Goal: Task Accomplishment & Management: Use online tool/utility

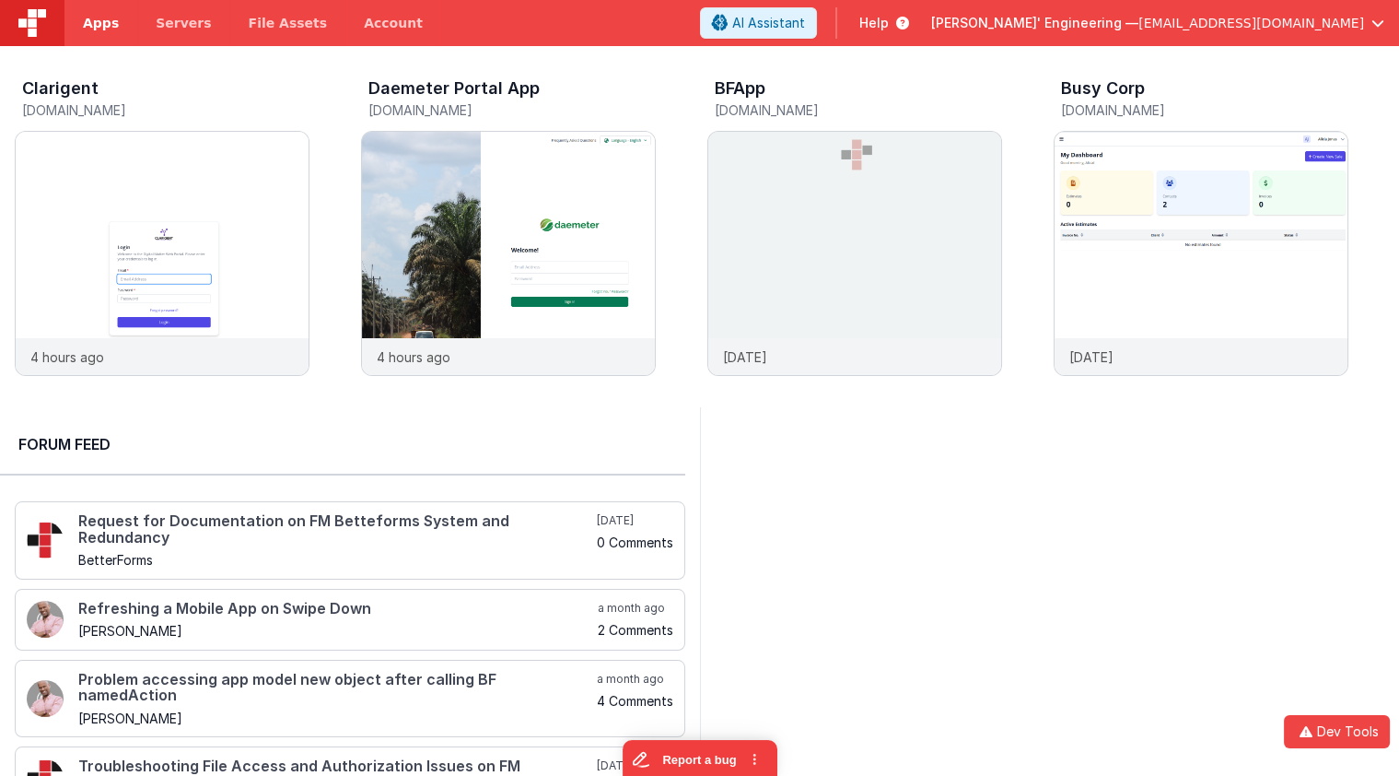
click at [92, 24] on span "Apps" at bounding box center [101, 23] width 36 height 18
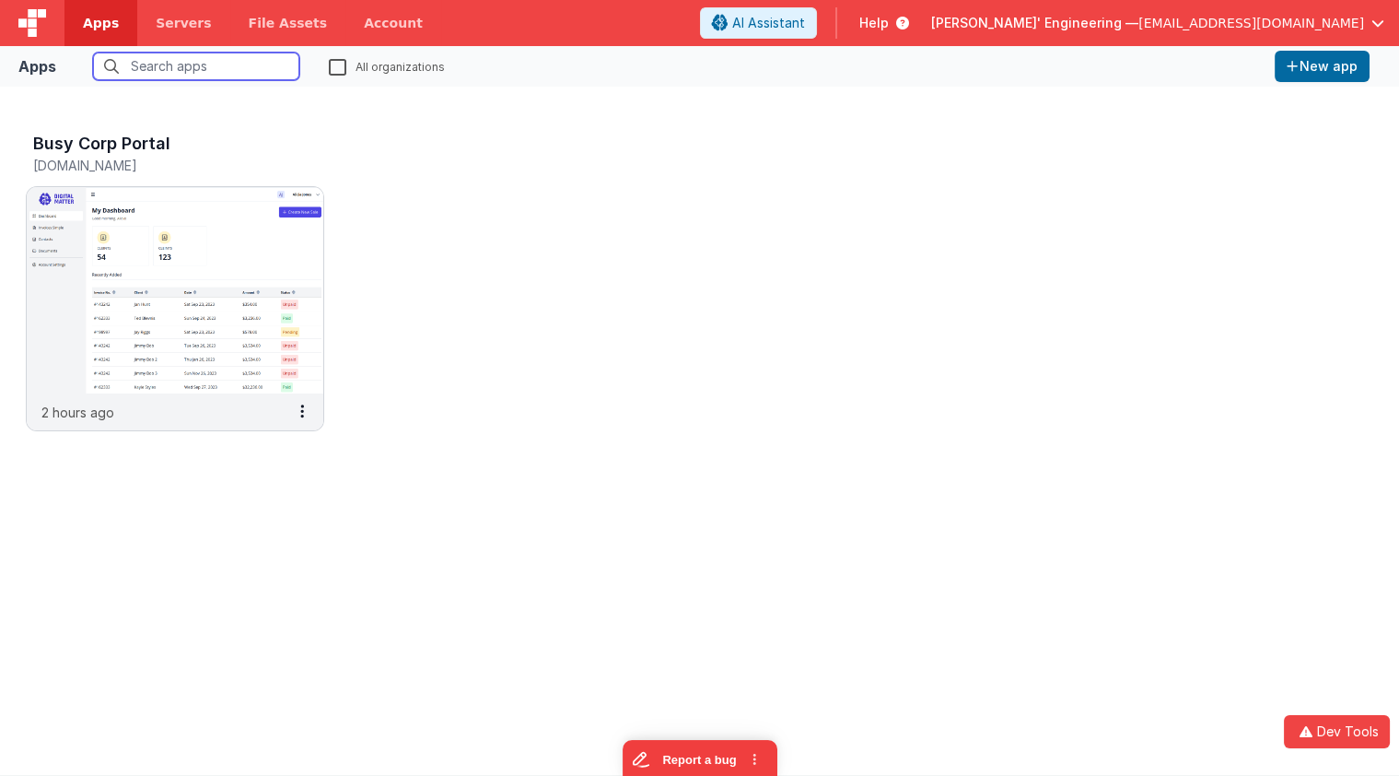
click at [187, 79] on input "text" at bounding box center [196, 67] width 206 height 28
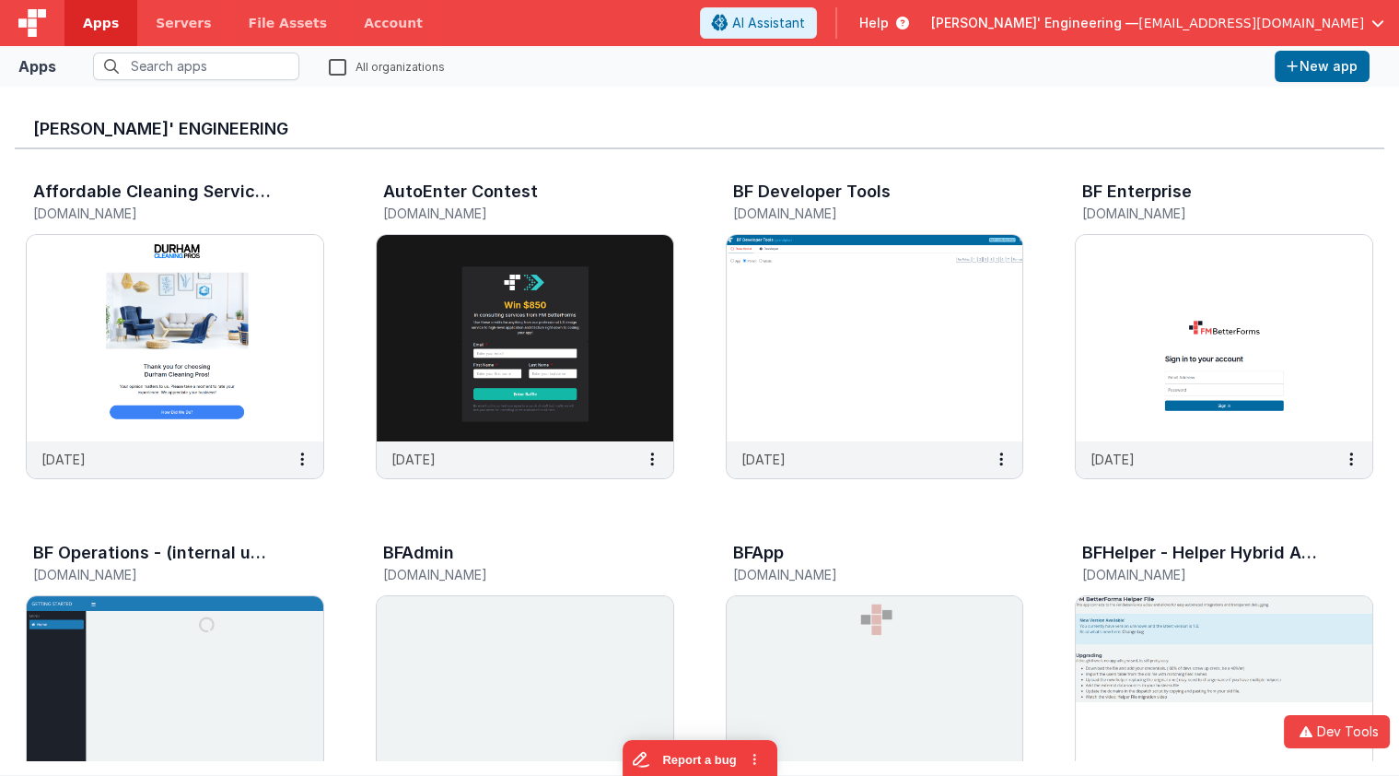
click at [340, 68] on label "All organizations" at bounding box center [387, 66] width 116 height 18
click at [0, 0] on input "All organizations" at bounding box center [0, 0] width 0 height 0
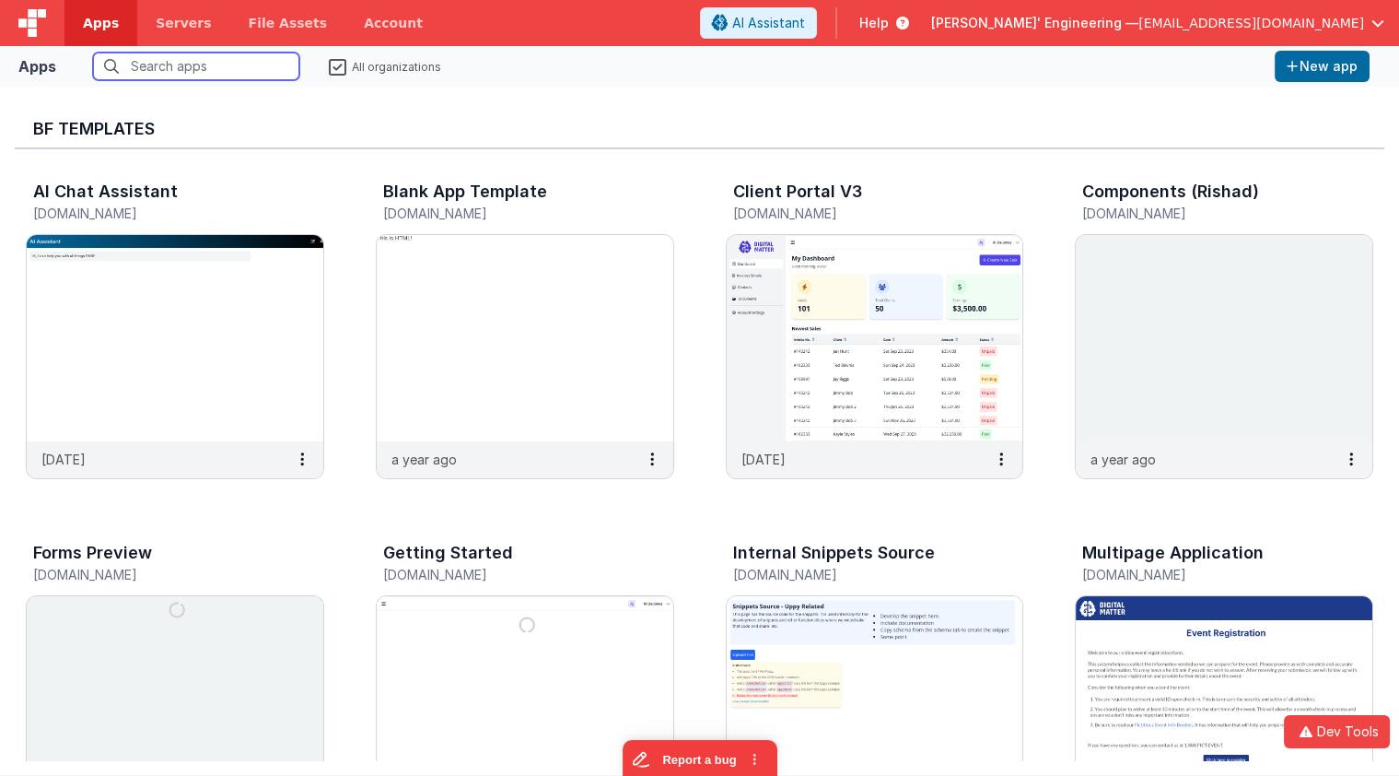
click at [255, 68] on input "text" at bounding box center [196, 67] width 206 height 28
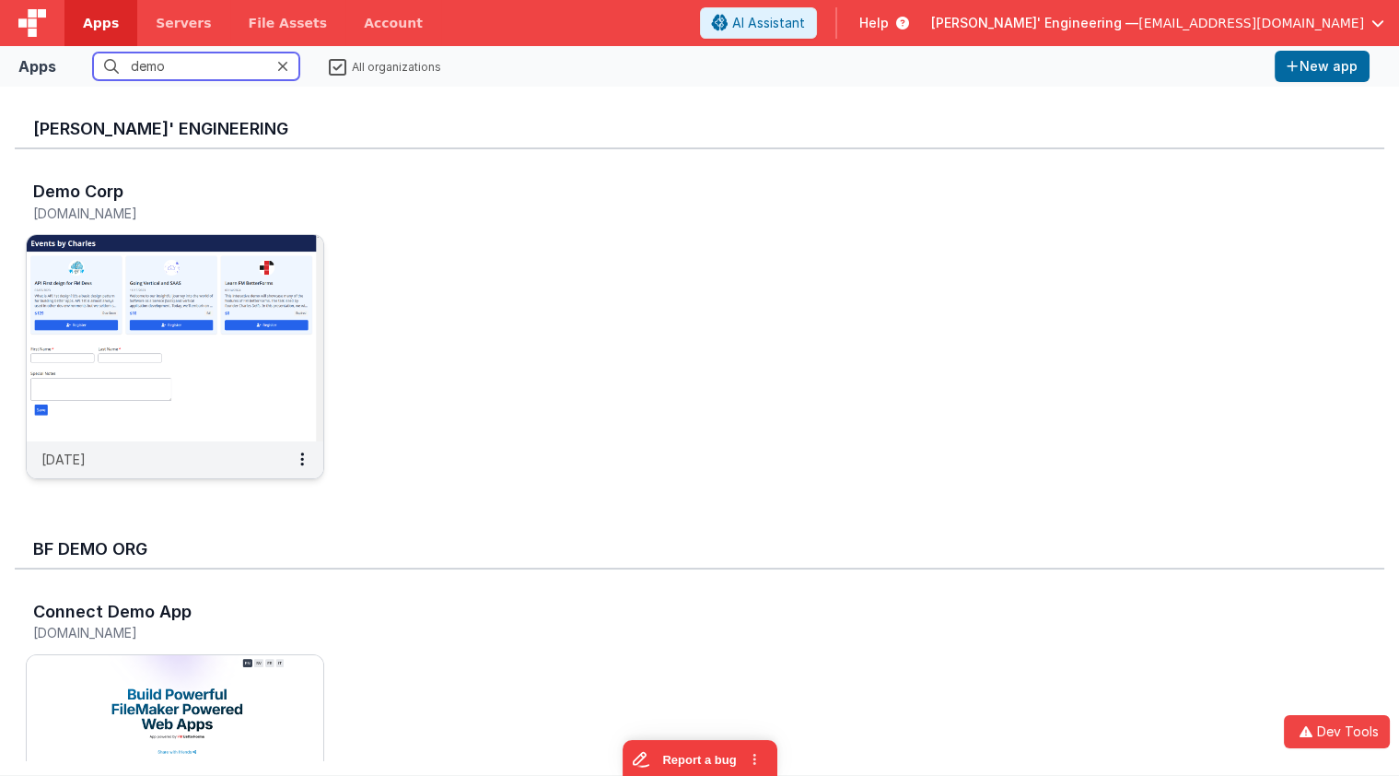
type input "demo"
click at [293, 362] on img at bounding box center [175, 338] width 297 height 206
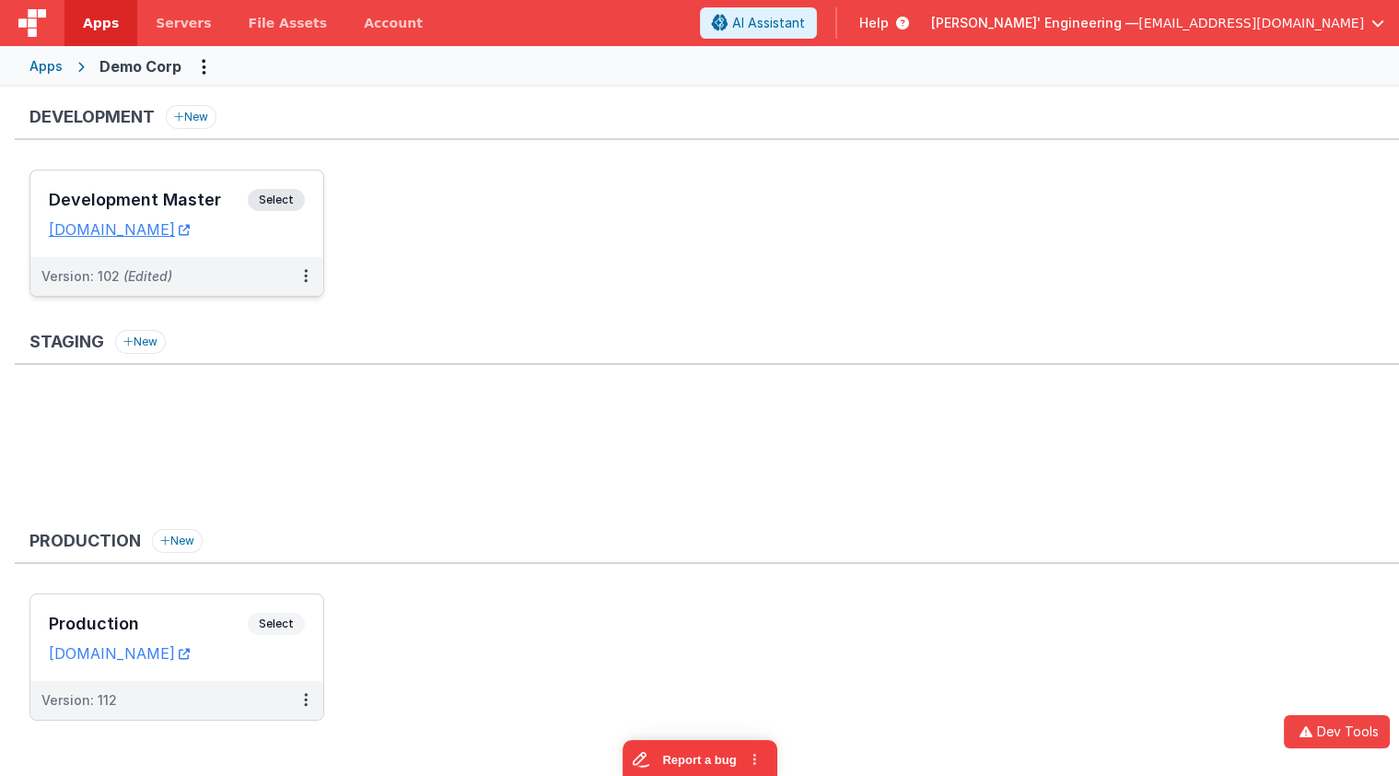
click at [265, 203] on span "Select" at bounding box center [276, 200] width 57 height 22
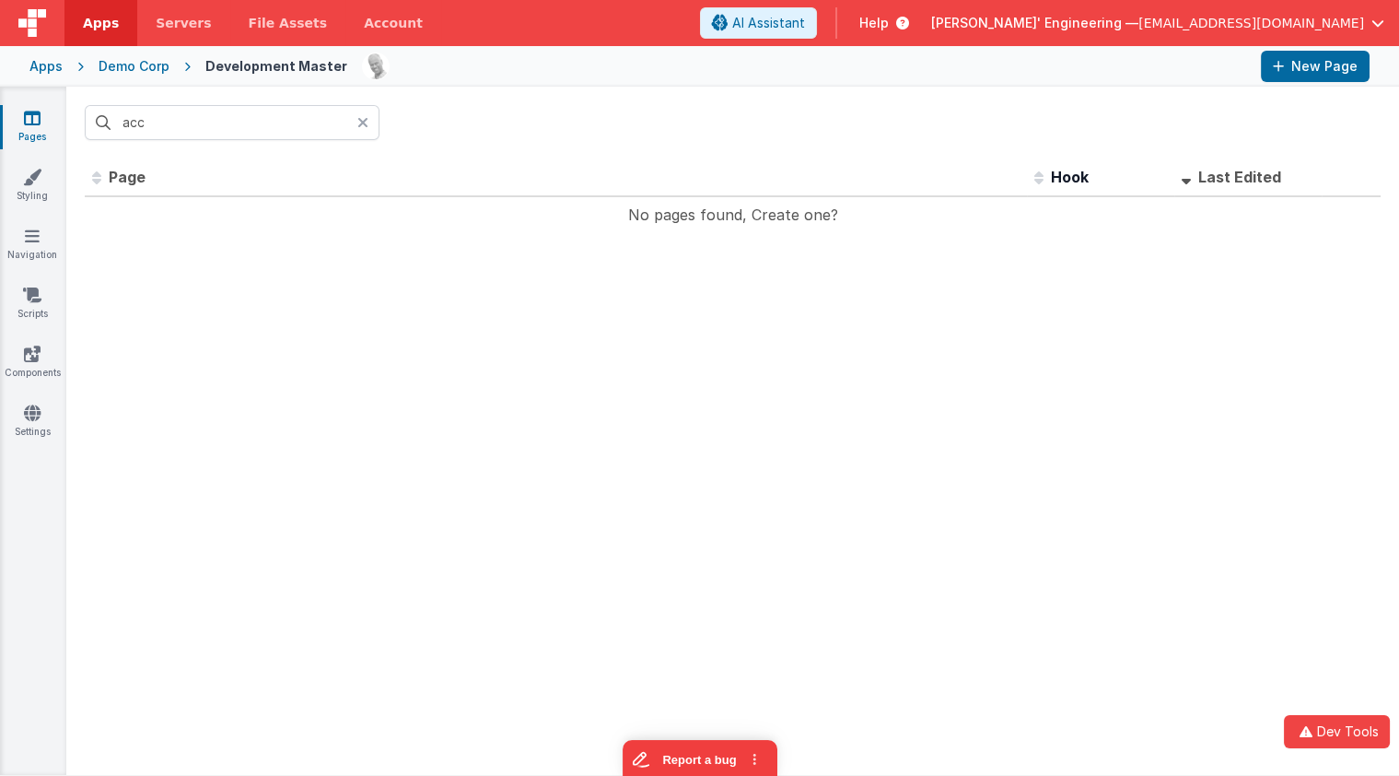
click at [362, 122] on icon at bounding box center [362, 122] width 11 height 15
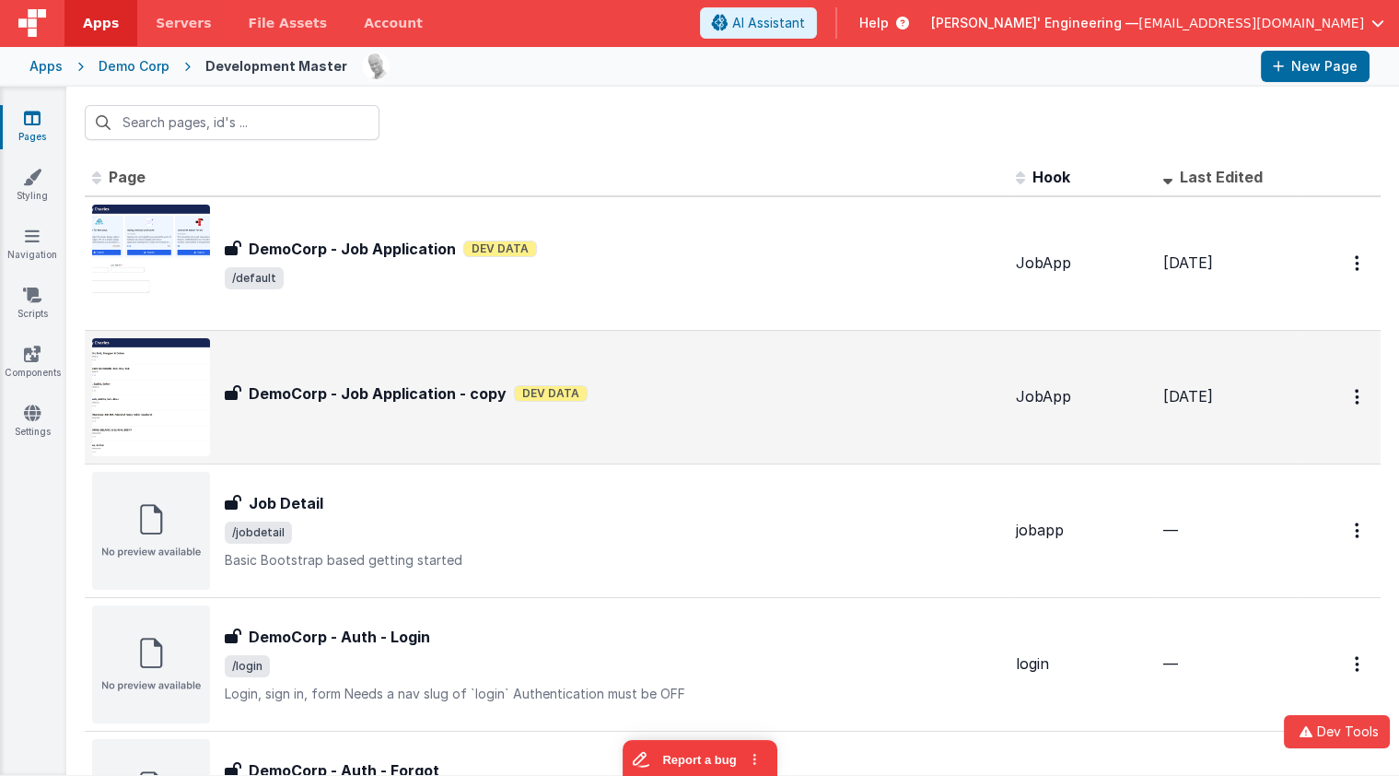
click at [450, 392] on h3 "DemoCorp - Job Application - copy" at bounding box center [378, 393] width 258 height 22
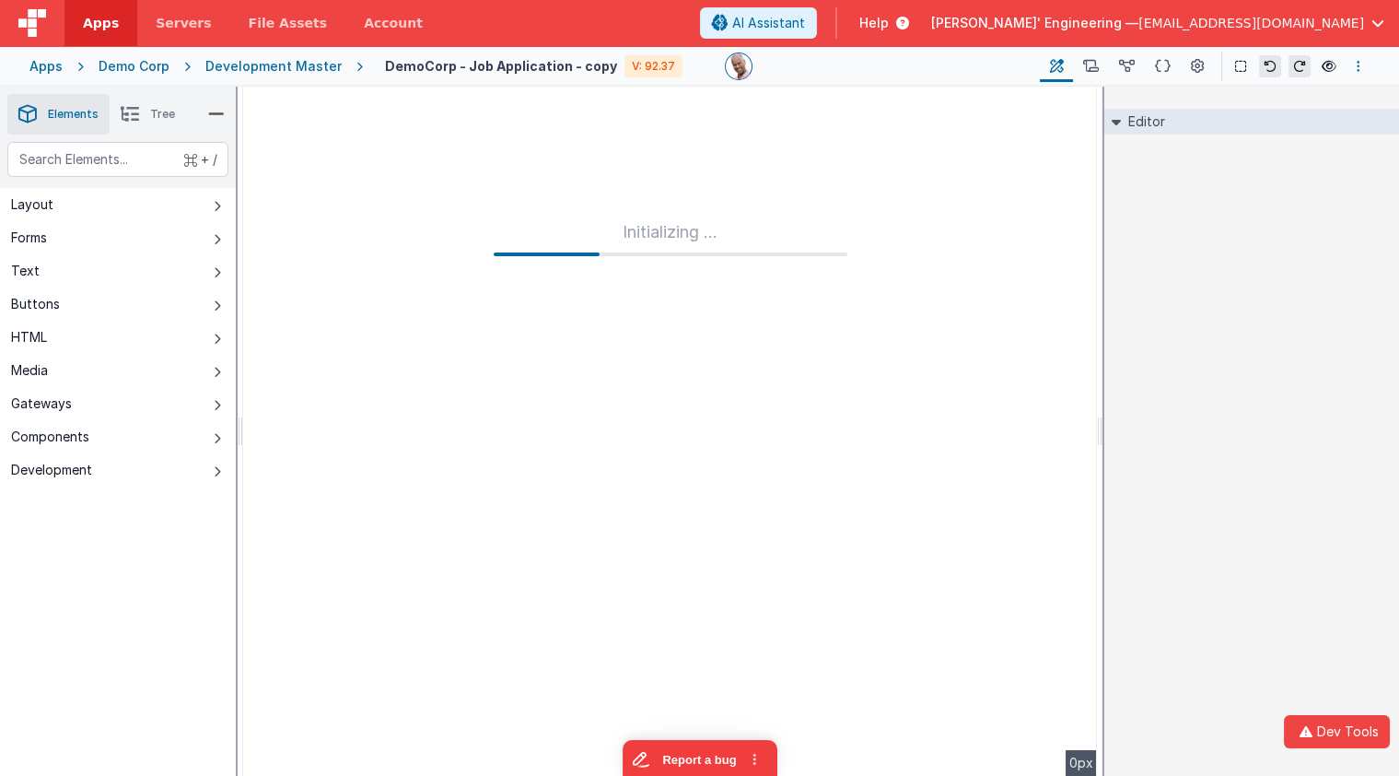
click at [1358, 64] on icon "Options" at bounding box center [1359, 66] width 4 height 13
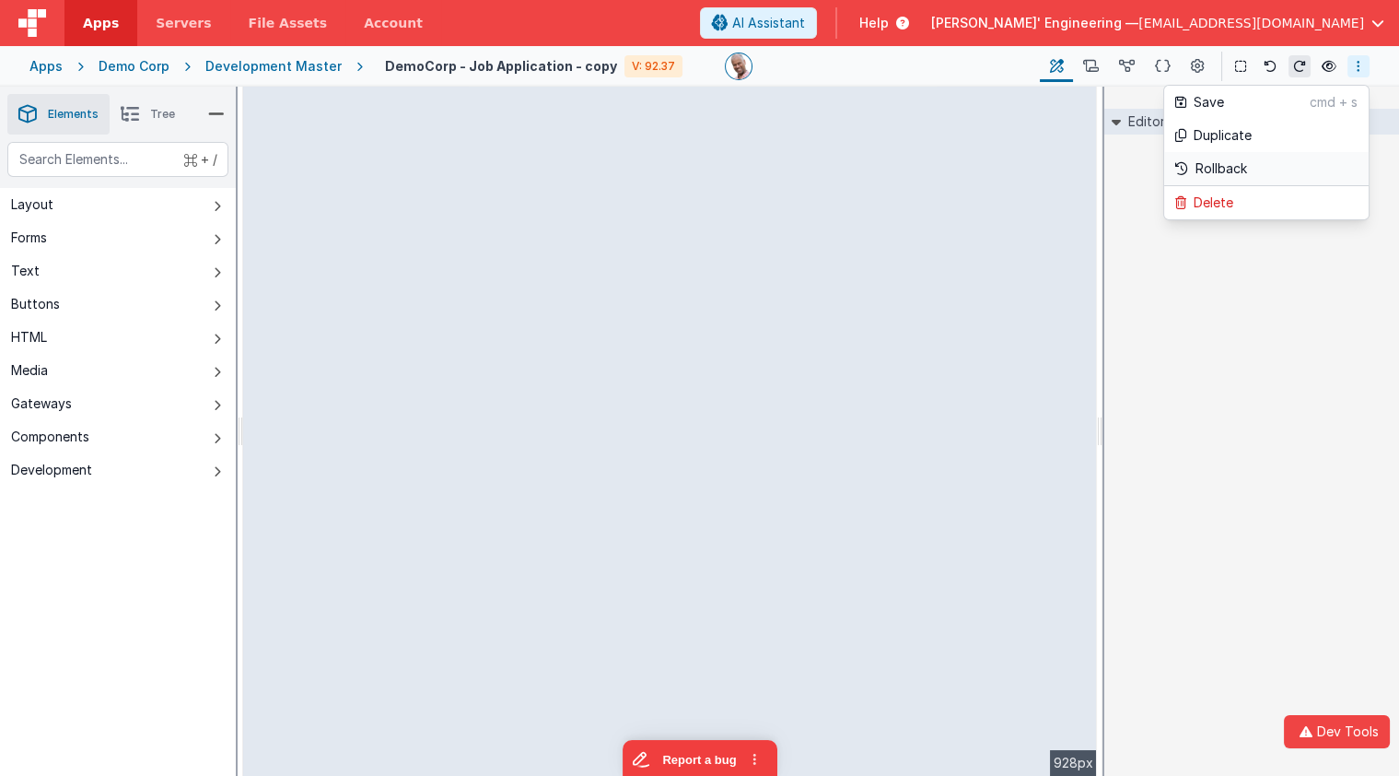
click at [1210, 169] on p "Rollback" at bounding box center [1222, 168] width 52 height 18
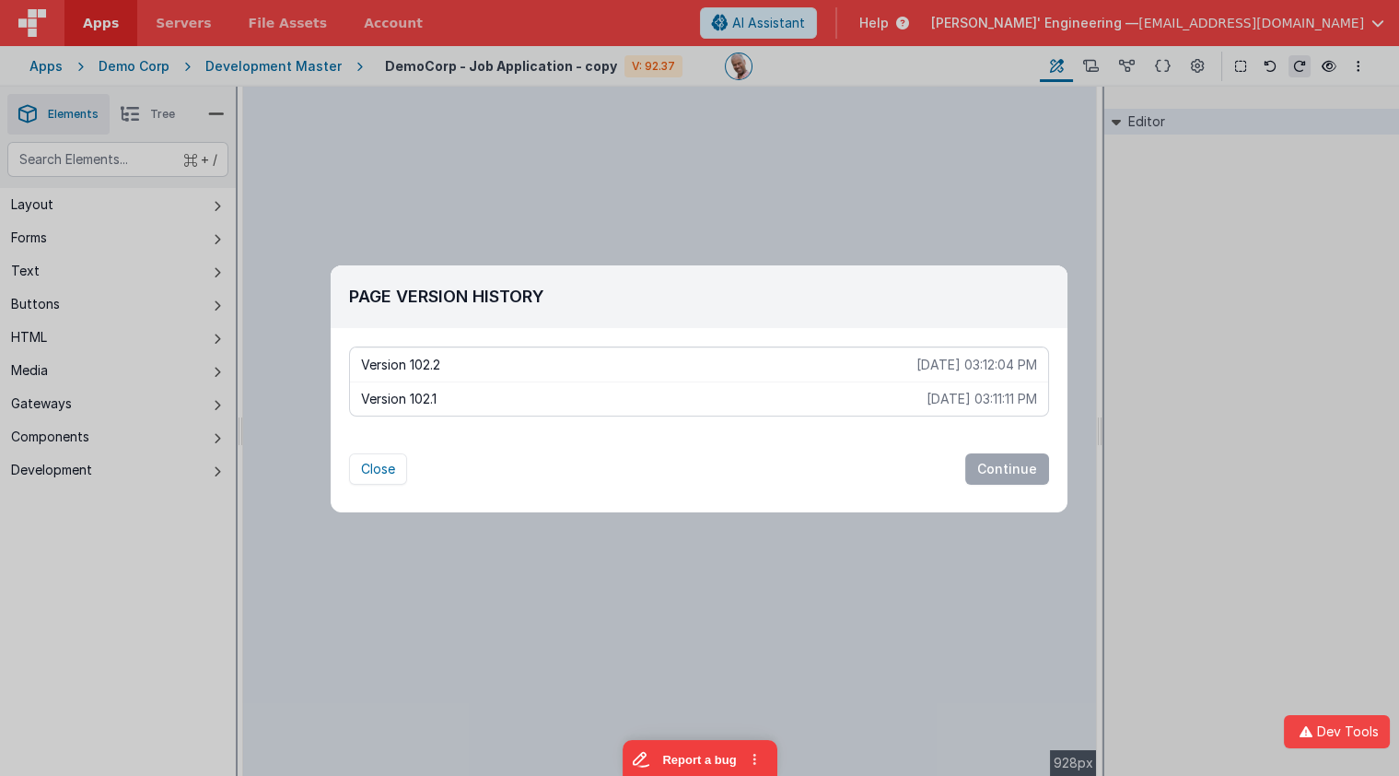
click at [540, 393] on p "Version 102.1" at bounding box center [644, 399] width 566 height 18
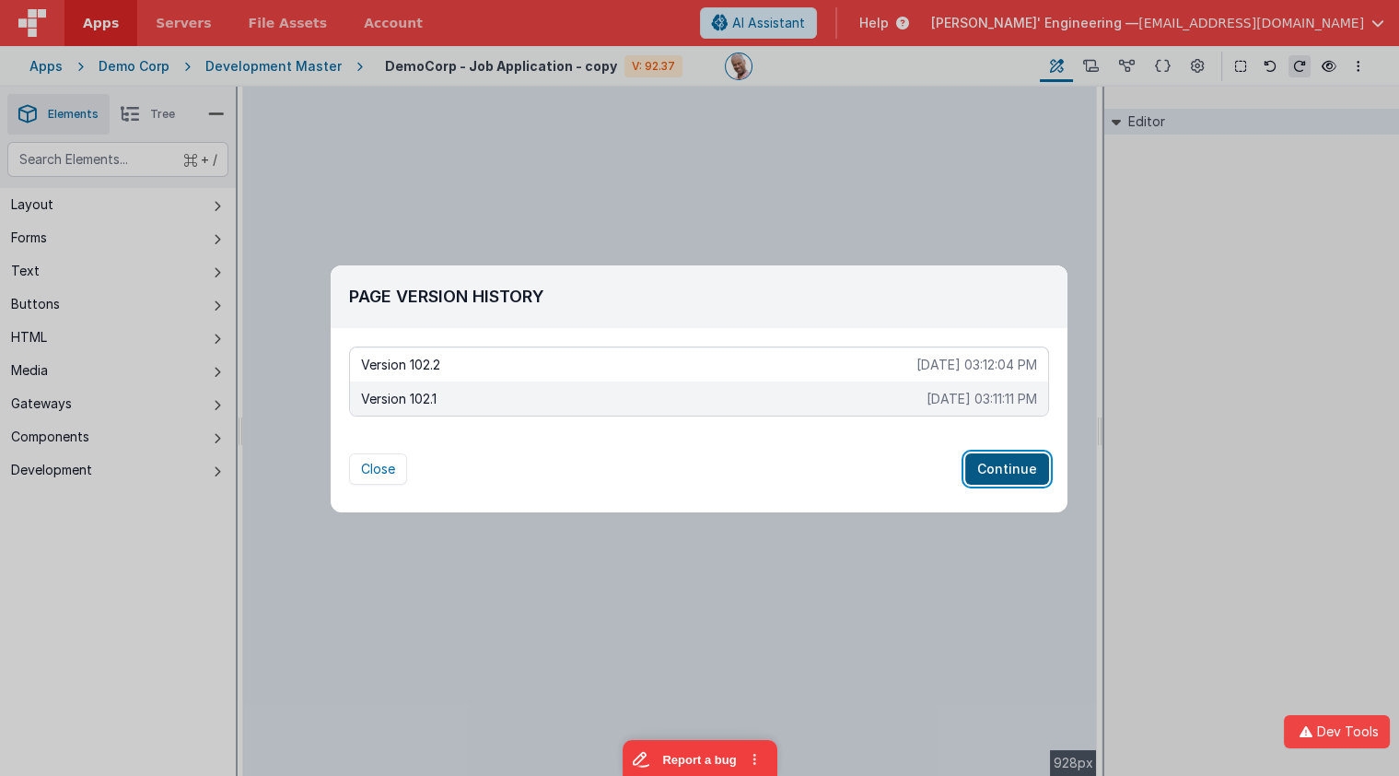
click at [1006, 471] on button "Continue" at bounding box center [1007, 468] width 84 height 31
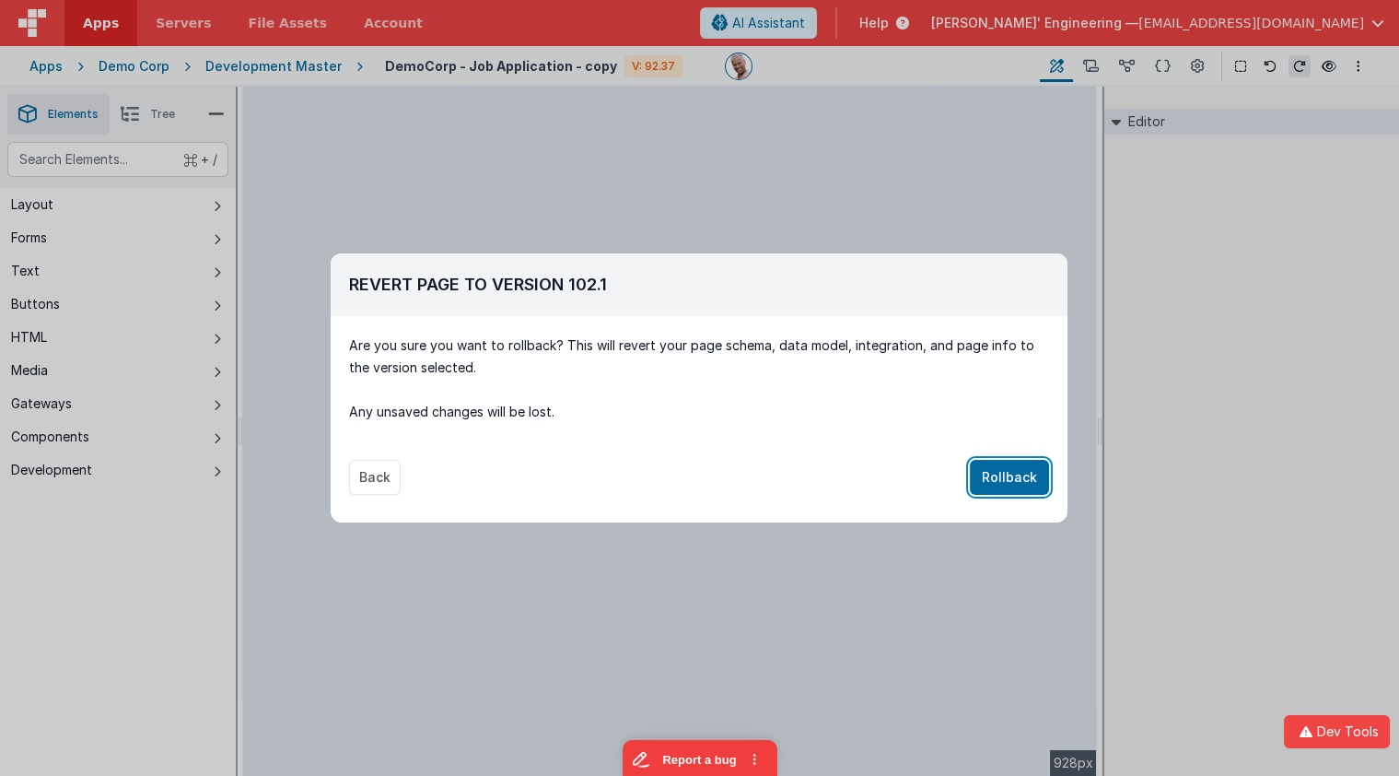
click at [1034, 467] on button "Rollback" at bounding box center [1009, 477] width 79 height 35
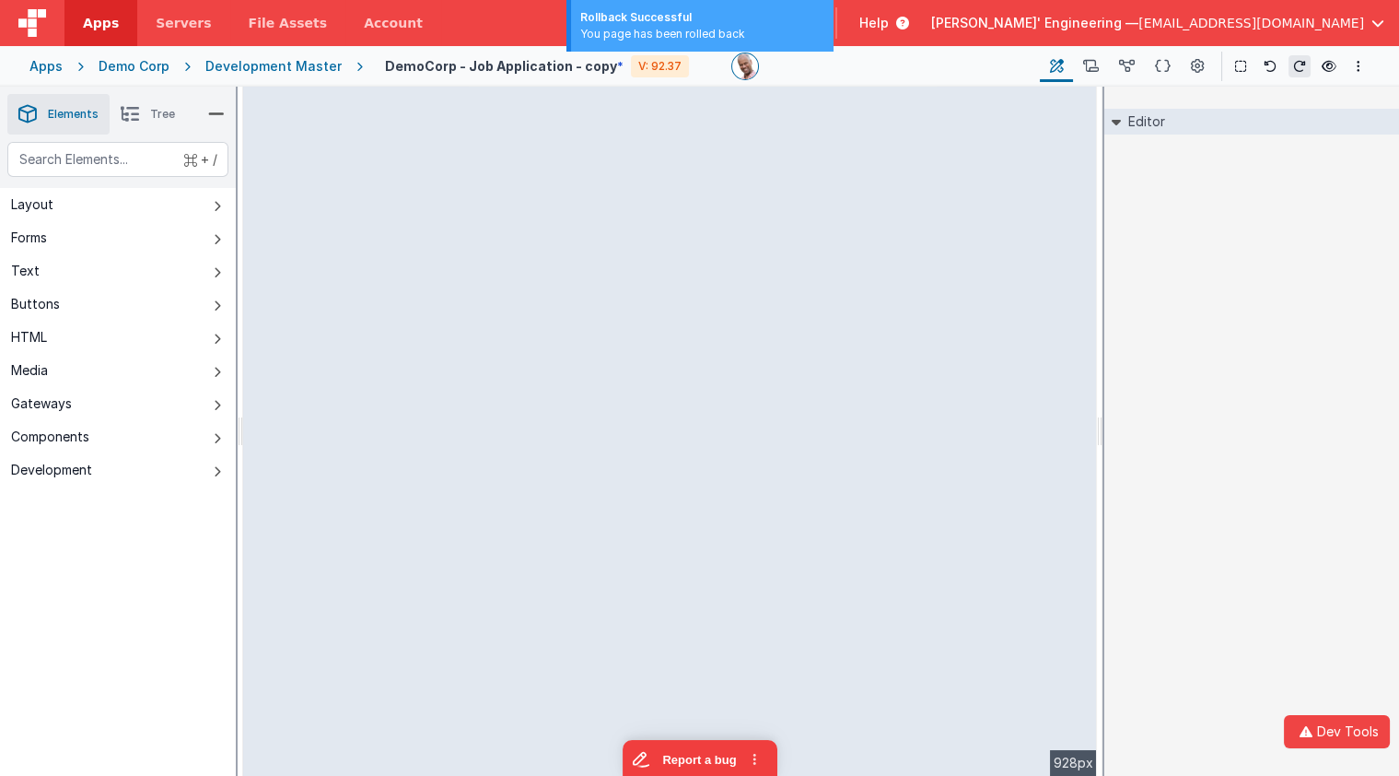
click at [300, 78] on div "Apps Demo Corp Development Master DemoCorp - Job Application - copy * V: 92.37 …" at bounding box center [699, 66] width 1399 height 41
click at [301, 67] on div "Development Master" at bounding box center [273, 66] width 136 height 18
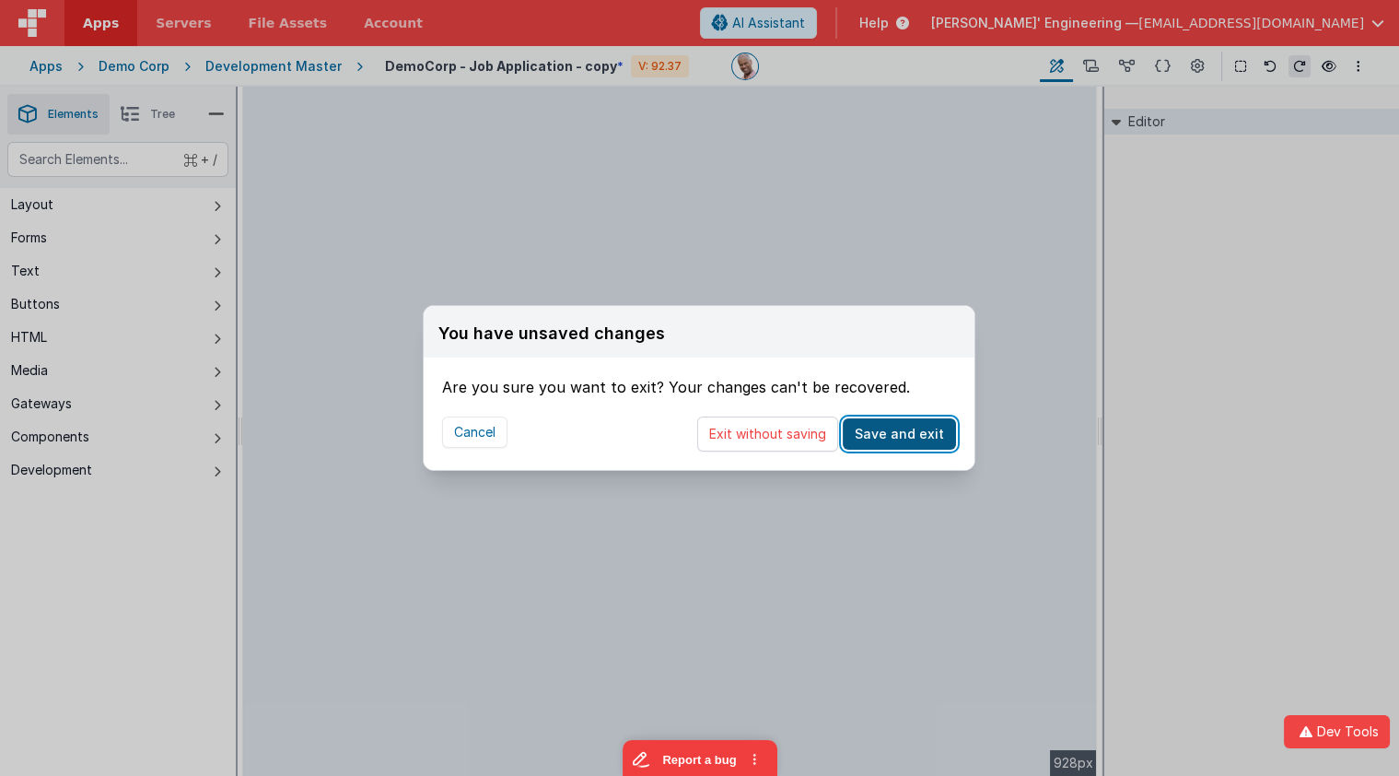
click at [880, 443] on button "Save and exit" at bounding box center [899, 433] width 113 height 31
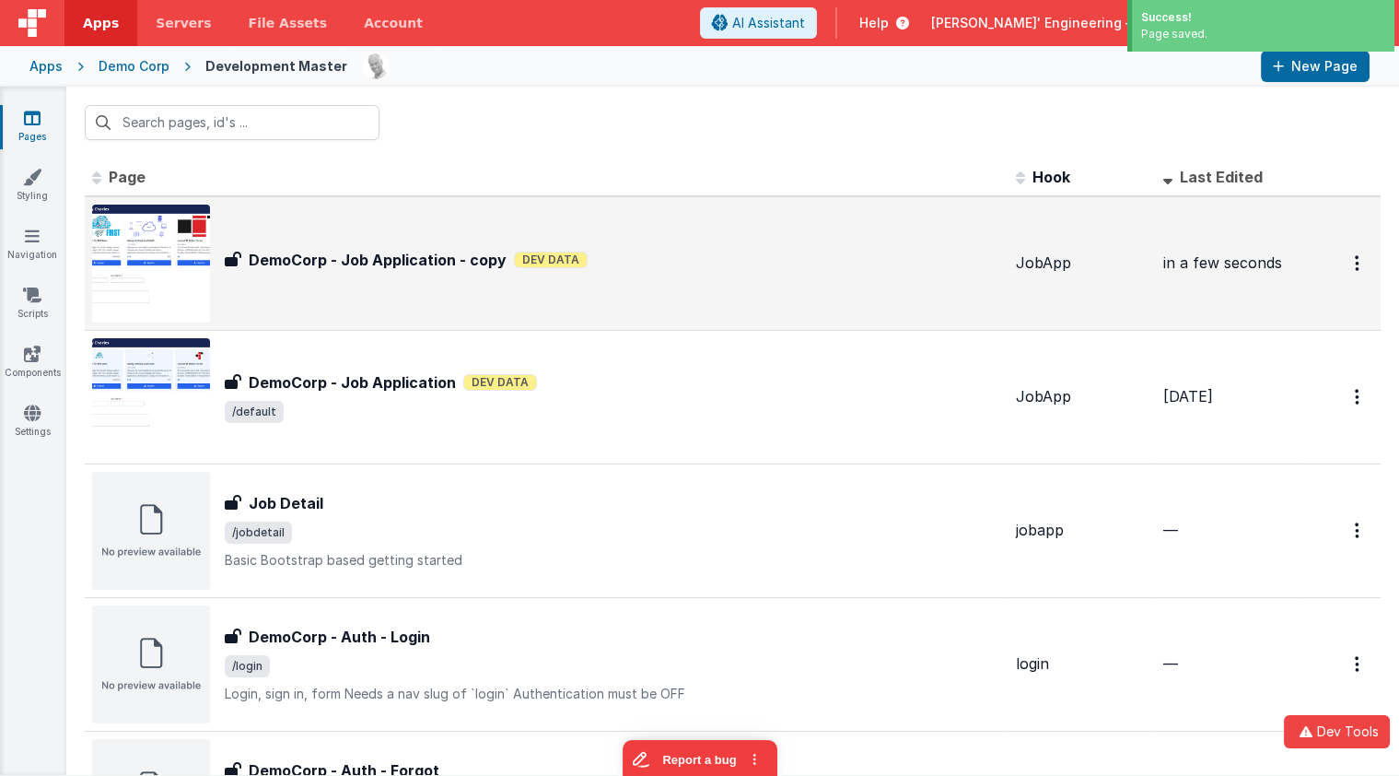
click at [662, 252] on div "DemoCorp - Job Application - copy Dev Data" at bounding box center [613, 260] width 777 height 22
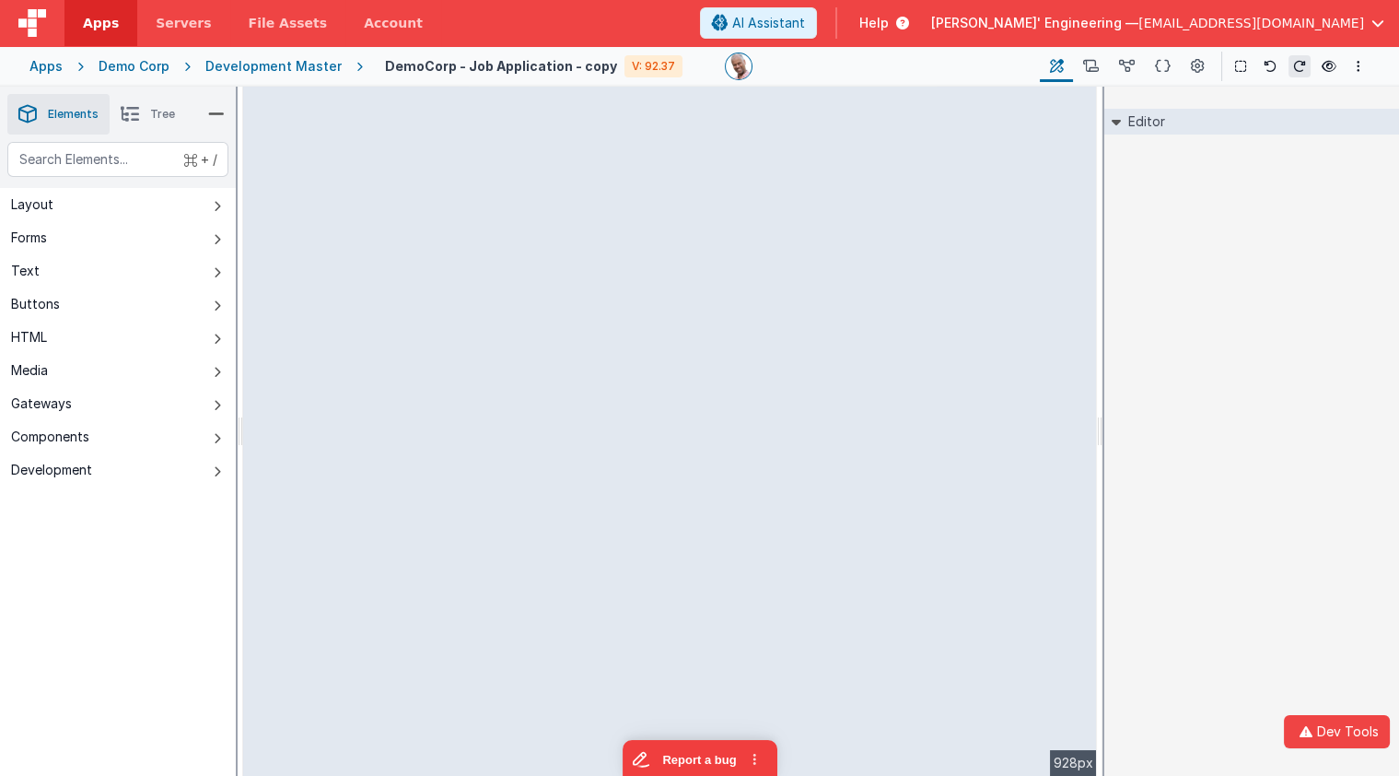
click at [1395, 202] on div "Editor DEV: Focus DEV: builderToggleConditionalCSS DEV: Remove DND DEV: updateS…" at bounding box center [1252, 431] width 295 height 689
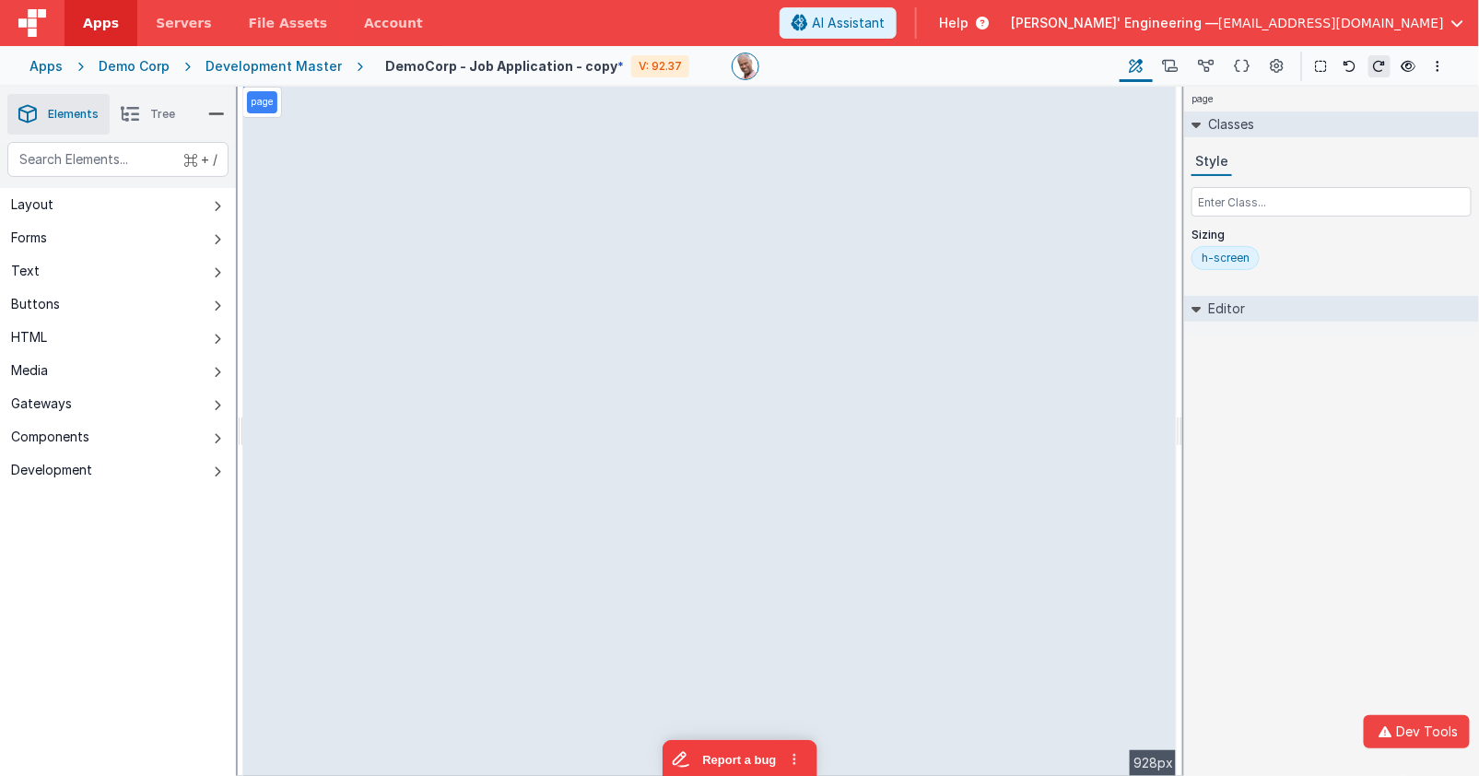
click at [1377, 568] on div "page Classes Style Sizing h-screen Editor DEV: Focus DEV: builderToggleConditio…" at bounding box center [1331, 431] width 295 height 689
click at [1212, 69] on icon at bounding box center [1207, 66] width 16 height 19
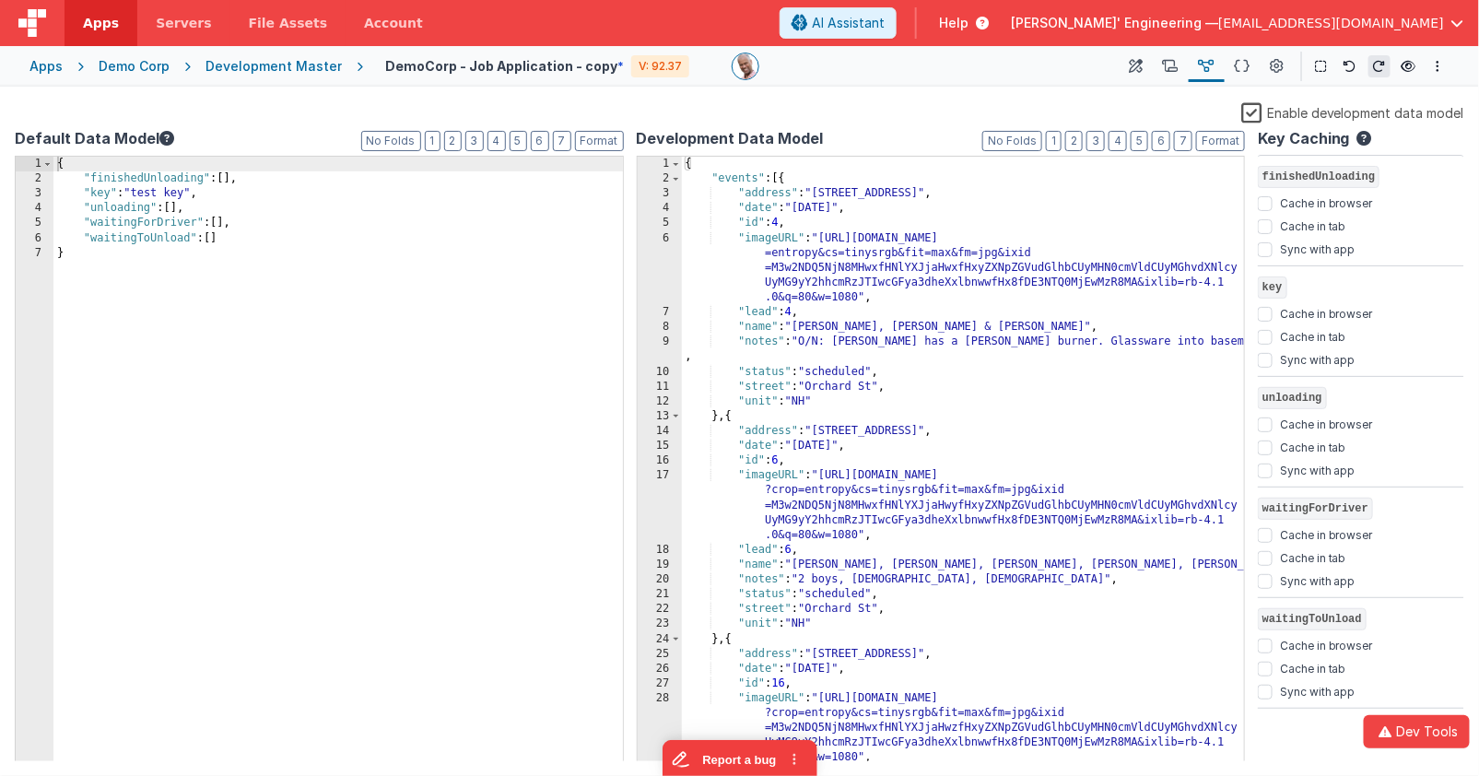
click at [794, 165] on div "{ "events" : [{ "address" : "[STREET_ADDRESS]" , "date" : "[DATE]" , "id" : 4 ,…" at bounding box center [964, 475] width 564 height 636
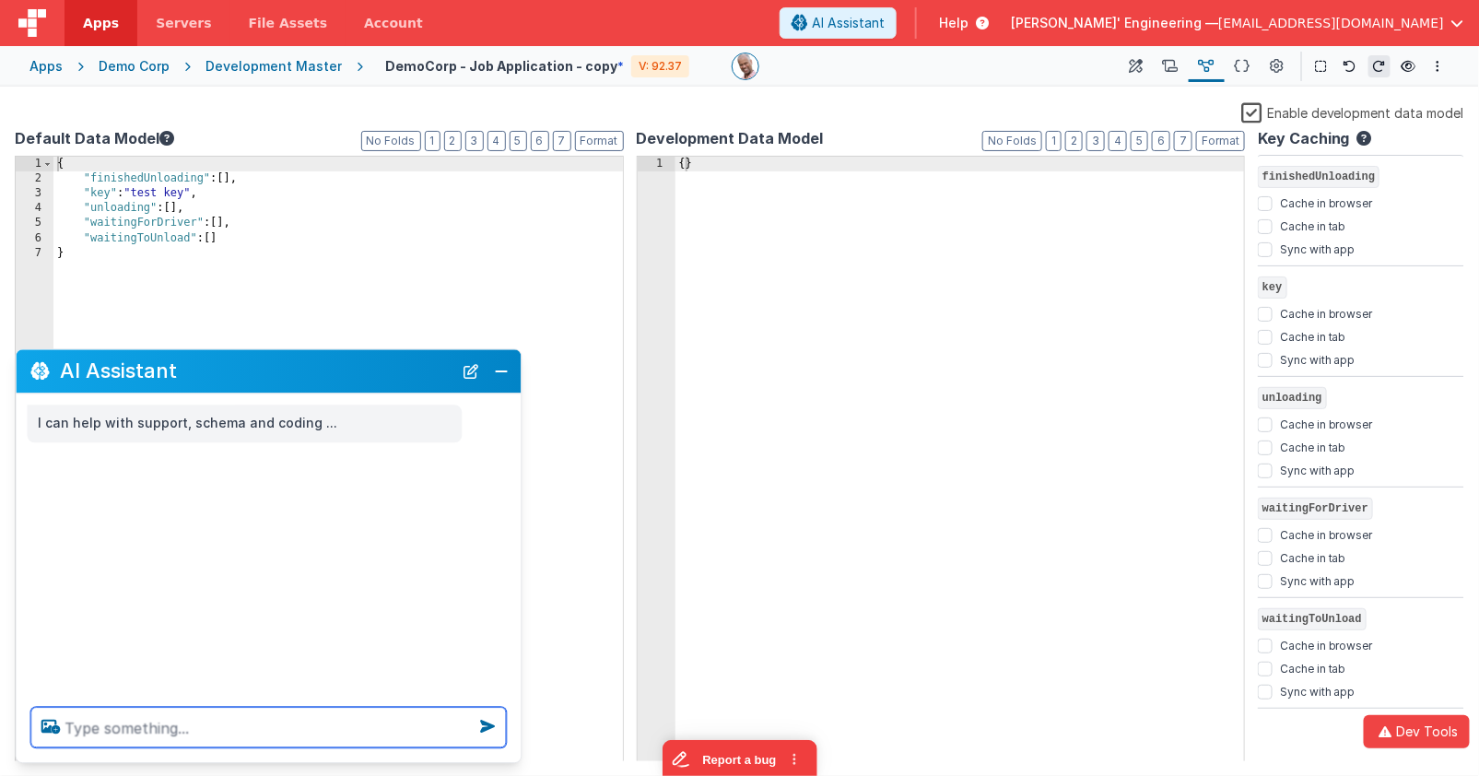
paste textarea "c"
type textarea "create a data model for this data"
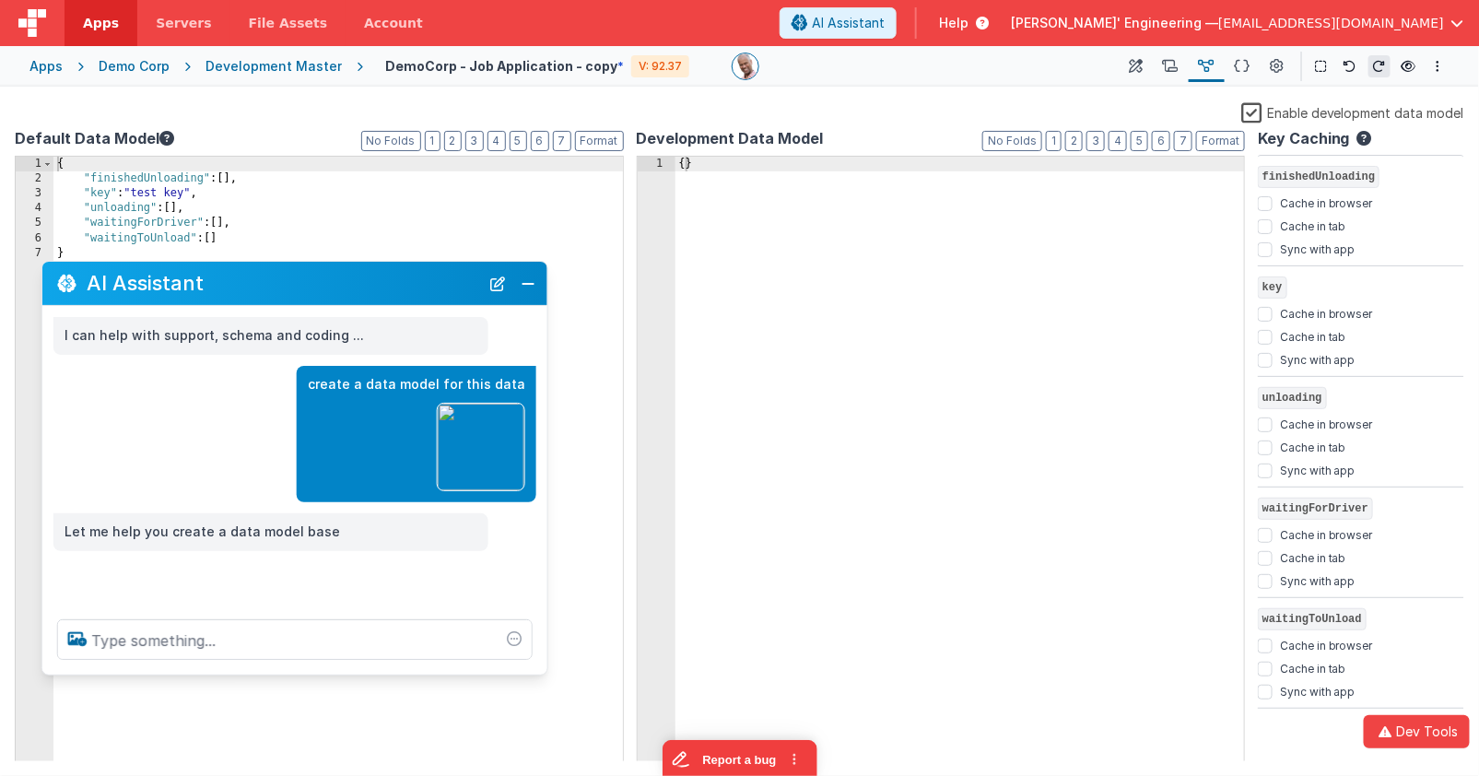
drag, startPoint x: 194, startPoint y: 366, endPoint x: 220, endPoint y: 277, distance: 92.1
click at [220, 277] on h2 "AI Assistant" at bounding box center [283, 283] width 392 height 22
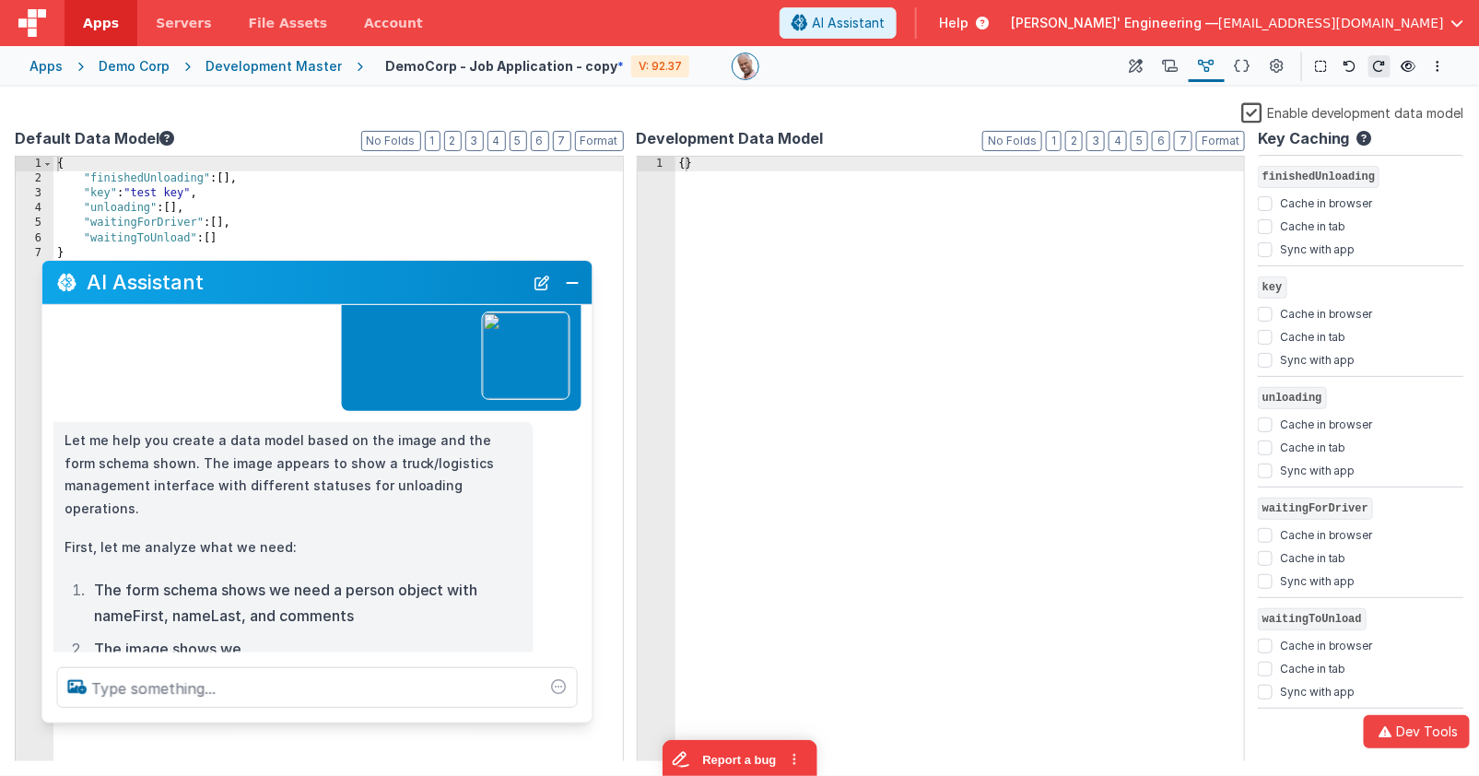
drag, startPoint x: 540, startPoint y: 678, endPoint x: 578, endPoint y: 717, distance: 54.1
click at [579, 717] on div at bounding box center [317, 687] width 550 height 70
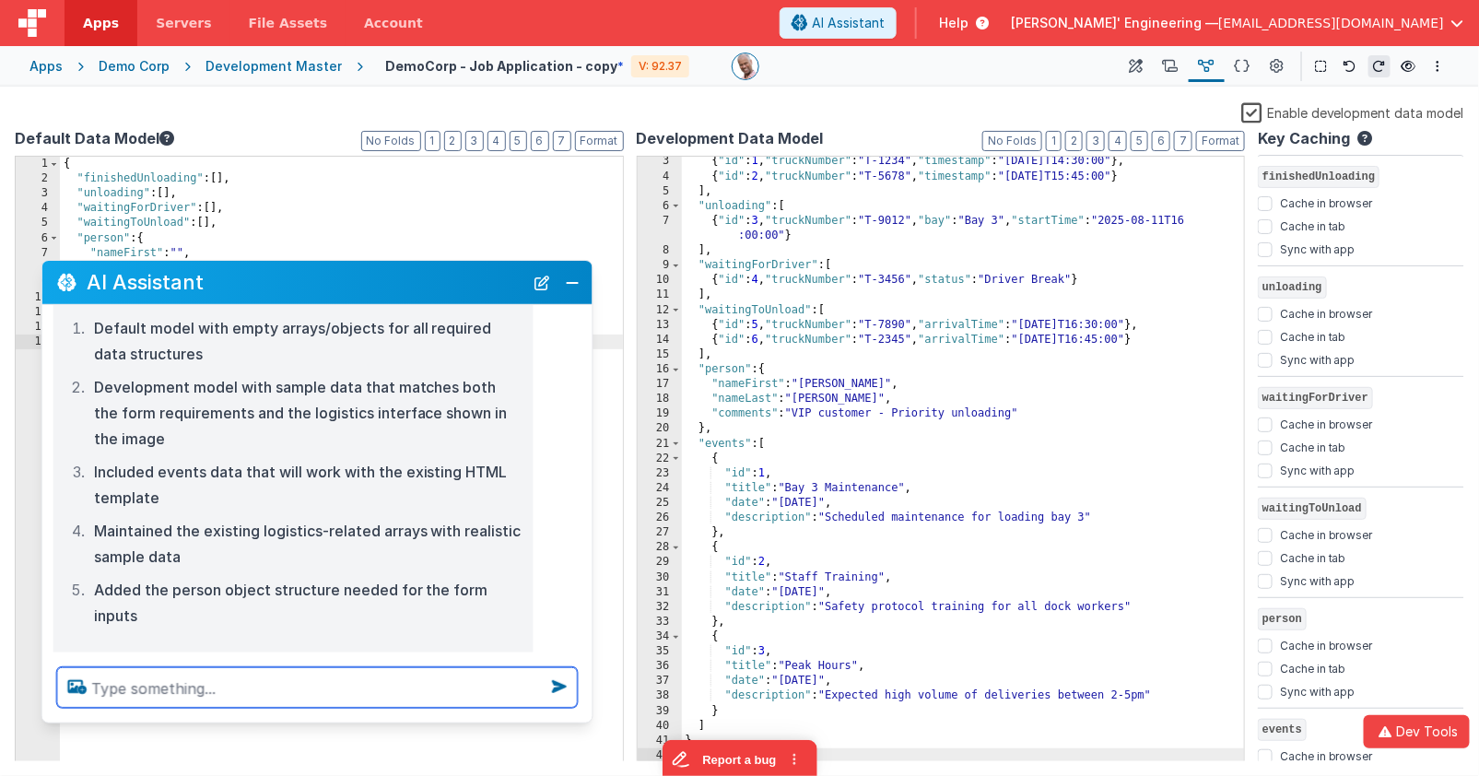
scroll to position [706, 0]
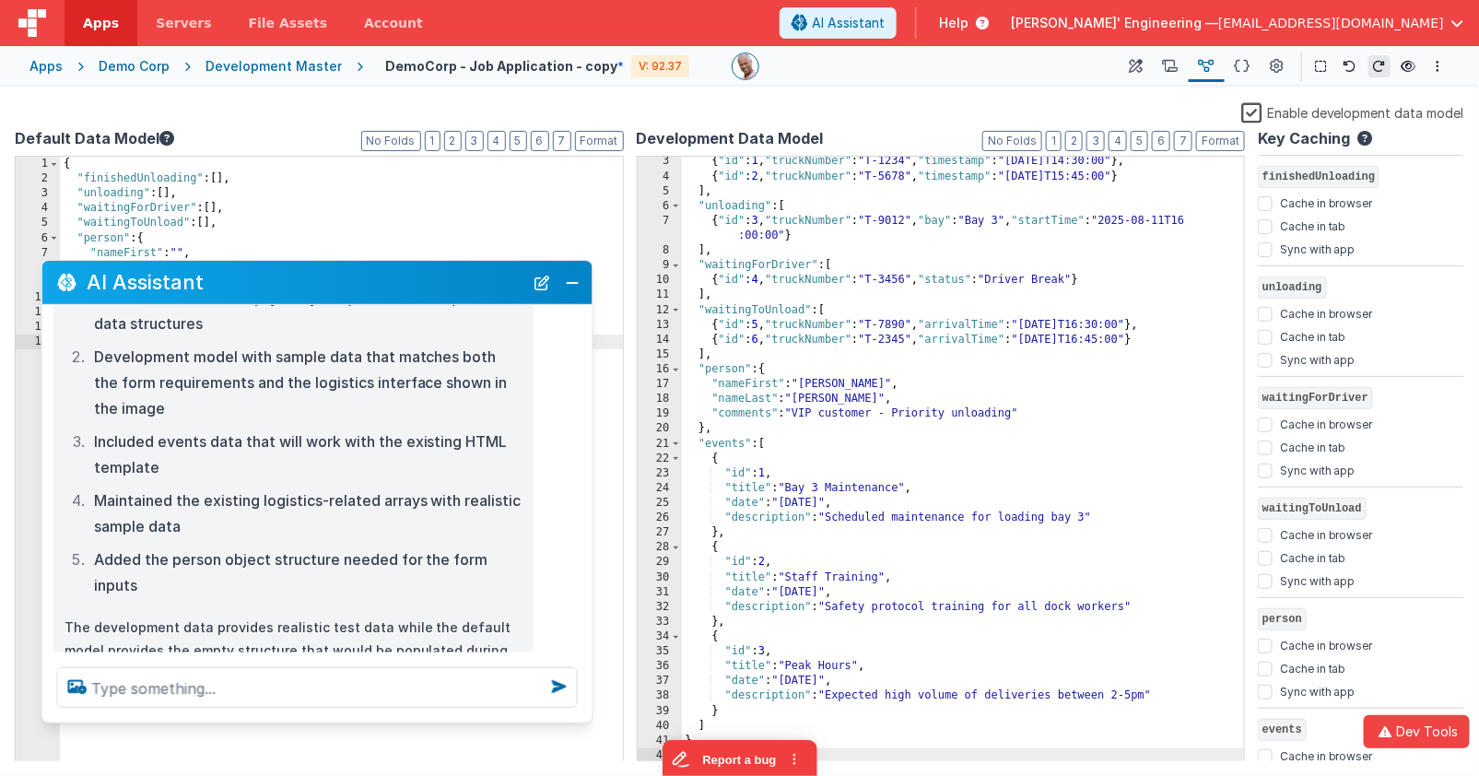
click at [895, 77] on div at bounding box center [917, 67] width 373 height 28
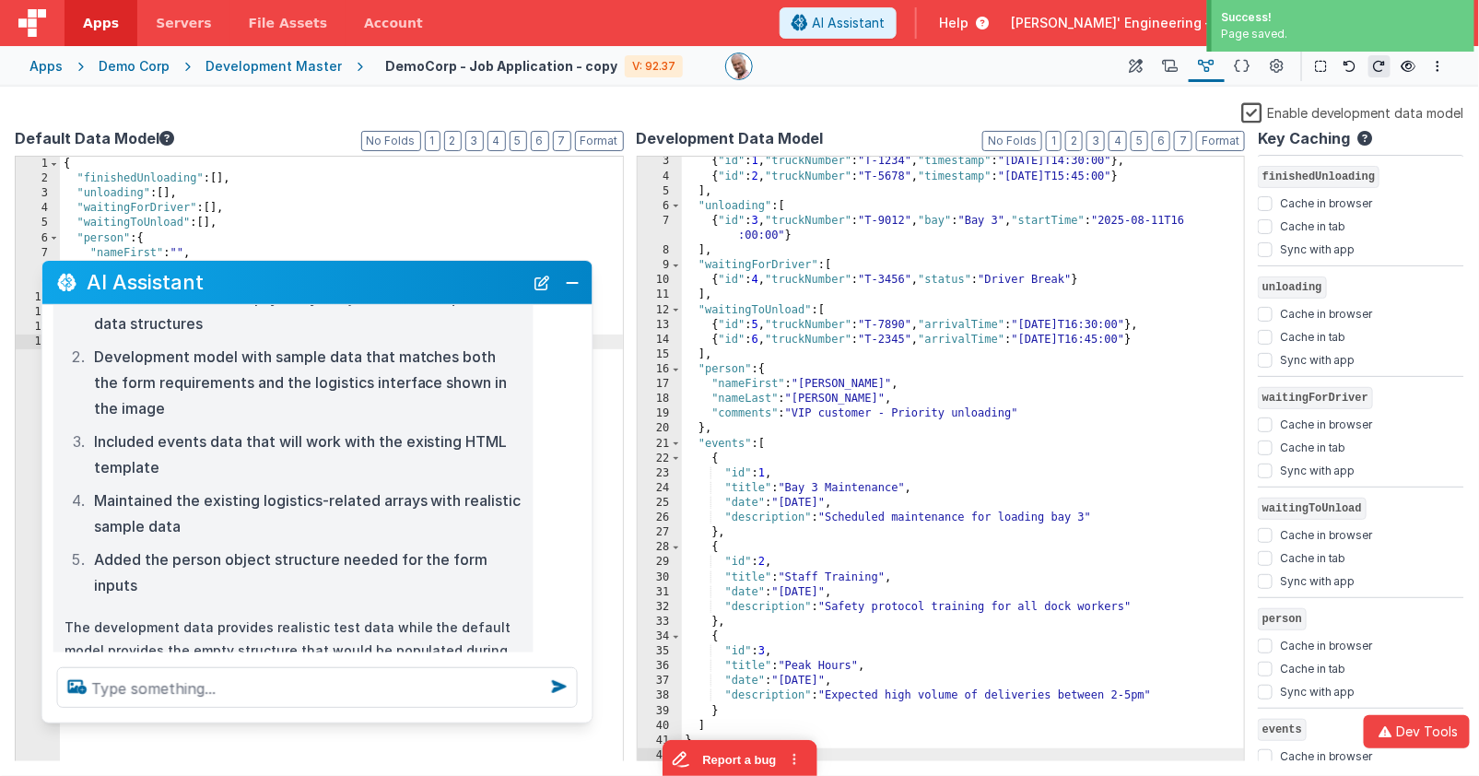
scroll to position [0, 0]
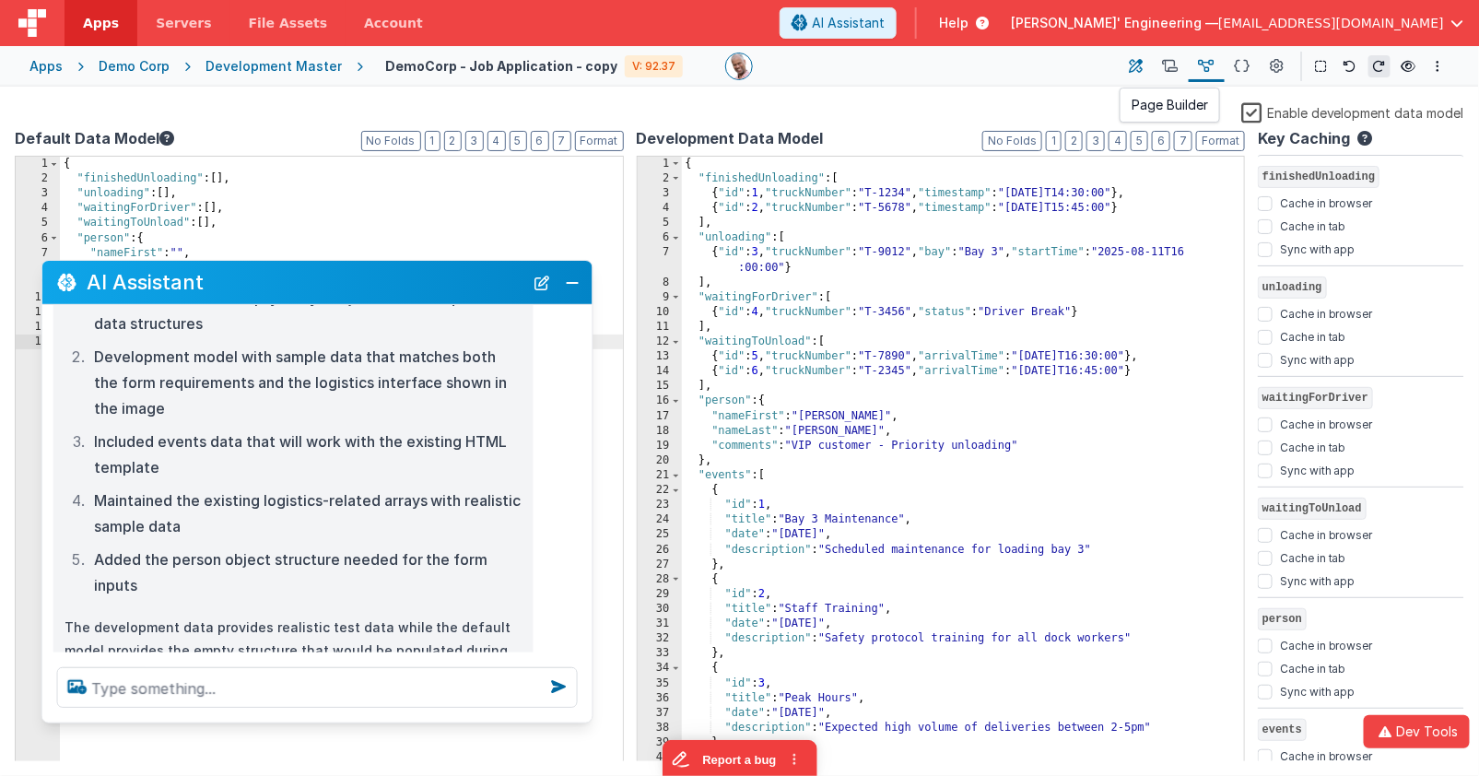
click at [1135, 72] on icon at bounding box center [1136, 66] width 14 height 19
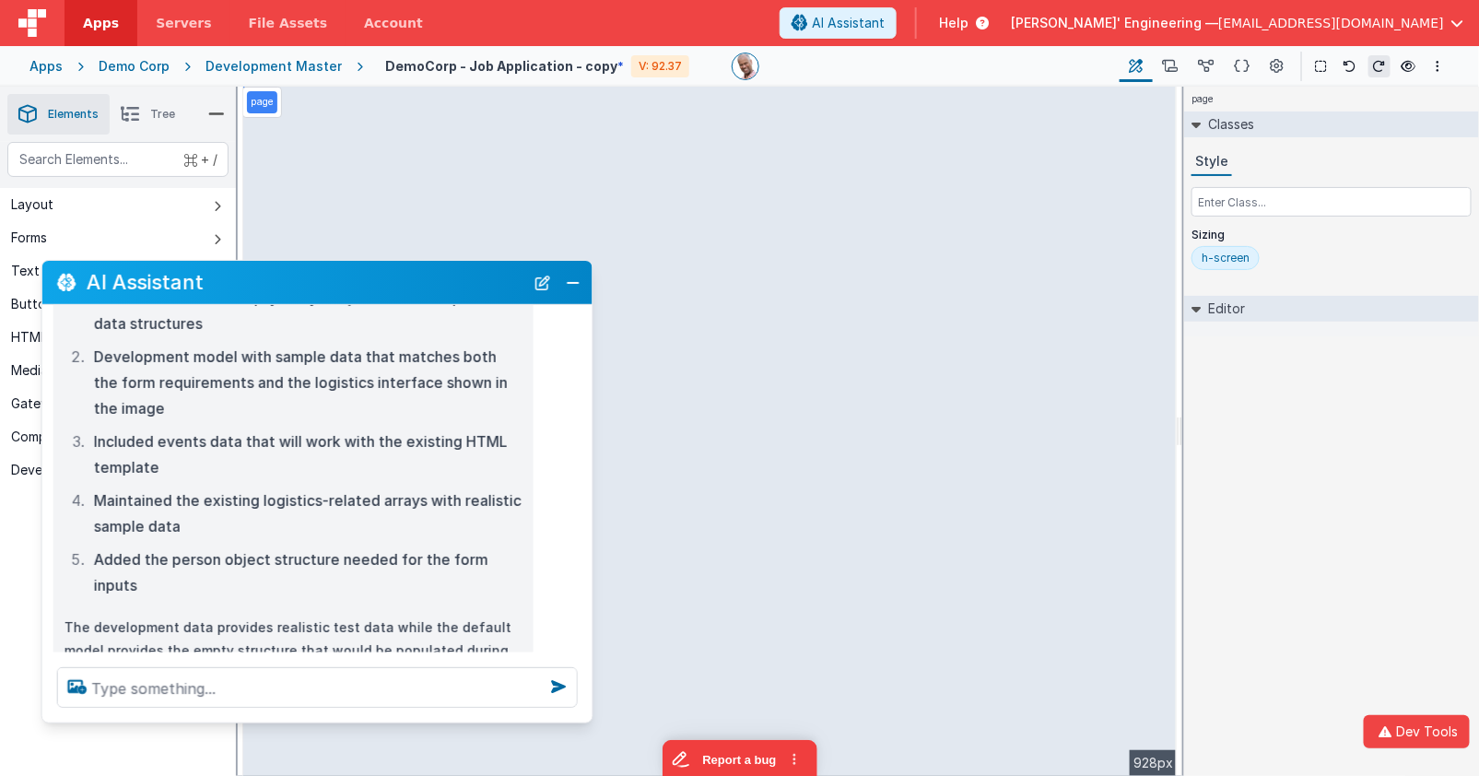
click at [520, 288] on h2 "AI Assistant" at bounding box center [306, 282] width 438 height 22
click at [547, 287] on button "New Chat" at bounding box center [543, 283] width 26 height 26
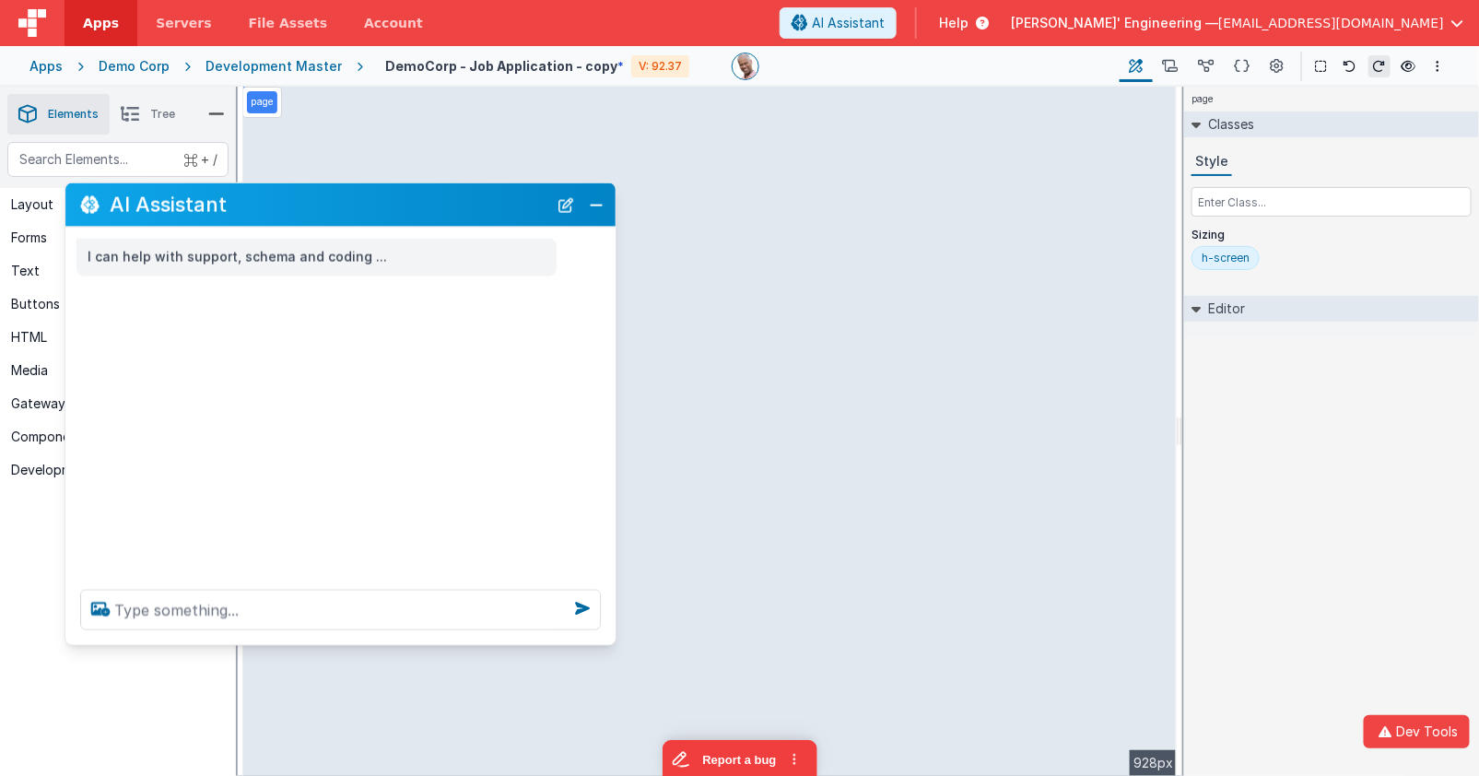
drag, startPoint x: 383, startPoint y: 267, endPoint x: 398, endPoint y: 206, distance: 62.6
click at [398, 205] on h2 "AI Assistant" at bounding box center [329, 204] width 438 height 22
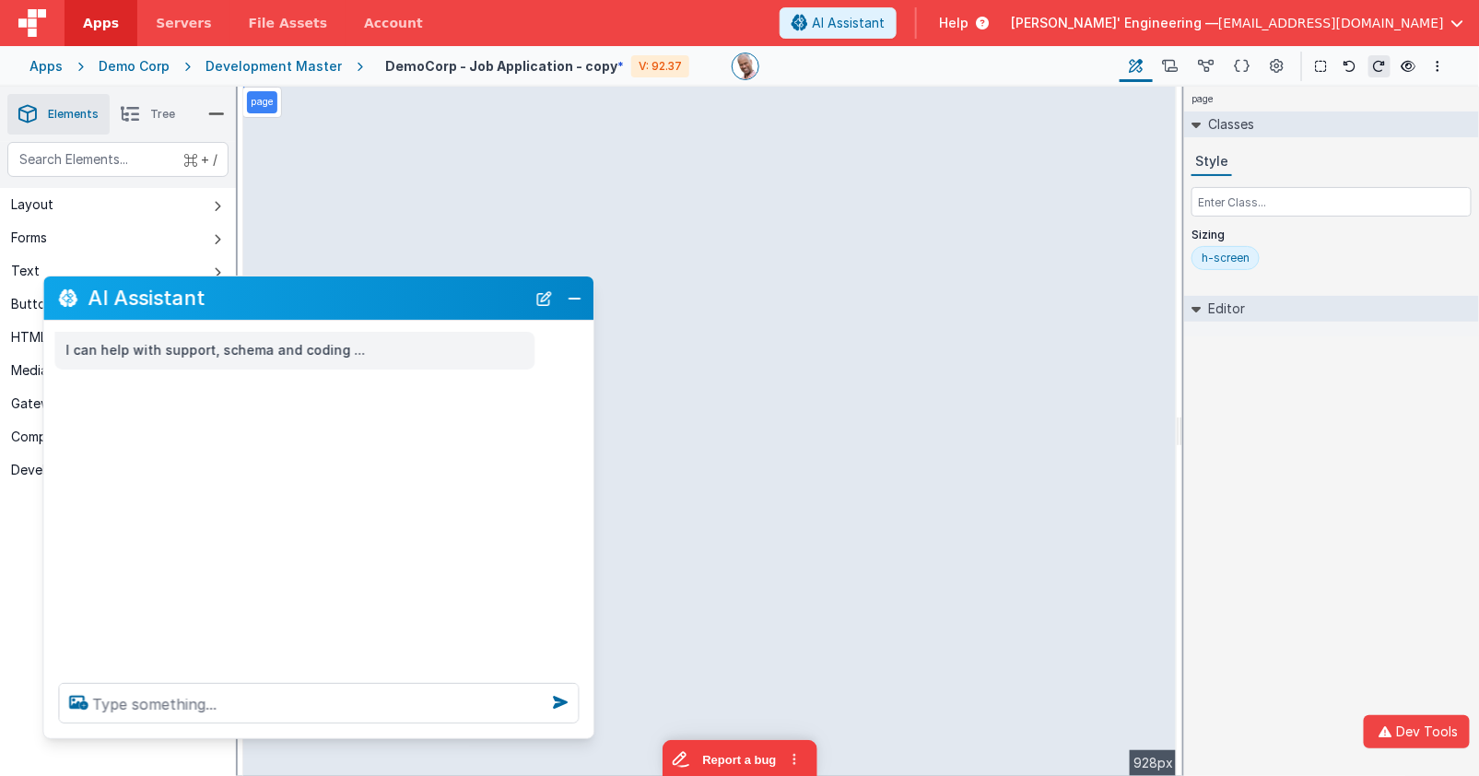
drag, startPoint x: 369, startPoint y: 236, endPoint x: 349, endPoint y: 298, distance: 65.6
click at [350, 302] on h2 "AI Assistant" at bounding box center [307, 298] width 438 height 22
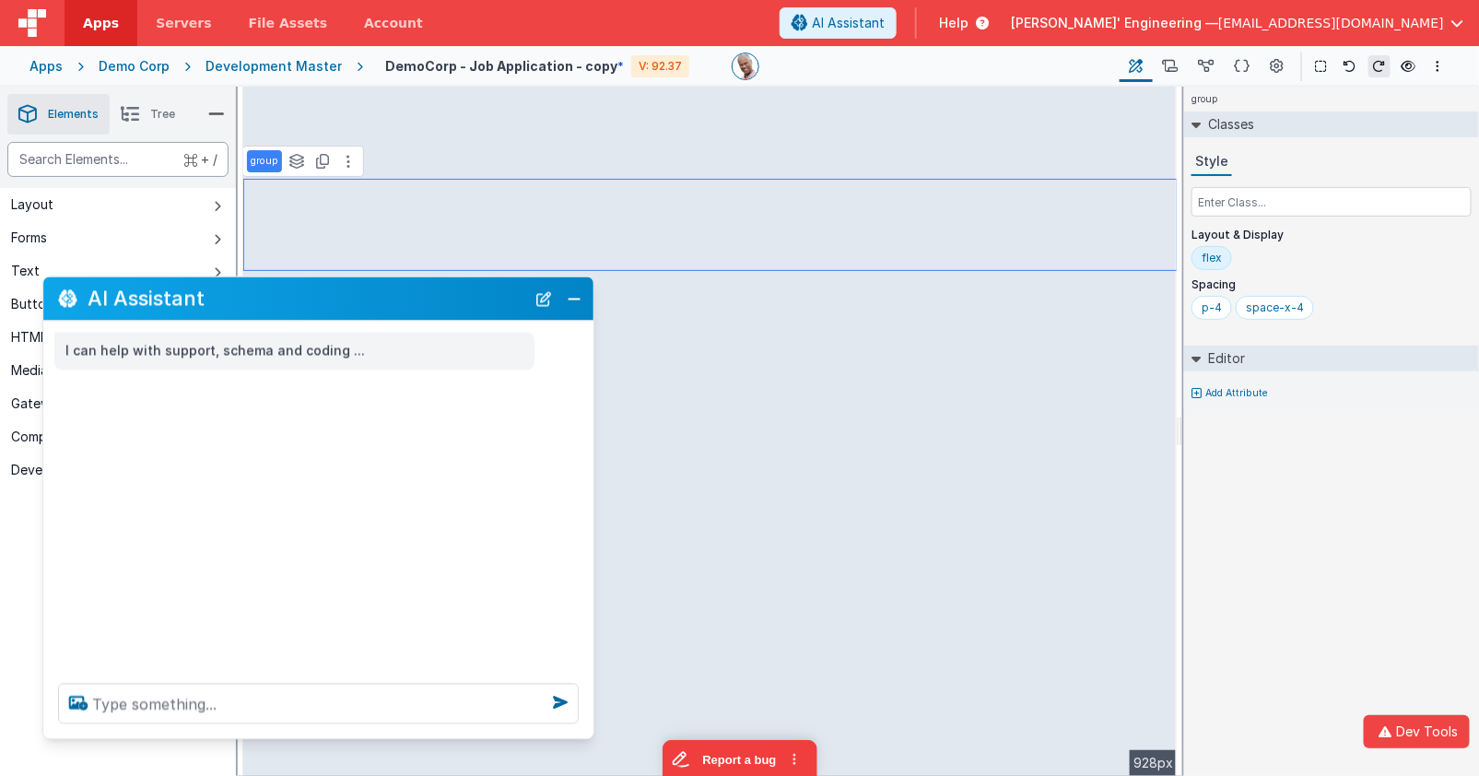
click at [120, 144] on div "text" at bounding box center [117, 159] width 221 height 35
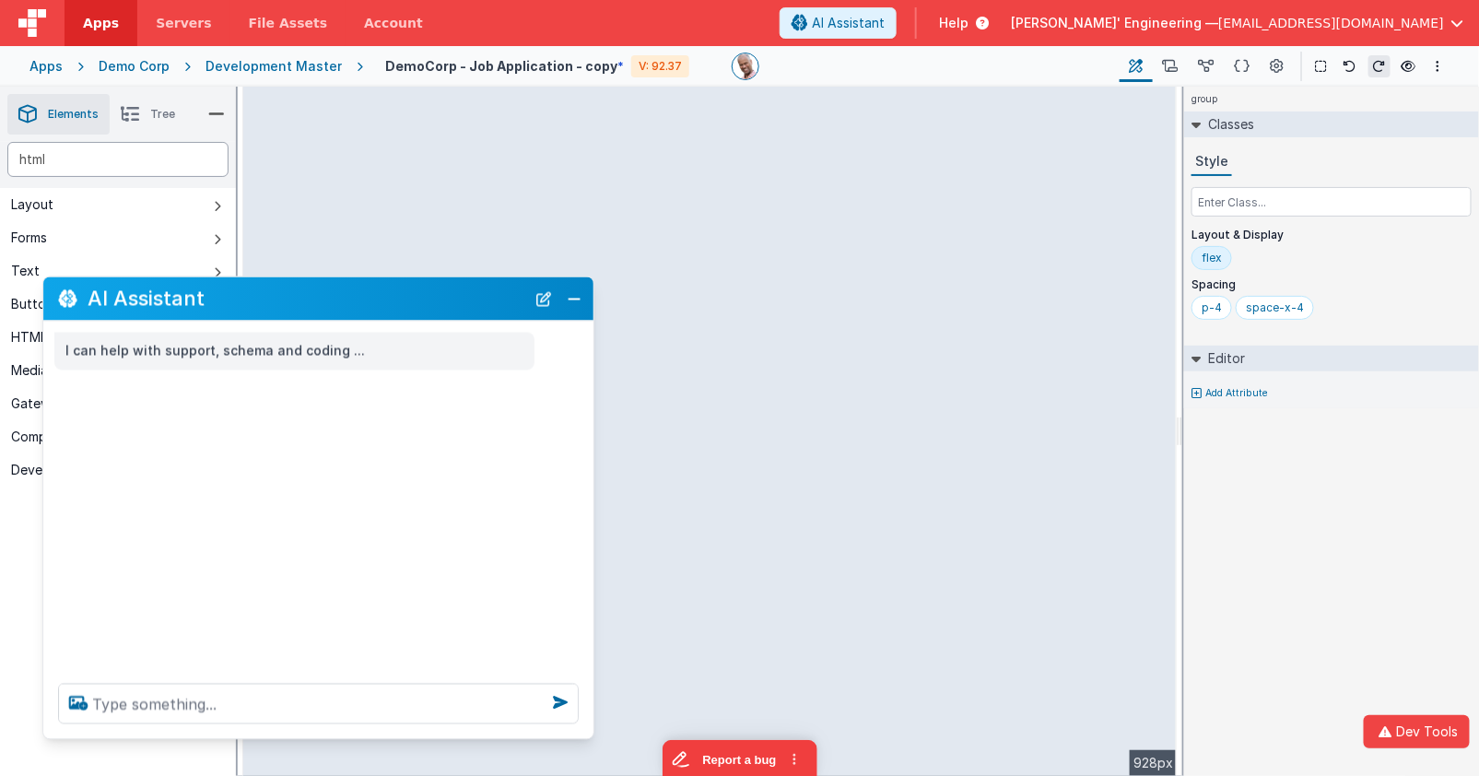
type div "html"
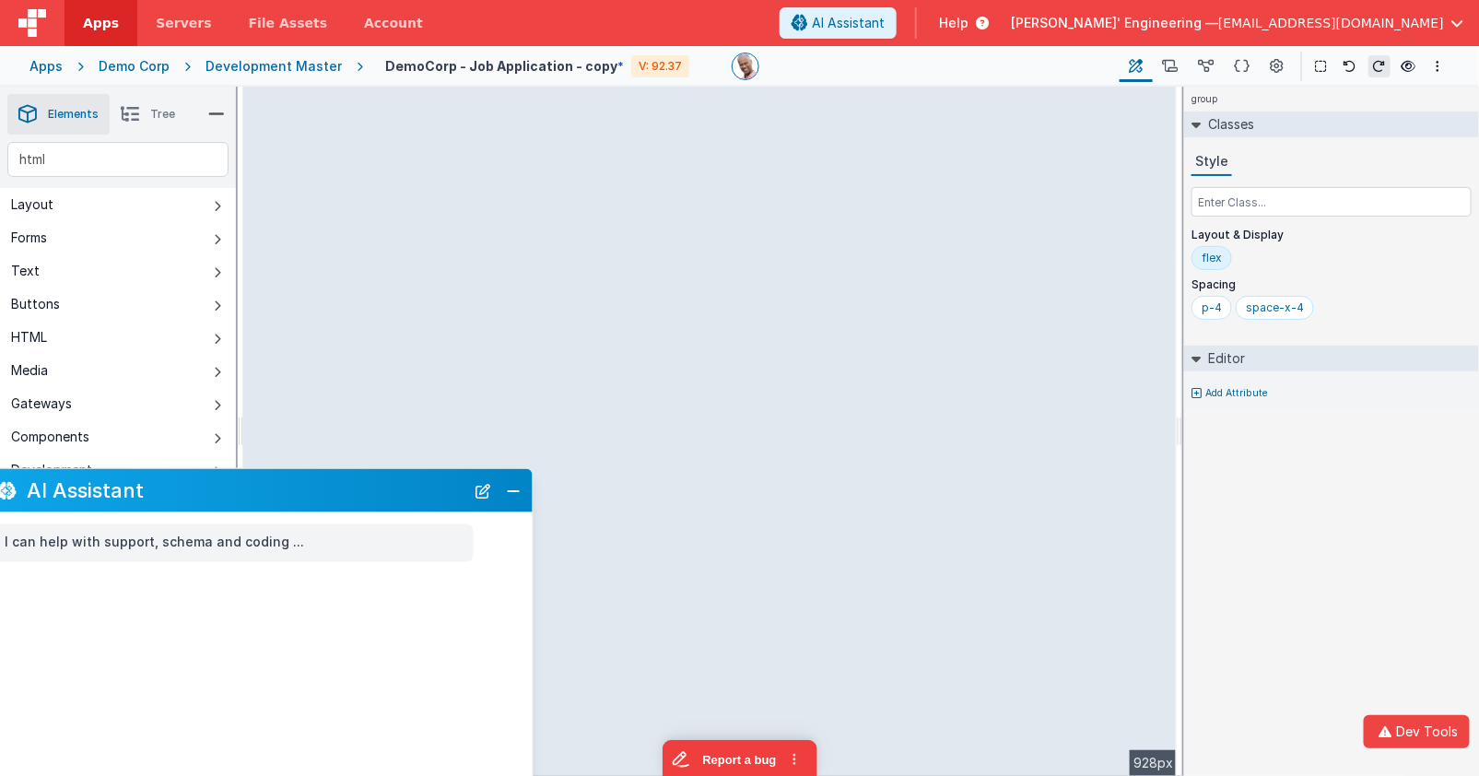
drag, startPoint x: 449, startPoint y: 306, endPoint x: 388, endPoint y: 486, distance: 190.5
click at [388, 497] on h2 "AI Assistant" at bounding box center [246, 490] width 438 height 22
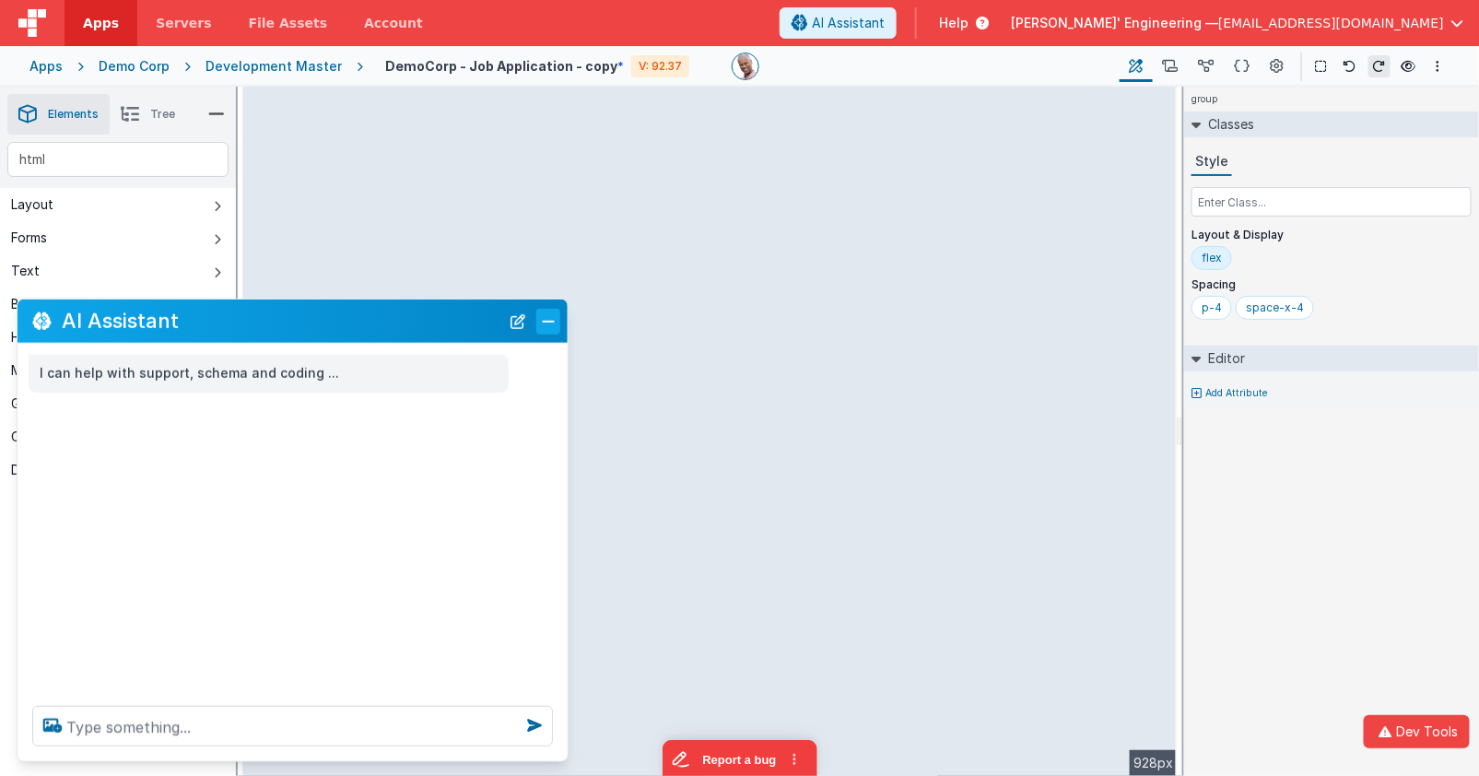
click at [551, 333] on button "Close" at bounding box center [548, 321] width 24 height 26
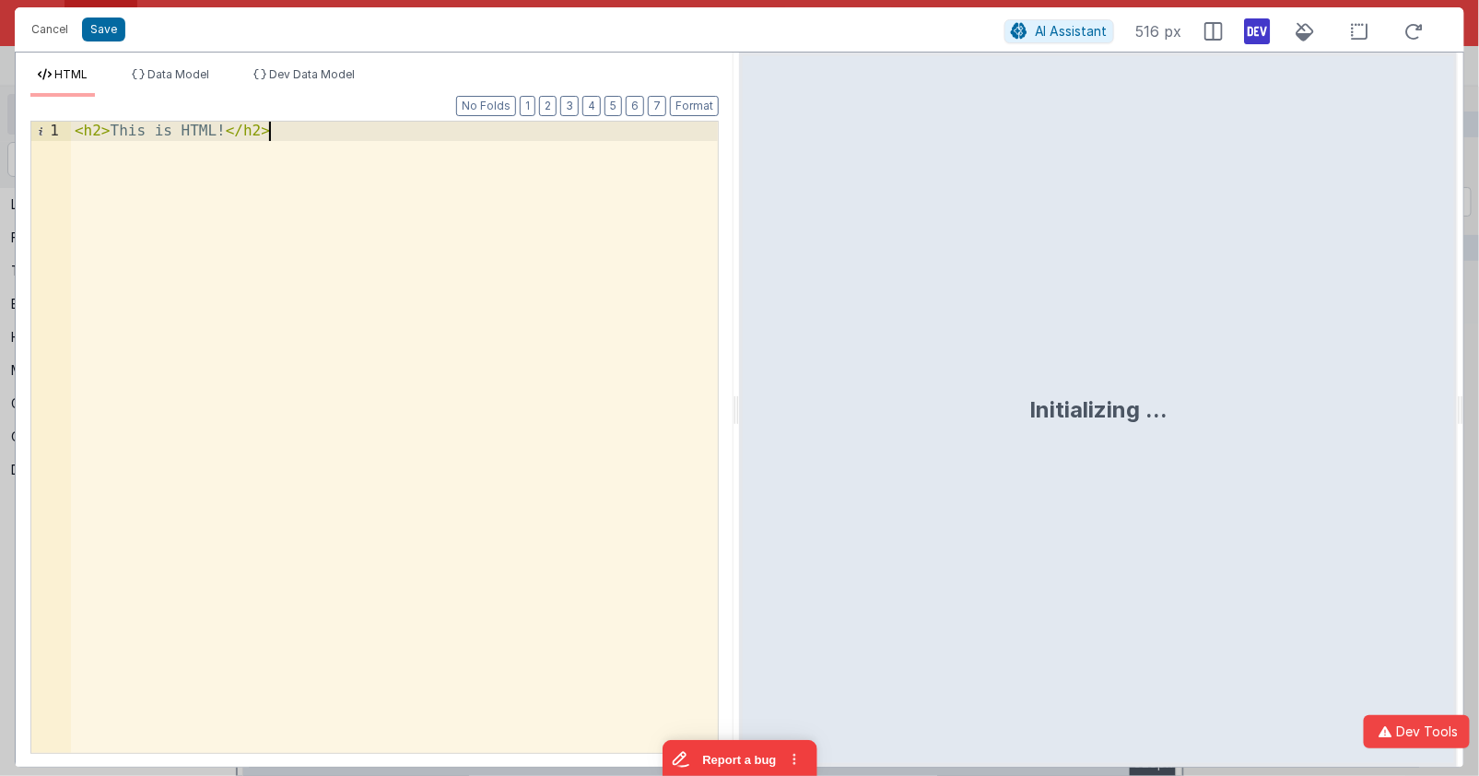
click at [365, 181] on div "< h2 > This is HTML! </ h2 >" at bounding box center [395, 458] width 649 height 672
drag, startPoint x: 363, startPoint y: 180, endPoint x: -64, endPoint y: 18, distance: 456.9
click at [0, 18] on html "Cancel Save AI Assistant 516 px HTML Data Model Dev Data Model Format 7 6 5 4 3…" at bounding box center [739, 388] width 1479 height 776
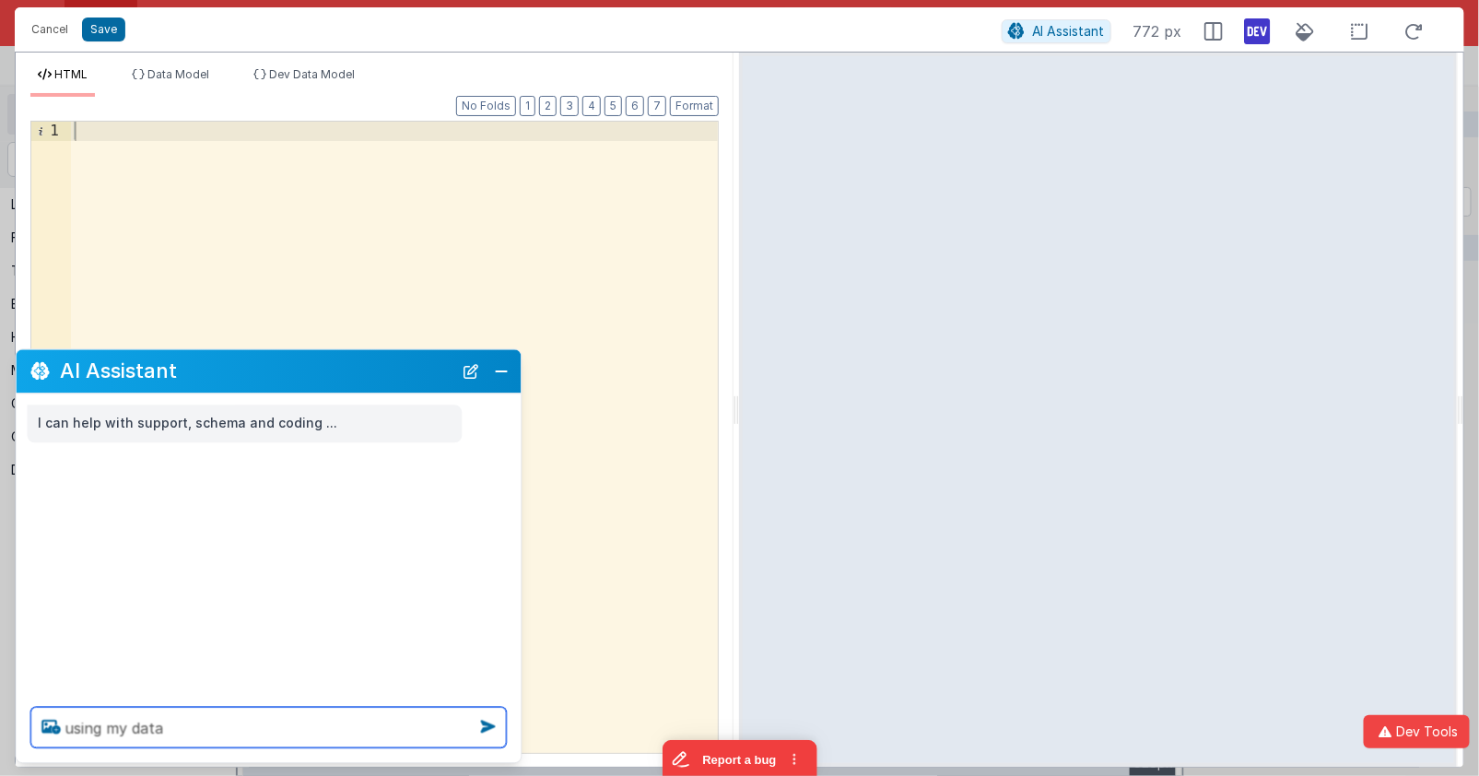
paste textarea "[URL][DOMAIN_NAME]"
click at [210, 720] on textarea "using my data" at bounding box center [268, 728] width 475 height 41
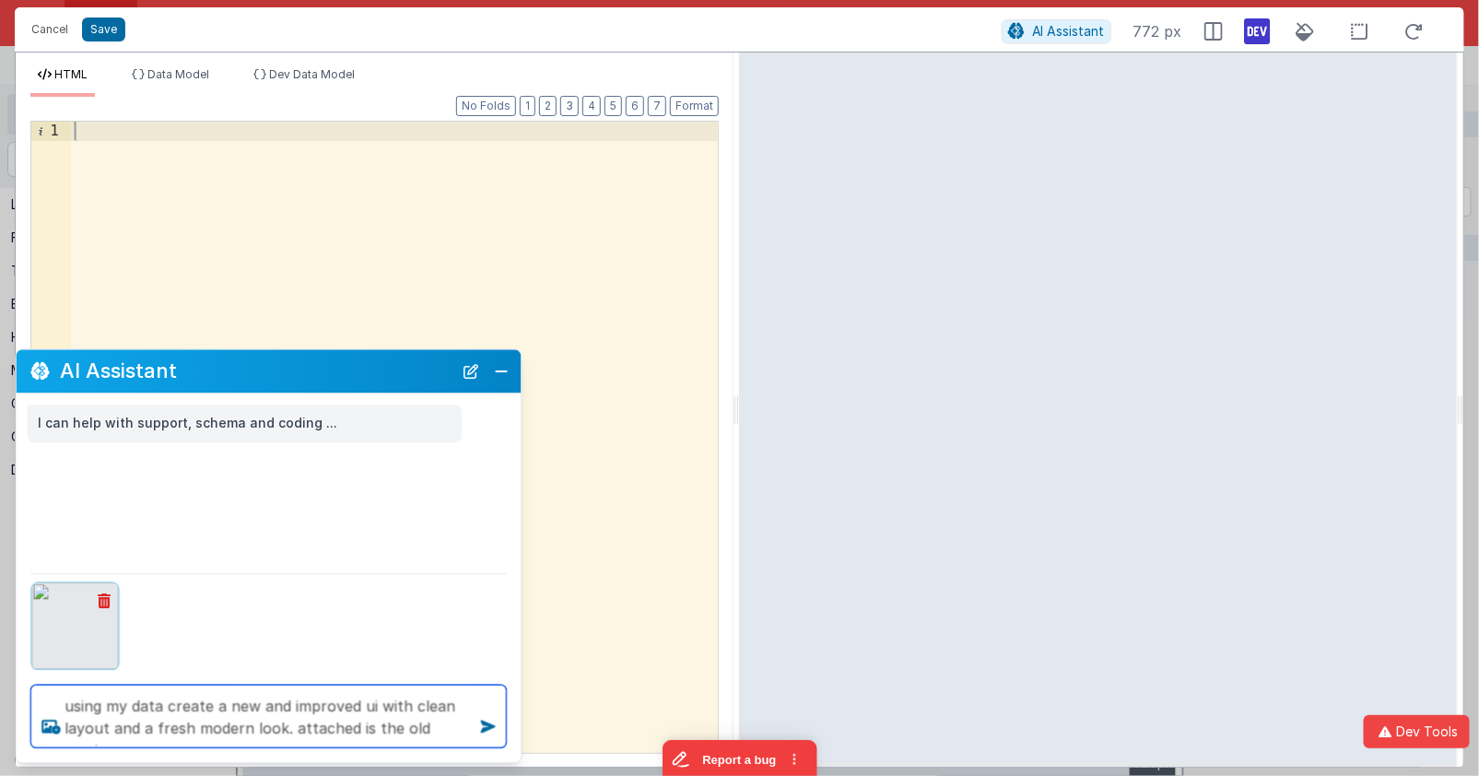
type textarea "using my data create a new and improved ui with clean layout and a fresh modern…"
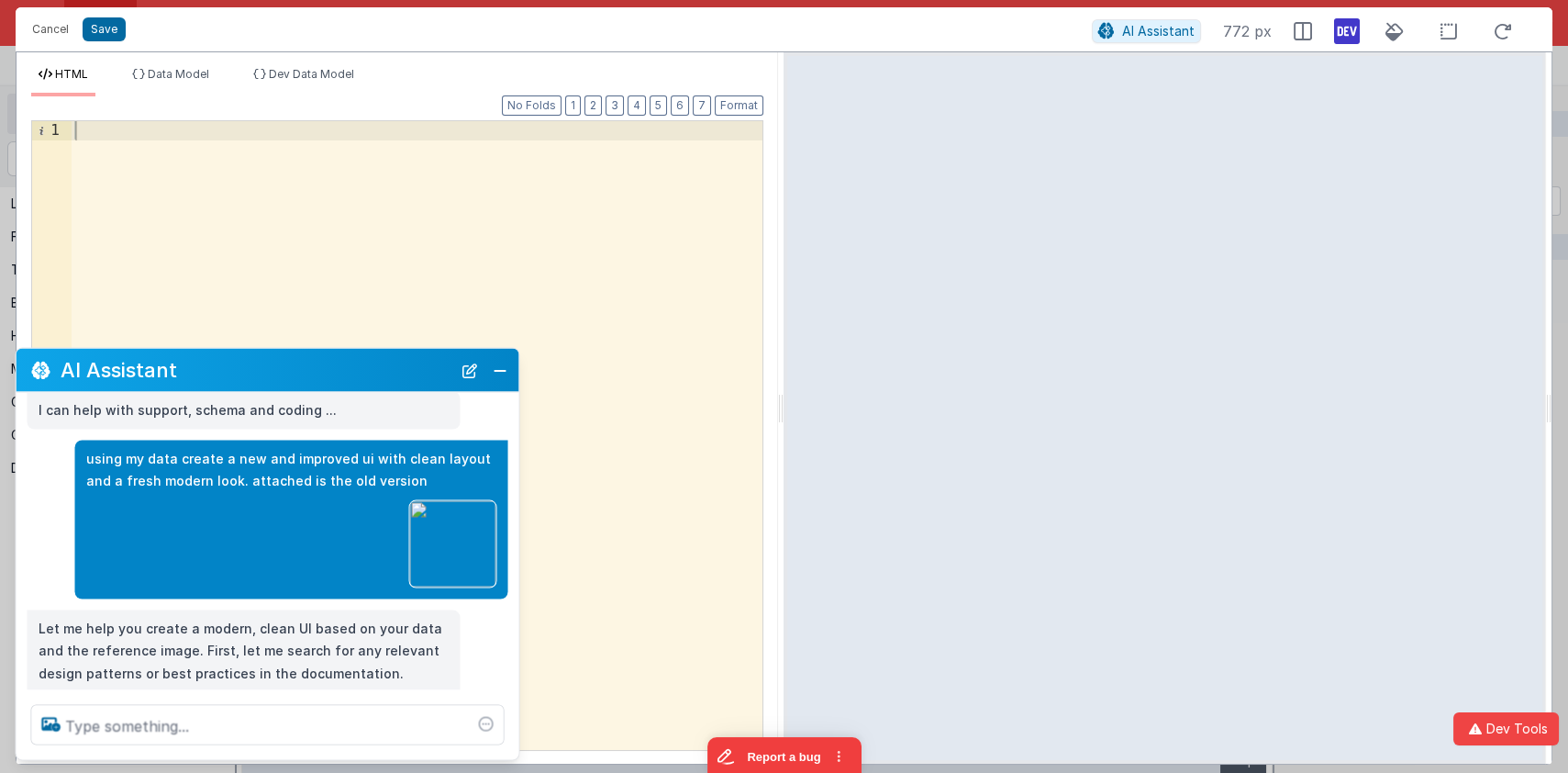
scroll to position [47, 0]
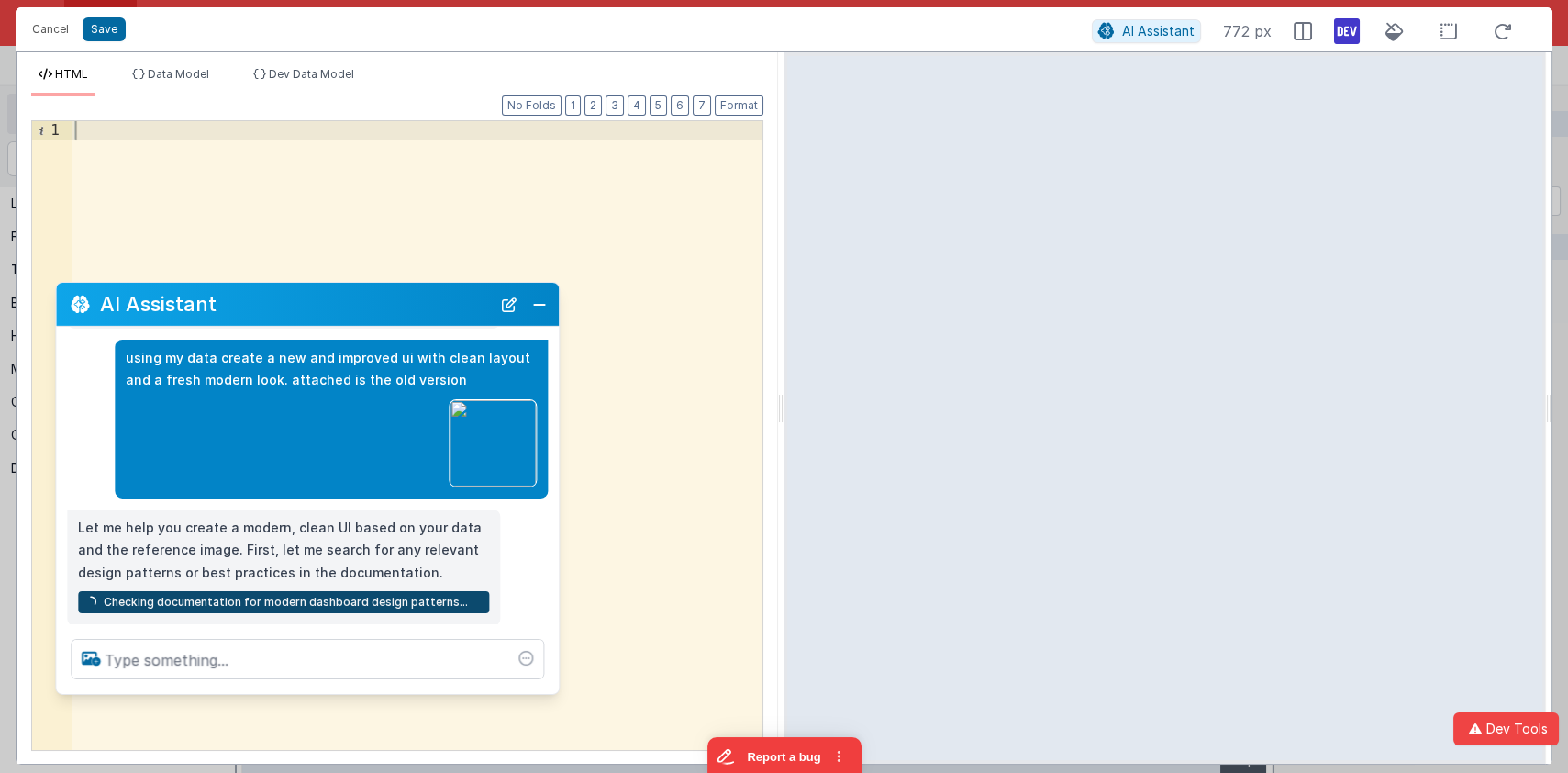
drag, startPoint x: 199, startPoint y: 370, endPoint x: 239, endPoint y: 304, distance: 77.2
click at [239, 304] on h2 "AI Assistant" at bounding box center [295, 304] width 391 height 22
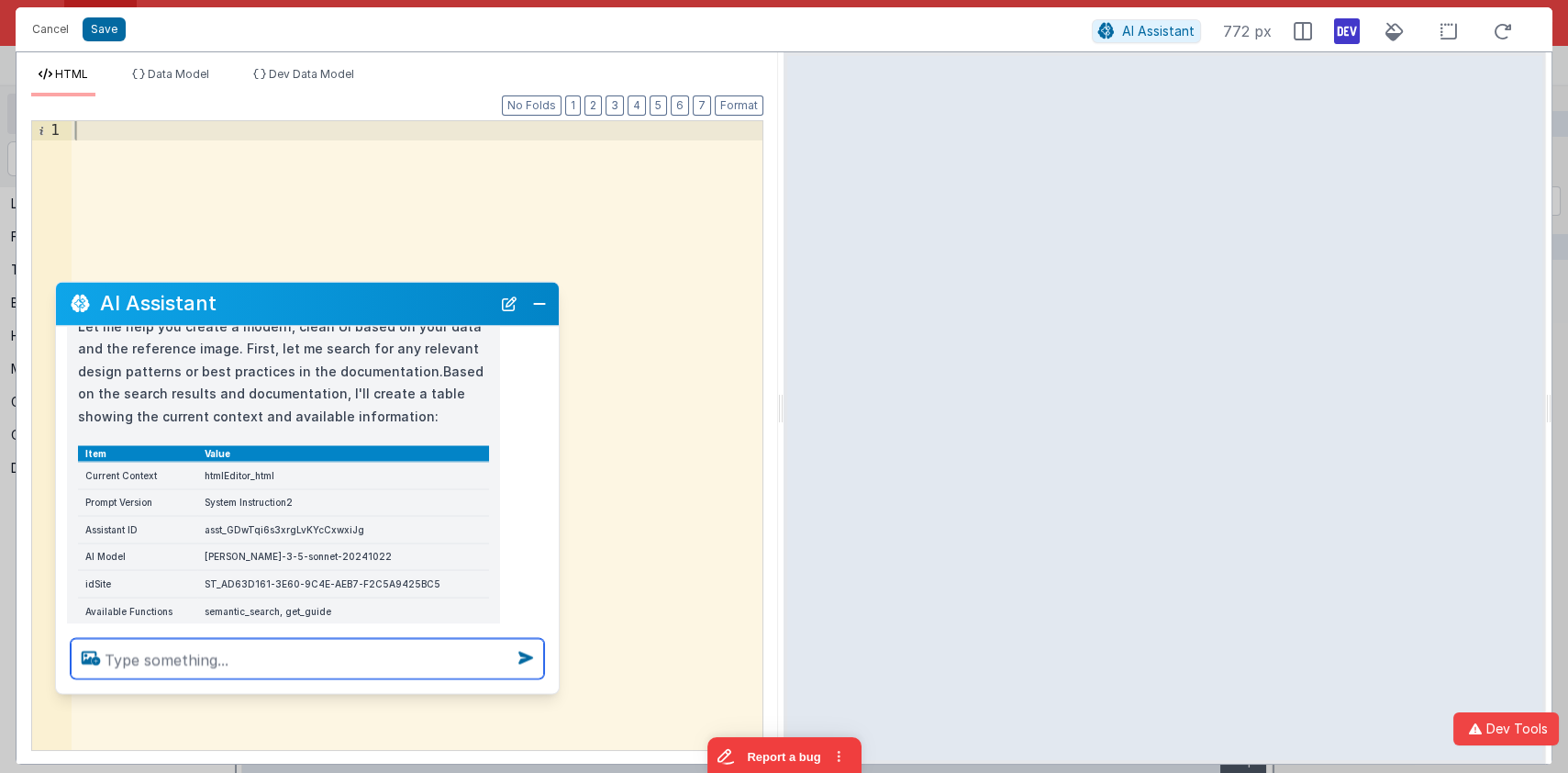
scroll to position [243, 0]
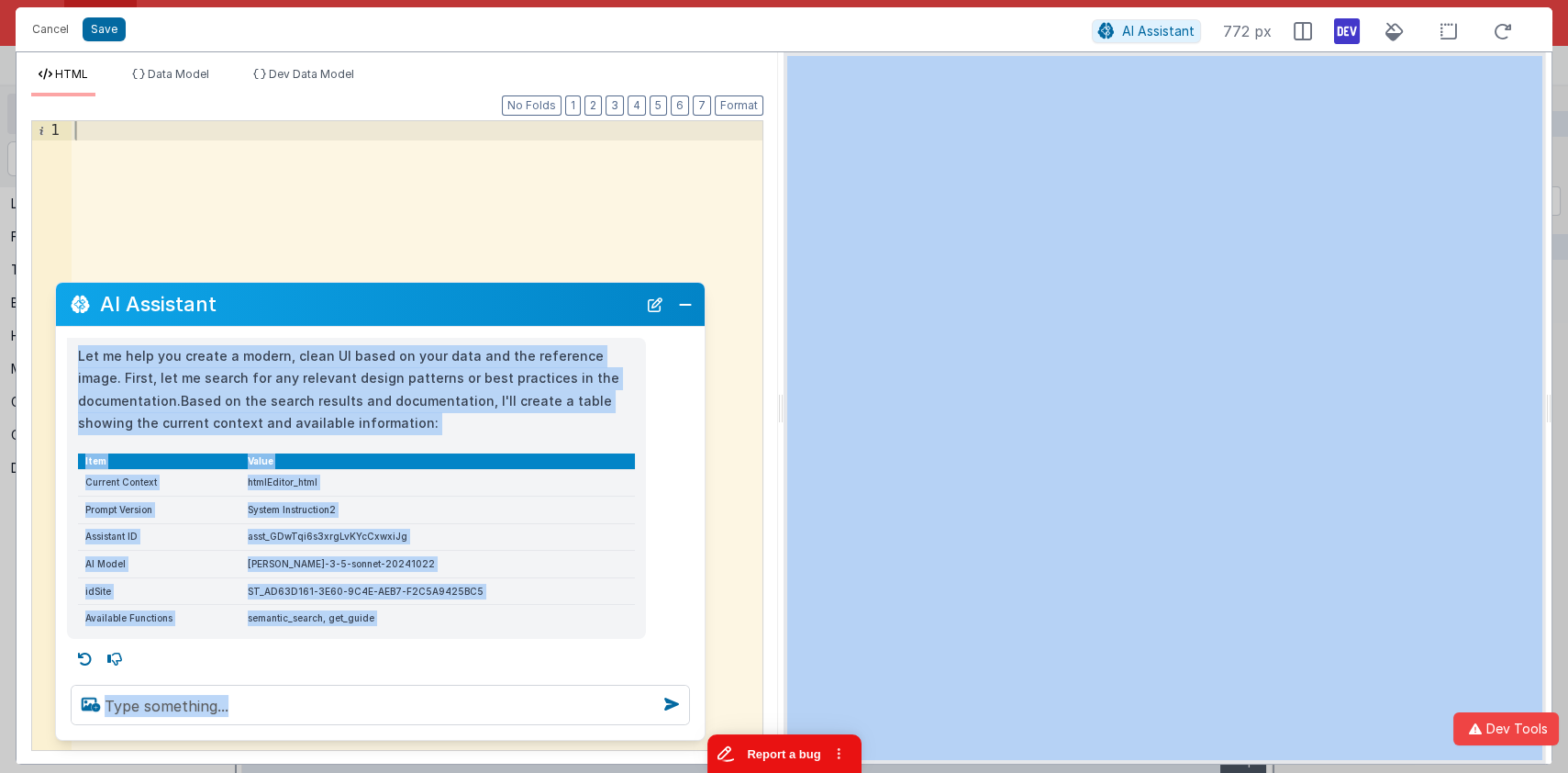
drag, startPoint x: 1260, startPoint y: 1424, endPoint x: 722, endPoint y: 742, distance: 868.7
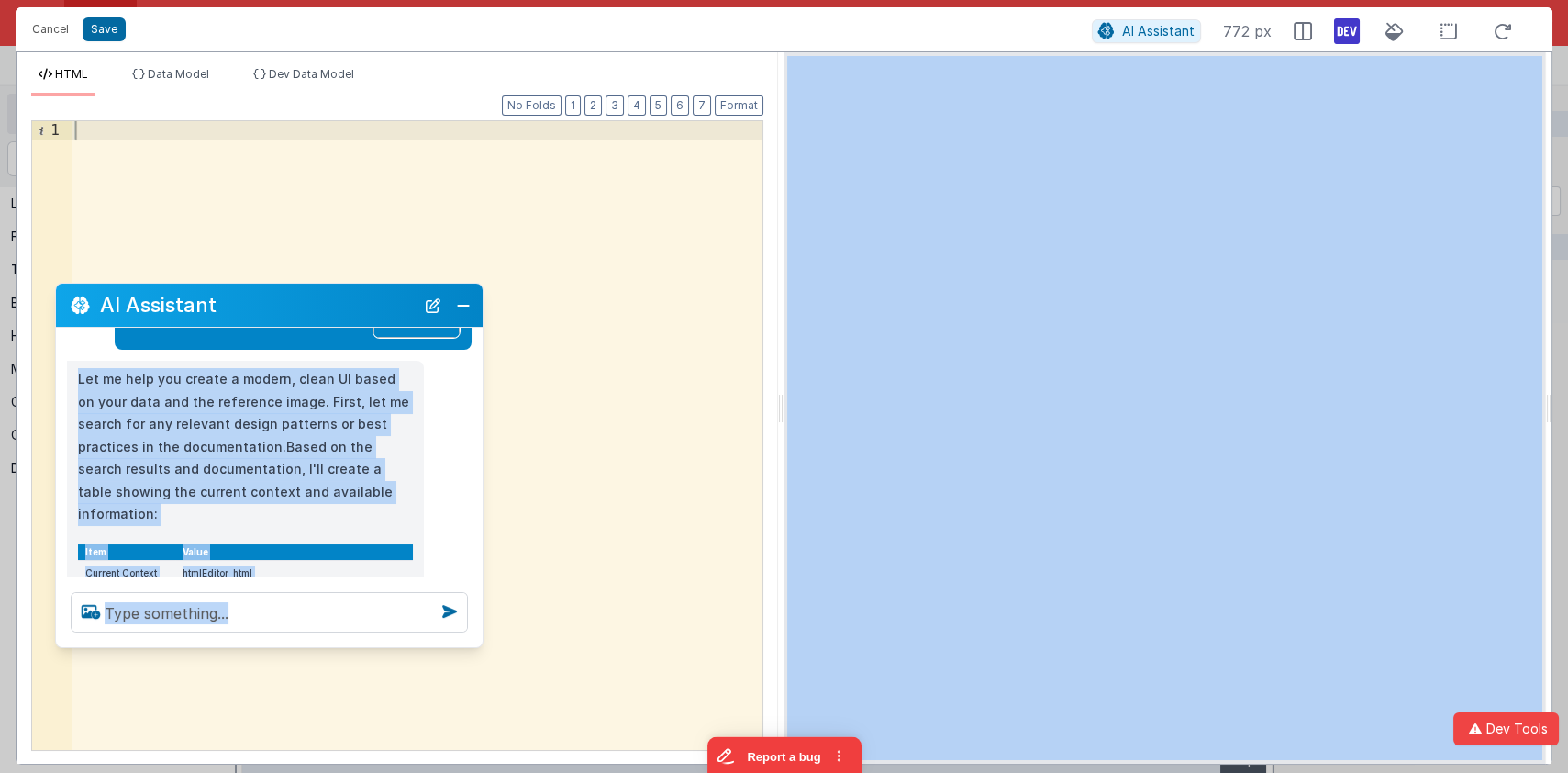
scroll to position [265, 0]
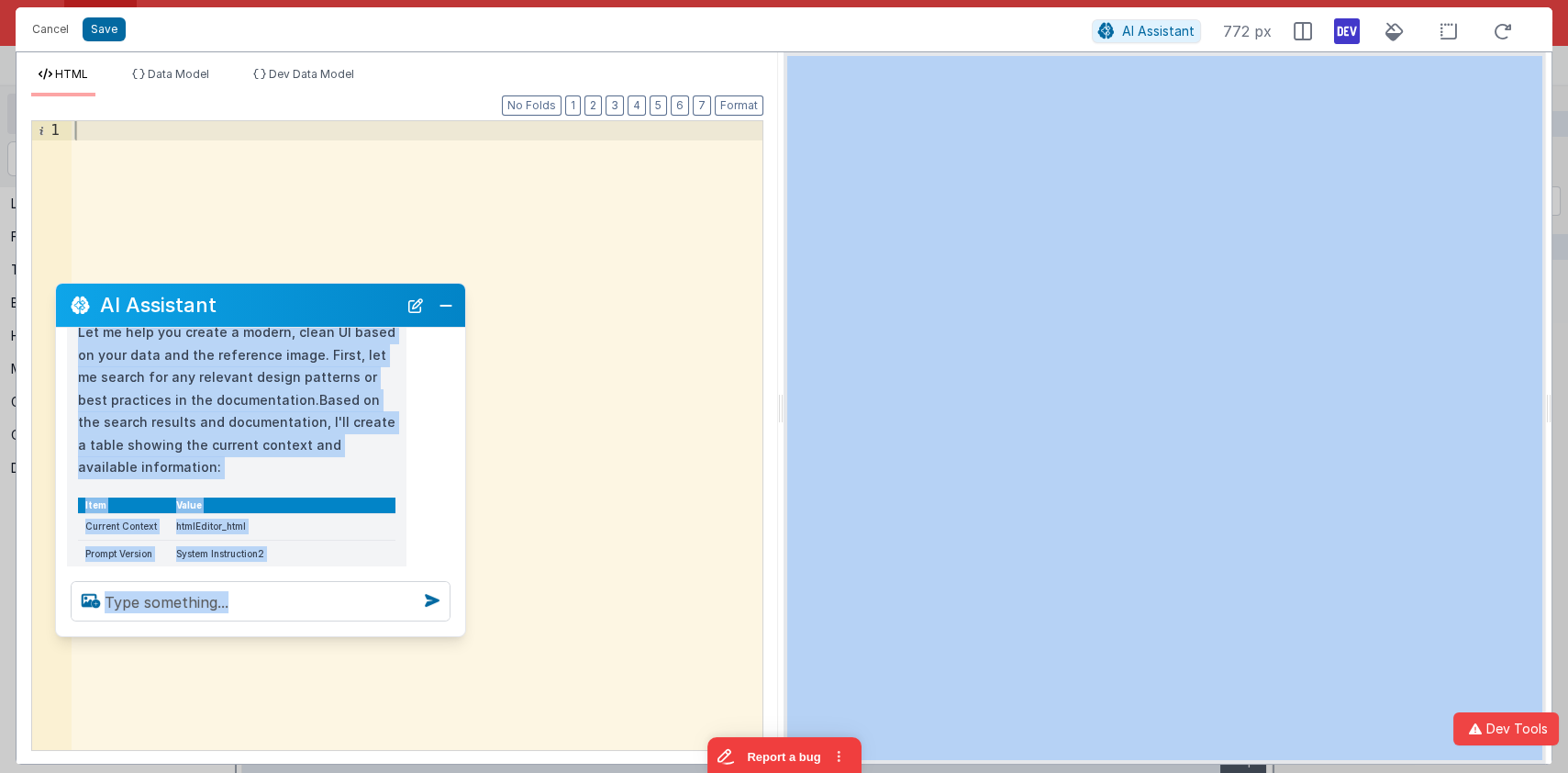
click at [459, 632] on div at bounding box center [260, 601] width 409 height 70
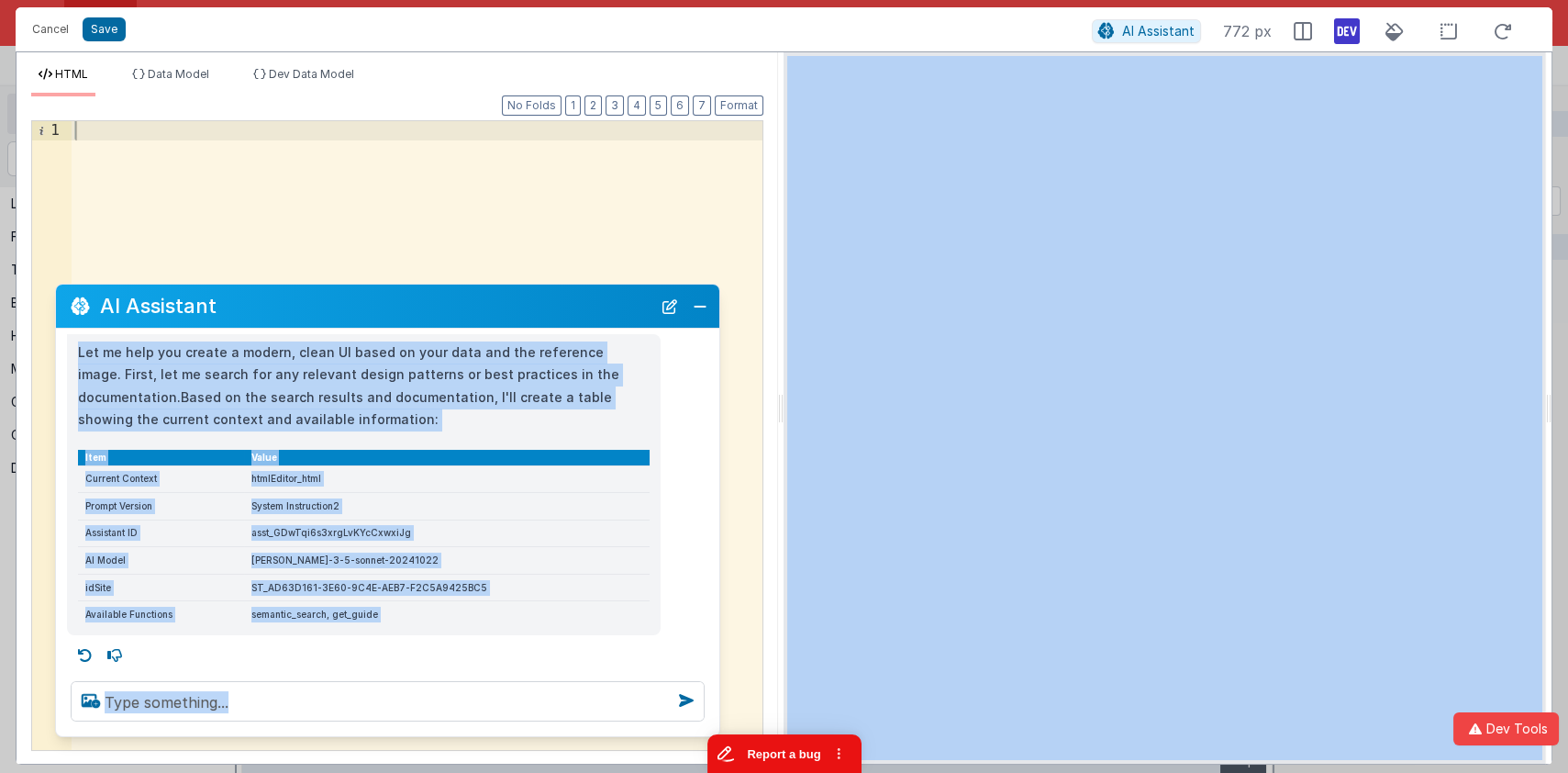
drag, startPoint x: 1170, startPoint y: 1370, endPoint x: 720, endPoint y: 734, distance: 779.1
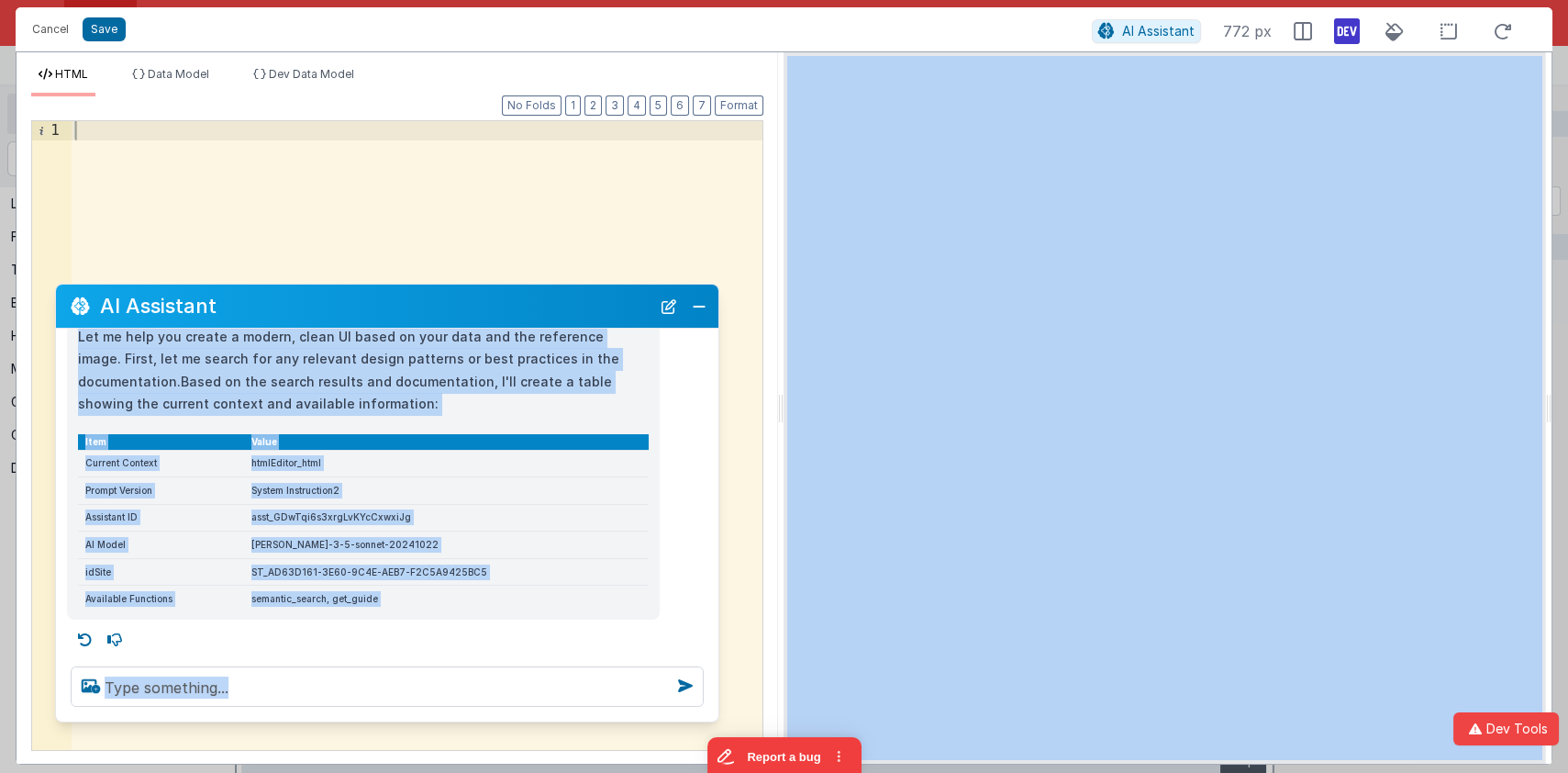
scroll to position [239, 0]
click at [717, 719] on div at bounding box center [387, 686] width 662 height 70
click at [666, 635] on div at bounding box center [394, 640] width 648 height 29
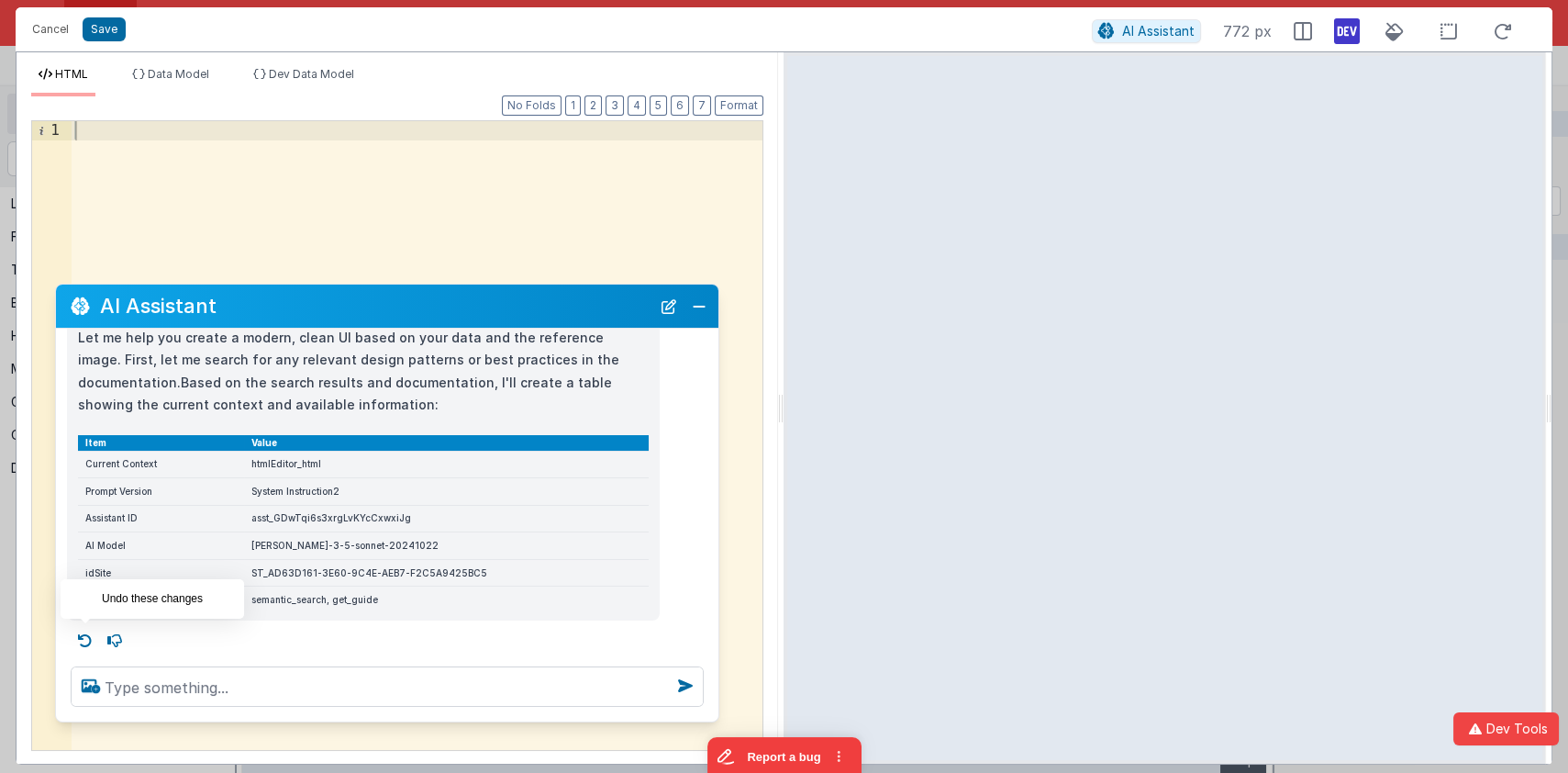
click at [91, 634] on icon at bounding box center [85, 640] width 29 height 29
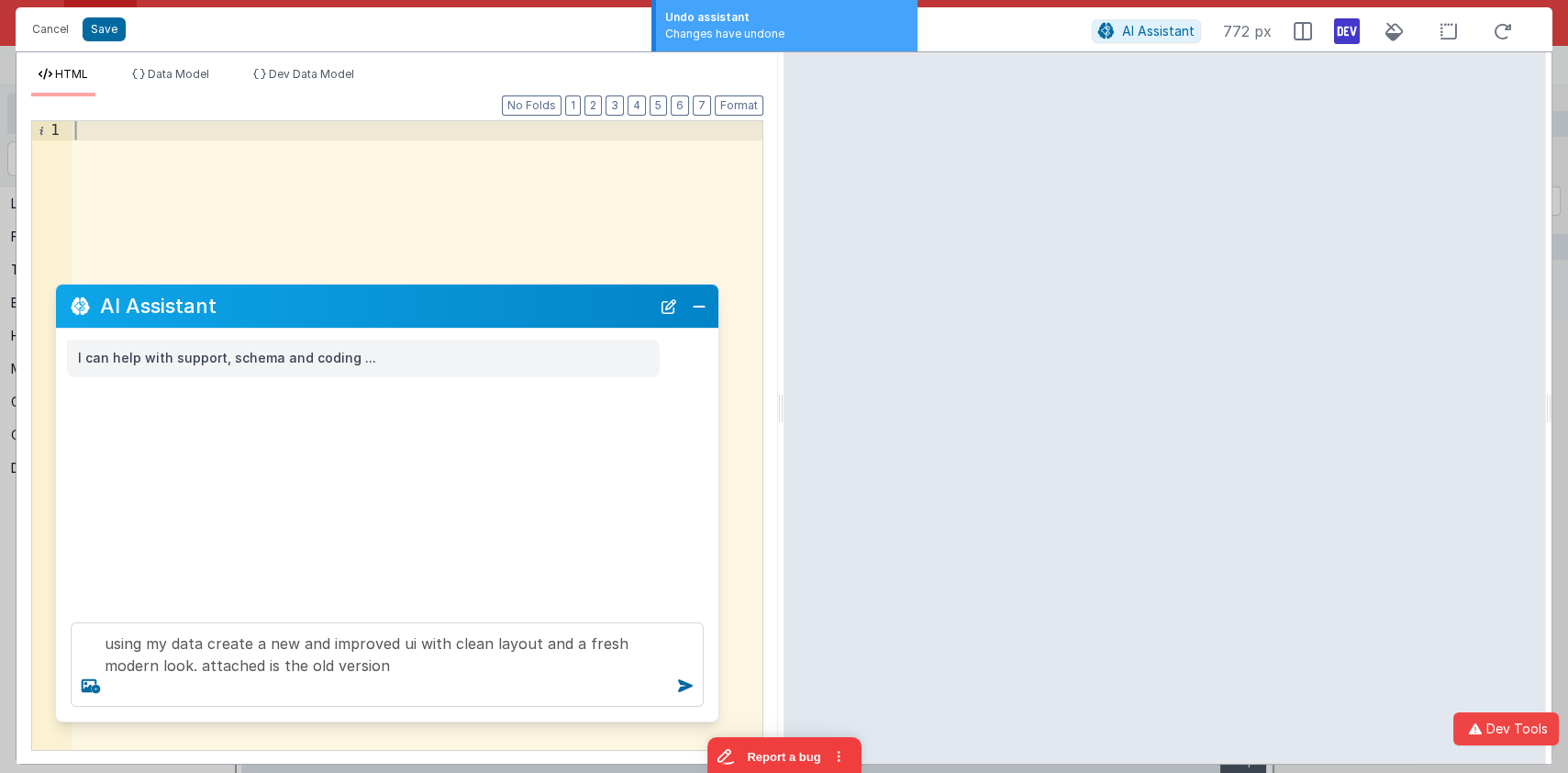
scroll to position [0, 0]
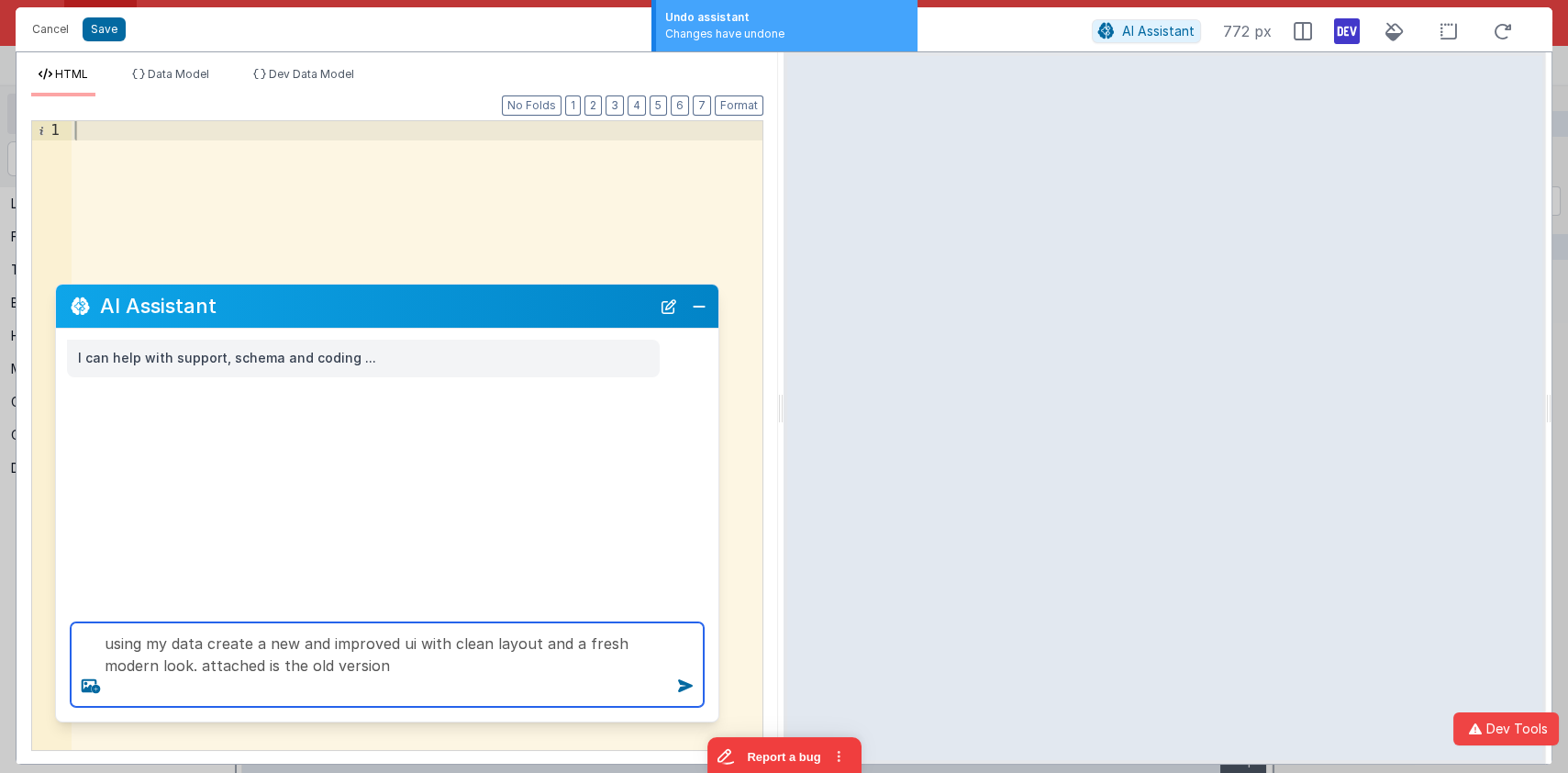
click at [437, 688] on textarea "using my data create a new and improved ui with clean layout and a fresh modern…" at bounding box center [388, 664] width 634 height 85
paste textarea
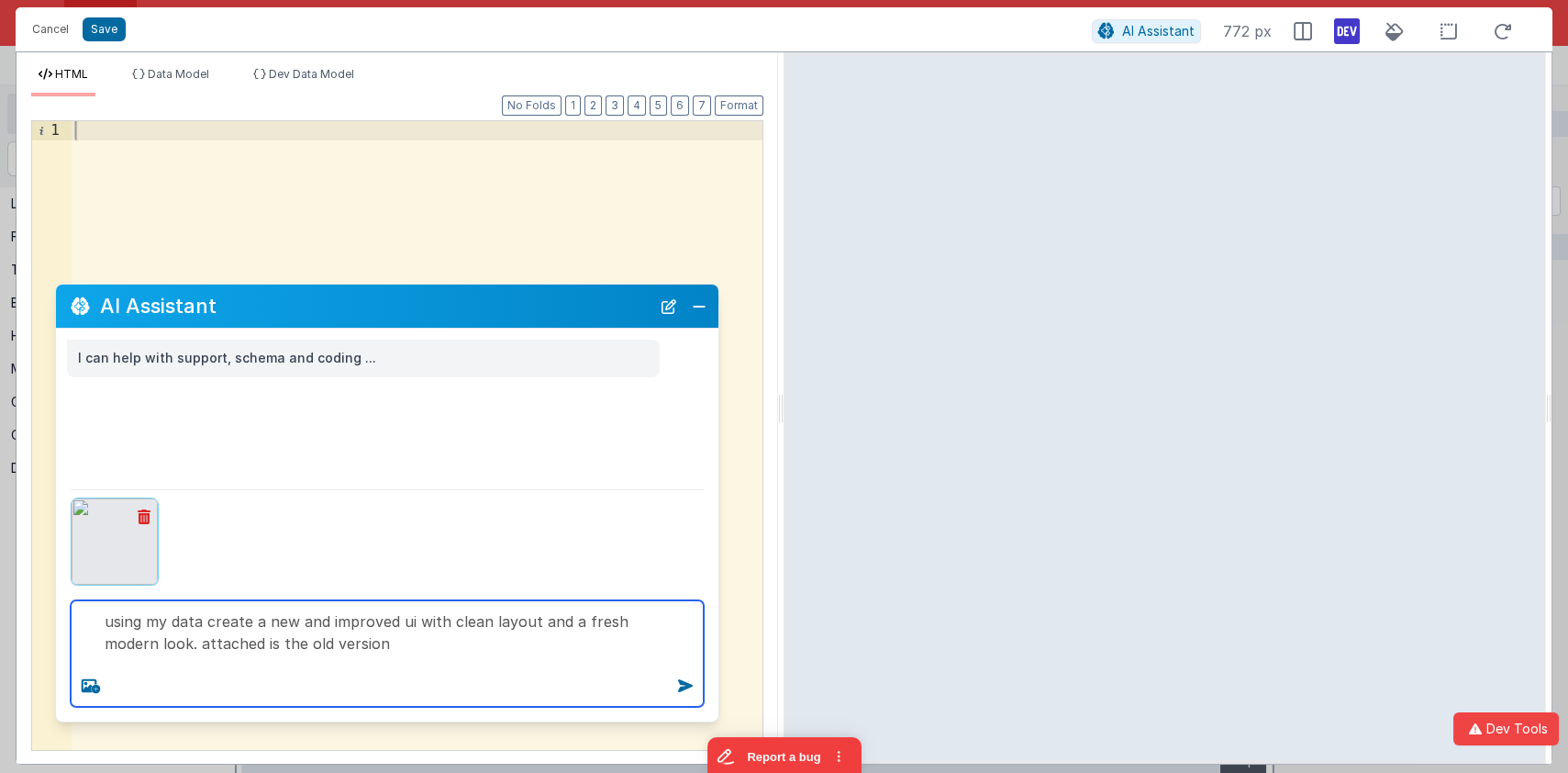
click at [502, 646] on textarea "using my data create a new and improved ui with clean layout and a fresh modern…" at bounding box center [388, 653] width 634 height 107
type textarea "using my data create a new and improved ui with clean layout and a fresh modern…"
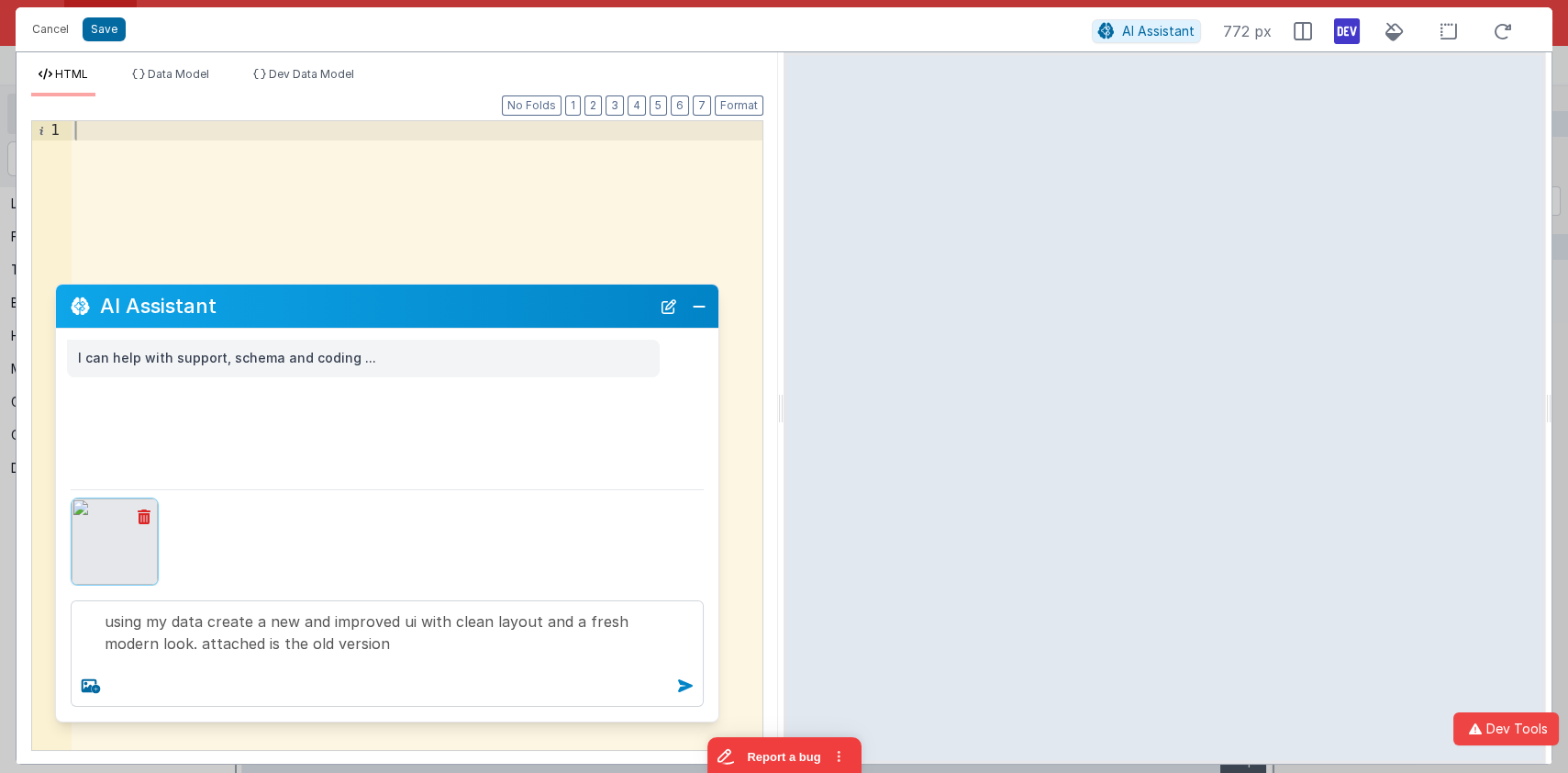
click at [692, 685] on icon at bounding box center [684, 684] width 29 height 29
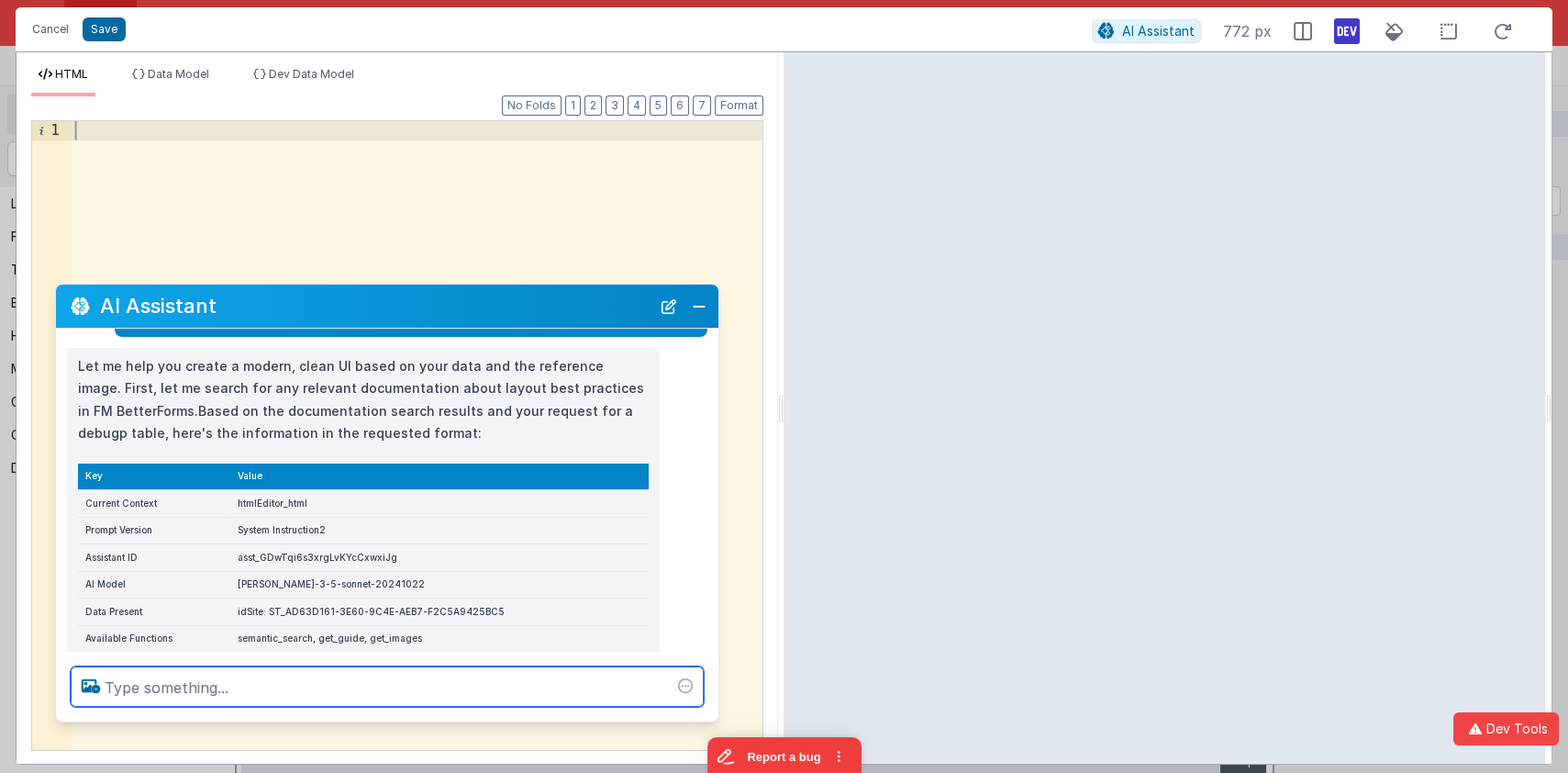
scroll to position [249, 0]
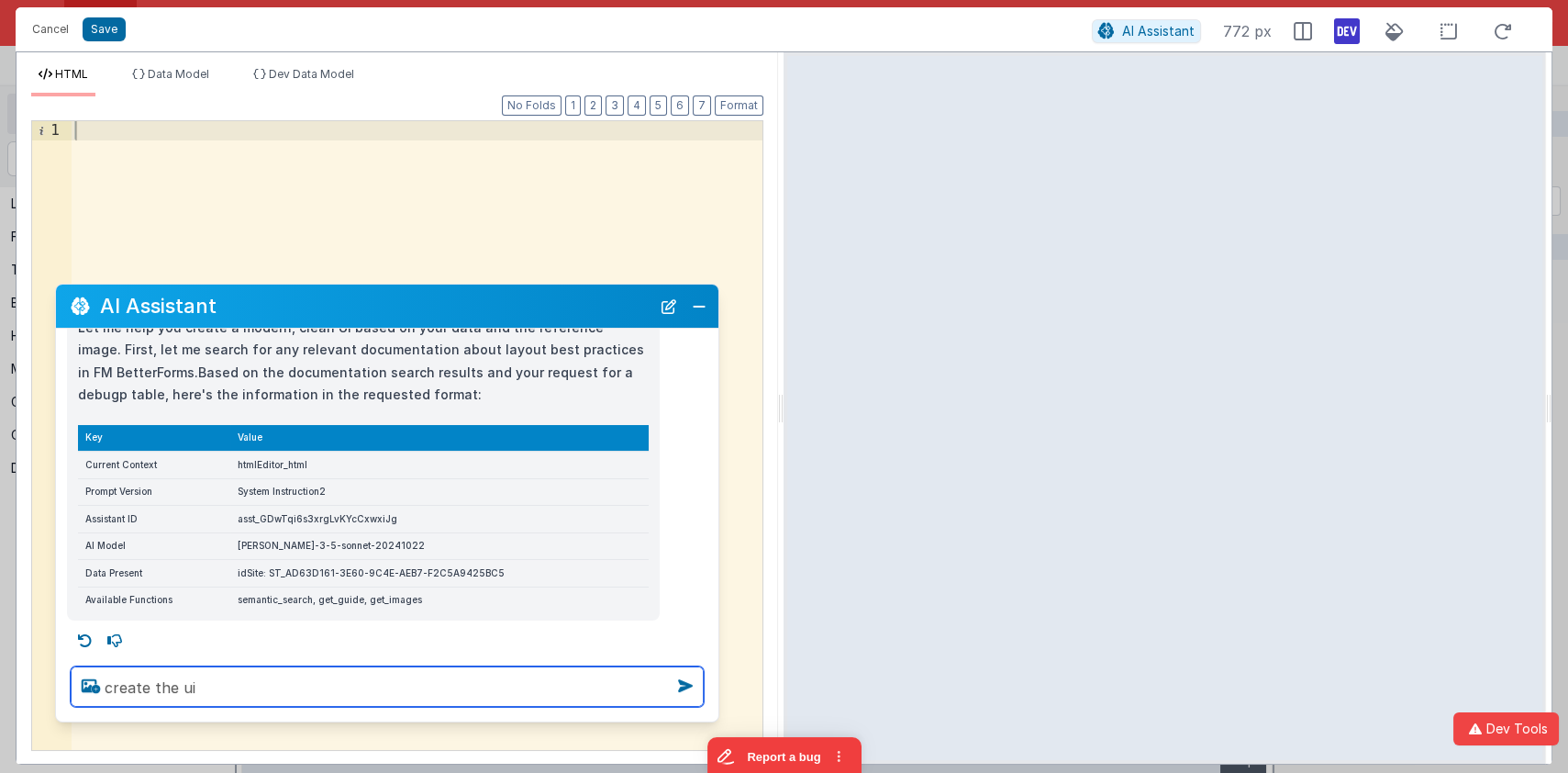
type textarea "create the ui"
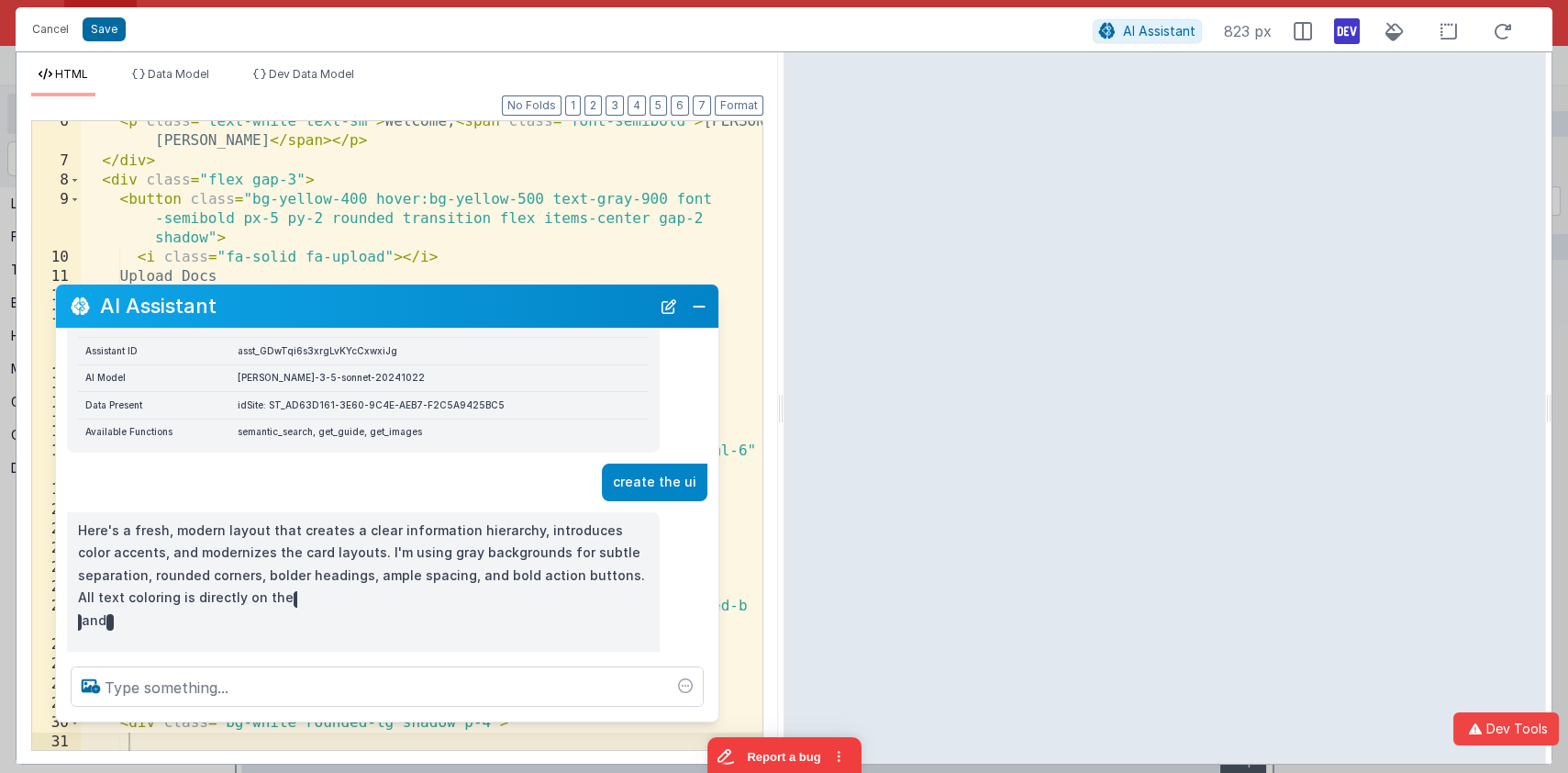
scroll to position [144, 0]
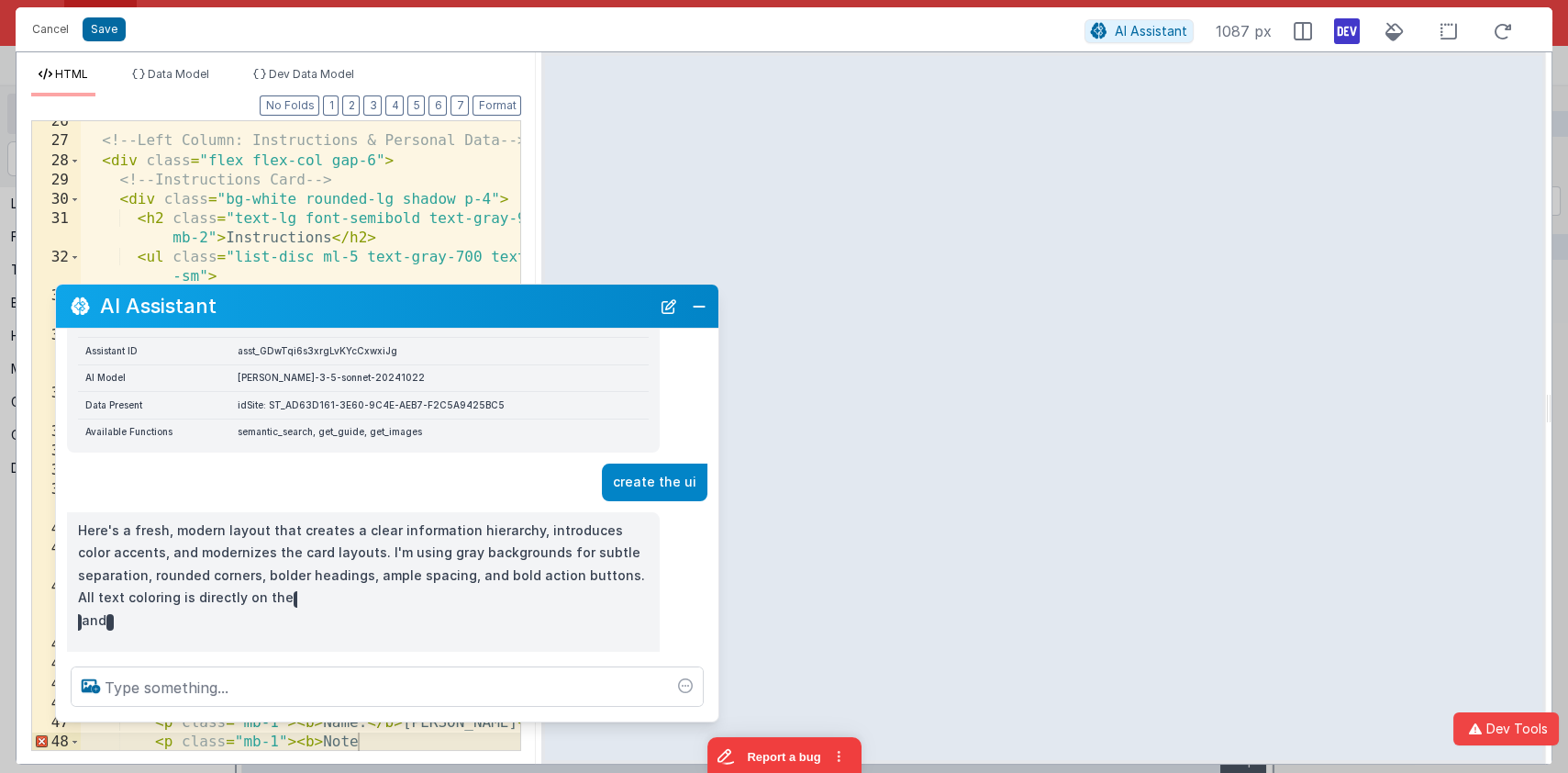
drag, startPoint x: 780, startPoint y: 64, endPoint x: 540, endPoint y: 58, distance: 240.1
click at [540, 58] on html "Cancel Save AI Assistant 1087 px HTML Data Model Dev Data Model Format 7 6 5 4 …" at bounding box center [784, 386] width 1568 height 773
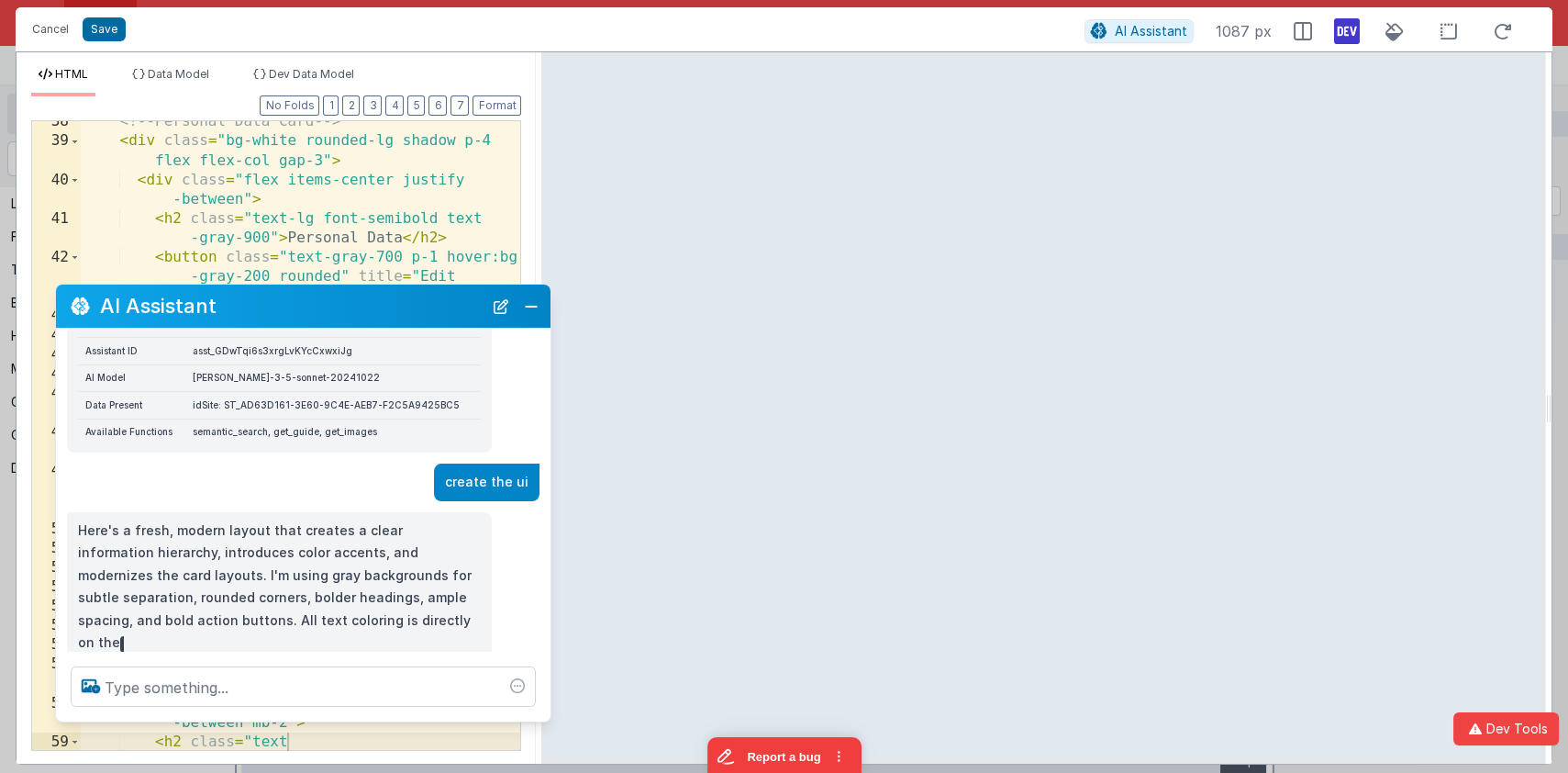
scroll to position [484, 0]
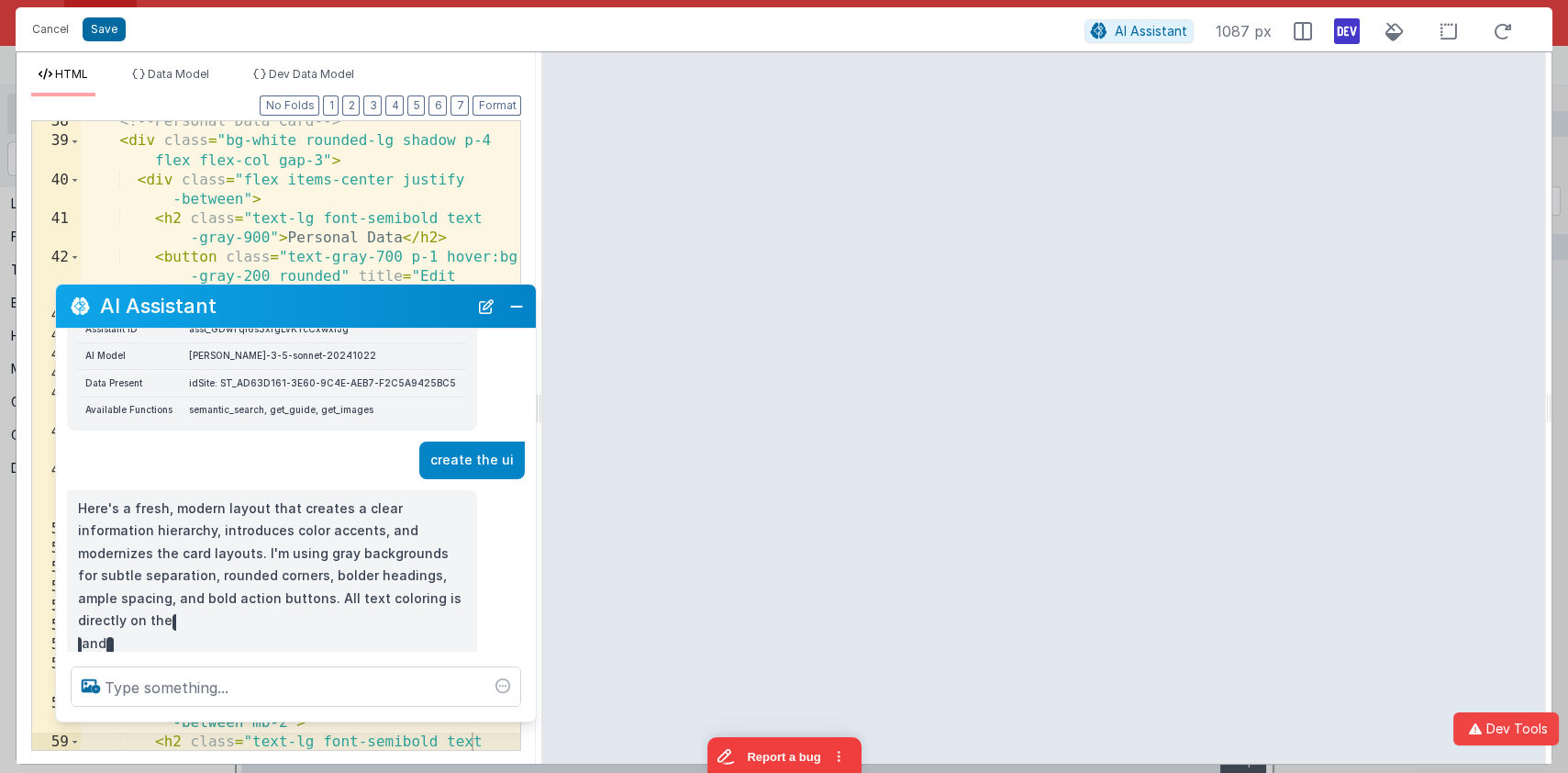
drag, startPoint x: 710, startPoint y: 385, endPoint x: 531, endPoint y: 376, distance: 179.2
click at [531, 376] on div "Let me help you create a modern, clean UI based on your data and the reference …" at bounding box center [296, 253] width 480 height 357
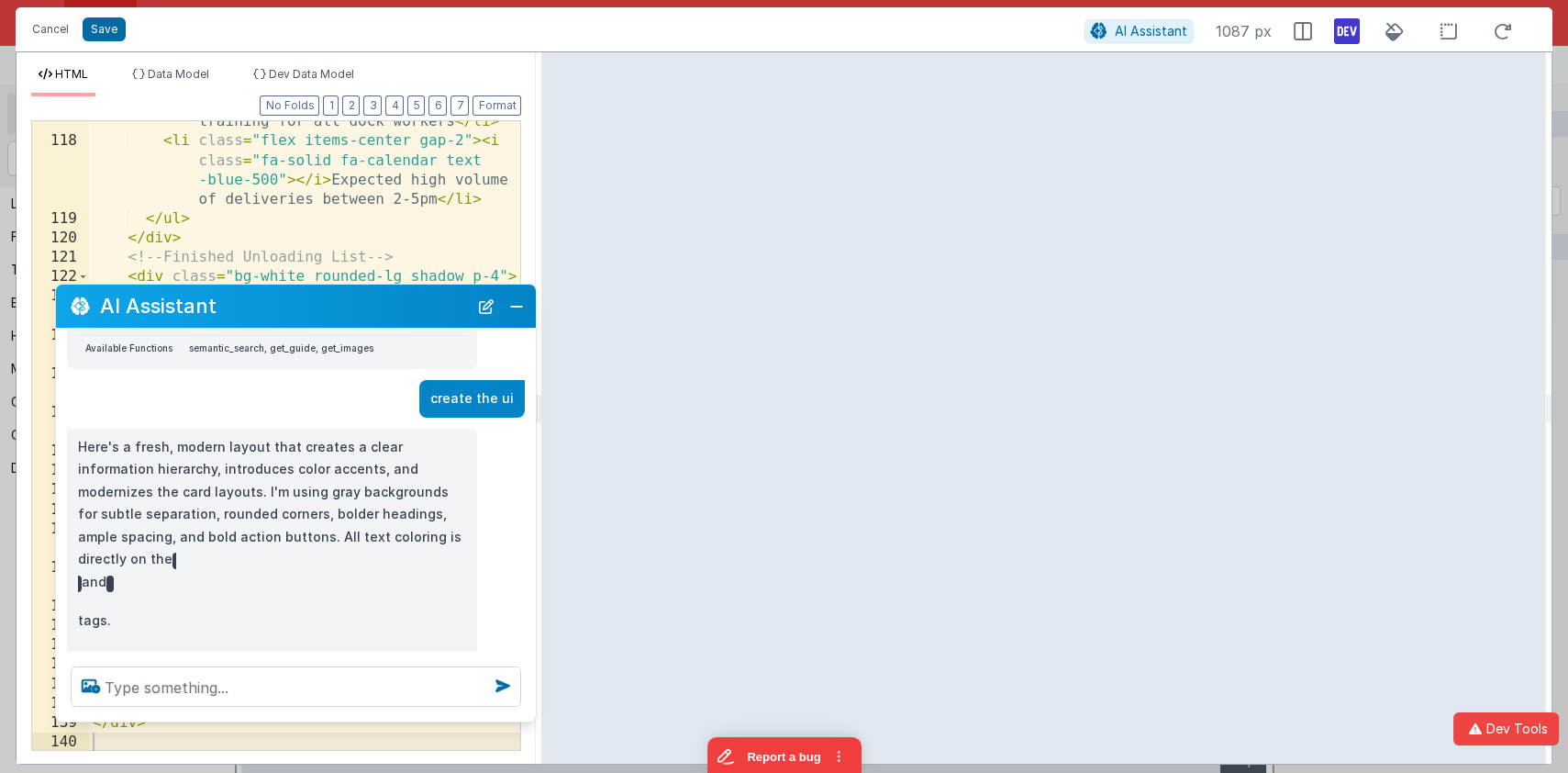
scroll to position [580, 0]
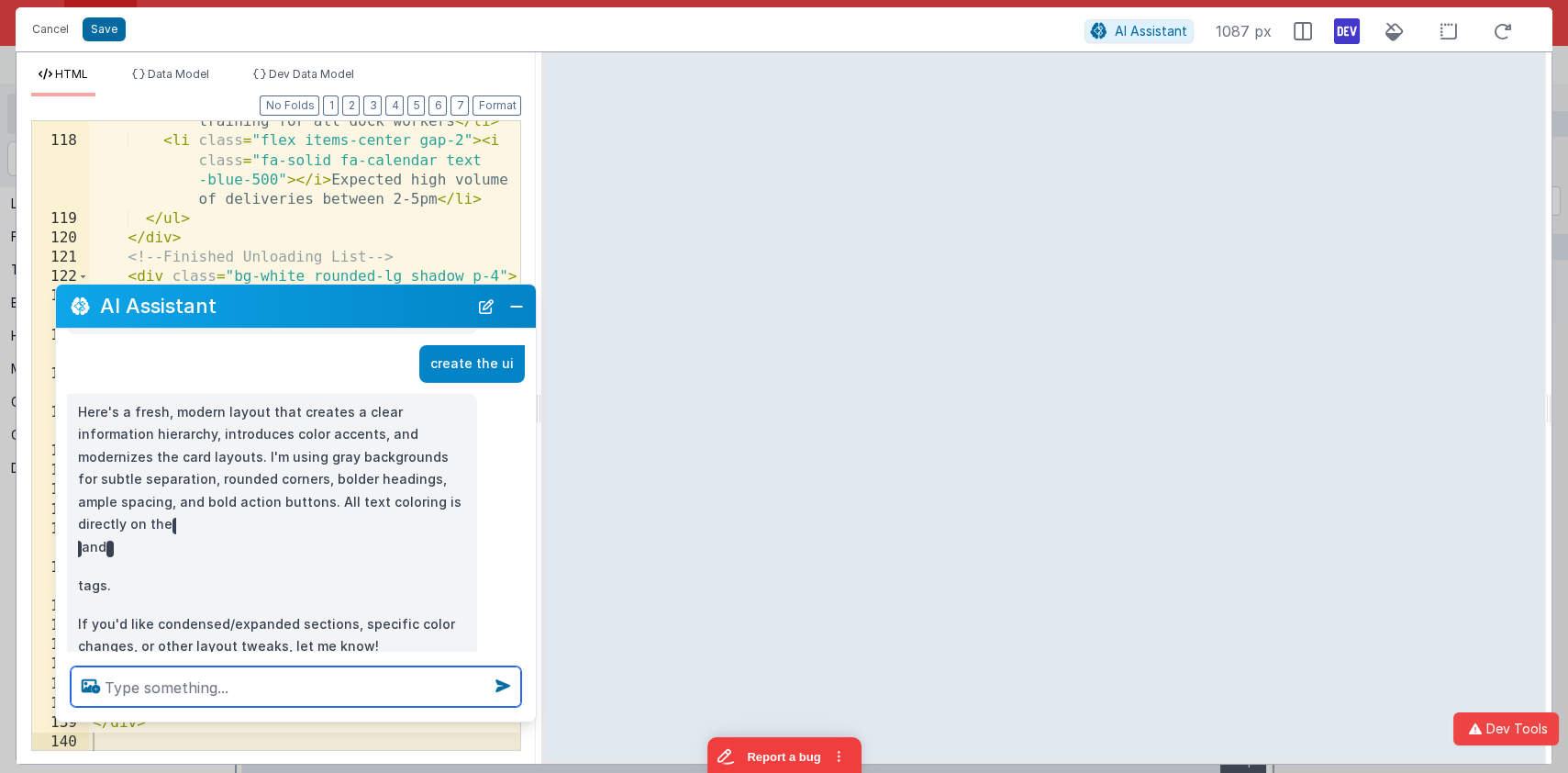
click at [347, 699] on textarea at bounding box center [296, 686] width 450 height 41
type textarea "close but lets create horizontal sections"
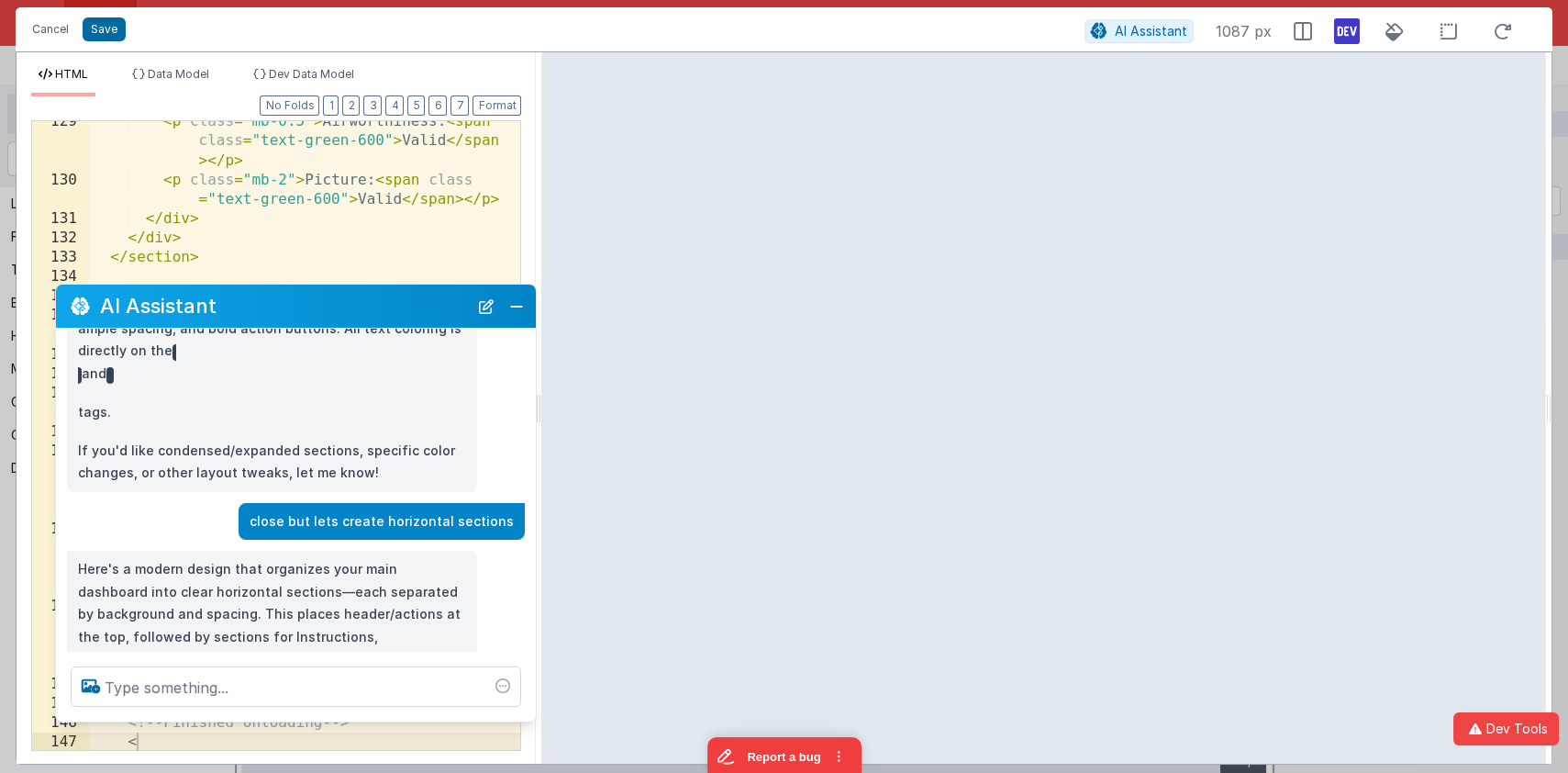
scroll to position [4096, 0]
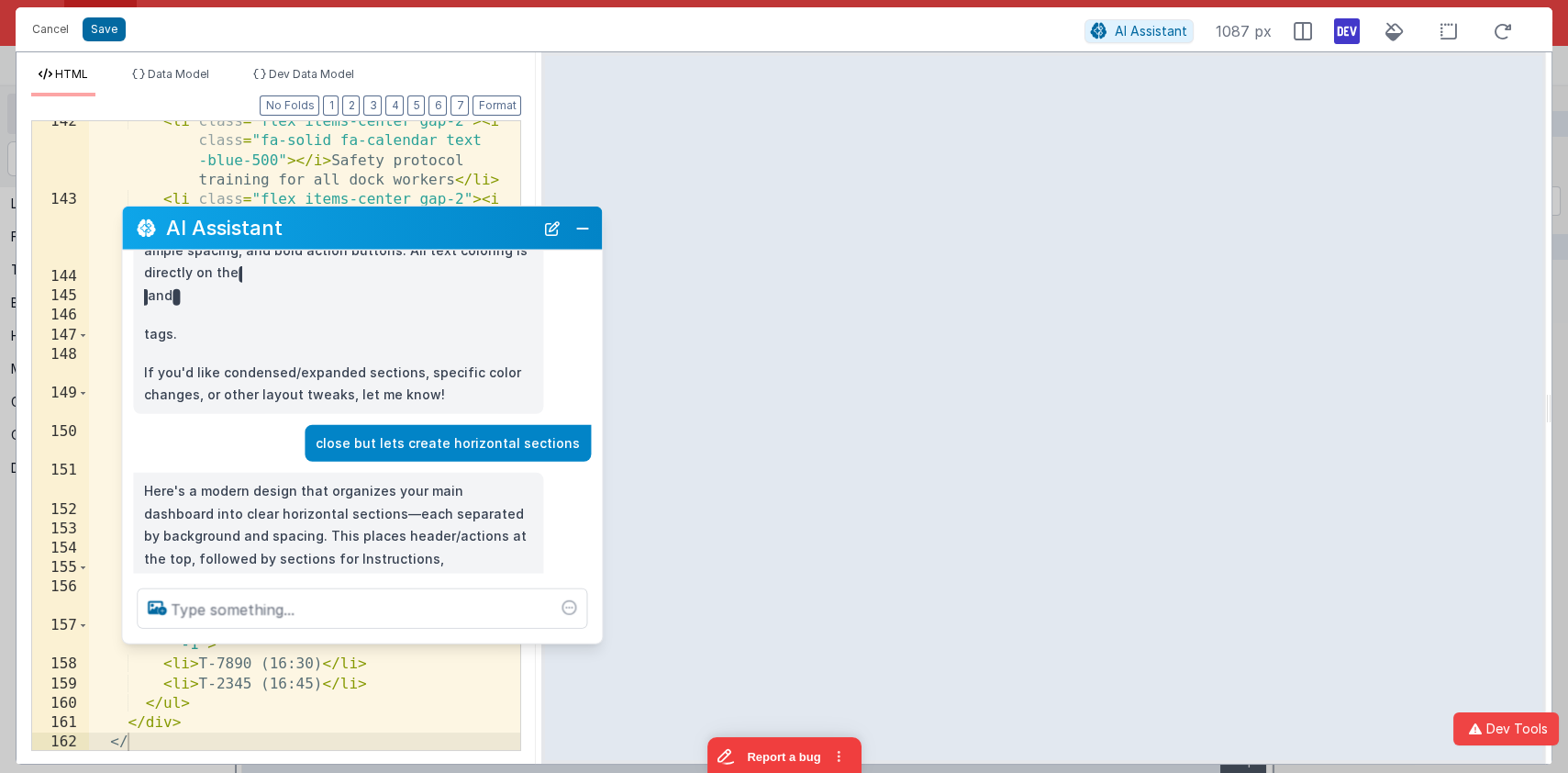
scroll to position [4504, 0]
drag, startPoint x: 359, startPoint y: 319, endPoint x: 425, endPoint y: 239, distance: 103.7
click at [425, 239] on div "AI Assistant" at bounding box center [363, 227] width 480 height 43
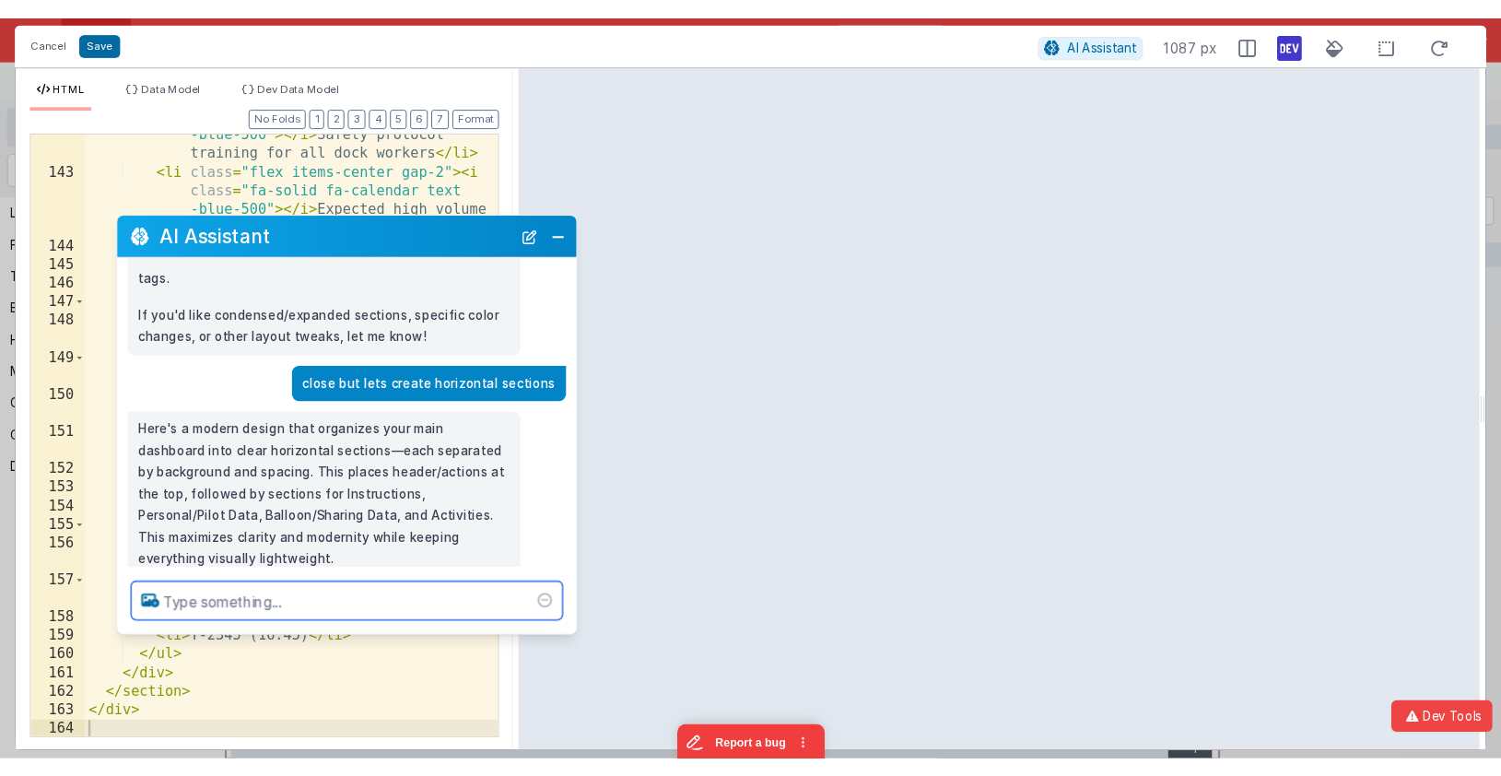
scroll to position [853, 0]
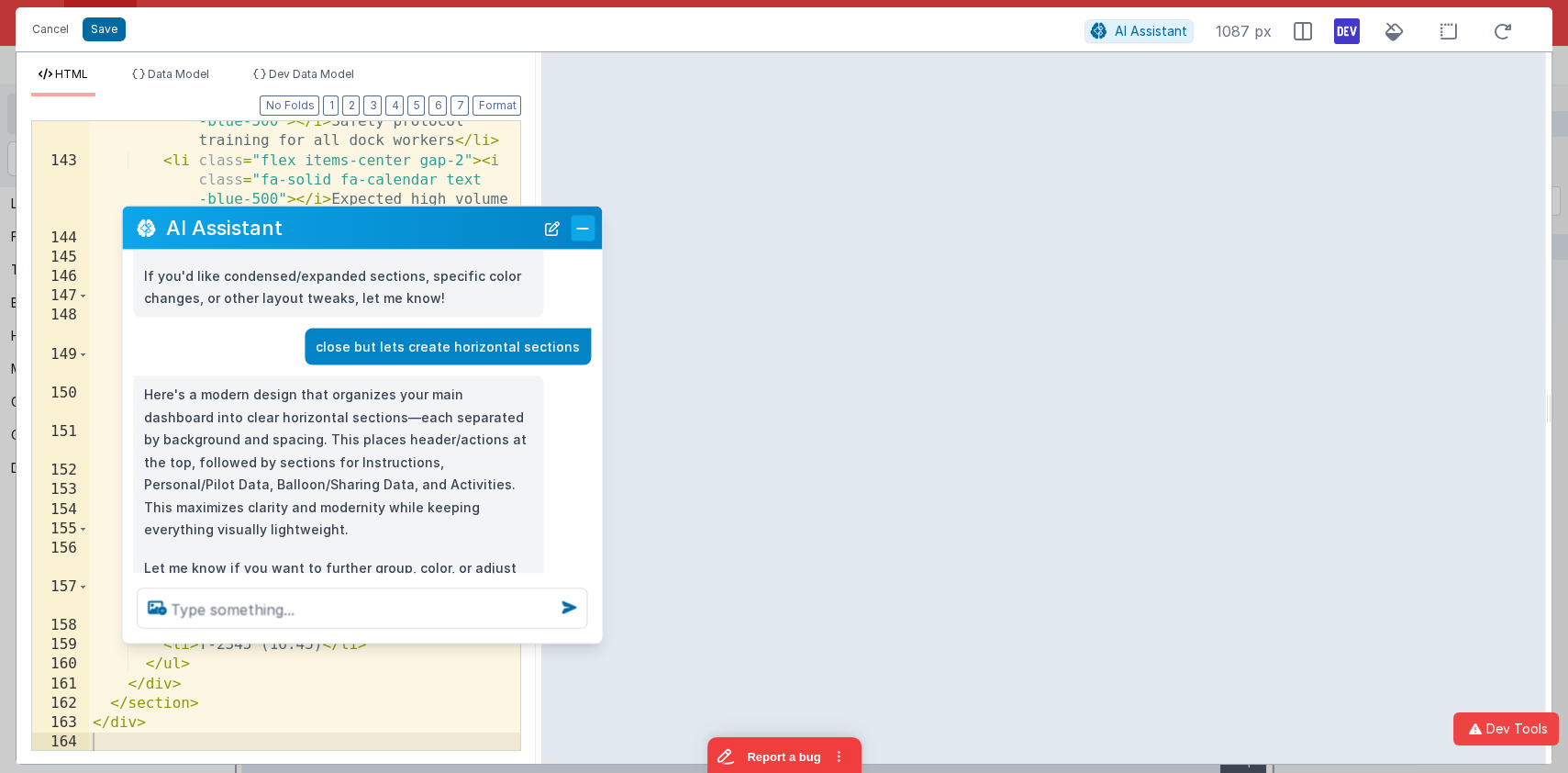
click at [588, 234] on button "Close" at bounding box center [583, 228] width 24 height 26
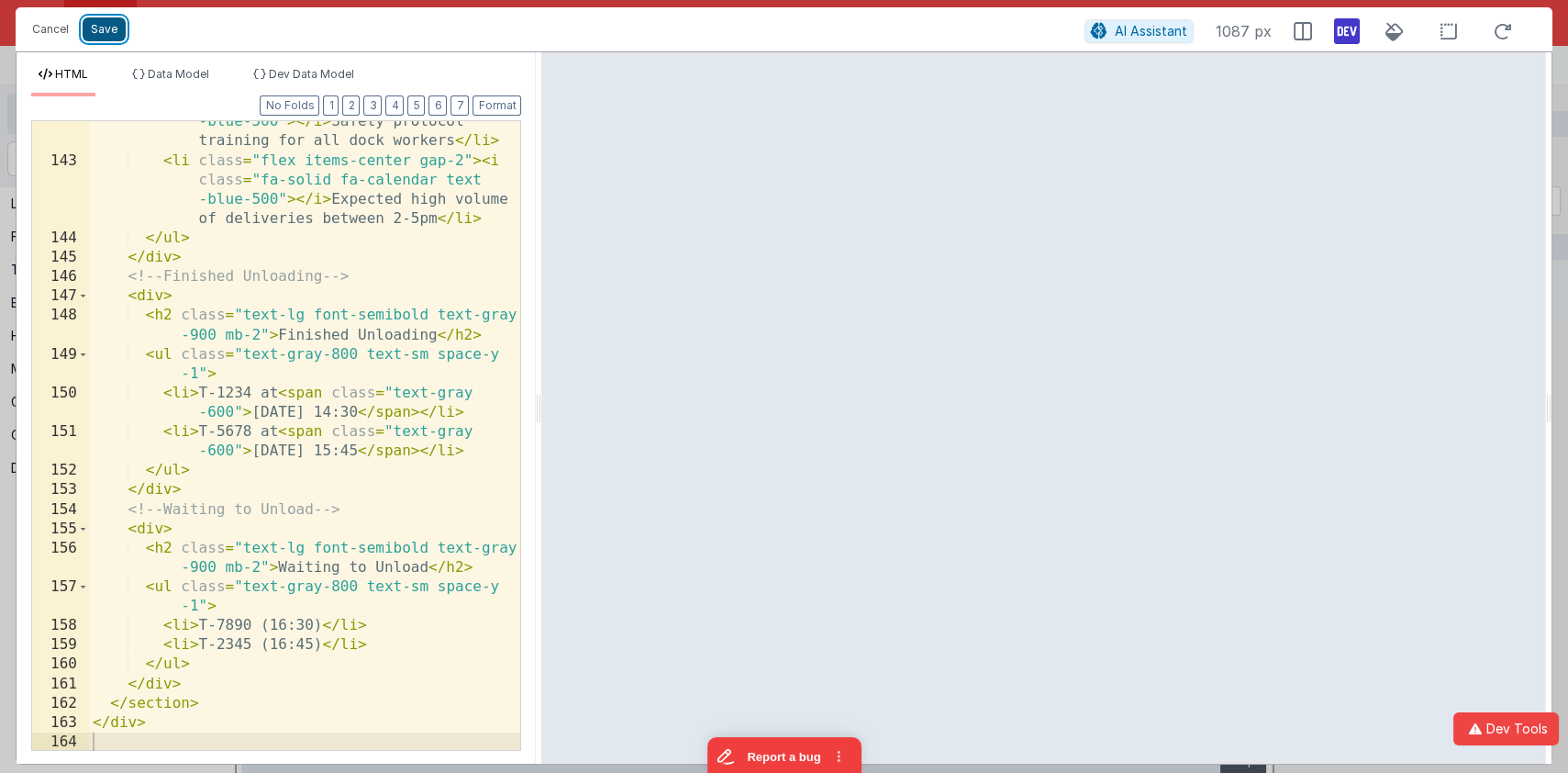
click at [121, 29] on button "Save" at bounding box center [104, 30] width 43 height 24
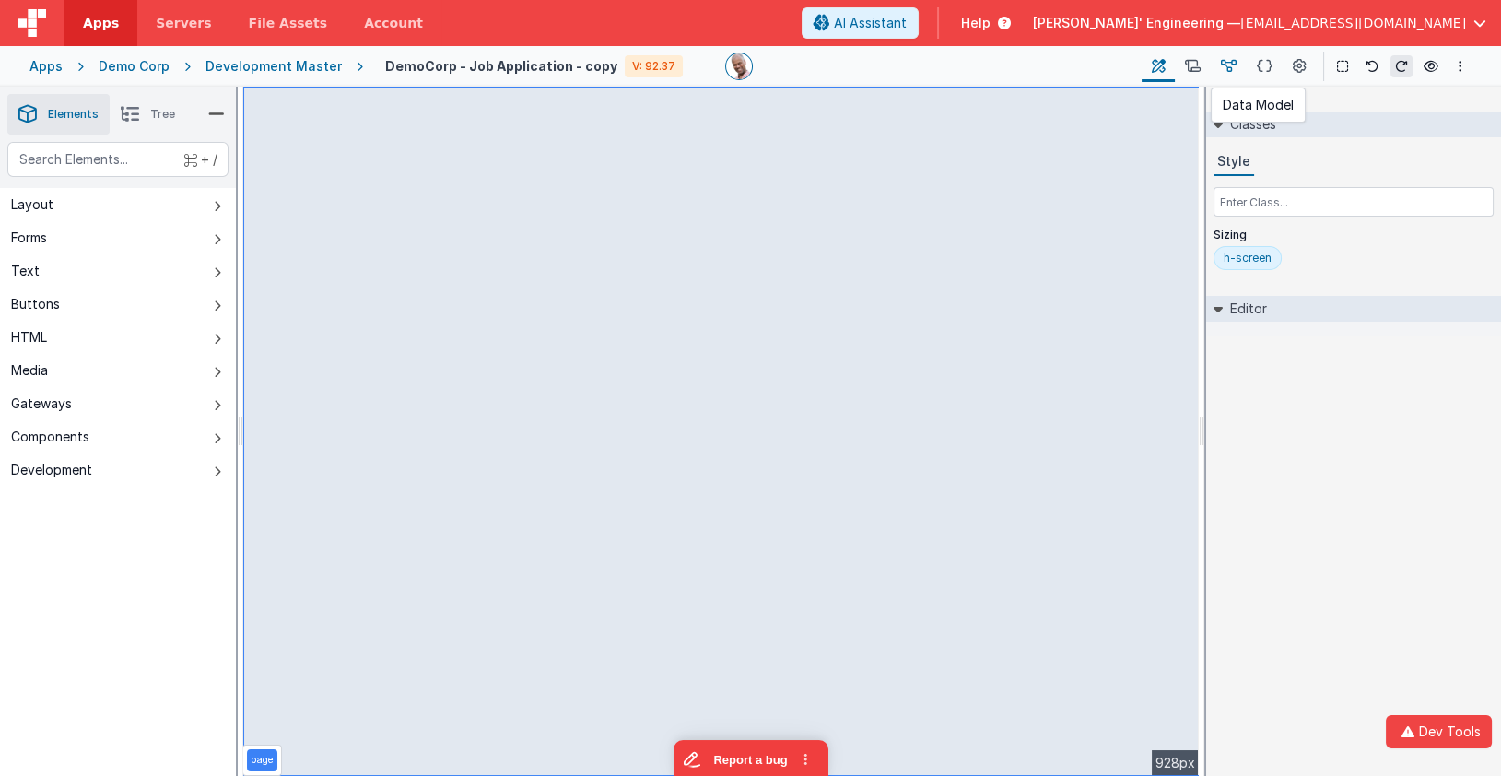
click at [1223, 64] on icon at bounding box center [1229, 66] width 16 height 19
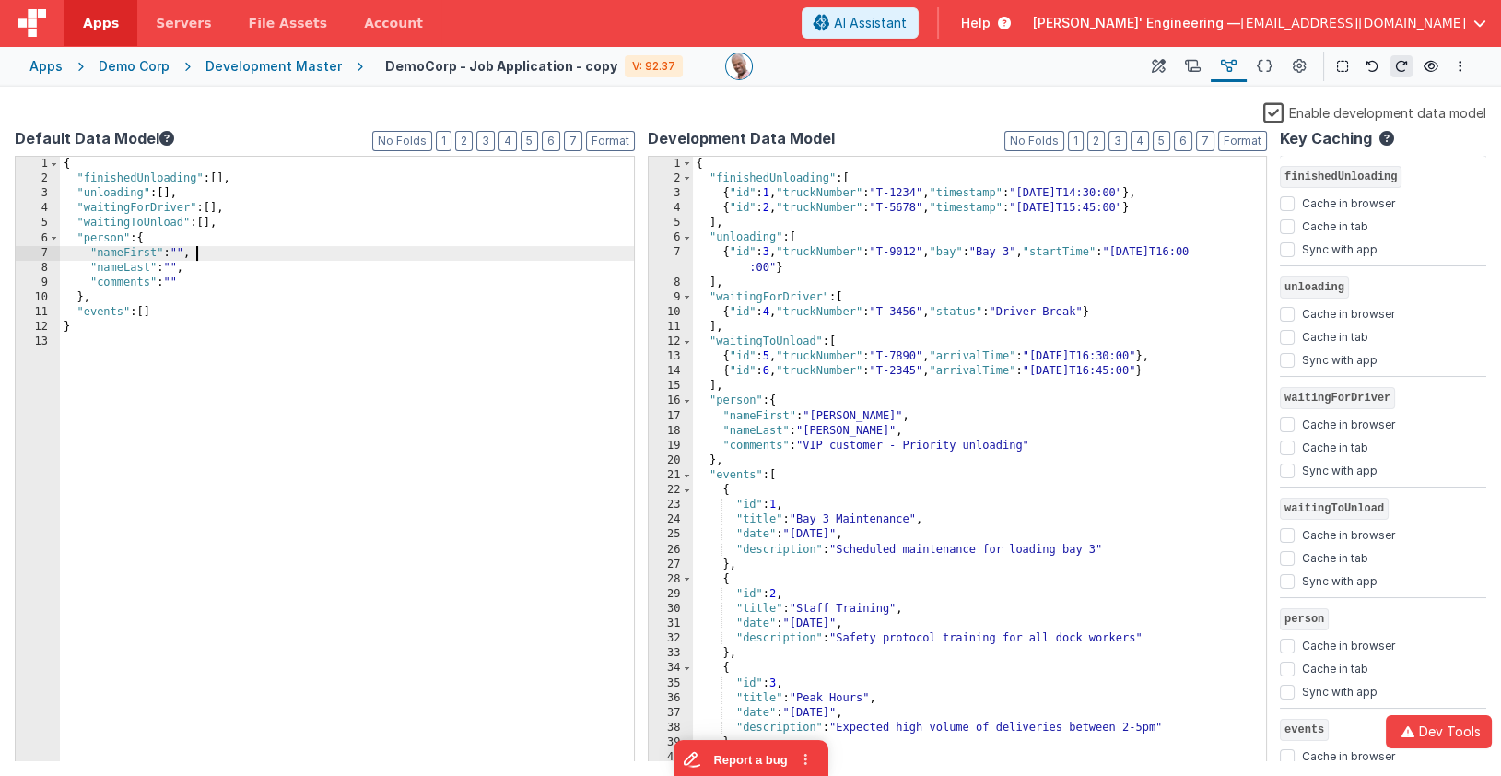
click at [359, 256] on div "{ "finishedUnloading" : [ ] , "unloading" : [ ] , "waitingForDriver" : [ ] , "w…" at bounding box center [347, 475] width 574 height 636
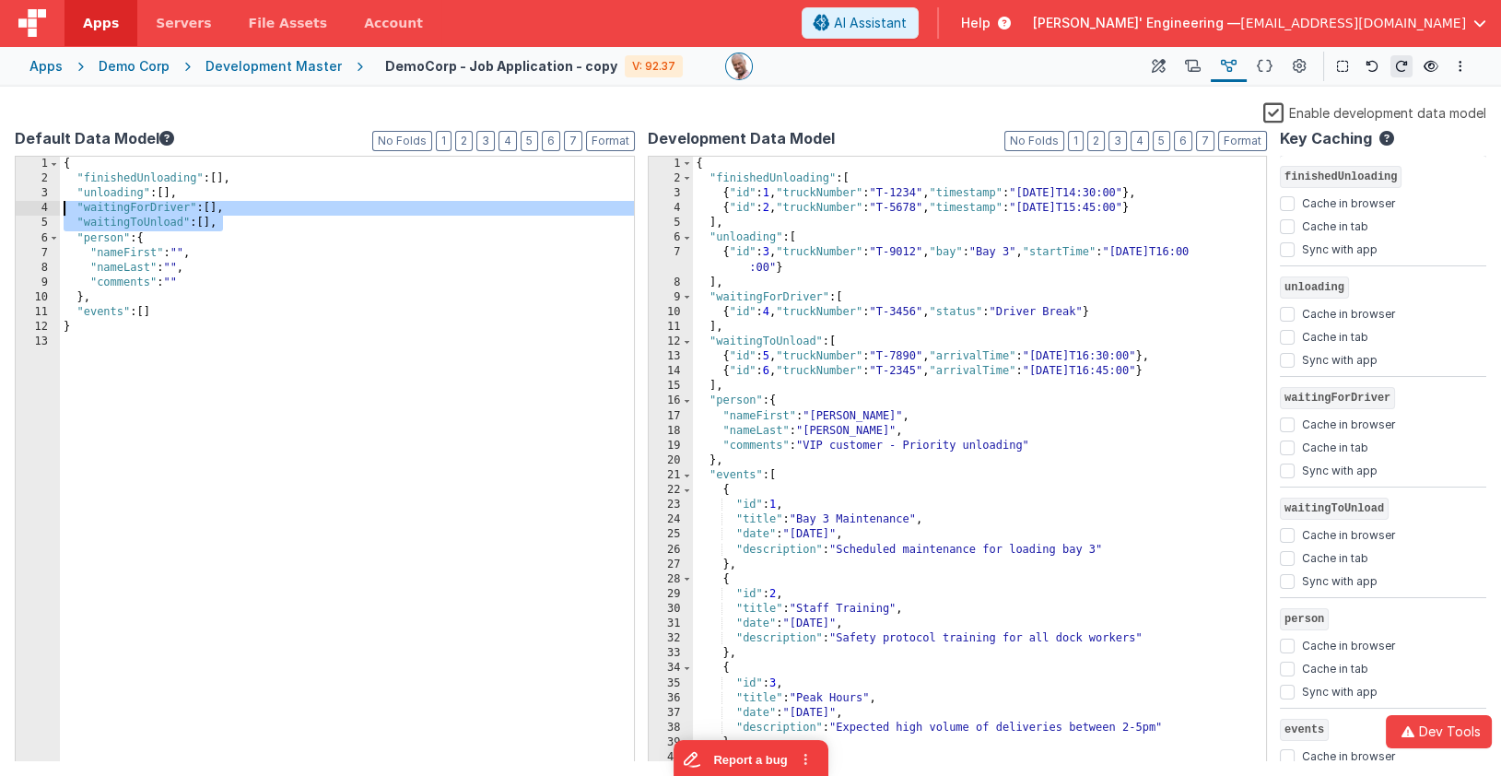
drag, startPoint x: 236, startPoint y: 219, endPoint x: 54, endPoint y: 205, distance: 182.1
click at [54, 205] on div "1 2 3 4 5 6 7 8 9 10 11 12 13 { "finishedUnloading" : [ ] , "unloading" : [ ] ,…" at bounding box center [325, 459] width 620 height 607
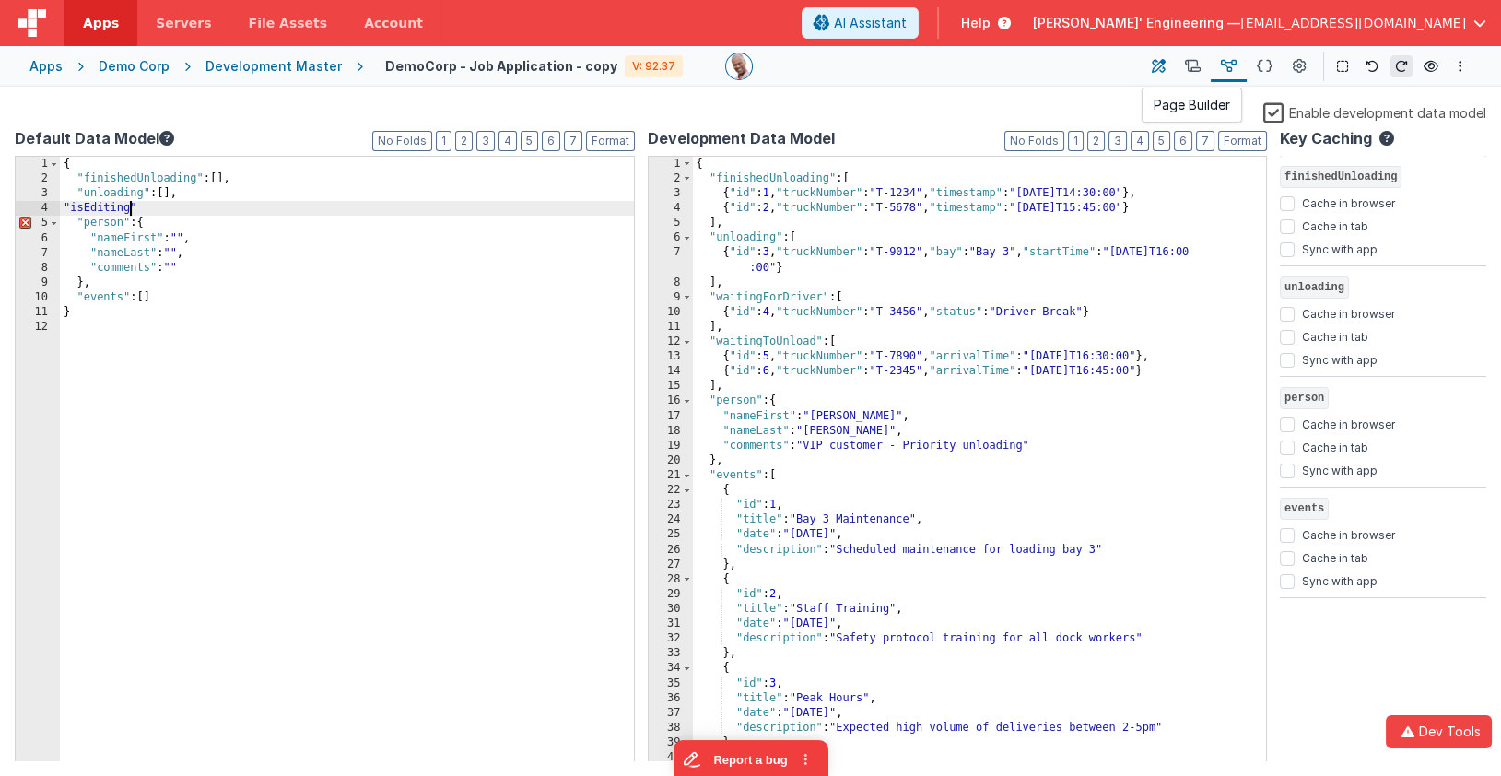
click at [1168, 61] on button at bounding box center [1157, 66] width 33 height 31
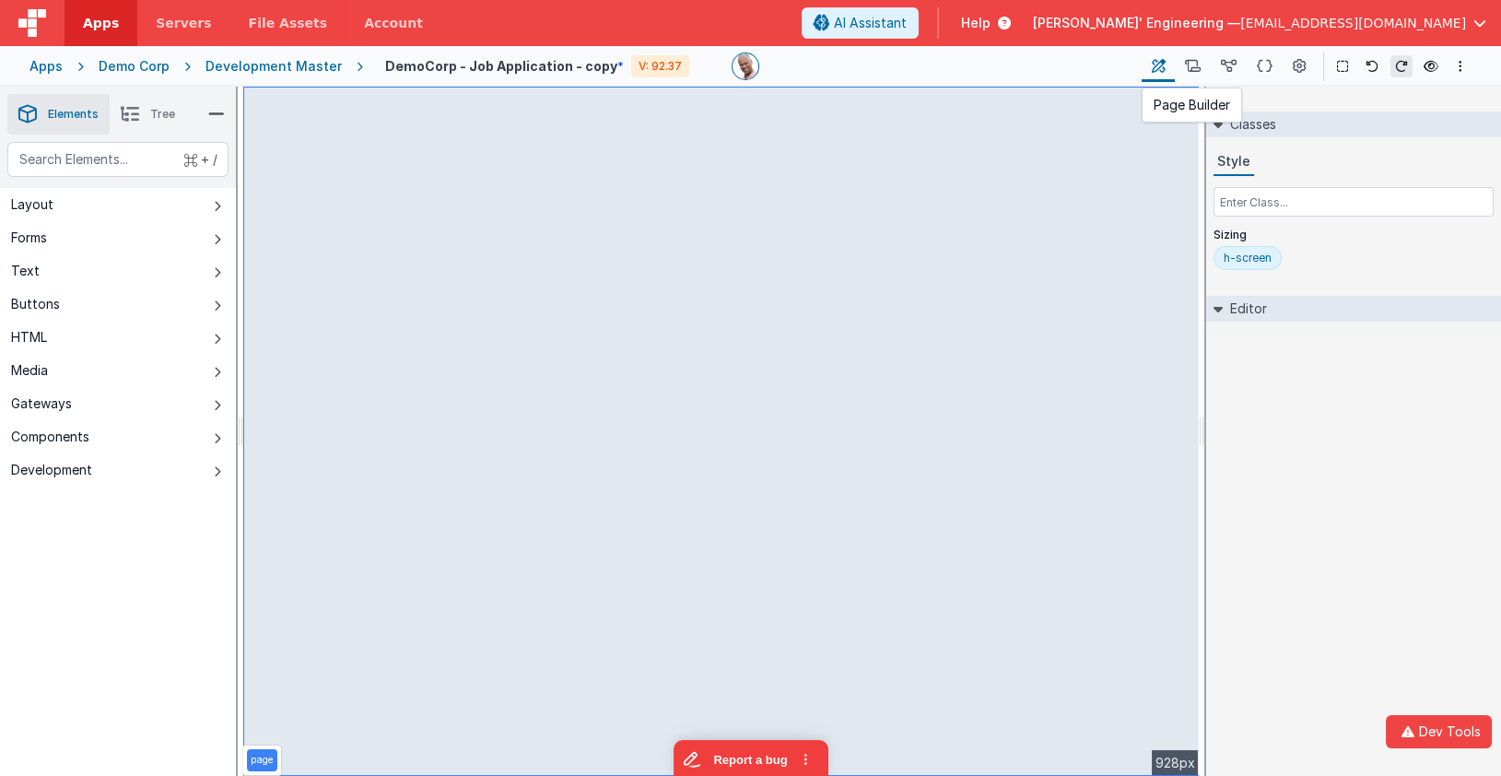
click at [1167, 64] on button at bounding box center [1157, 66] width 33 height 31
click at [1193, 65] on icon at bounding box center [1193, 66] width 16 height 19
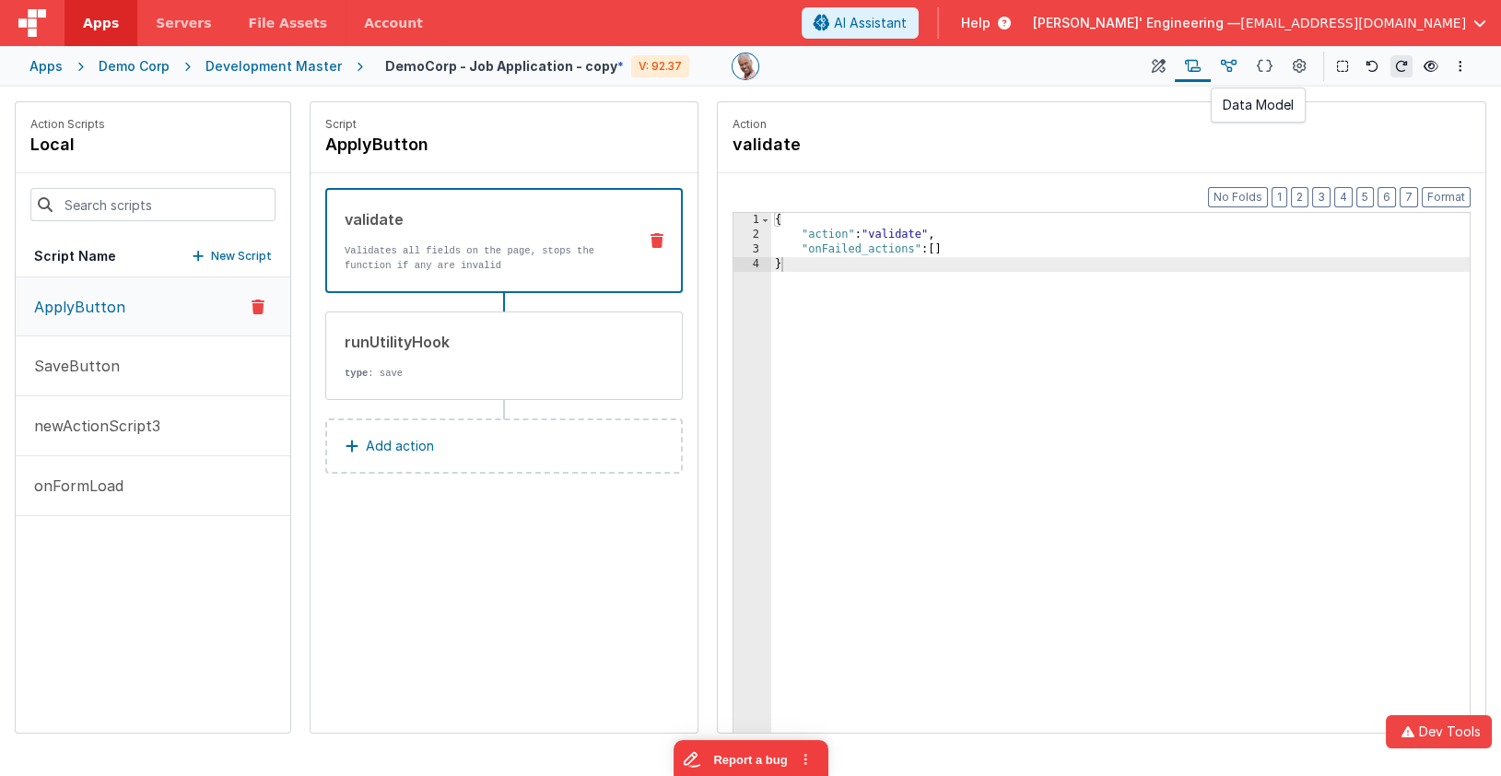
click at [1234, 64] on icon at bounding box center [1229, 66] width 16 height 19
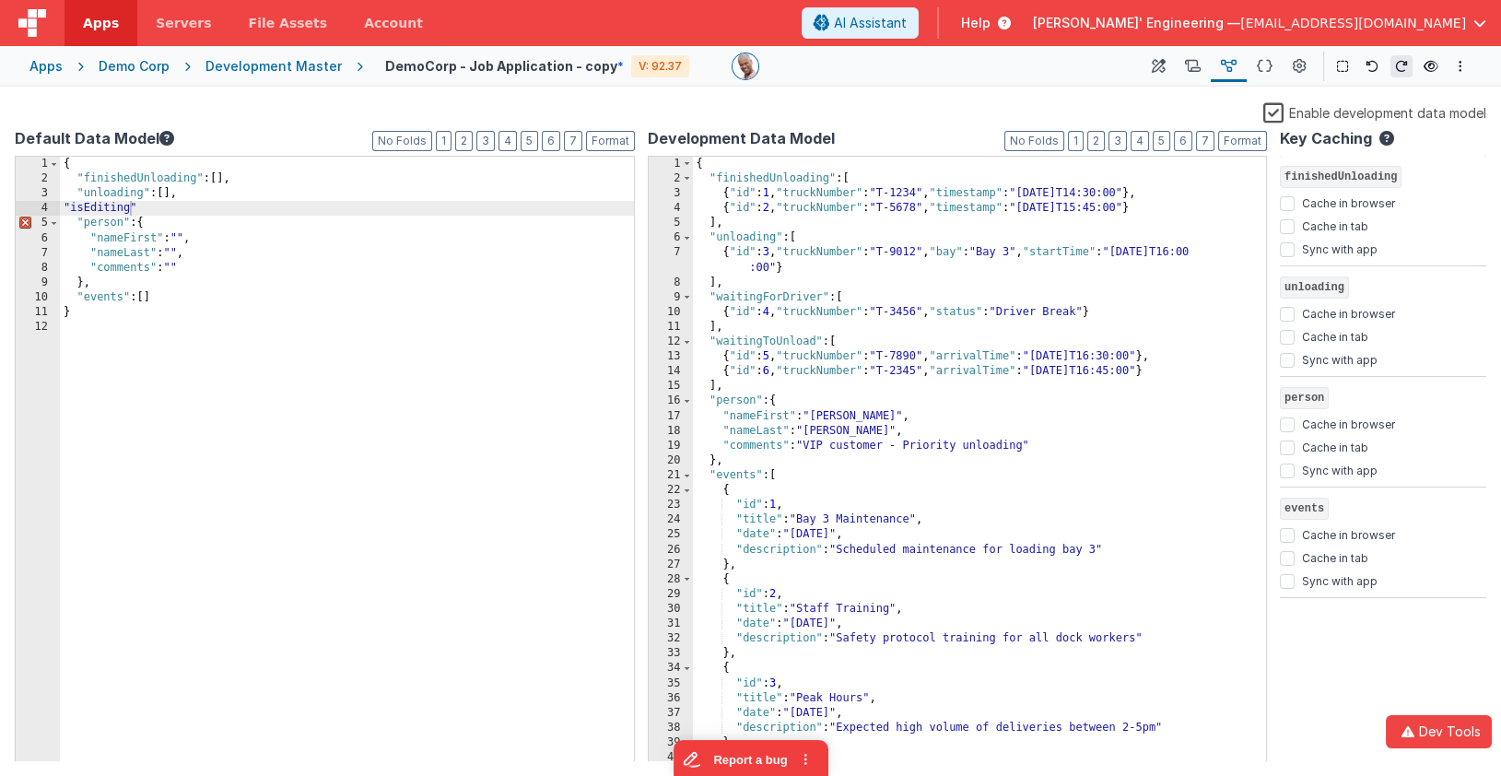
click at [126, 208] on div "{ "finishedUnloading" : [ ] , "unloading" : [ ] , "isEditing" "person" : { "nam…" at bounding box center [347, 475] width 574 height 636
click at [106, 208] on div "{ "finishedUnloading" : [ ] , "unloading" : [ ] , "isEditingPersonalData" : fal…" at bounding box center [347, 475] width 574 height 636
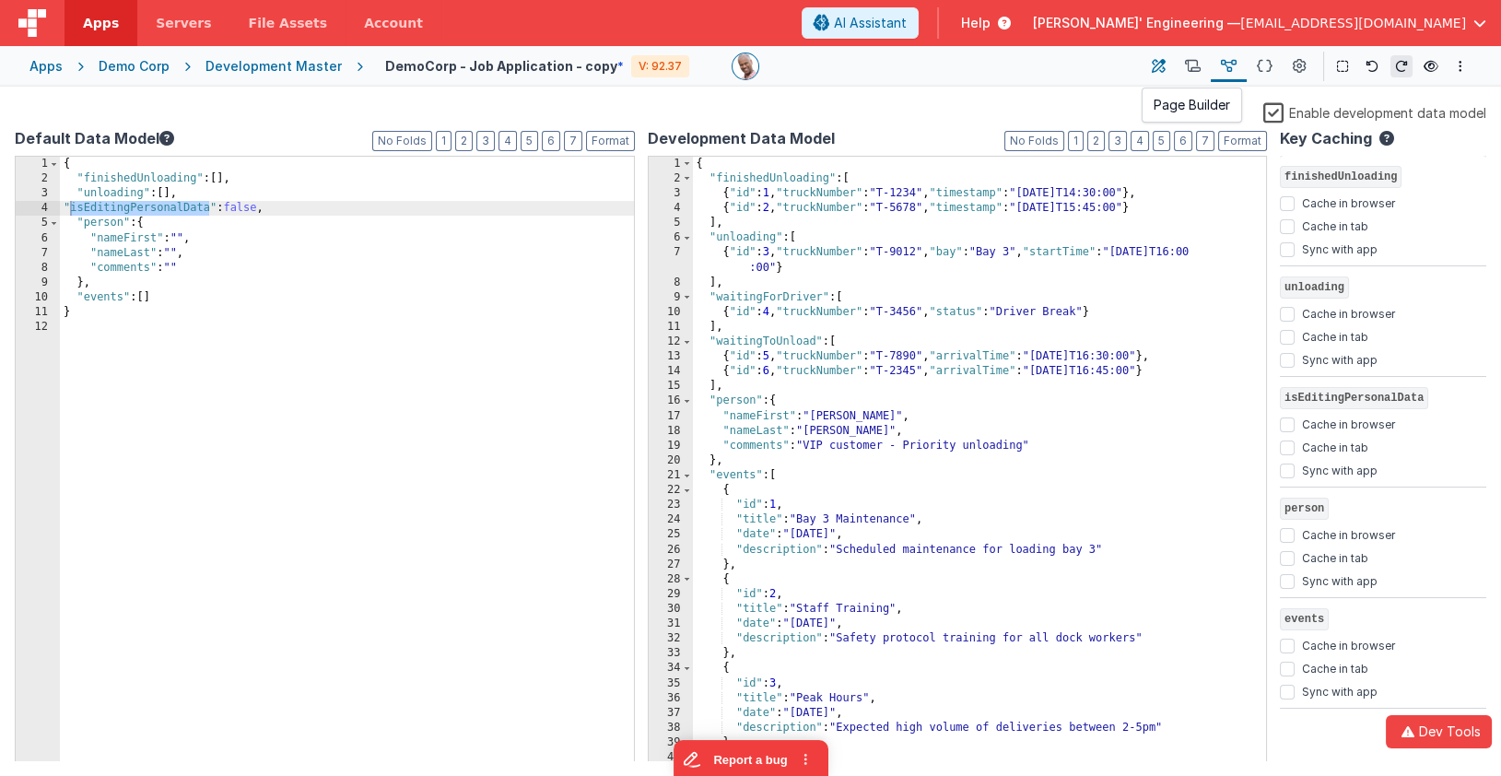
click at [1168, 67] on button at bounding box center [1157, 66] width 33 height 31
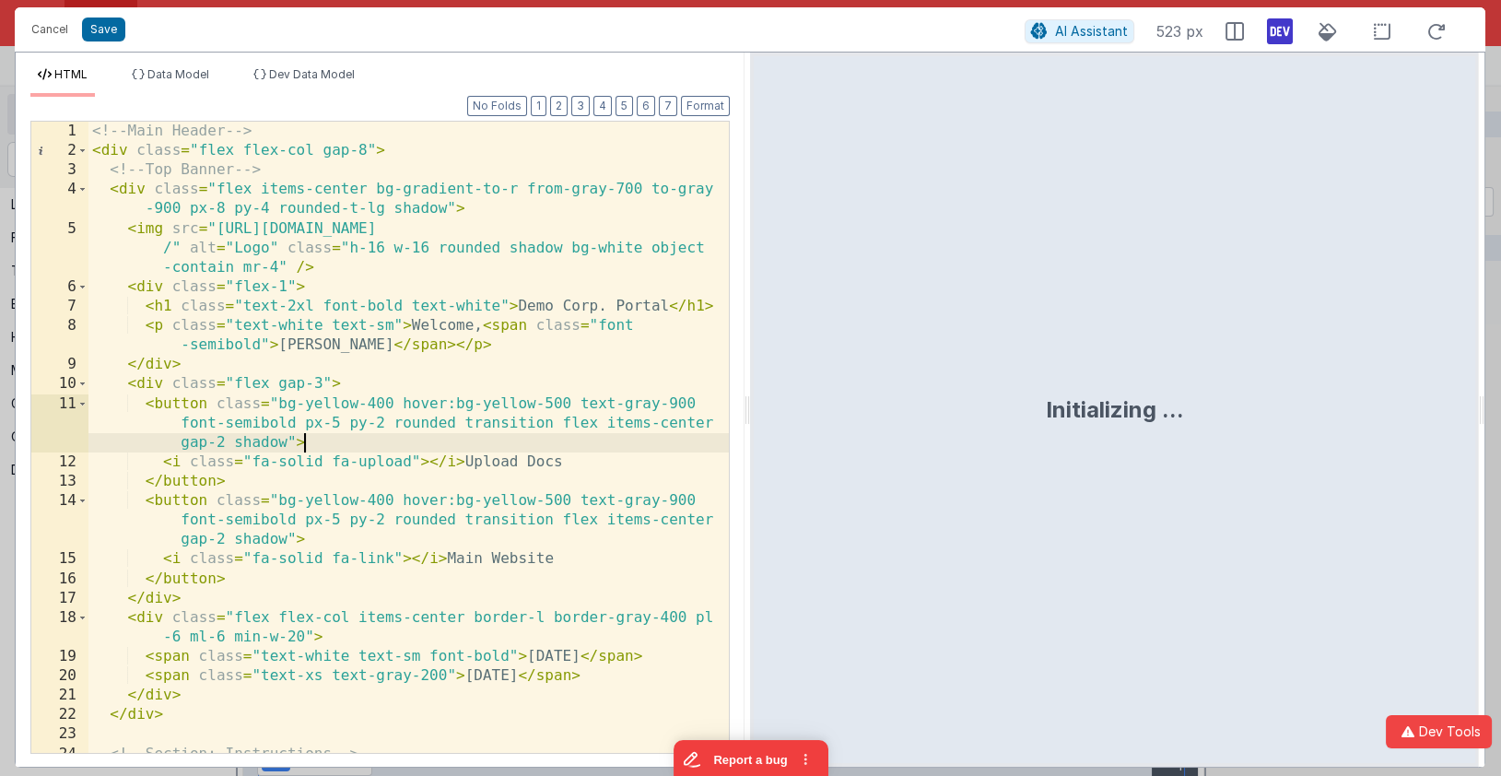
scroll to position [0, 0]
click at [643, 447] on div "<!-- Main Header --> < div class = "flex flex-col gap-8" > <!-- Top Banner --> …" at bounding box center [409, 467] width 642 height 691
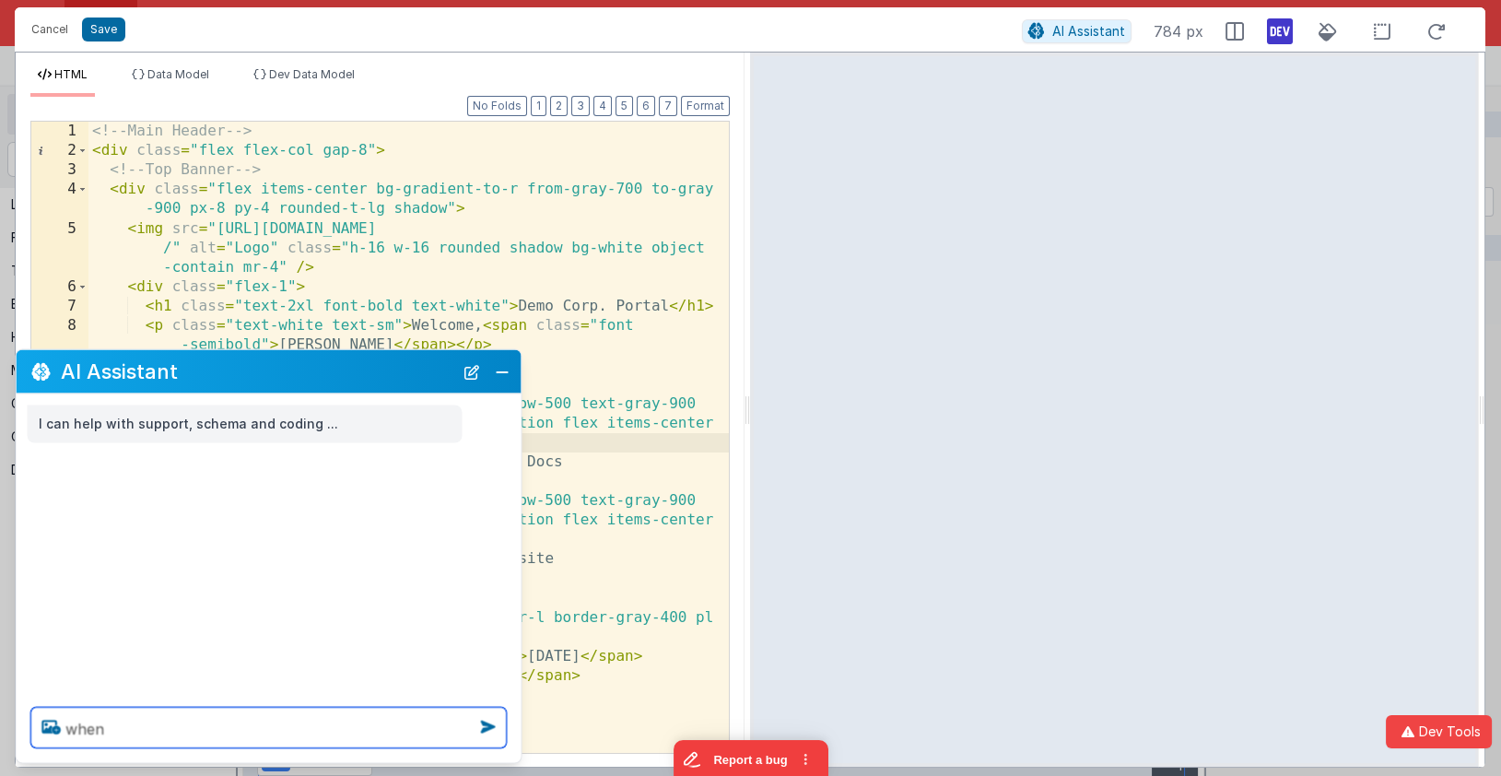
paste textarea "isEditingPersonalData"
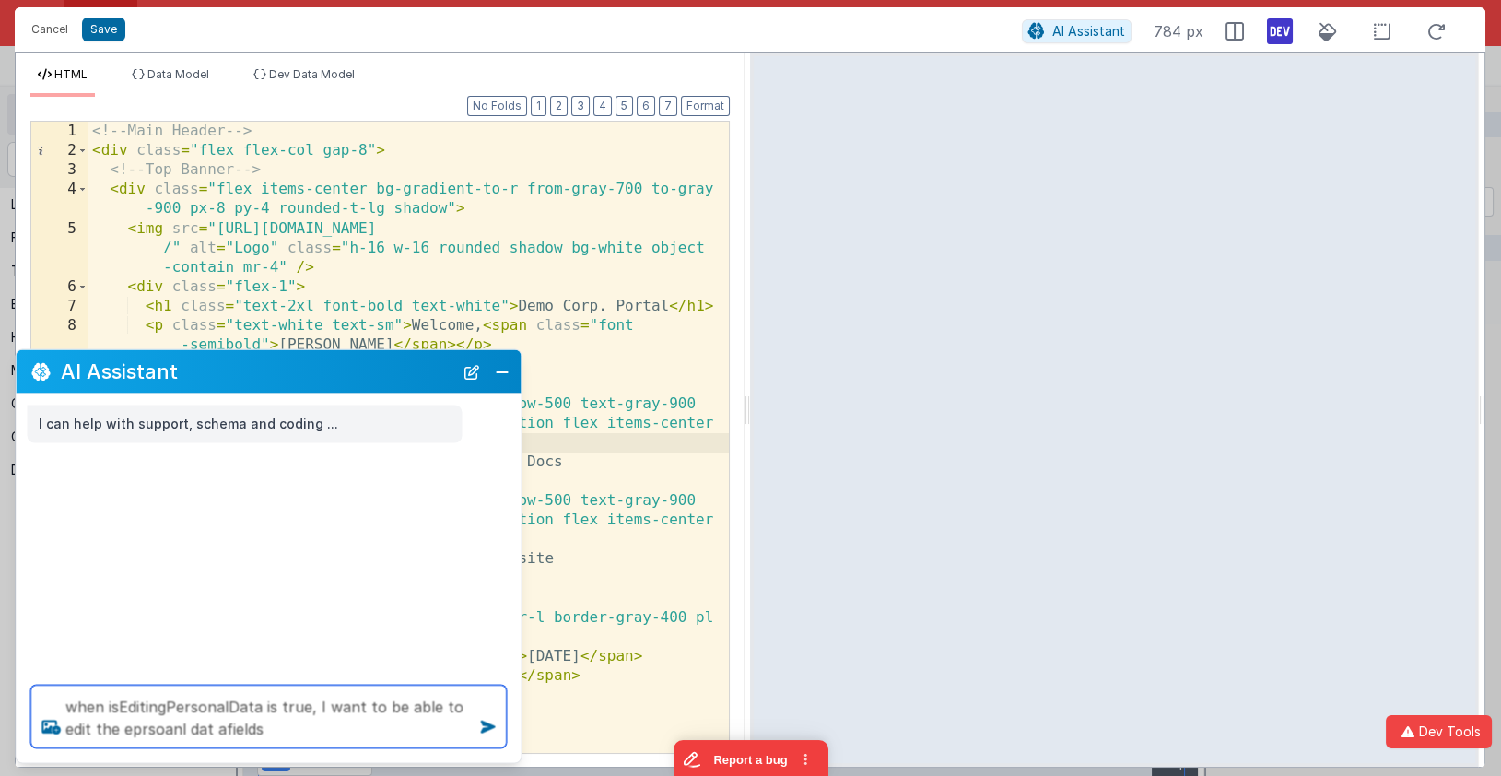
type textarea "when isEditingPersonalData is true, I want to be able to edit the eprsoanl dat …"
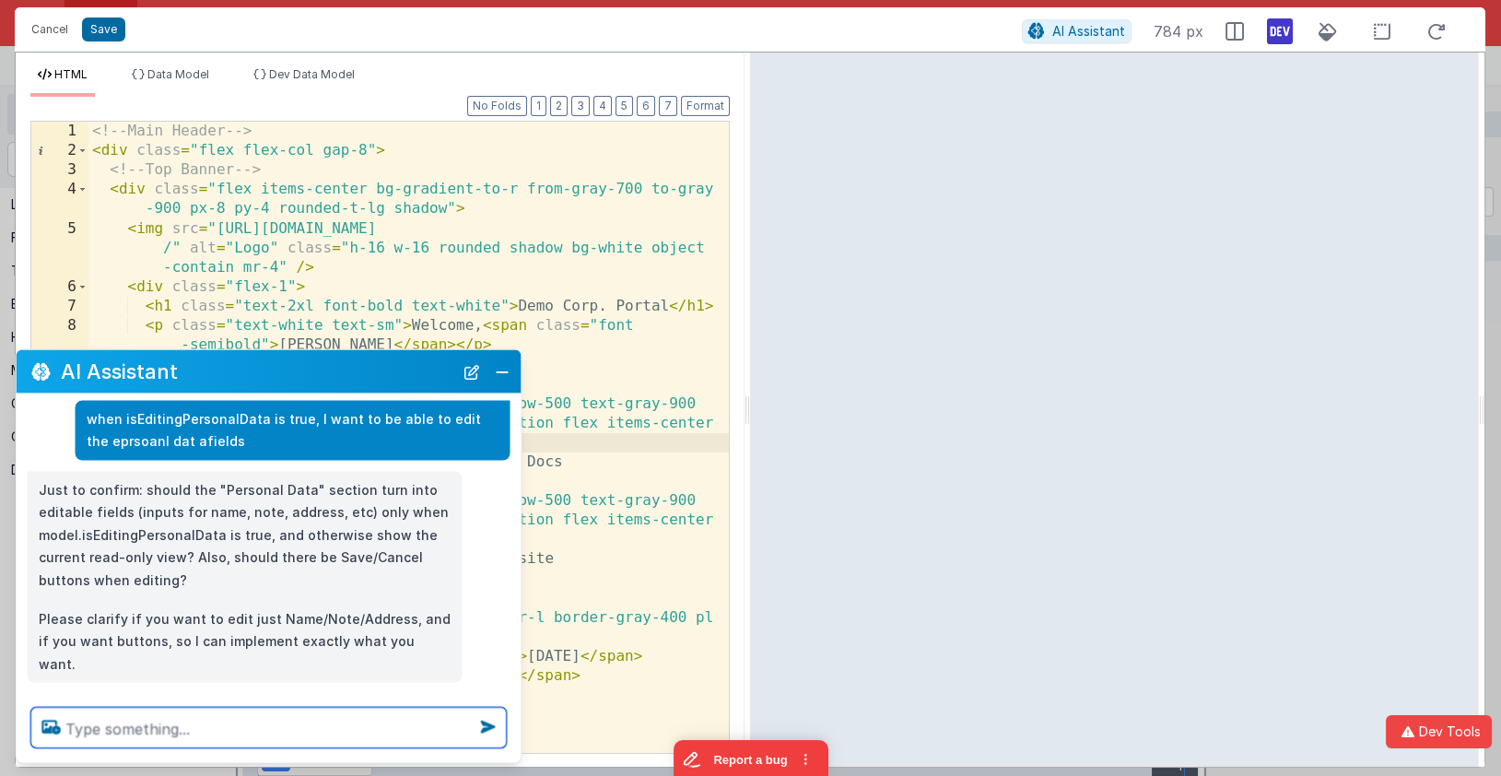
scroll to position [54, 0]
click at [181, 738] on textarea at bounding box center [268, 728] width 475 height 41
type textarea "yes a save and cancel button"
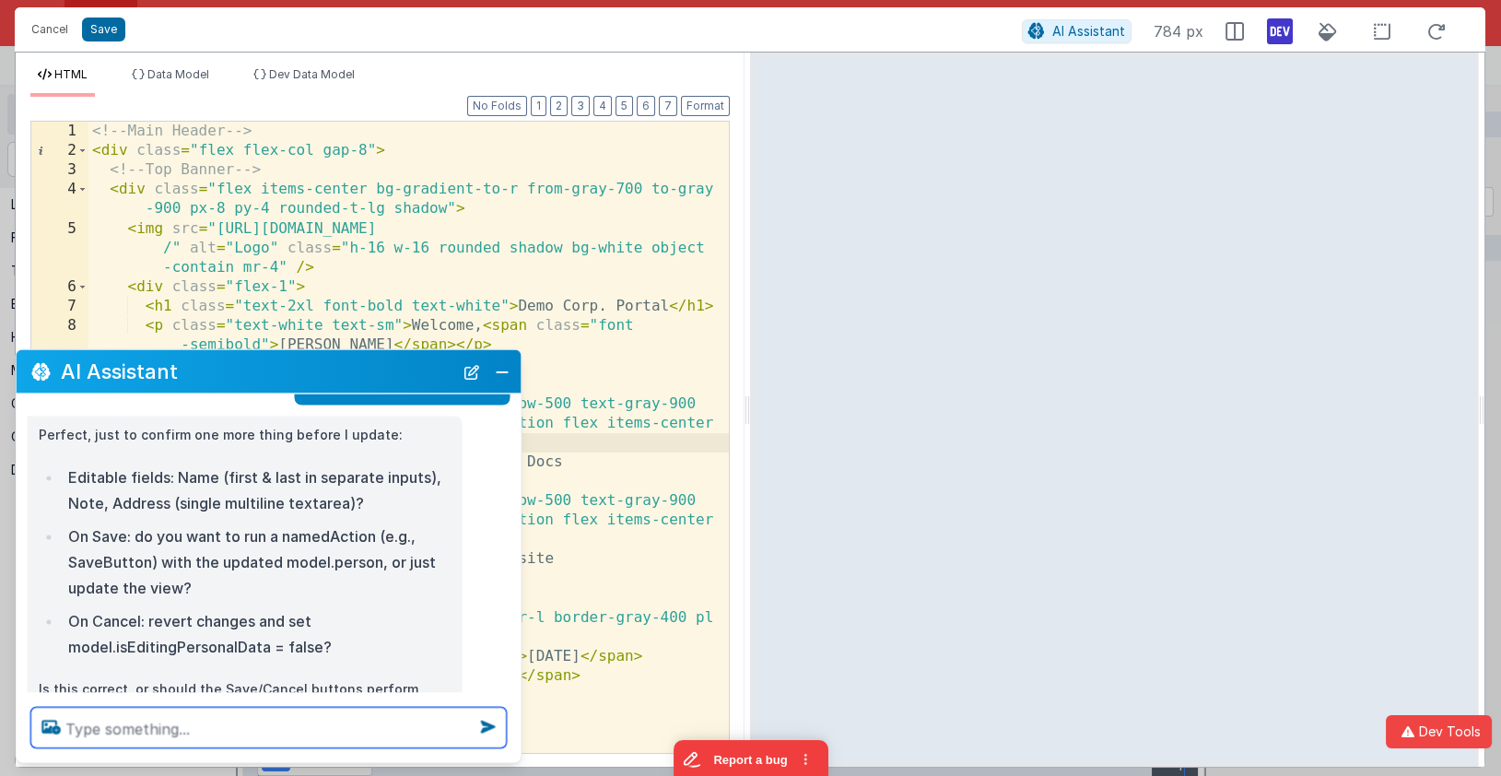
scroll to position [378, 0]
click at [376, 739] on textarea at bounding box center [268, 728] width 475 height 41
type textarea "yes those fields"
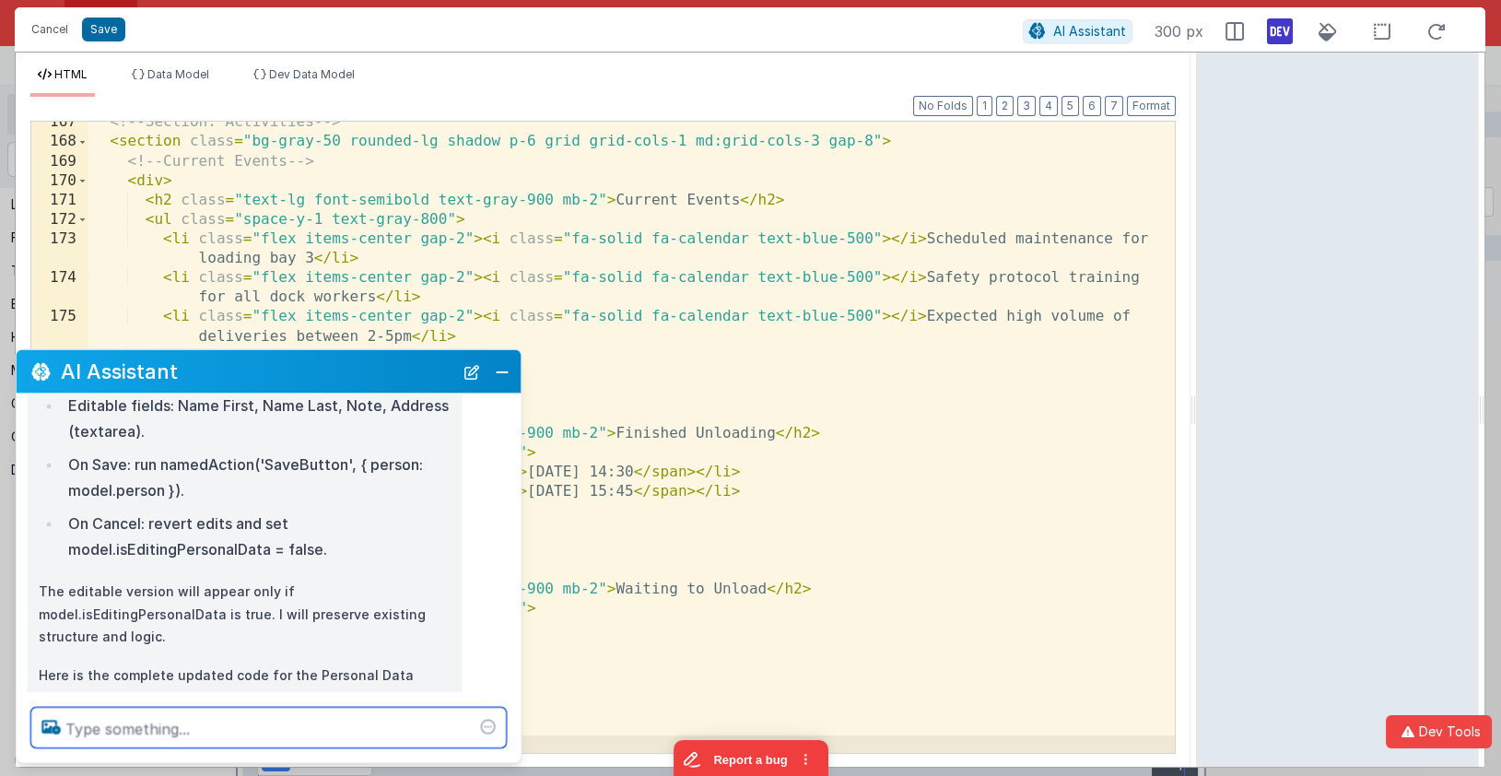
scroll to position [860, 0]
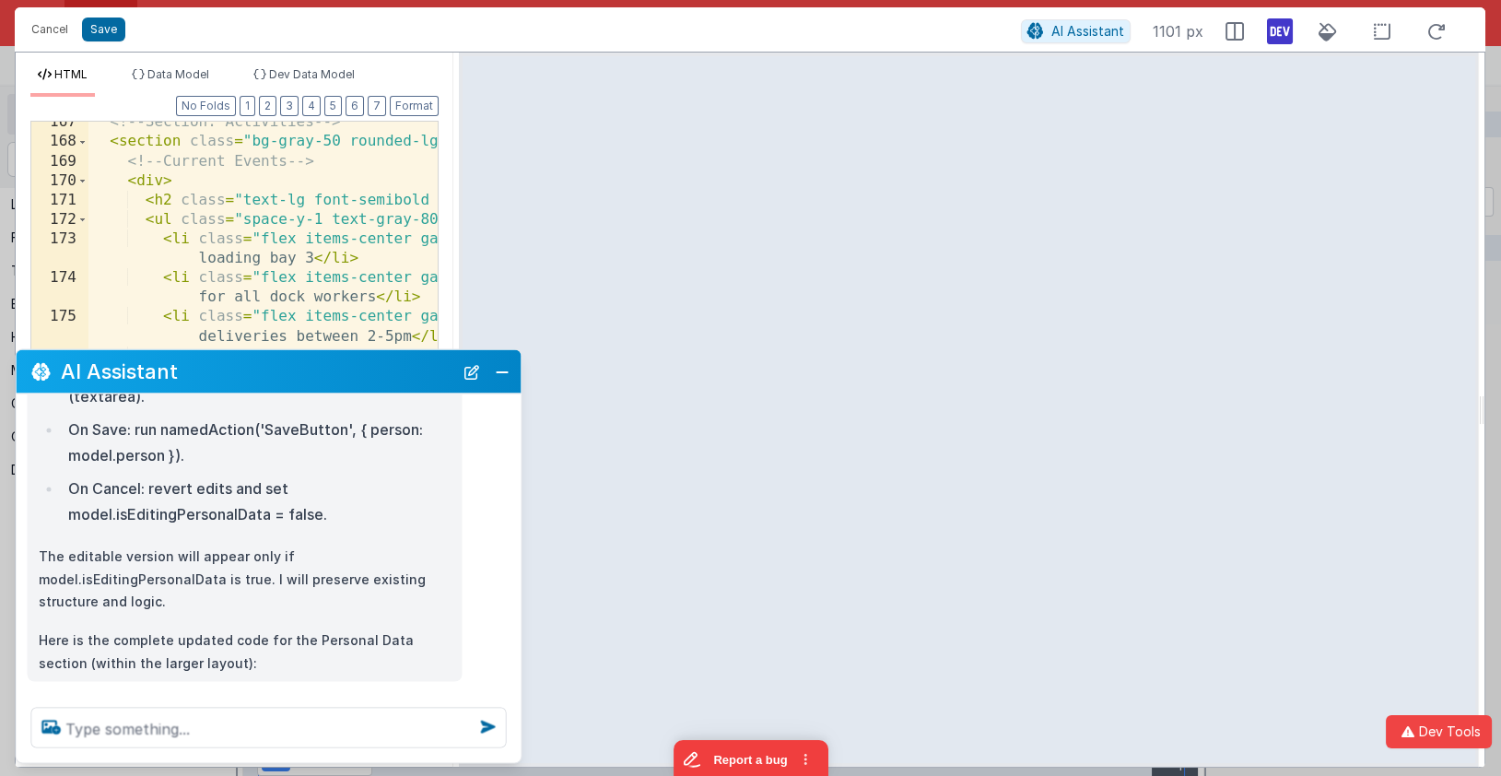
click at [106, 30] on html "Cancel Save AI Assistant 1101 px HTML Data Model Dev Data Model Format 7 6 5 4 …" at bounding box center [750, 388] width 1501 height 776
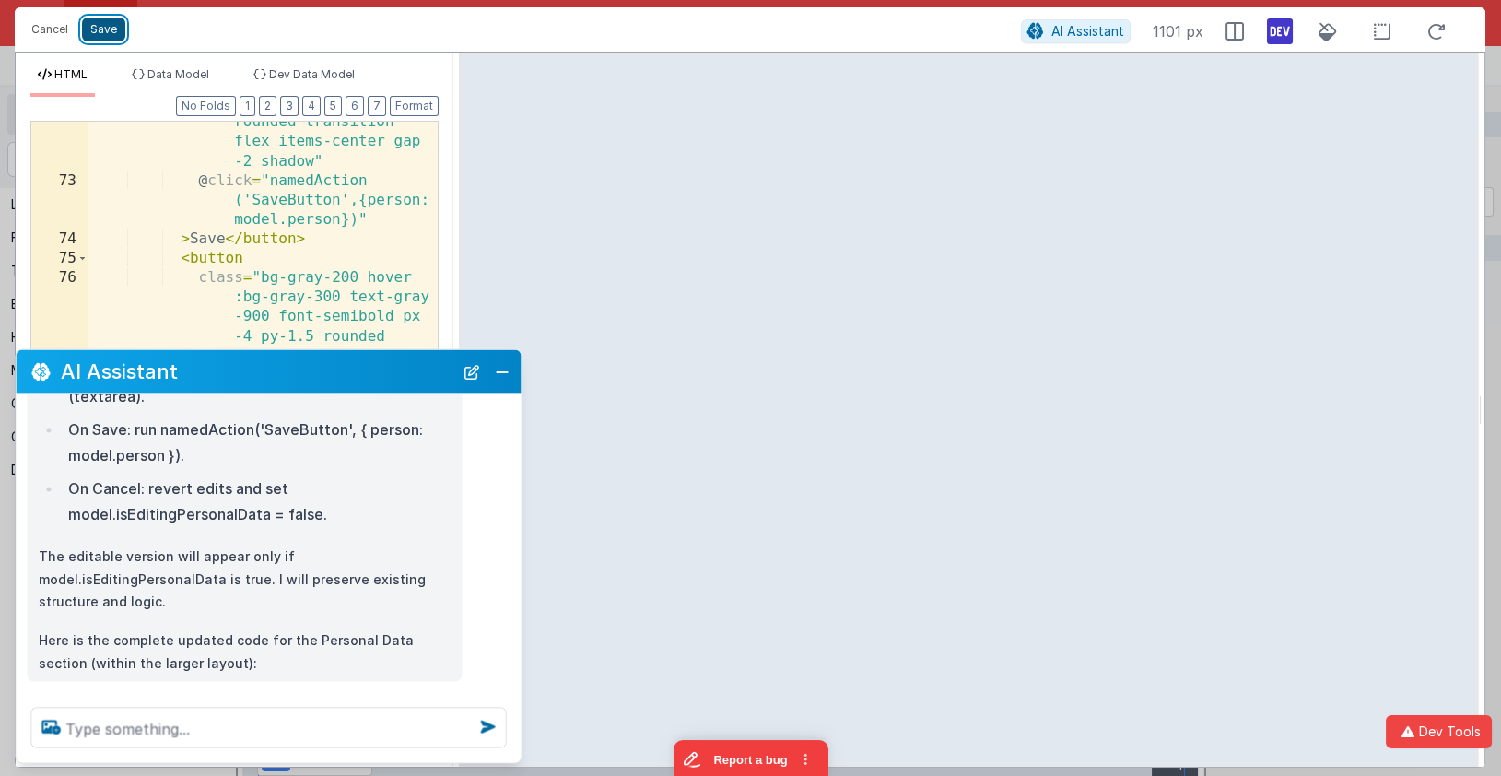
click at [99, 27] on button "Save" at bounding box center [103, 30] width 43 height 24
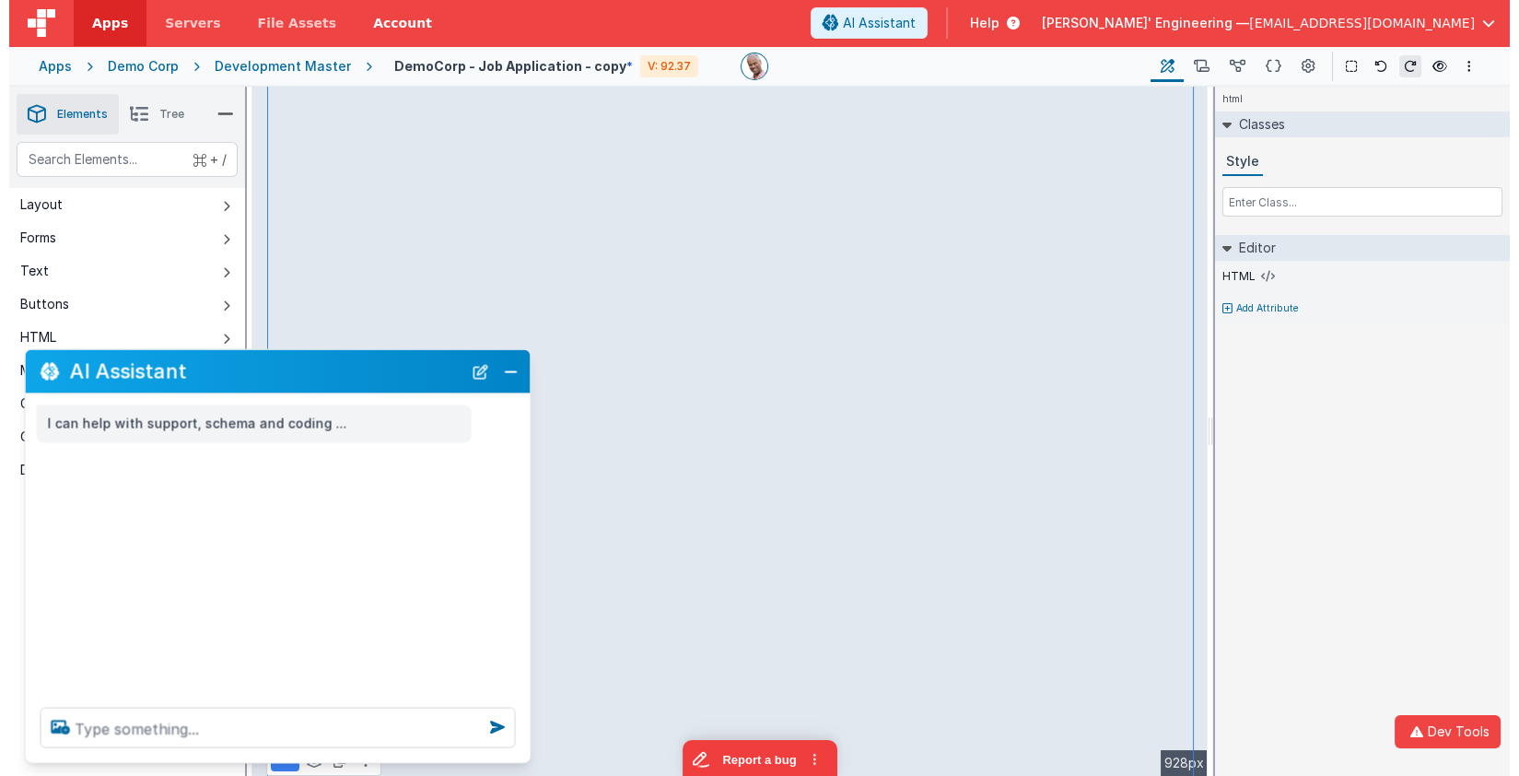
scroll to position [0, 0]
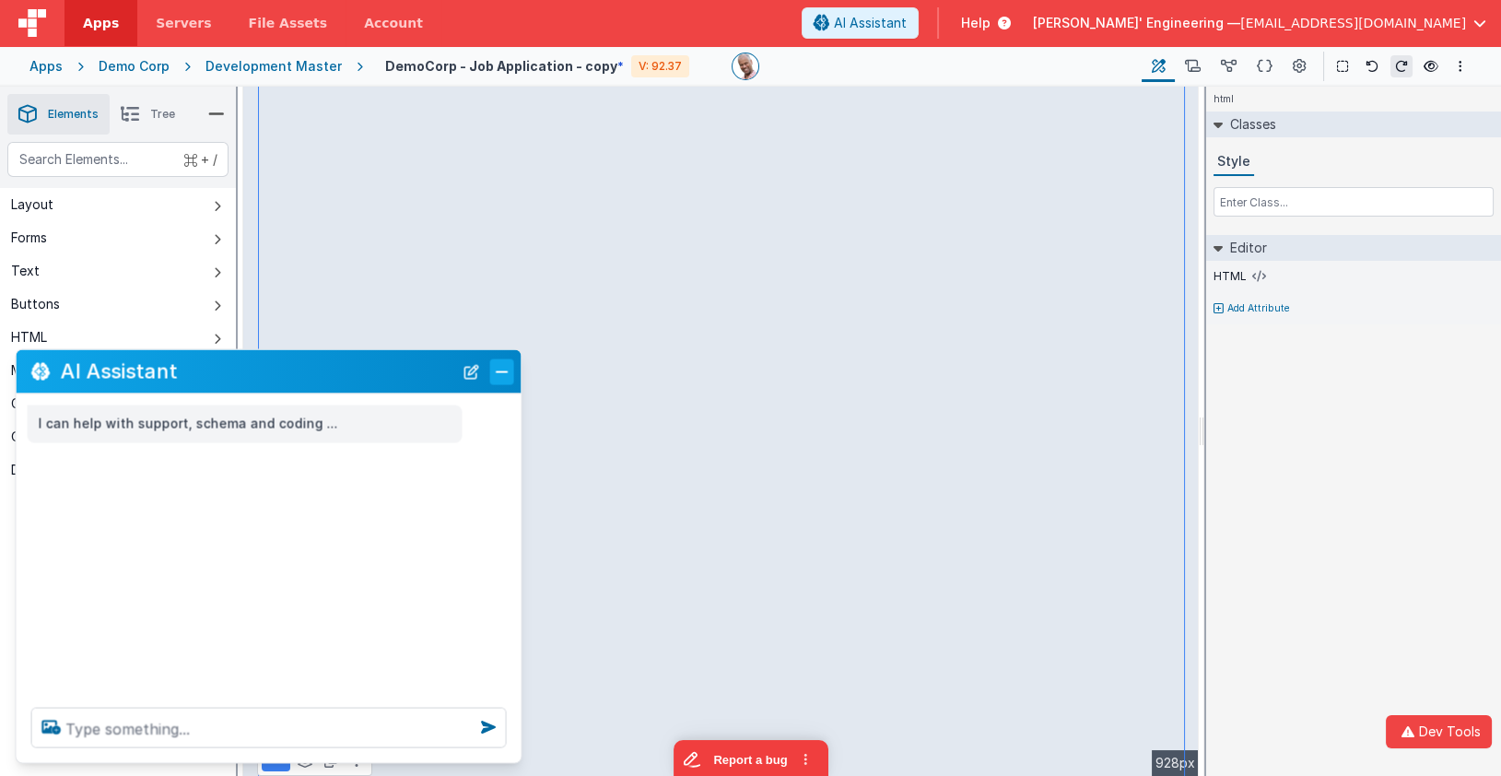
click at [509, 369] on button "Close" at bounding box center [502, 371] width 24 height 26
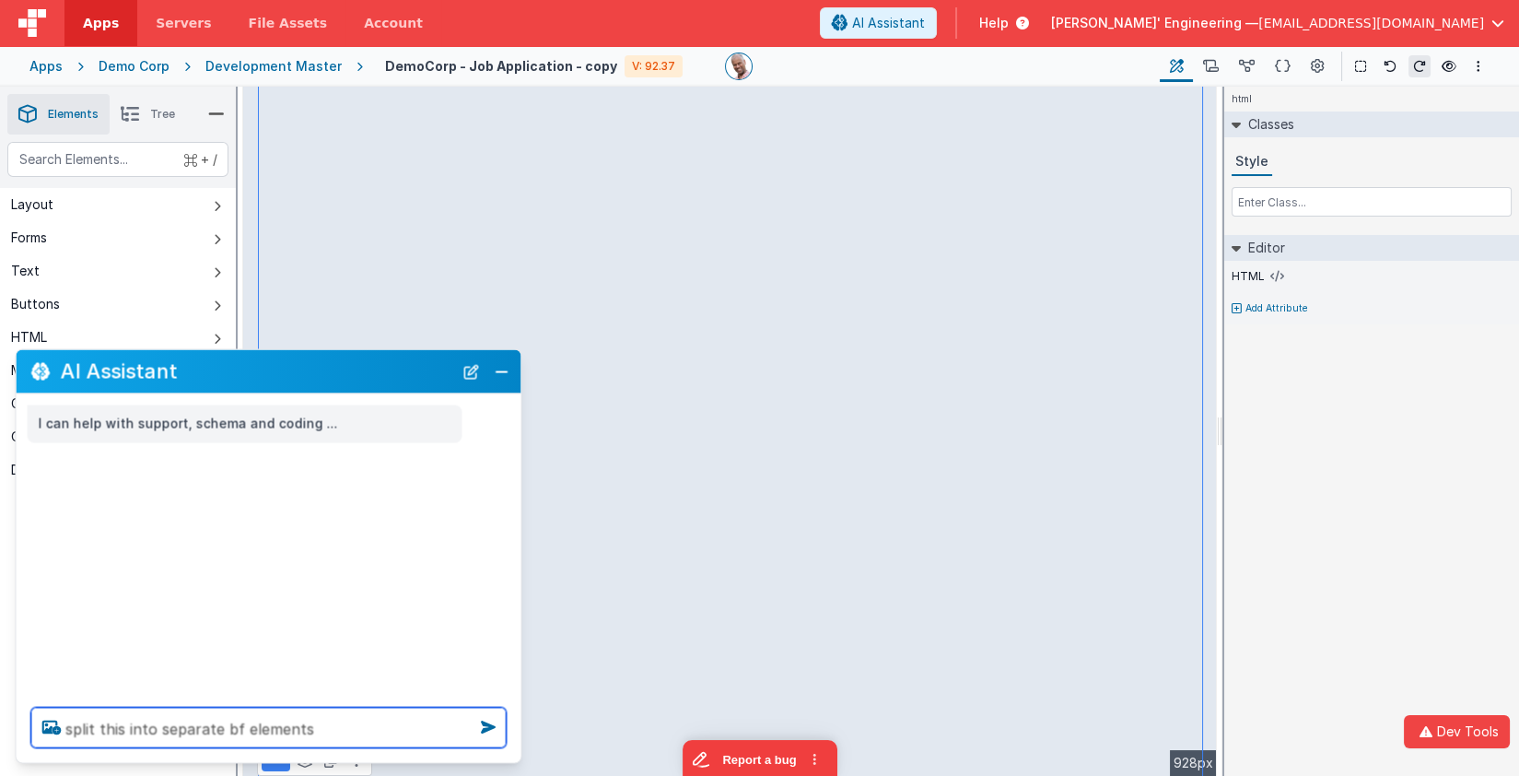
type textarea "split this into separate bf elements"
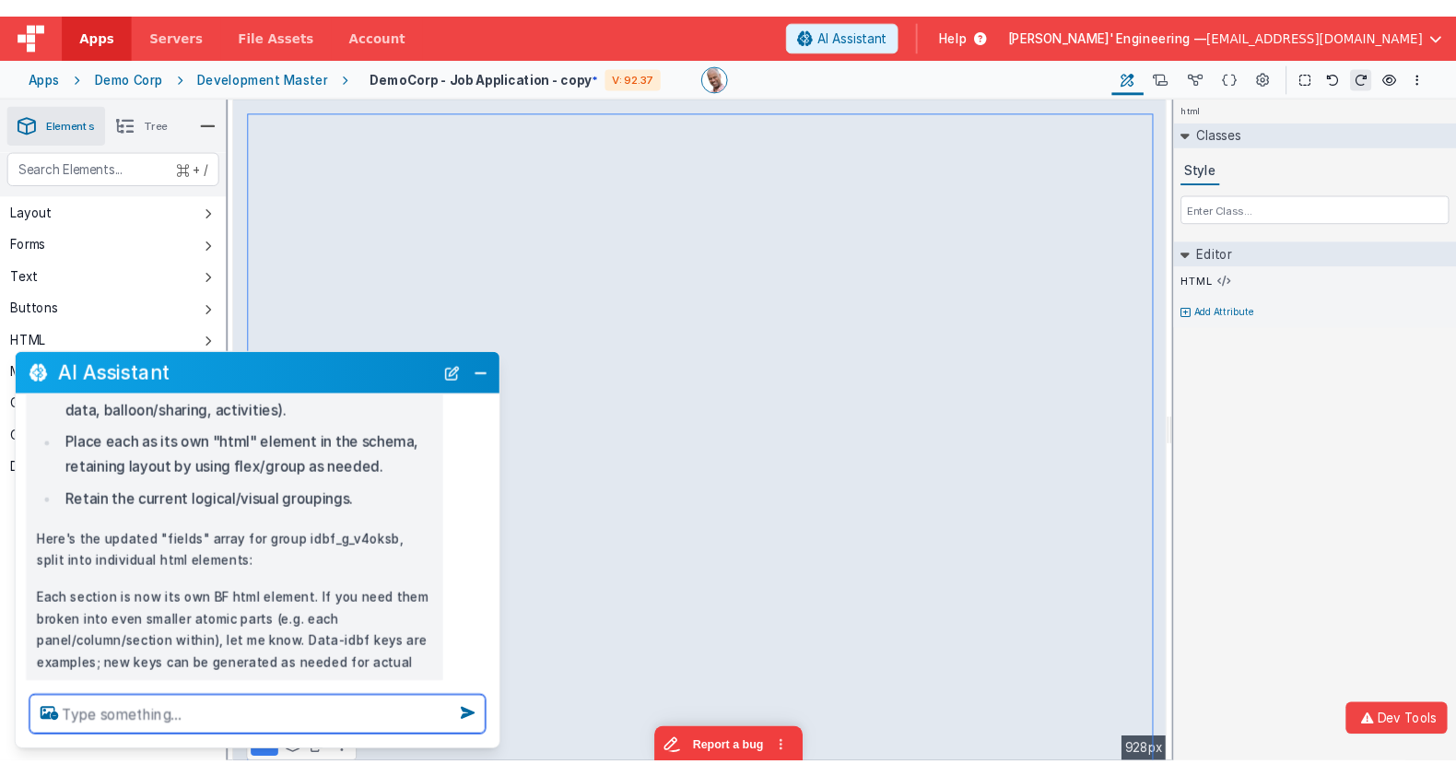
scroll to position [261, 0]
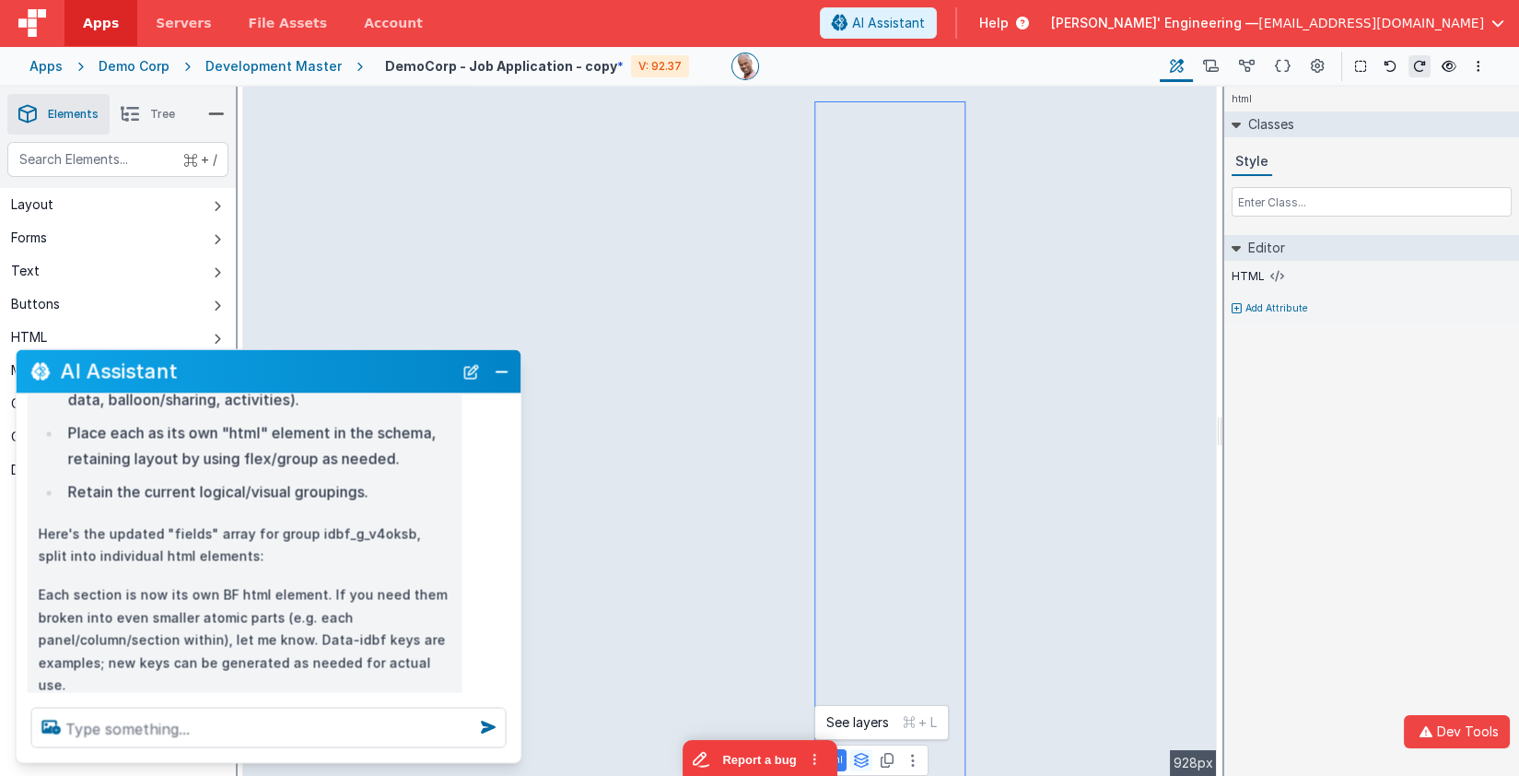
click at [860, 758] on icon at bounding box center [861, 760] width 17 height 15
click at [859, 727] on button "group" at bounding box center [857, 722] width 76 height 22
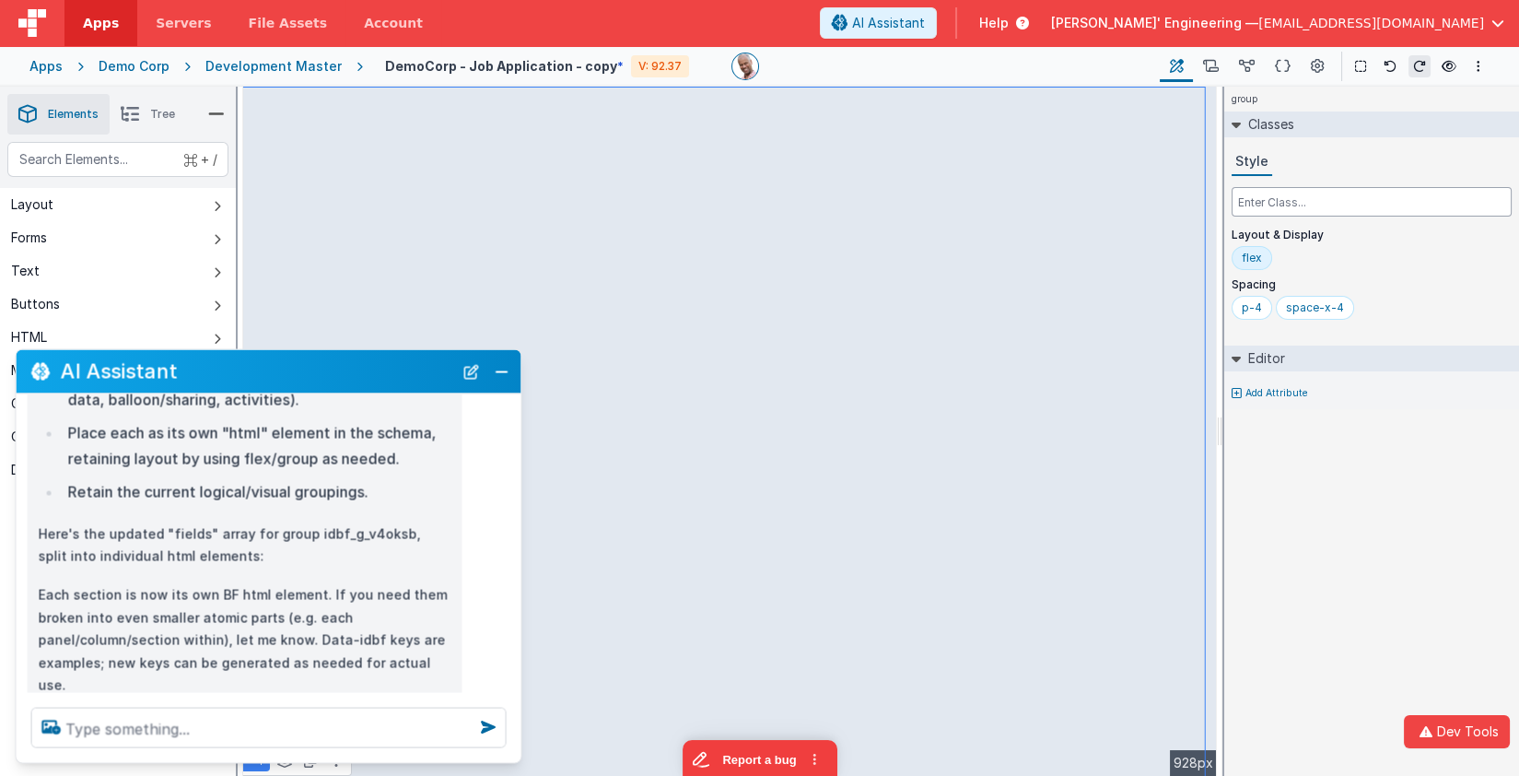
click at [1359, 201] on input "text" at bounding box center [1372, 201] width 280 height 29
type input "flex flex-row"
click at [1292, 257] on div "flex" at bounding box center [1296, 258] width 20 height 15
click at [1313, 258] on div "flex-row" at bounding box center [1309, 258] width 46 height 15
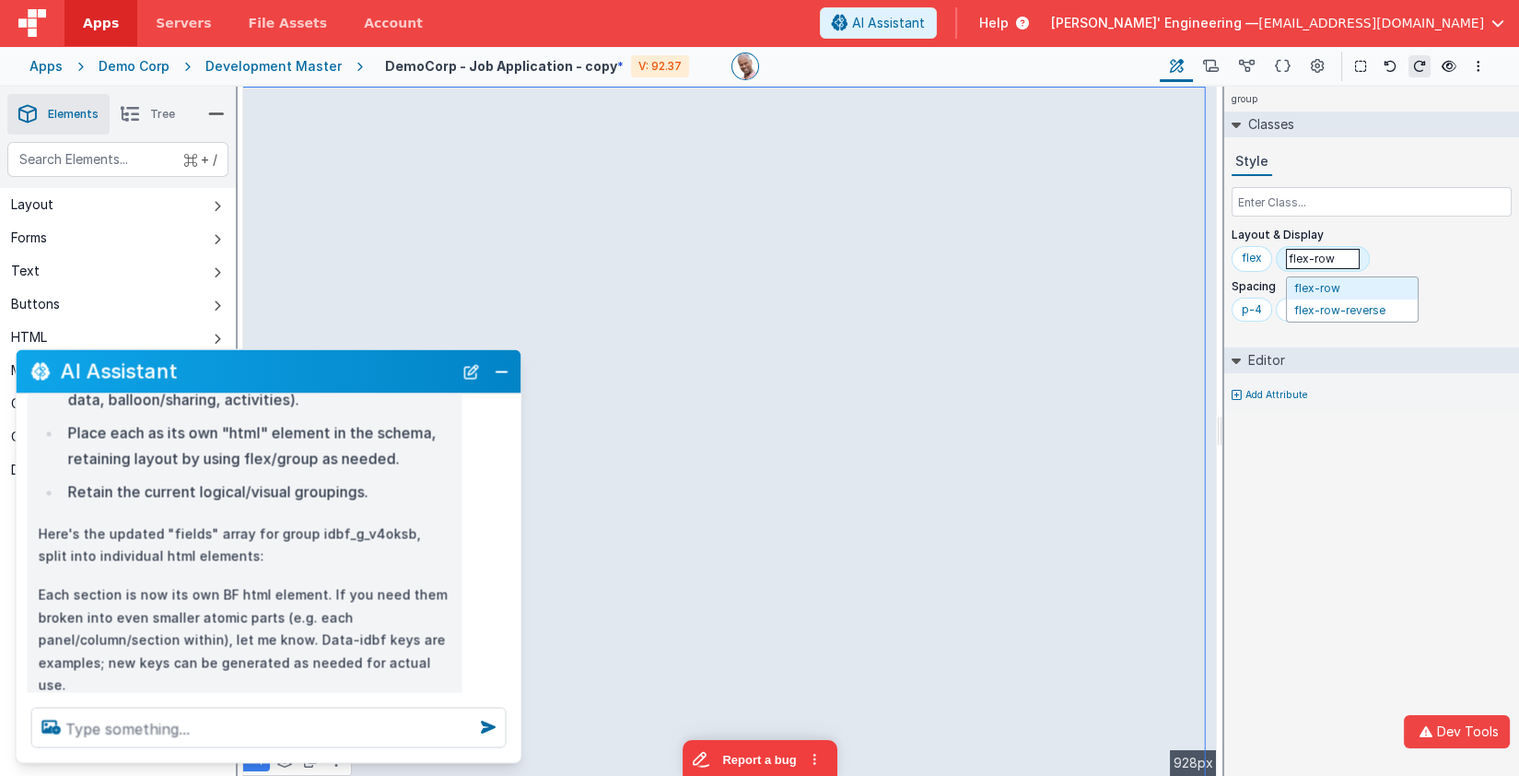
click at [1327, 260] on input "flex-row" at bounding box center [1323, 259] width 74 height 20
type input "flex-col"
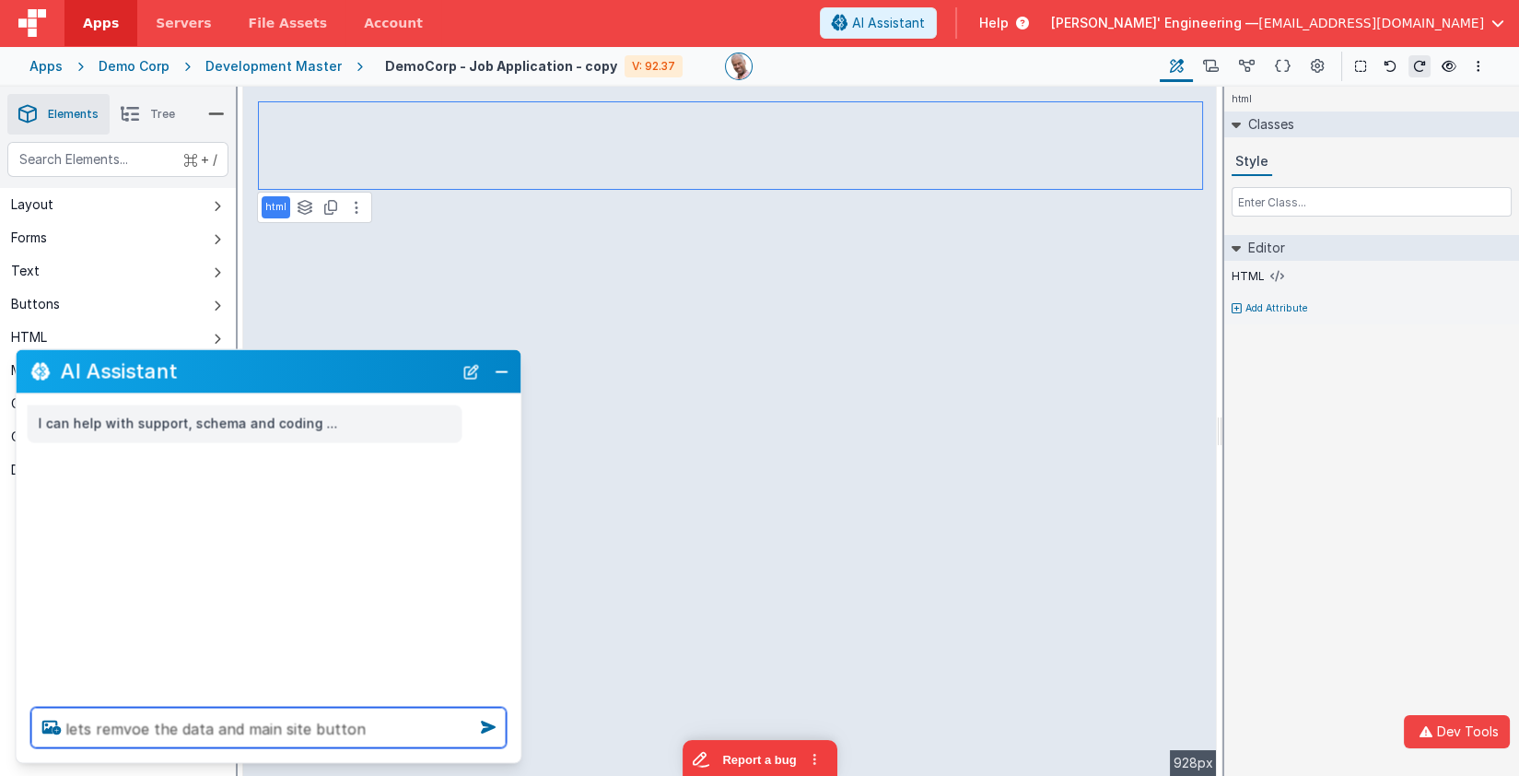
type textarea "lets remvoe the data and main site button"
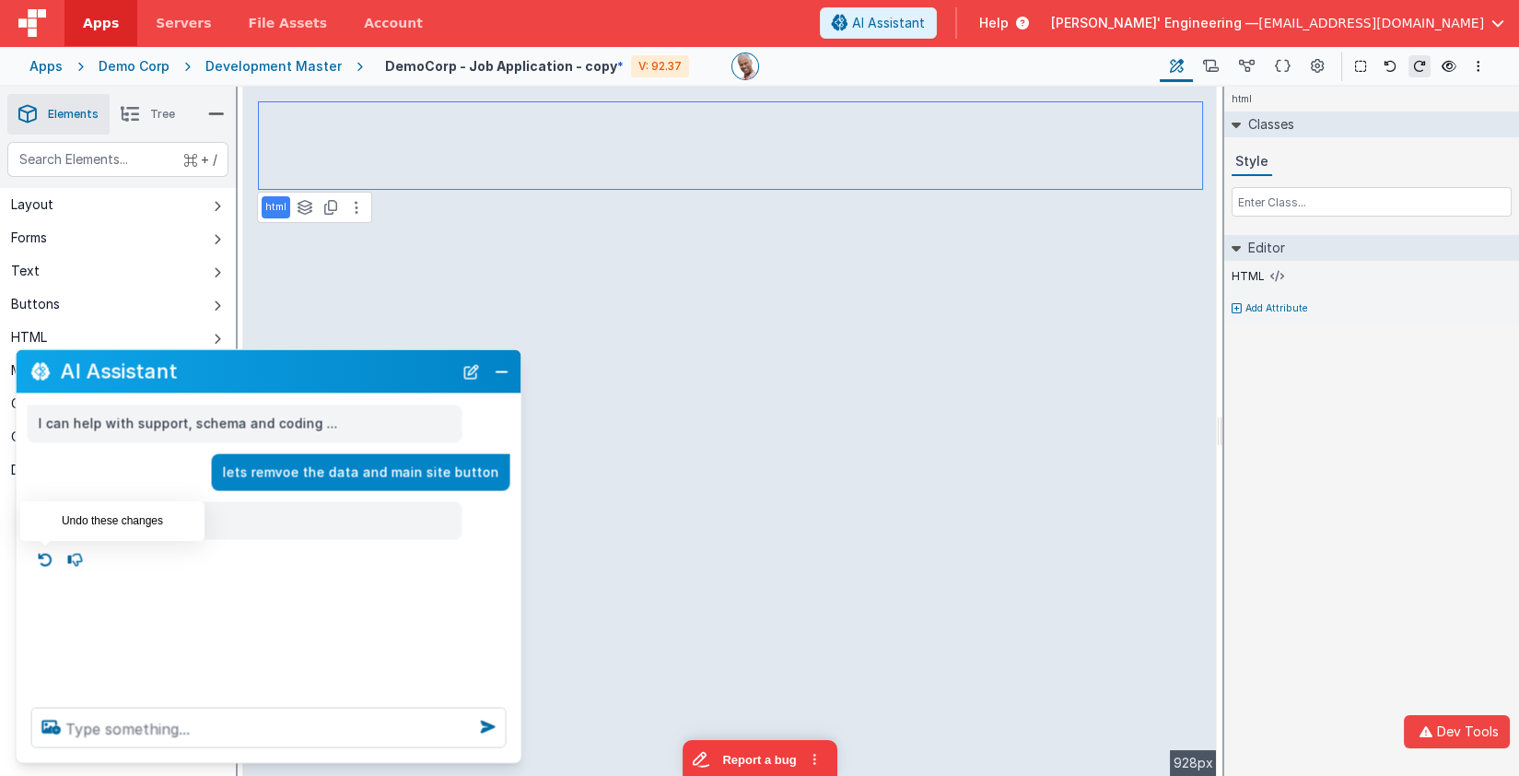
click at [39, 557] on icon at bounding box center [45, 558] width 29 height 29
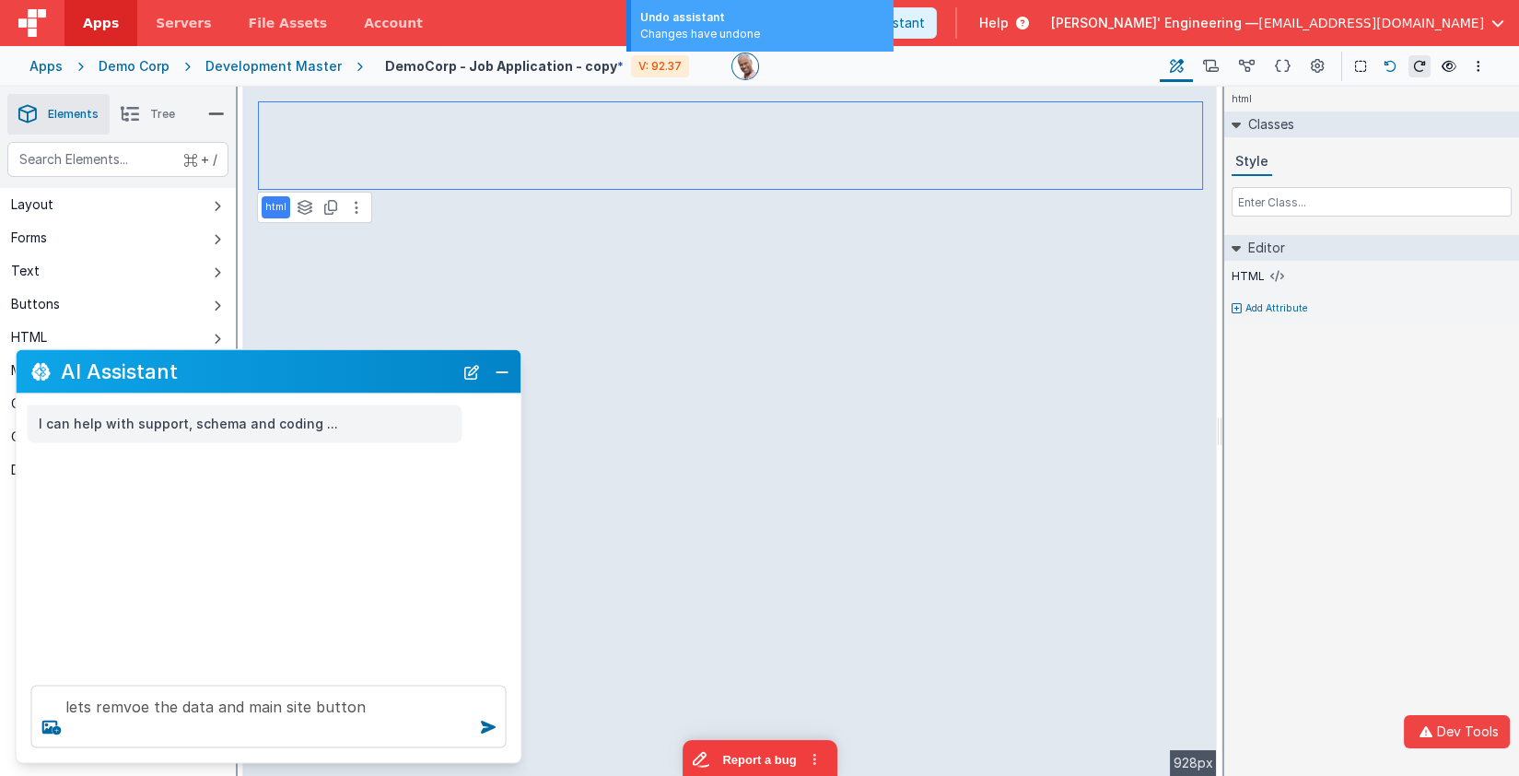
click at [1390, 66] on icon at bounding box center [1390, 66] width 13 height 13
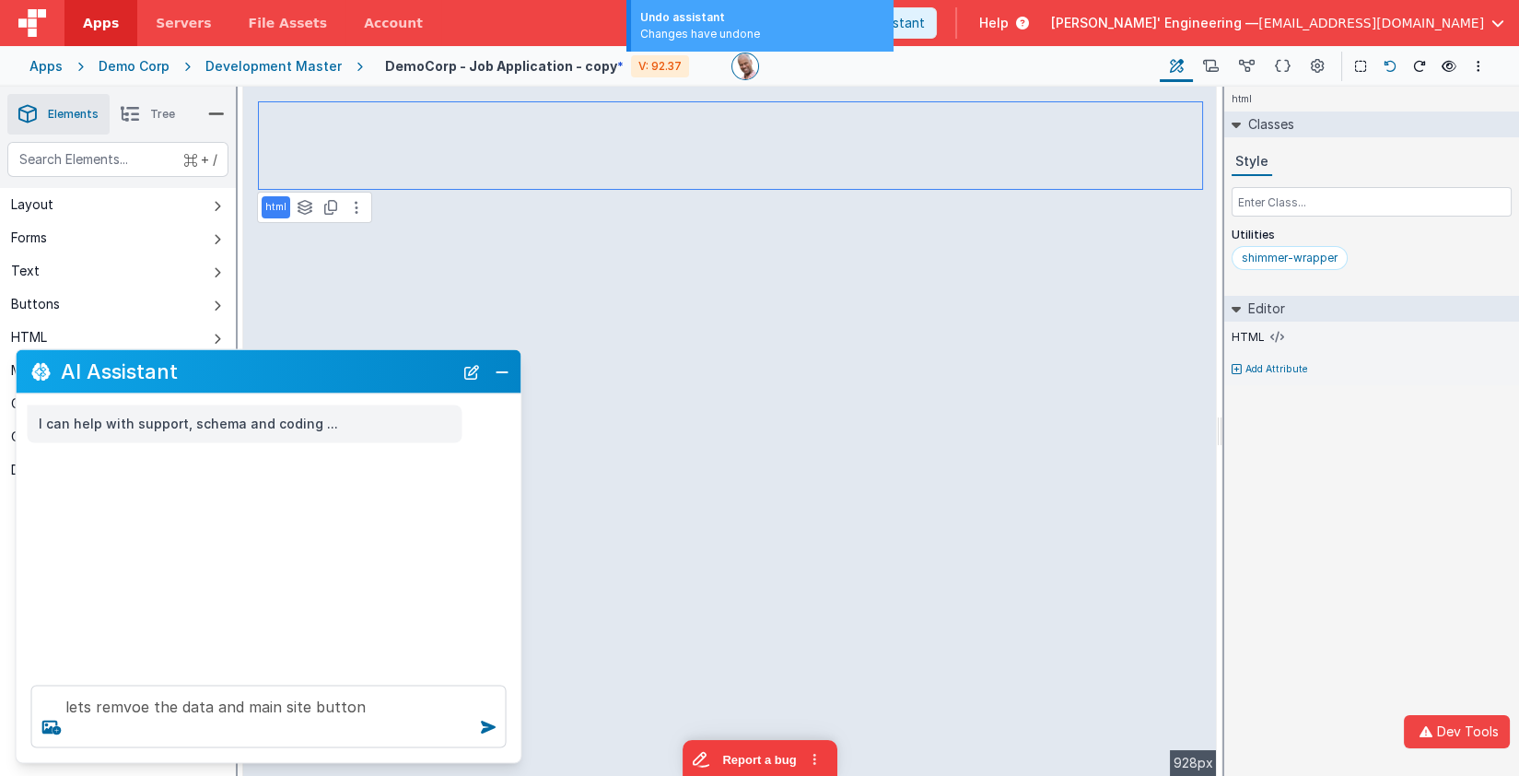
click at [1390, 66] on icon at bounding box center [1390, 66] width 13 height 13
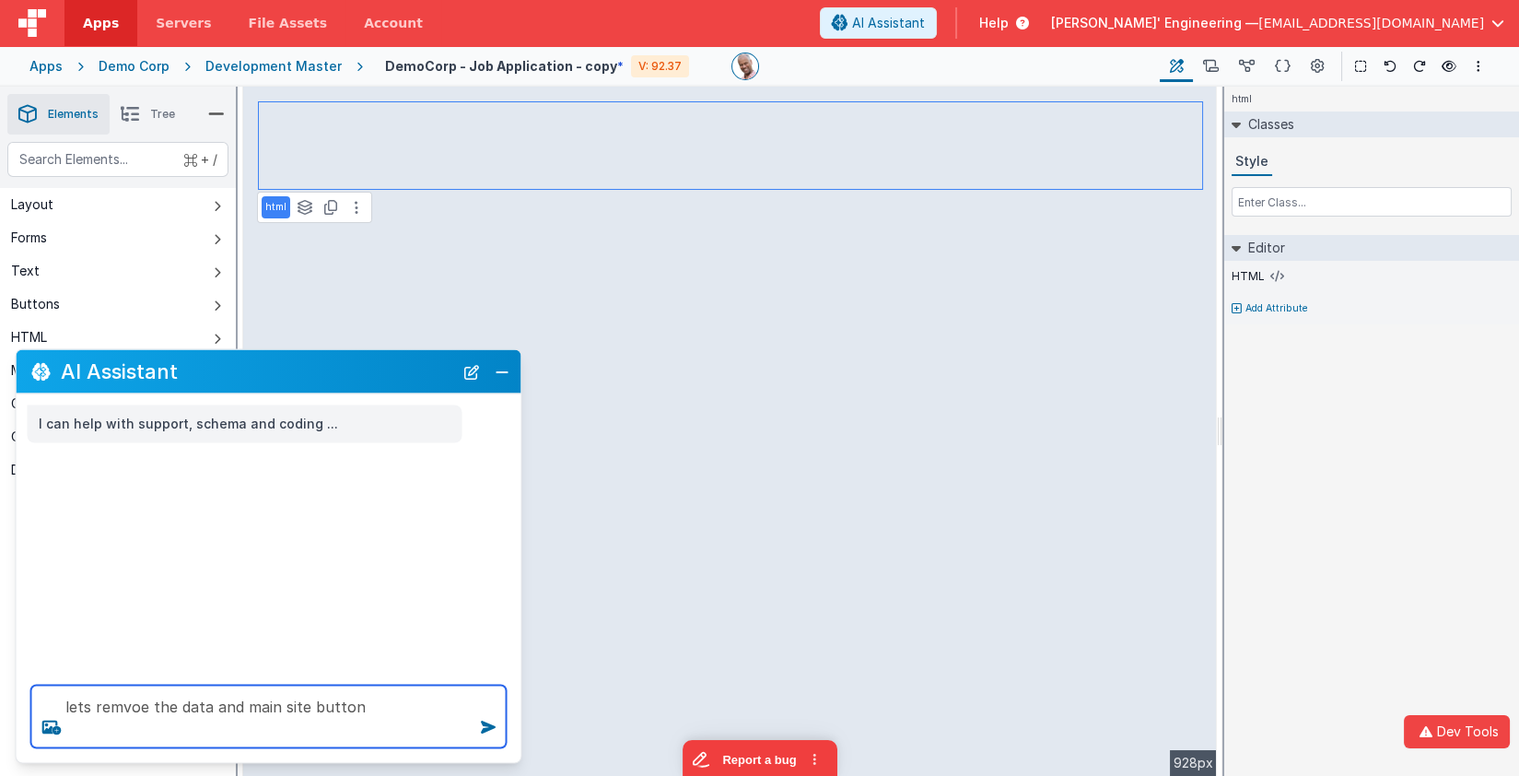
click at [212, 710] on textarea "lets remvoe the data and main site button" at bounding box center [268, 716] width 475 height 63
click at [376, 708] on textarea "lets remvoe the data and main site button" at bounding box center [268, 716] width 475 height 63
click at [203, 713] on textarea "lets remvoe the data and main site button" at bounding box center [268, 716] width 475 height 63
type textarea "lets remvoe the date and main site button"
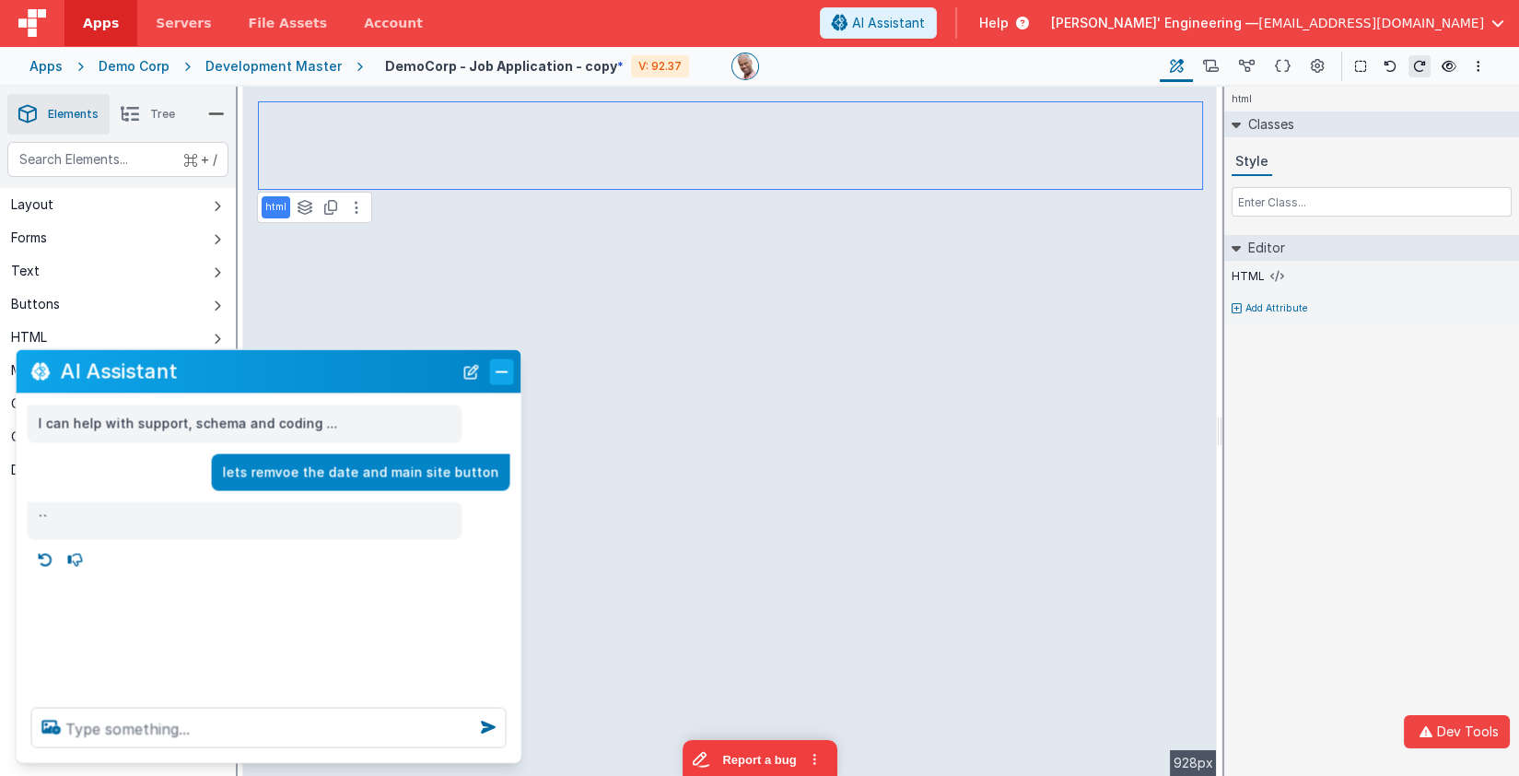
click at [512, 376] on button "Close" at bounding box center [502, 371] width 24 height 26
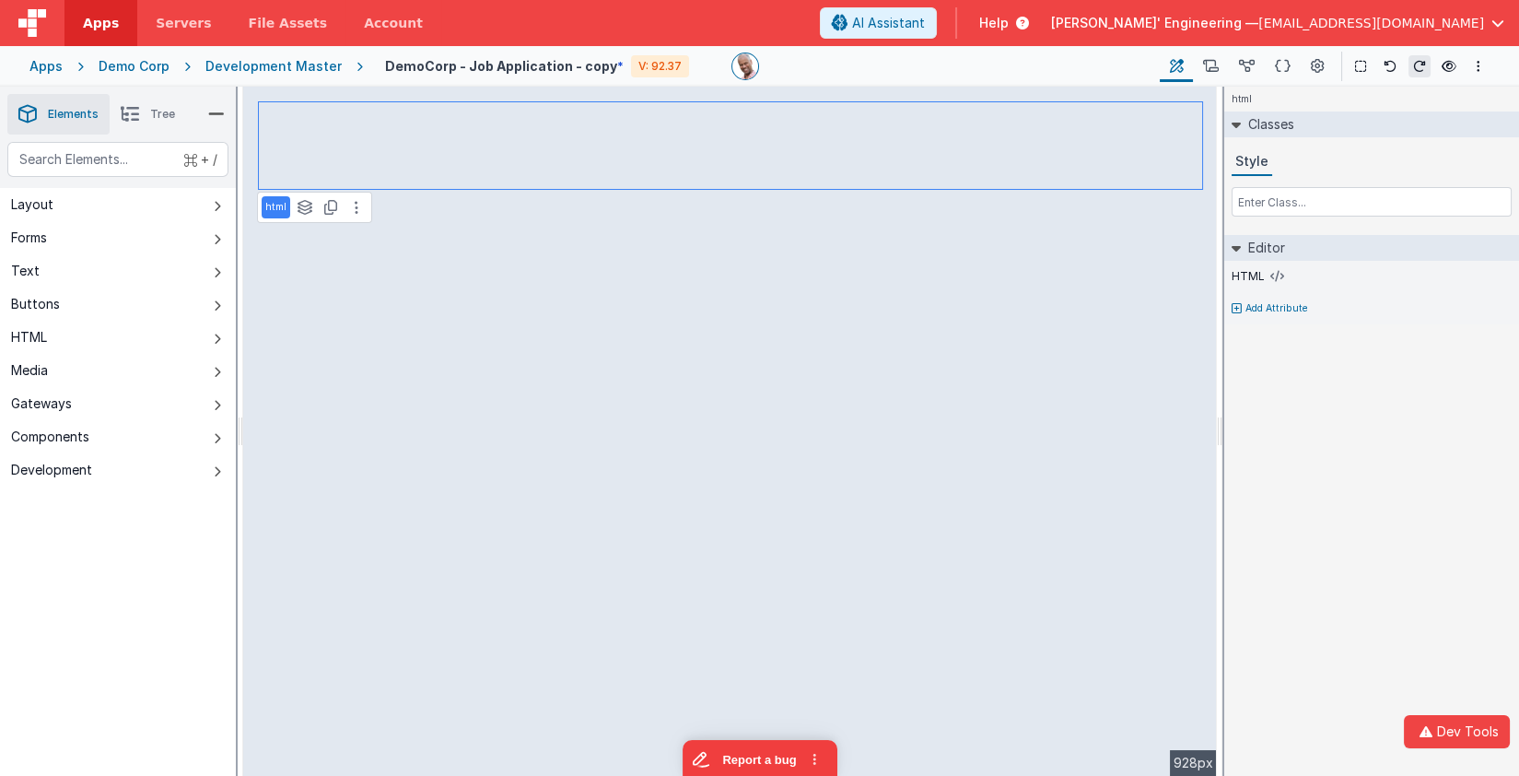
click at [963, 72] on div at bounding box center [938, 67] width 414 height 28
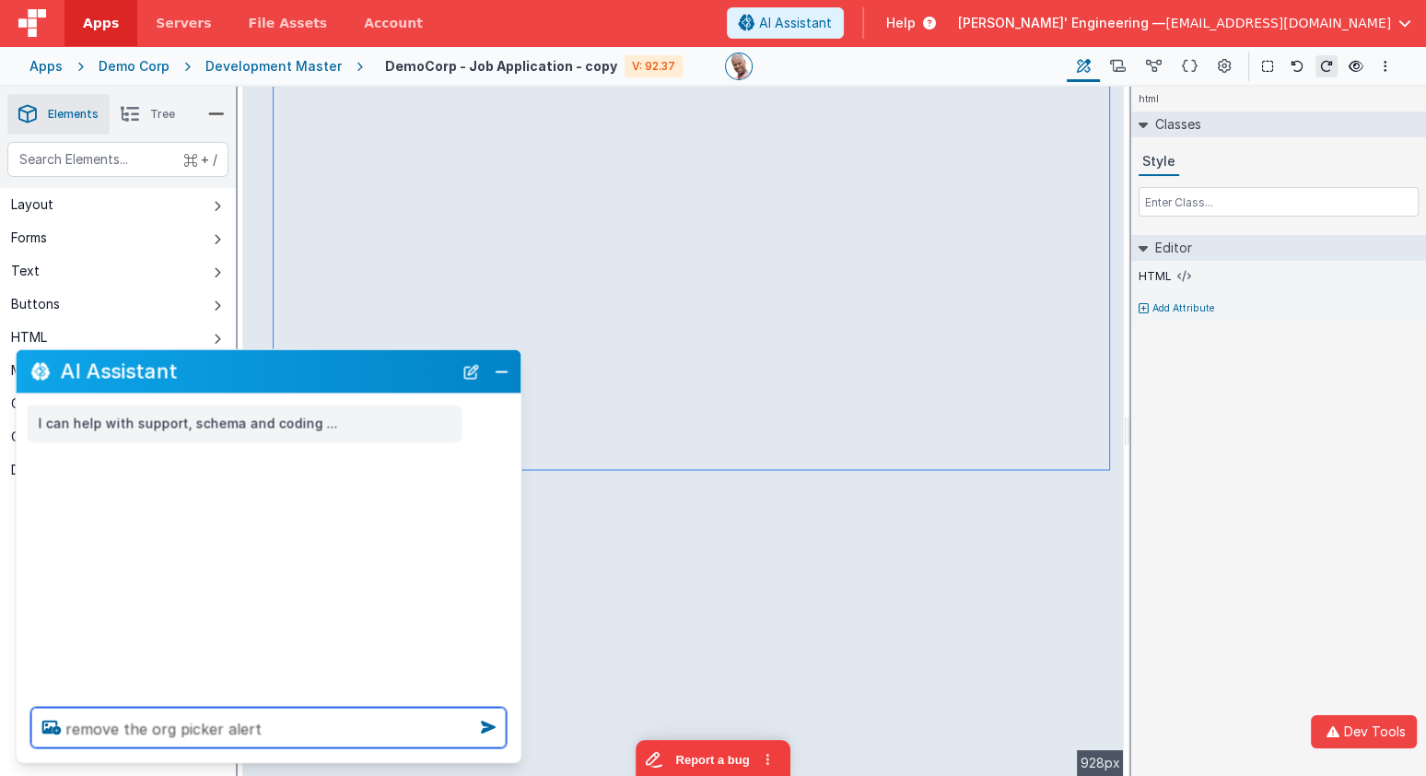
type textarea "remove the org picker alert"
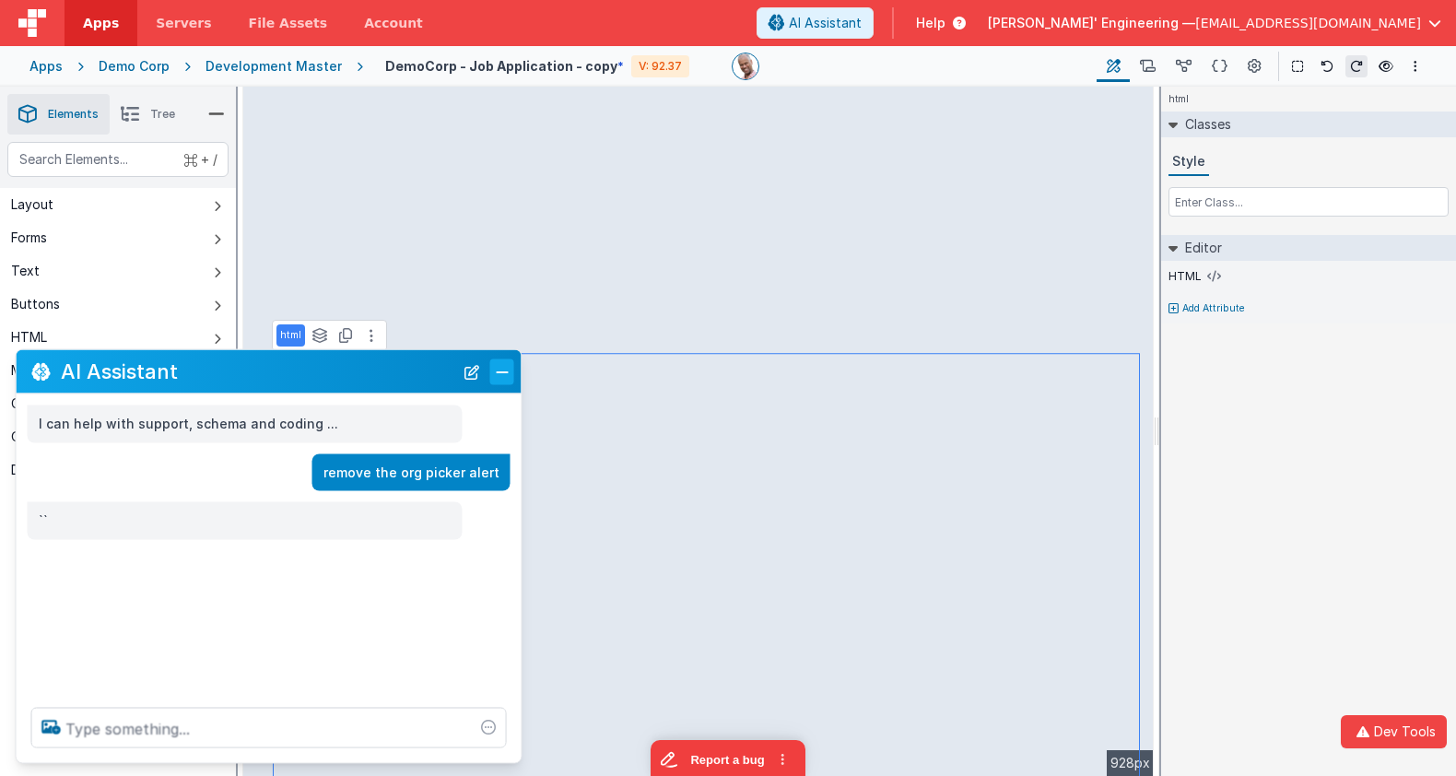
click at [497, 369] on button "Close" at bounding box center [502, 371] width 24 height 26
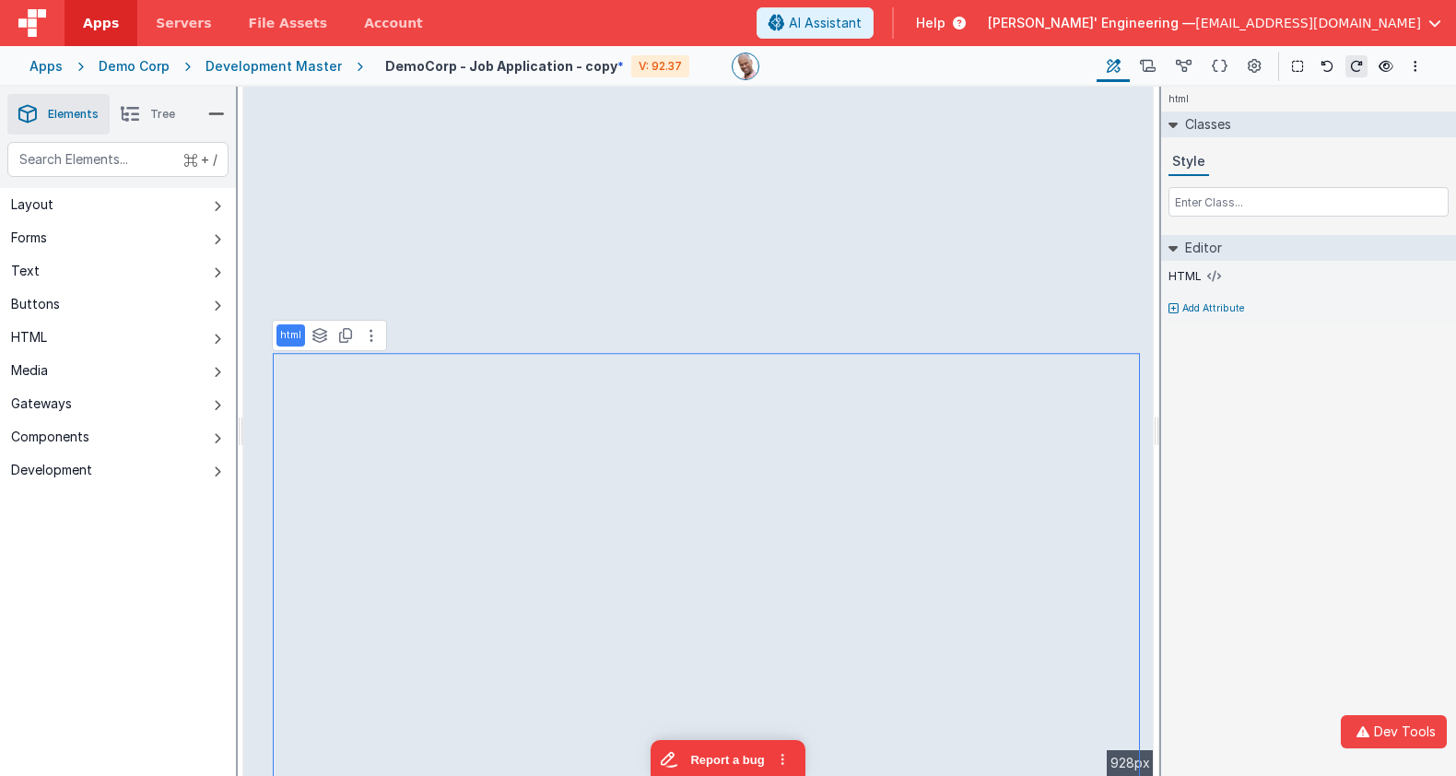
scroll to position [0, 0]
click at [1326, 66] on icon at bounding box center [1326, 66] width 13 height 13
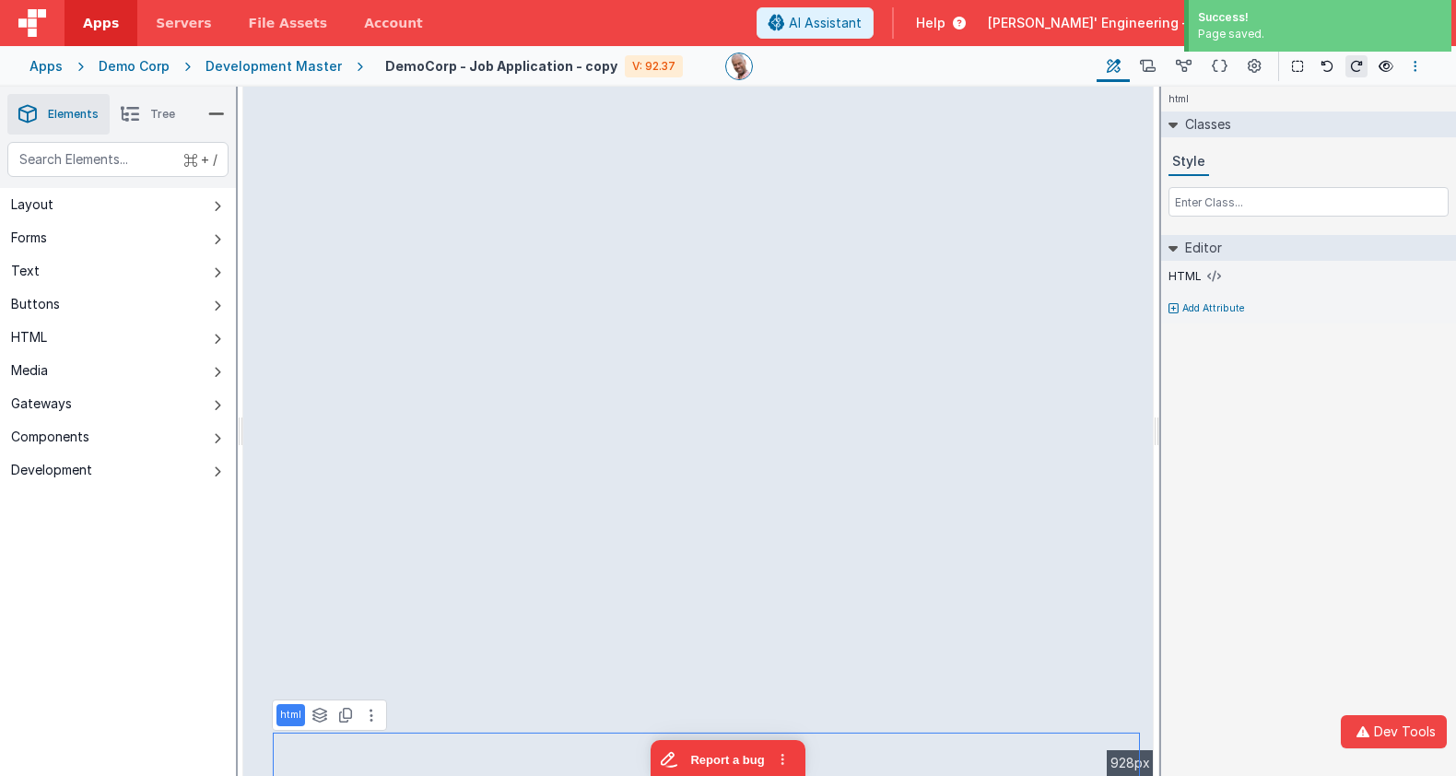
click at [1412, 67] on button "Options" at bounding box center [1415, 66] width 22 height 22
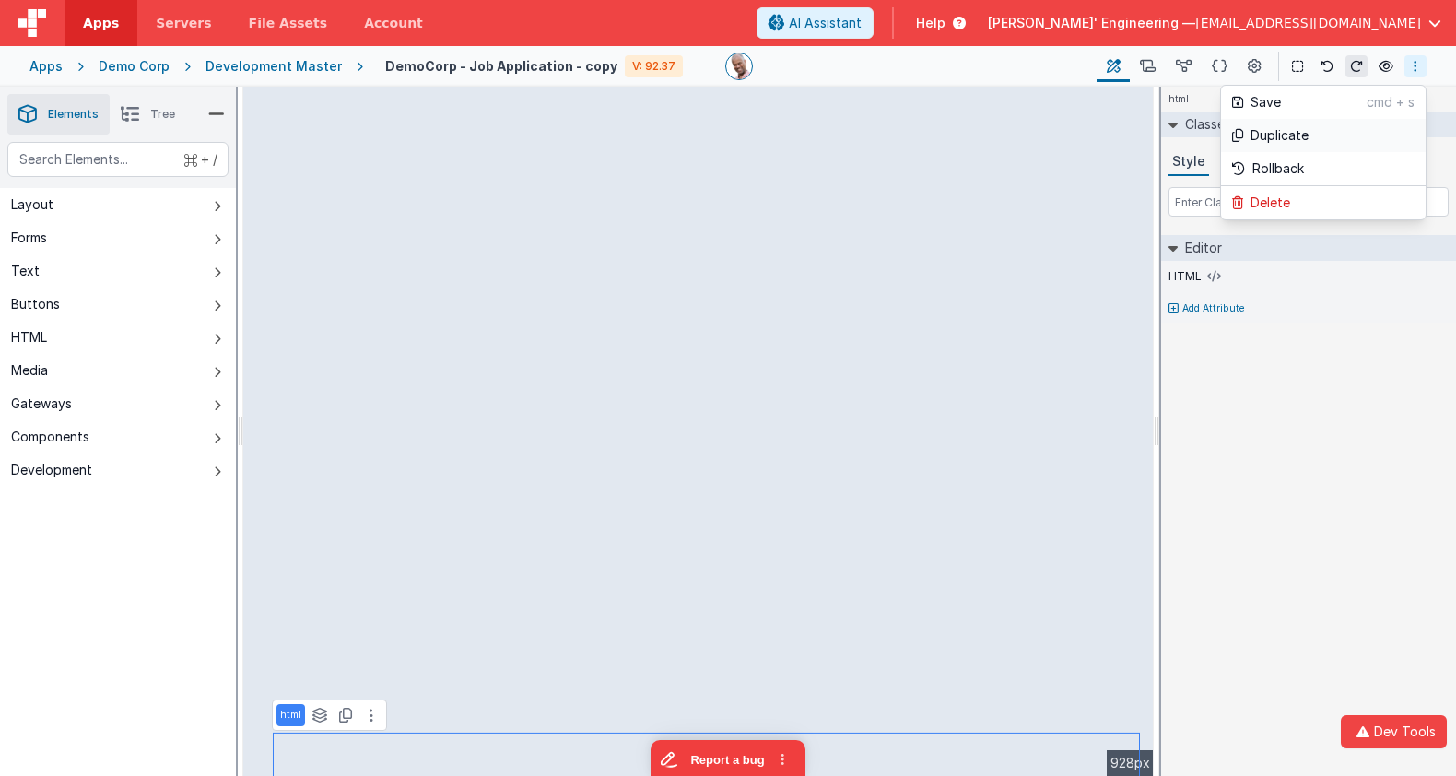
click at [1292, 138] on p "Duplicate" at bounding box center [1279, 135] width 58 height 18
click at [583, 78] on div "DemoCorp - Job Application - copy V: 92.37" at bounding box center [547, 66] width 325 height 26
click at [281, 73] on div "Development Master" at bounding box center [273, 66] width 136 height 18
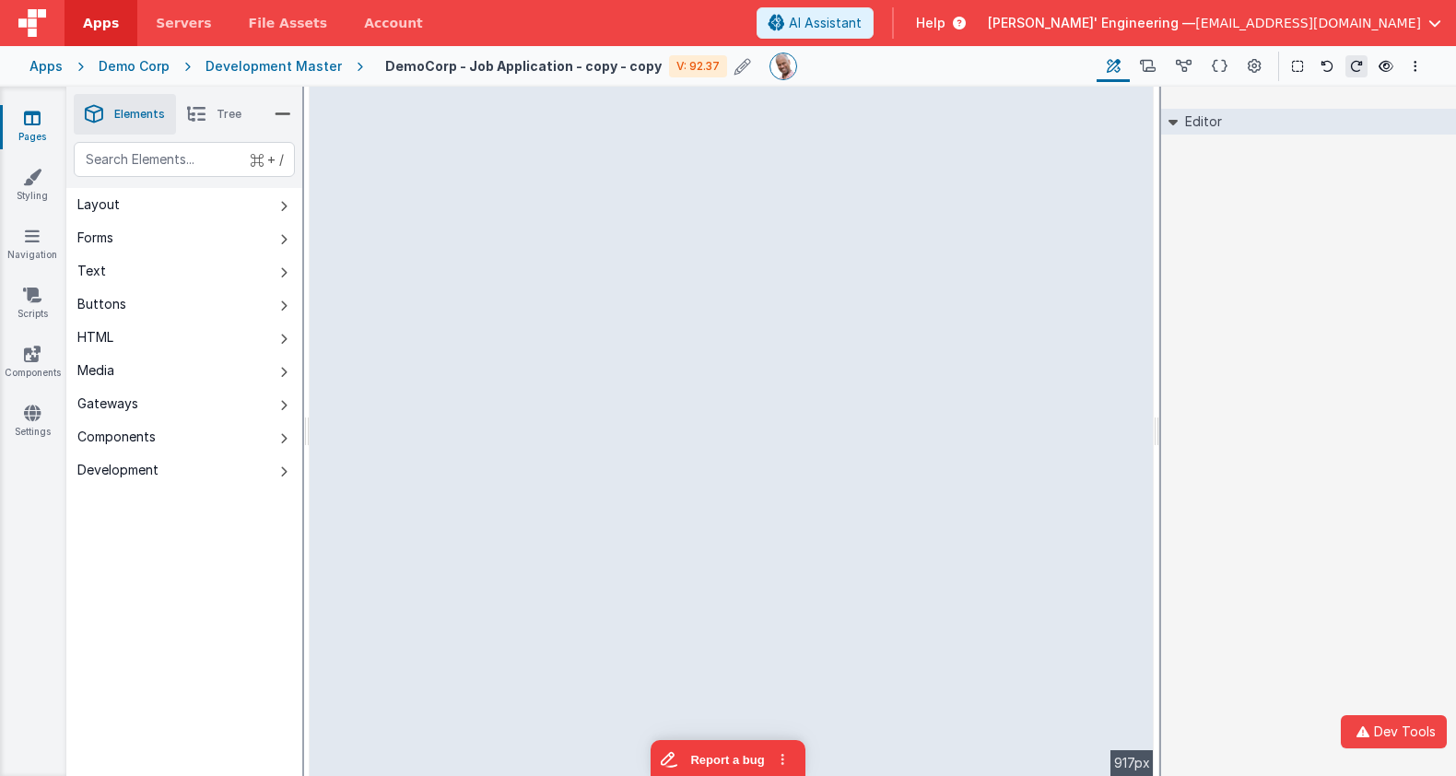
click at [614, 66] on h4 "DemoCorp - Job Application - copy - copy" at bounding box center [523, 66] width 276 height 14
type input "login page"
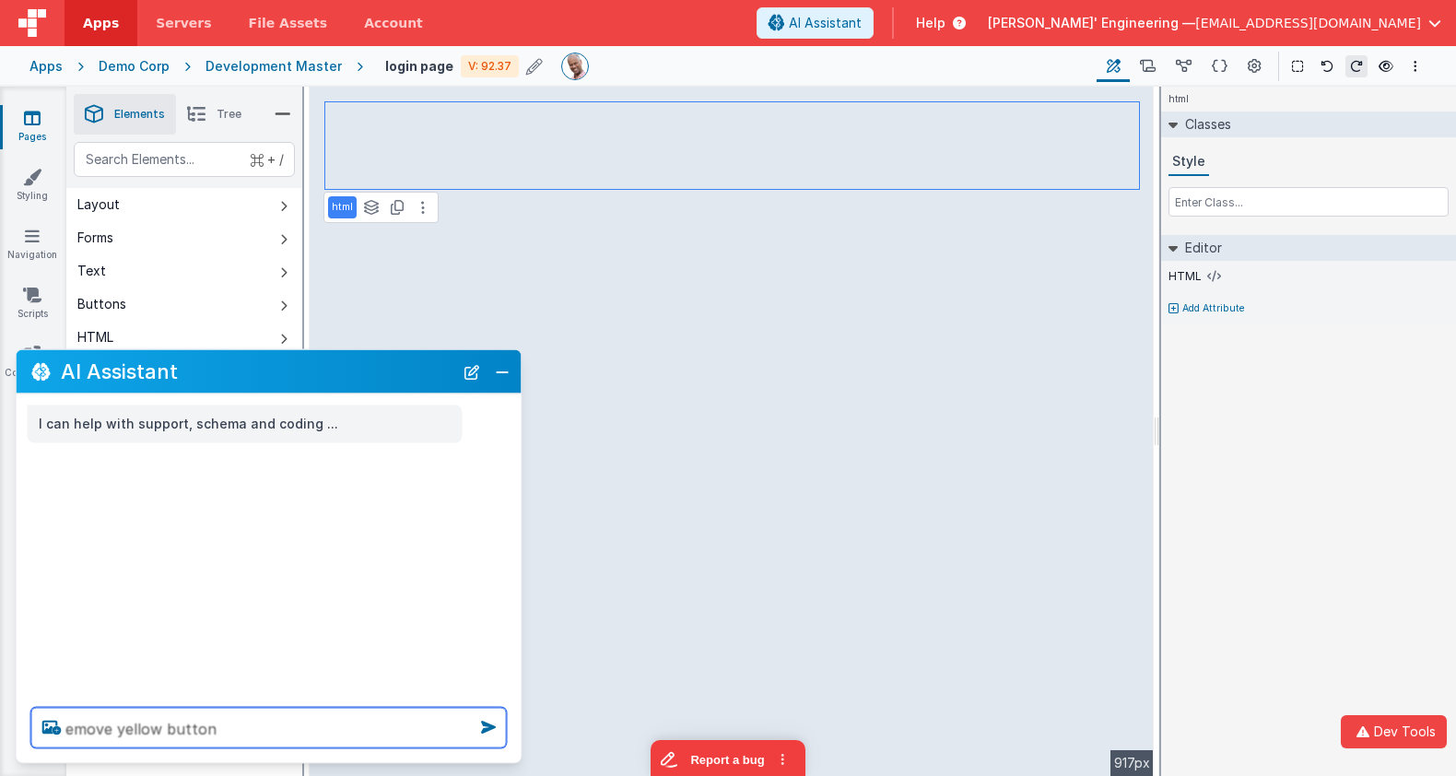
type textarea "emove yellow button"
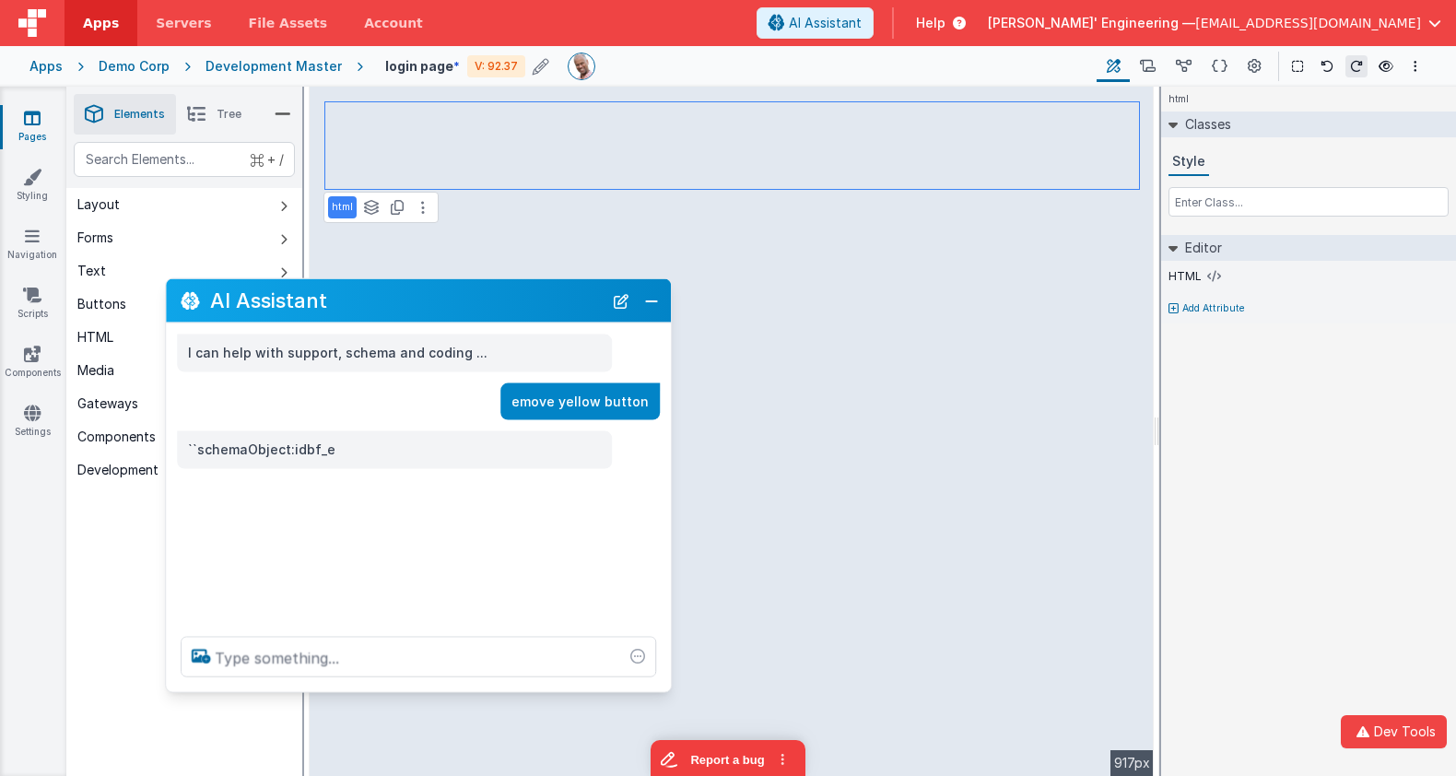
drag, startPoint x: 214, startPoint y: 374, endPoint x: 387, endPoint y: 298, distance: 189.3
click at [319, 304] on h2 "AI Assistant" at bounding box center [406, 300] width 392 height 22
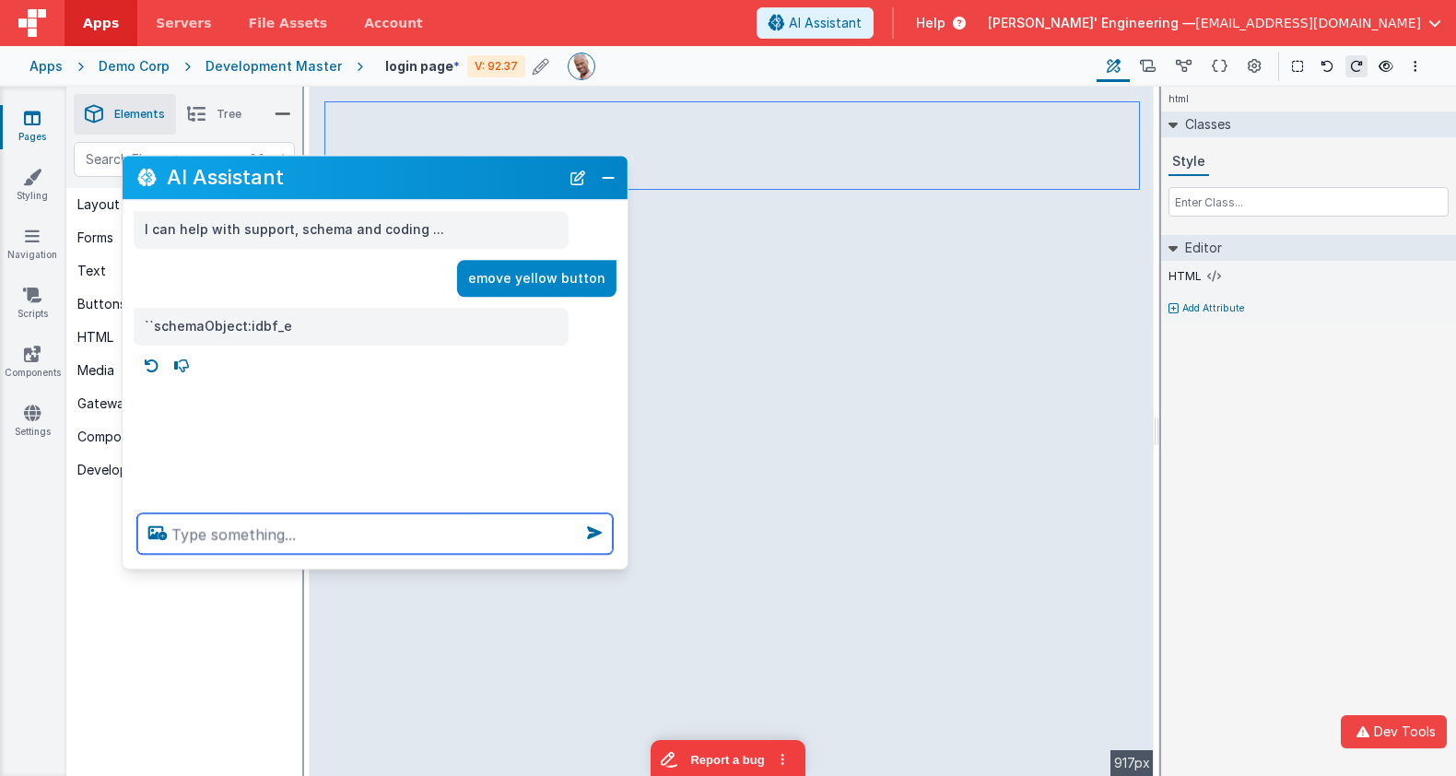
drag, startPoint x: 503, startPoint y: 302, endPoint x: 468, endPoint y: 185, distance: 122.1
click at [468, 185] on h2 "AI Assistant" at bounding box center [363, 178] width 392 height 22
click at [613, 179] on button "Close" at bounding box center [608, 178] width 24 height 26
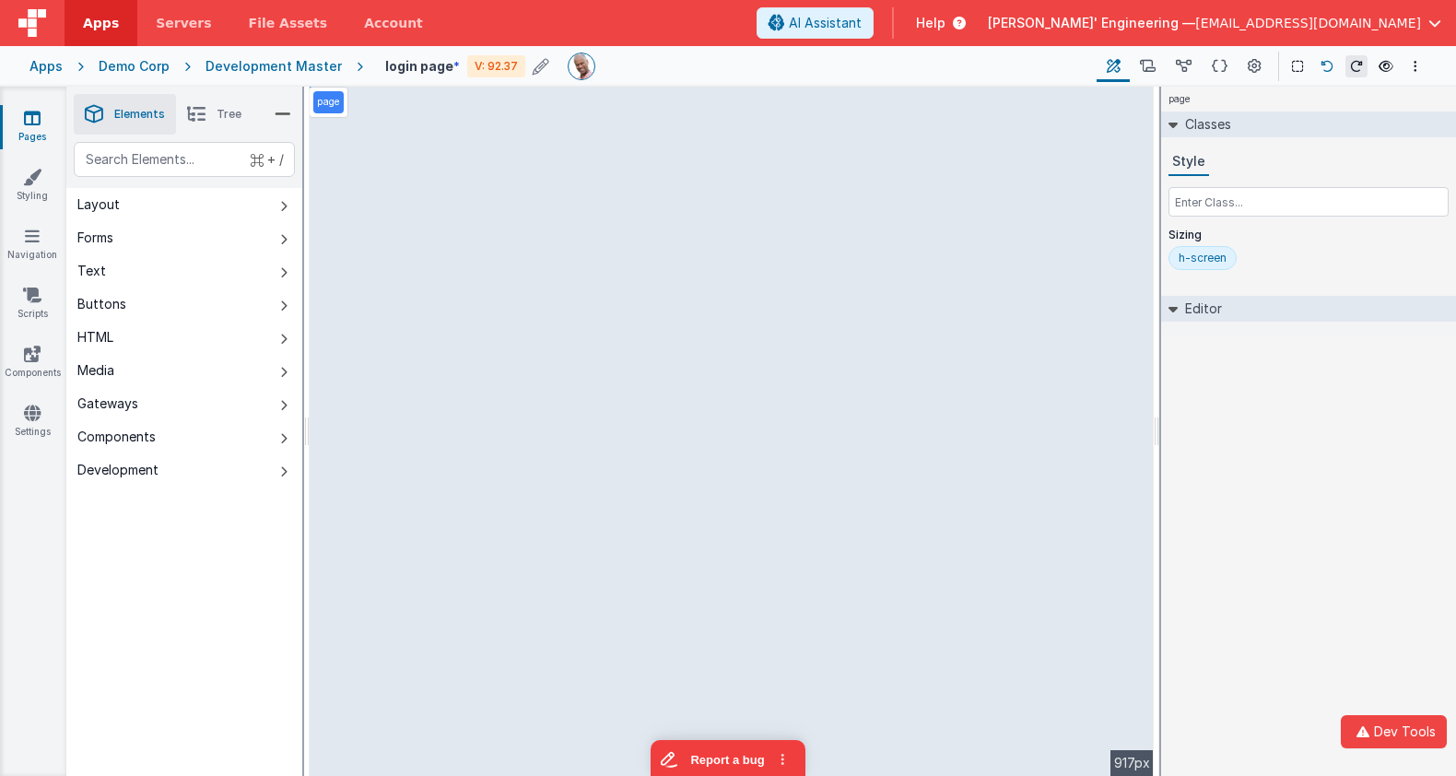
click at [1324, 61] on icon at bounding box center [1326, 66] width 13 height 13
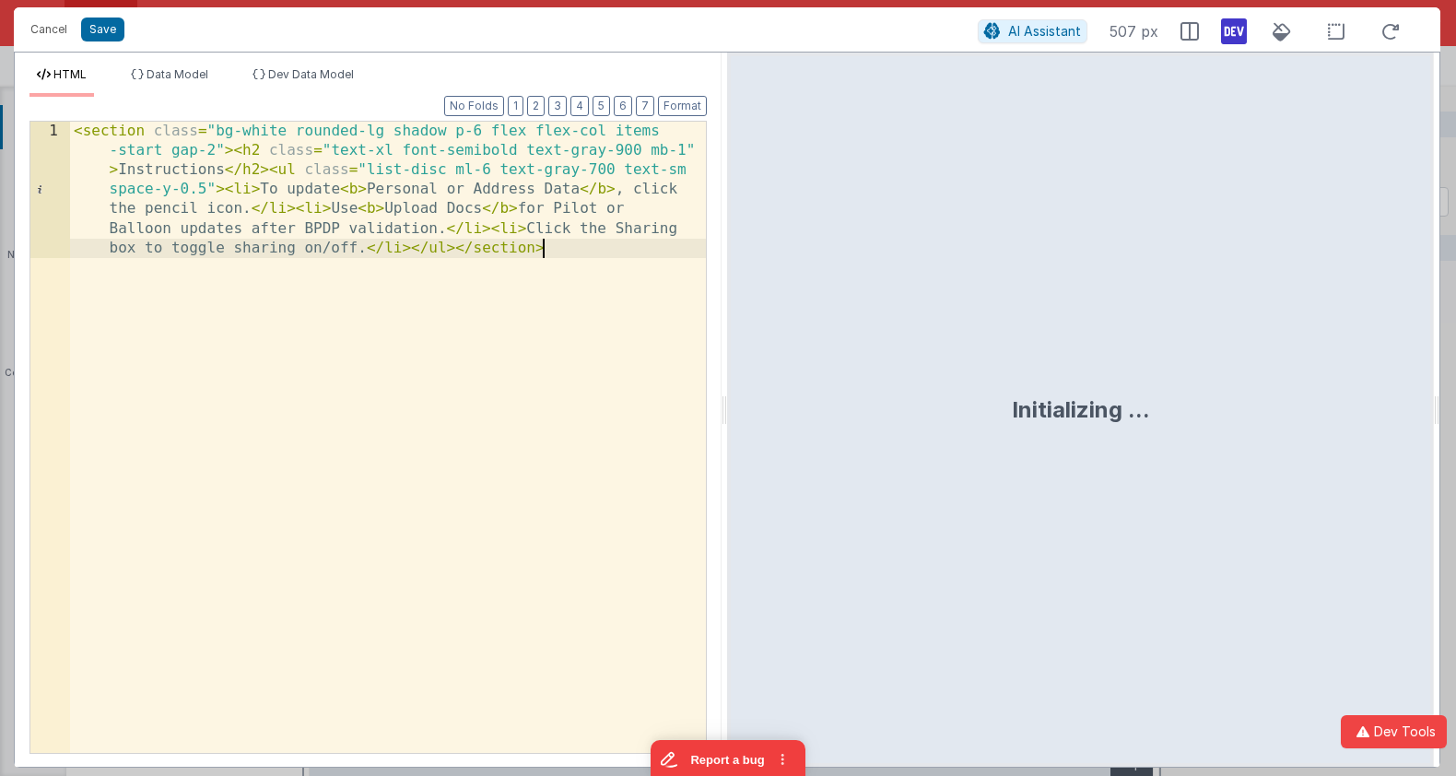
click at [482, 303] on div "< section class = "bg-white rounded-lg shadow p-6 flex flex-col items -start ga…" at bounding box center [389, 575] width 638 height 906
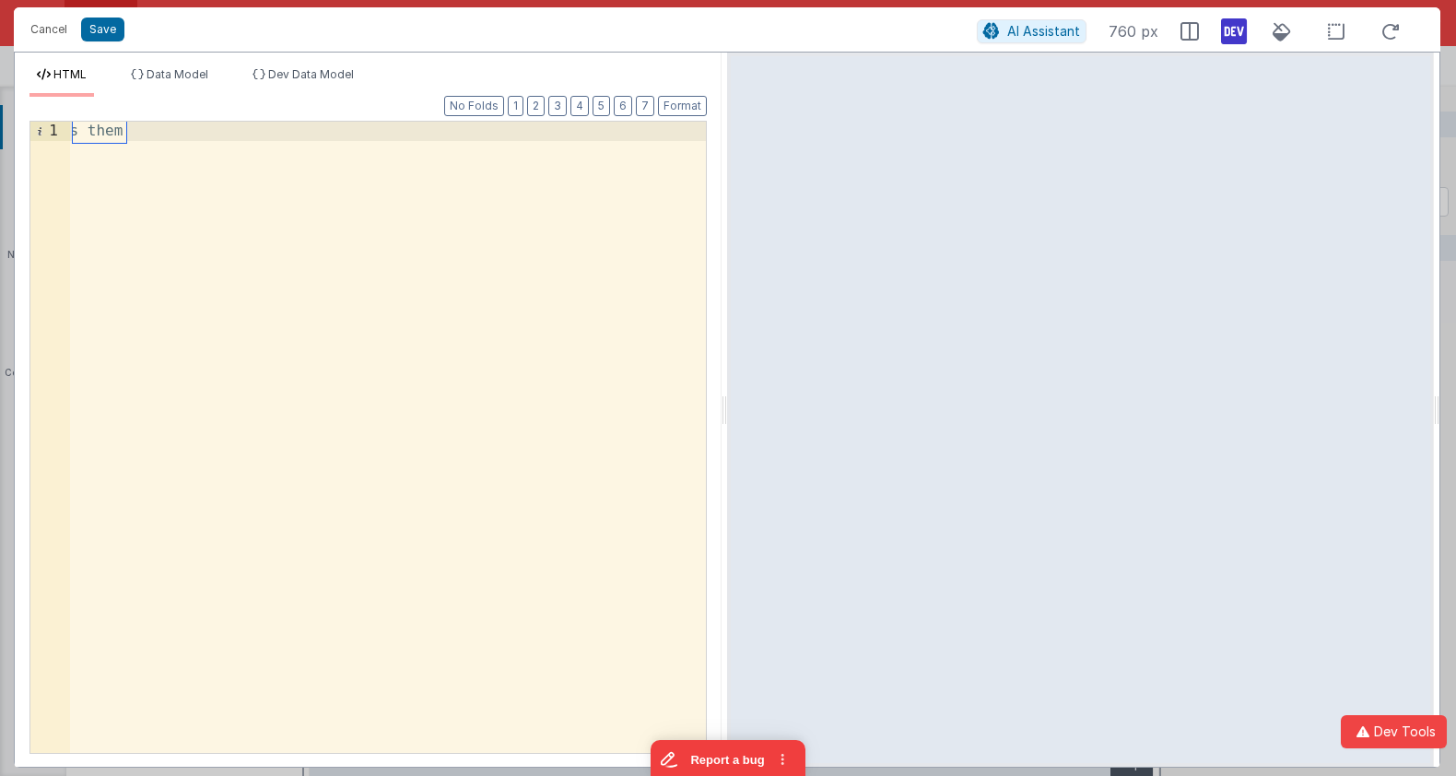
scroll to position [0, 1664]
type textarea "Create a card with rounded corners and a light shadow that will be a page where…"
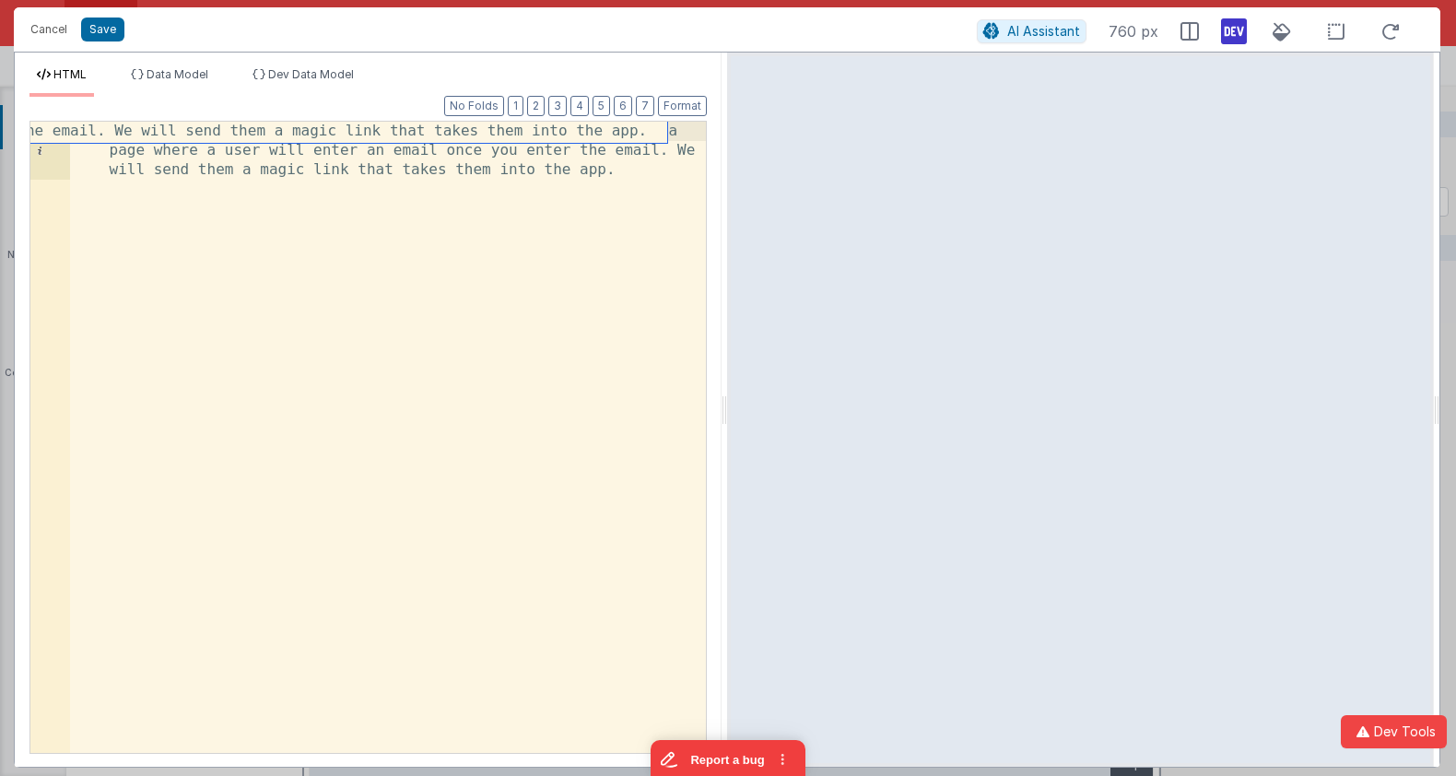
scroll to position [0, 0]
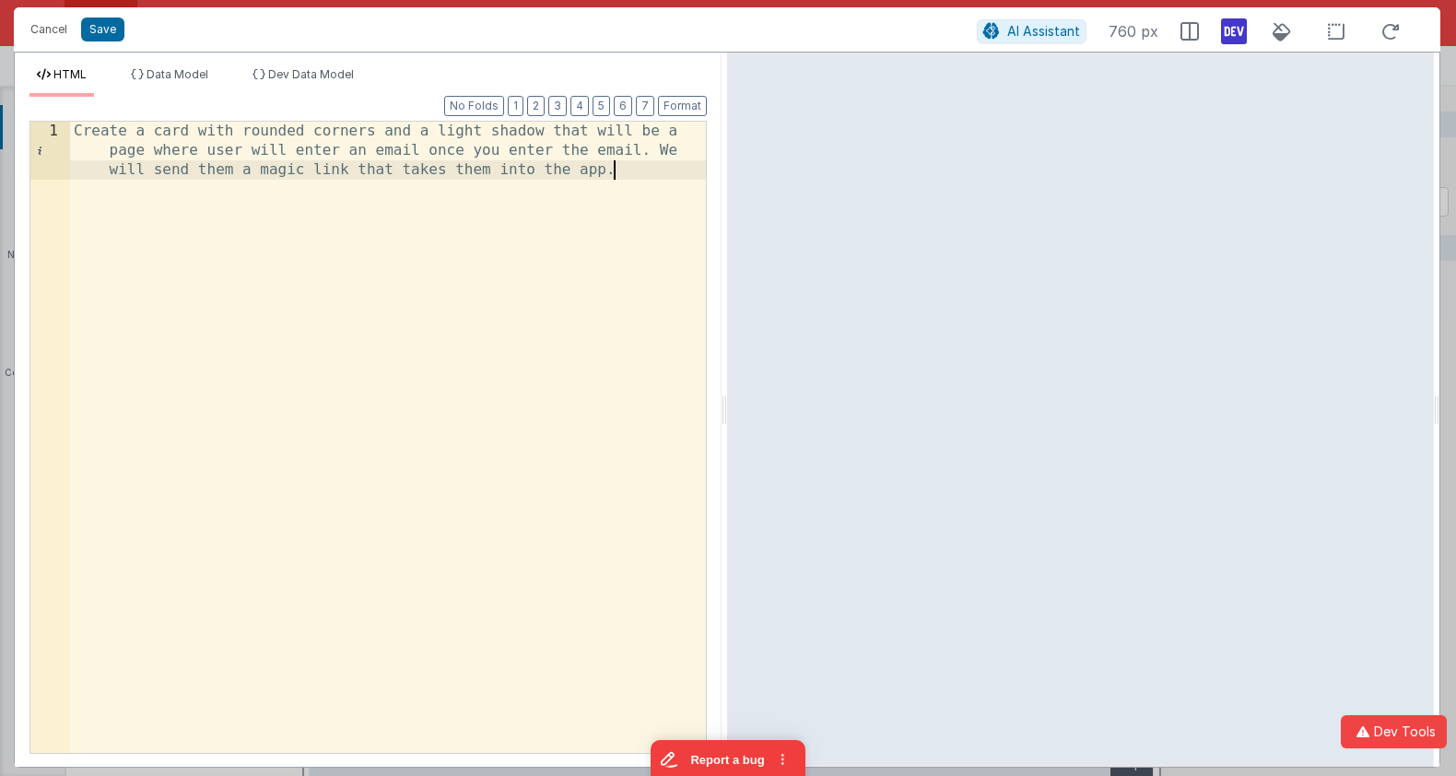
click at [642, 346] on div "Create a card with rounded corners and a light shadow that will be a page where…" at bounding box center [389, 497] width 638 height 750
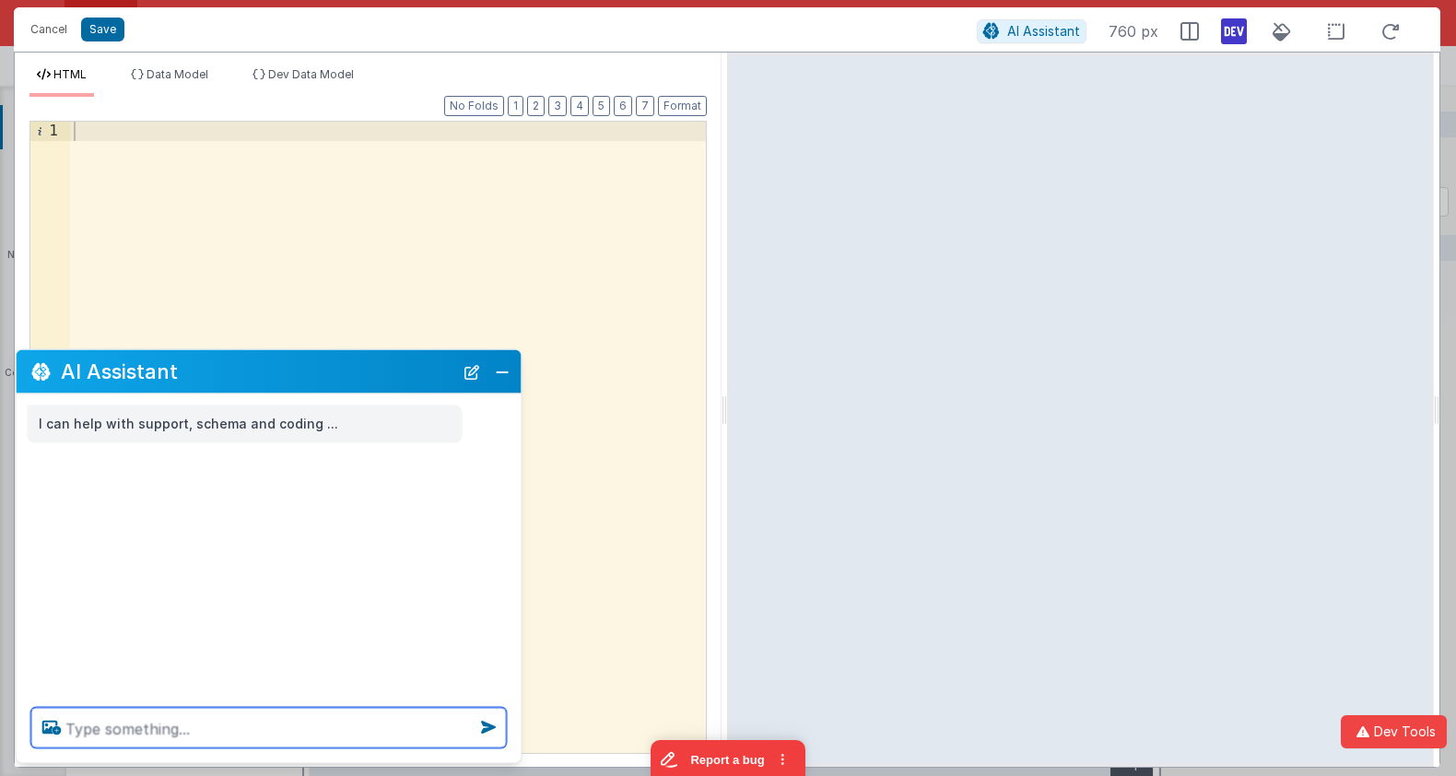
paste textarea "Create a card with rounded corners and a light shadow that will be a page where…"
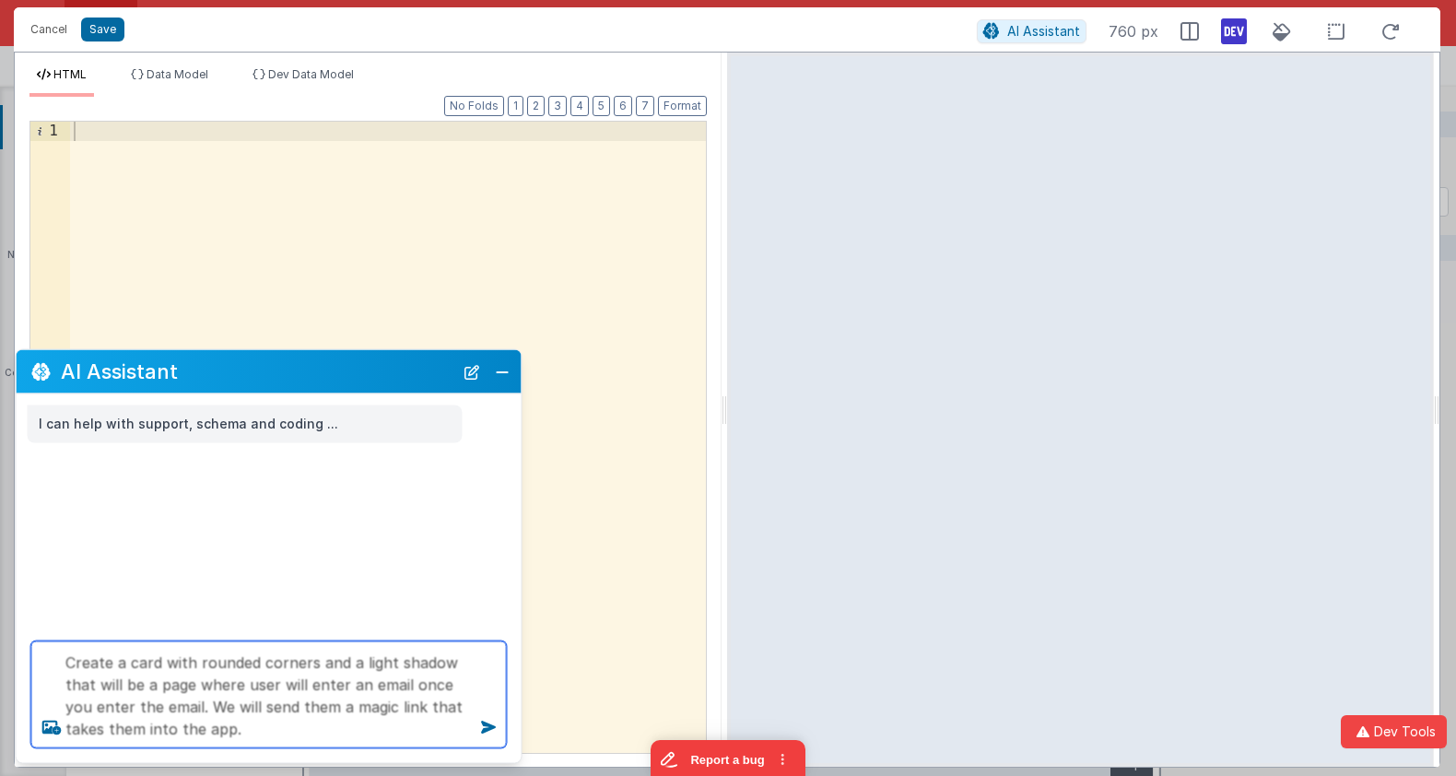
type textarea "Create a card with rounded corners and a light shadow that will be a page where…"
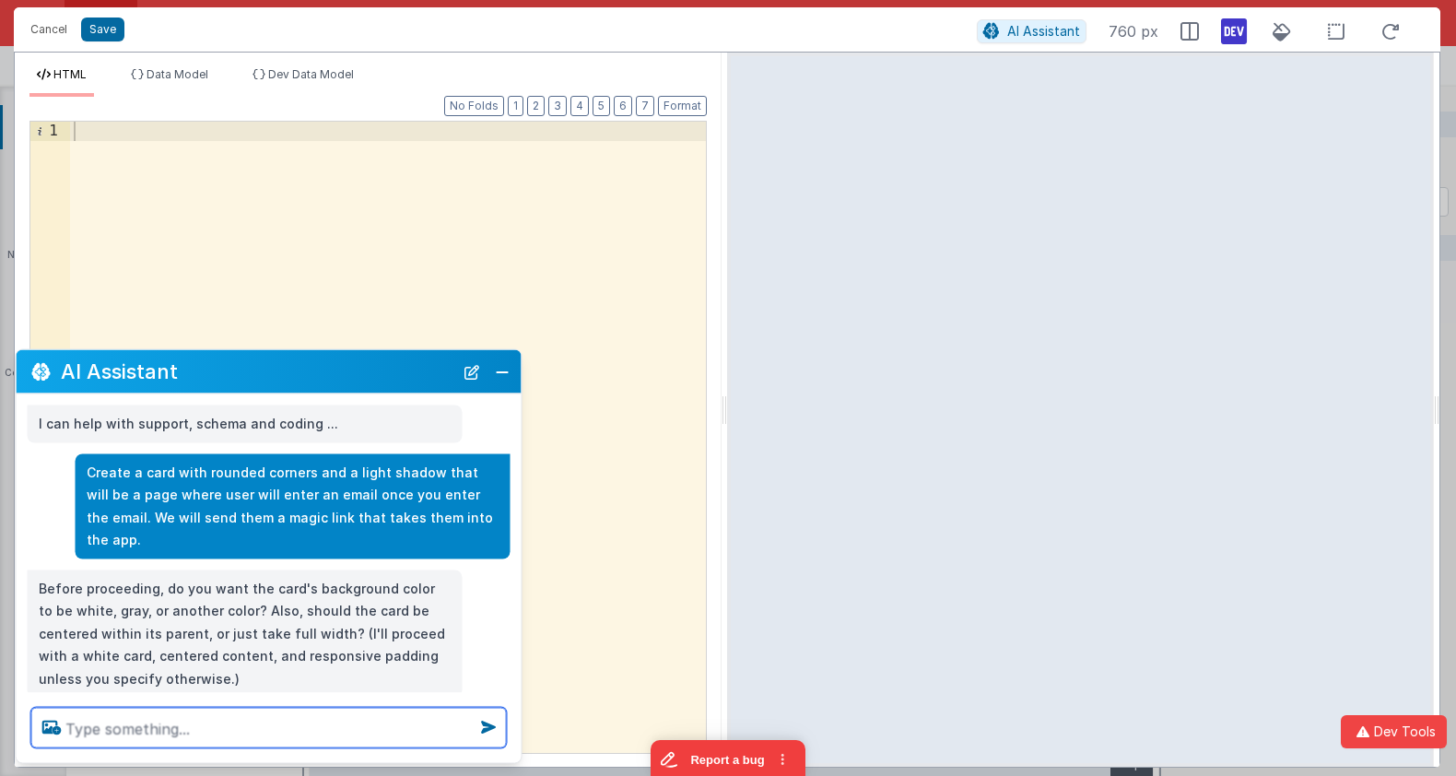
scroll to position [16, 0]
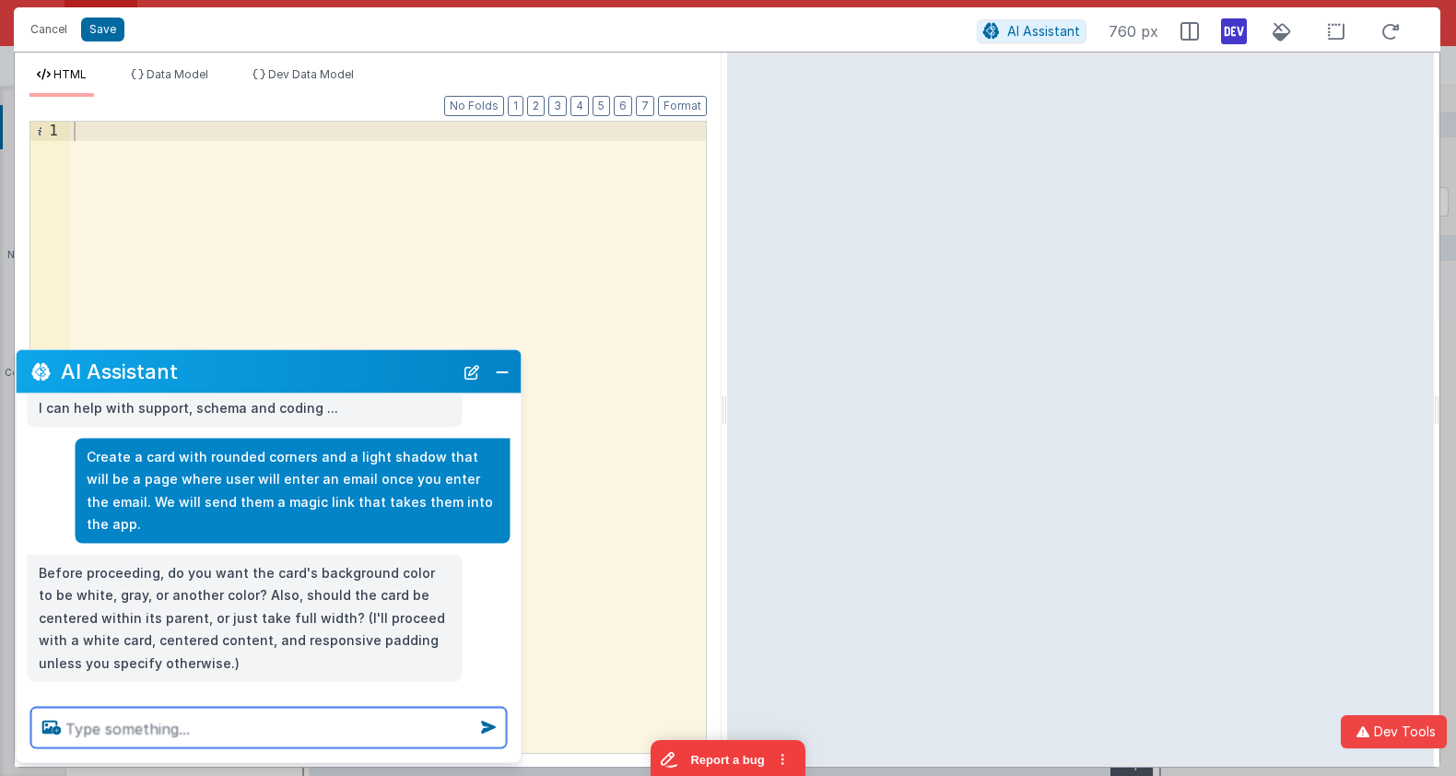
click at [176, 735] on textarea at bounding box center [268, 728] width 475 height 41
type textarea "white"
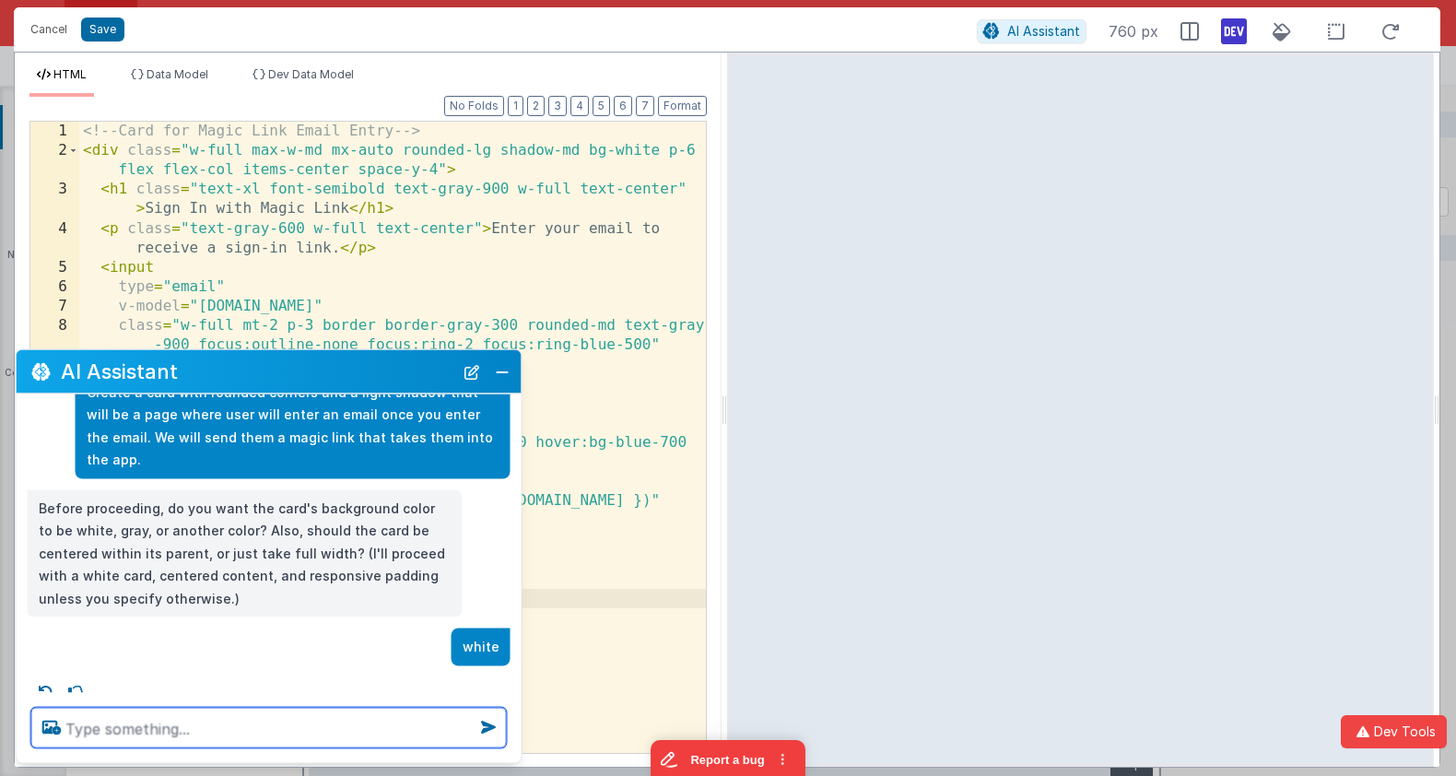
scroll to position [70, 0]
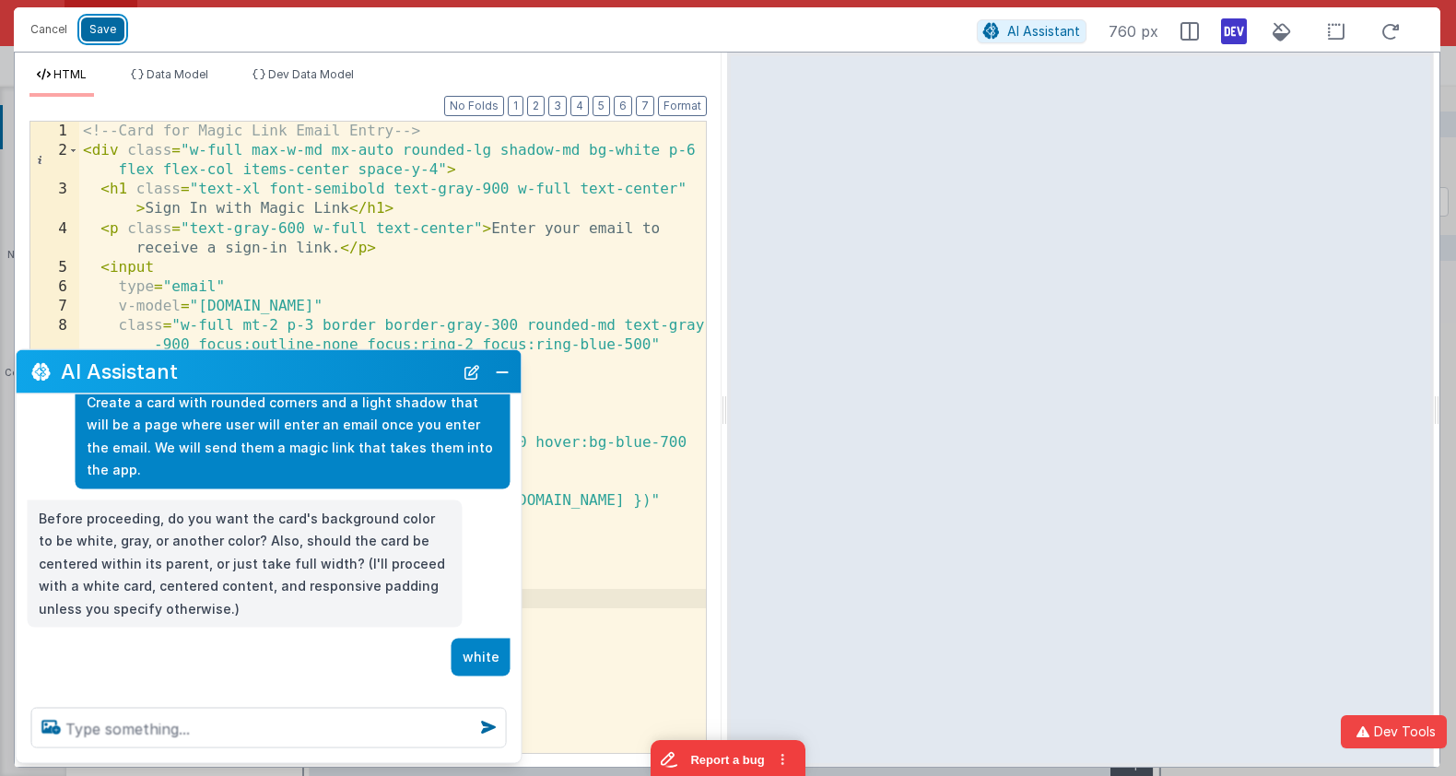
drag, startPoint x: 114, startPoint y: 32, endPoint x: 149, endPoint y: 33, distance: 35.0
click at [114, 32] on button "Save" at bounding box center [102, 30] width 43 height 24
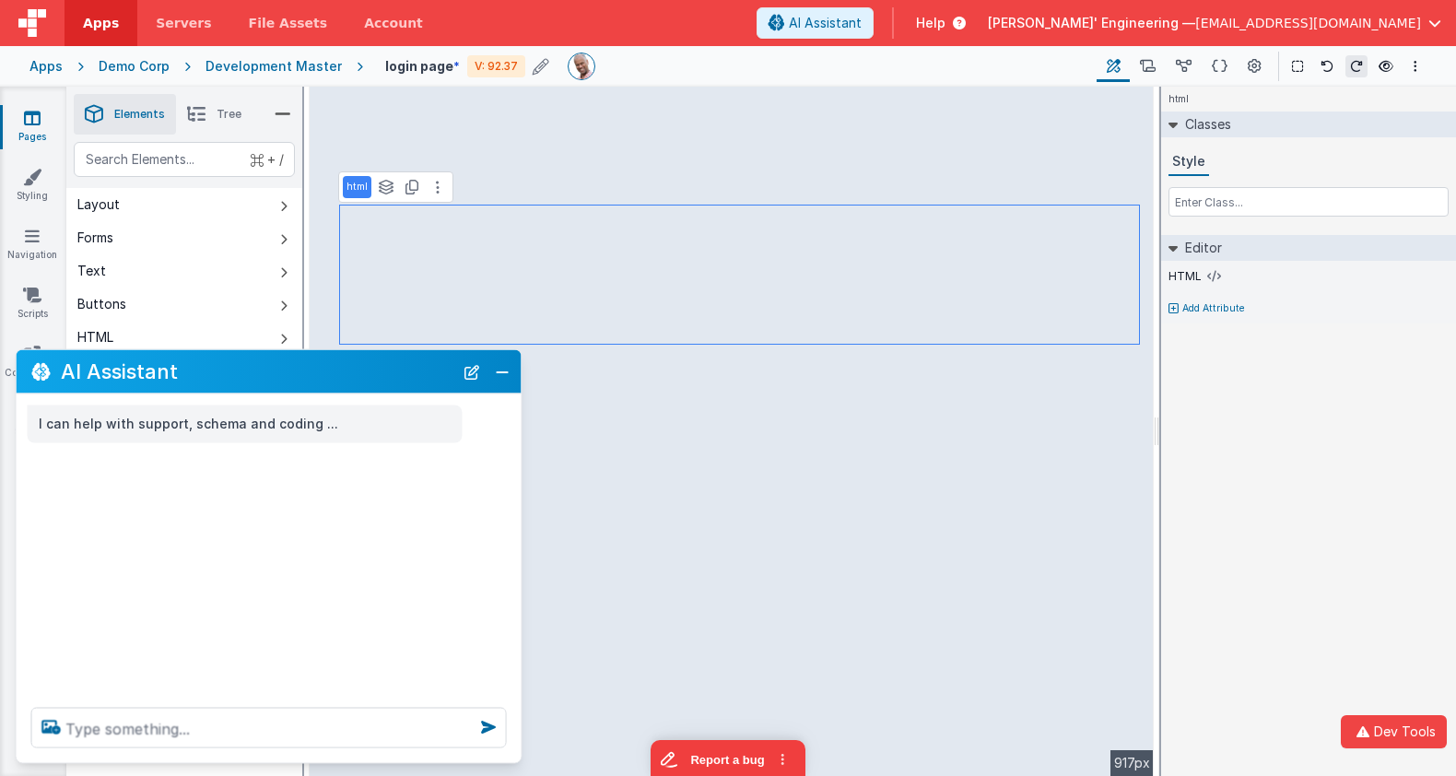
scroll to position [0, 0]
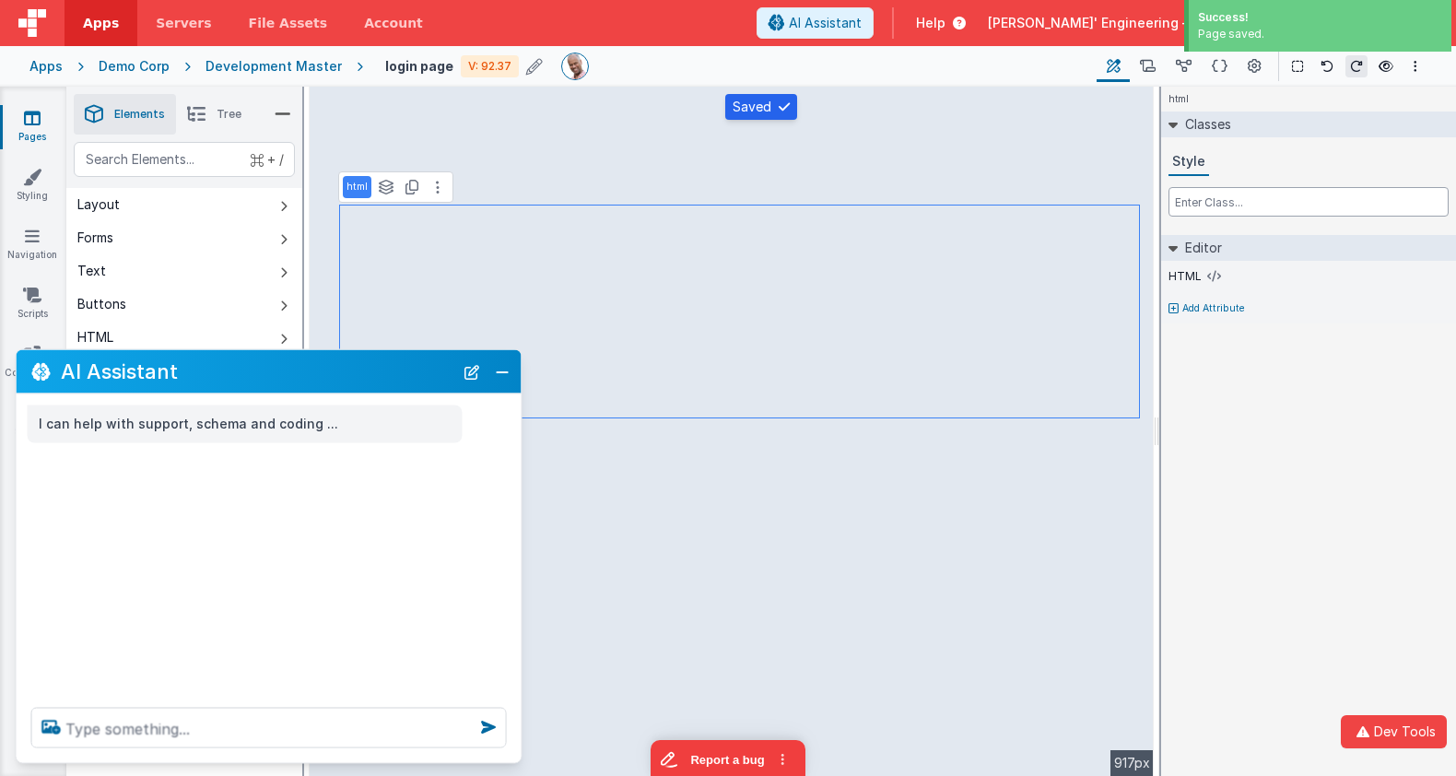
click at [1242, 205] on input "text" at bounding box center [1308, 201] width 280 height 29
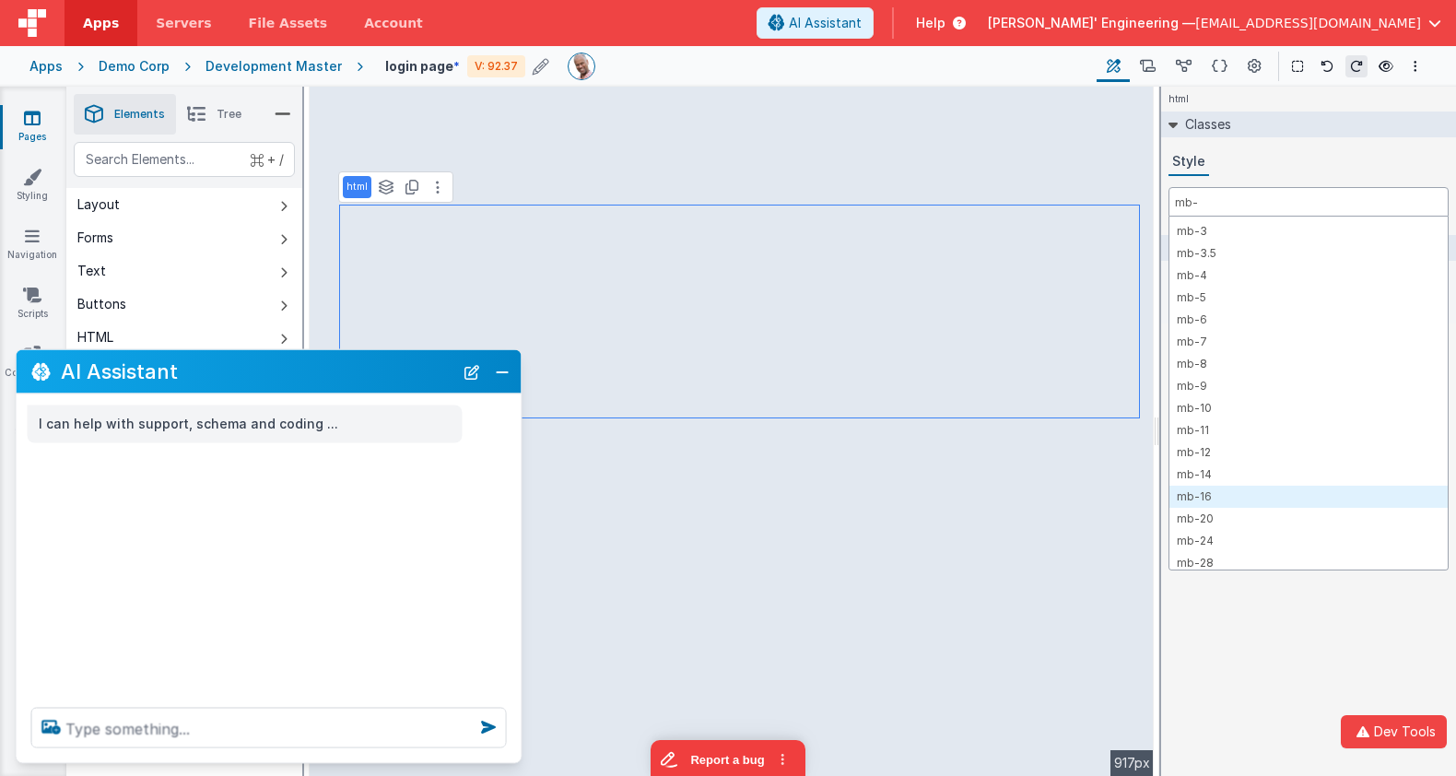
scroll to position [205, 0]
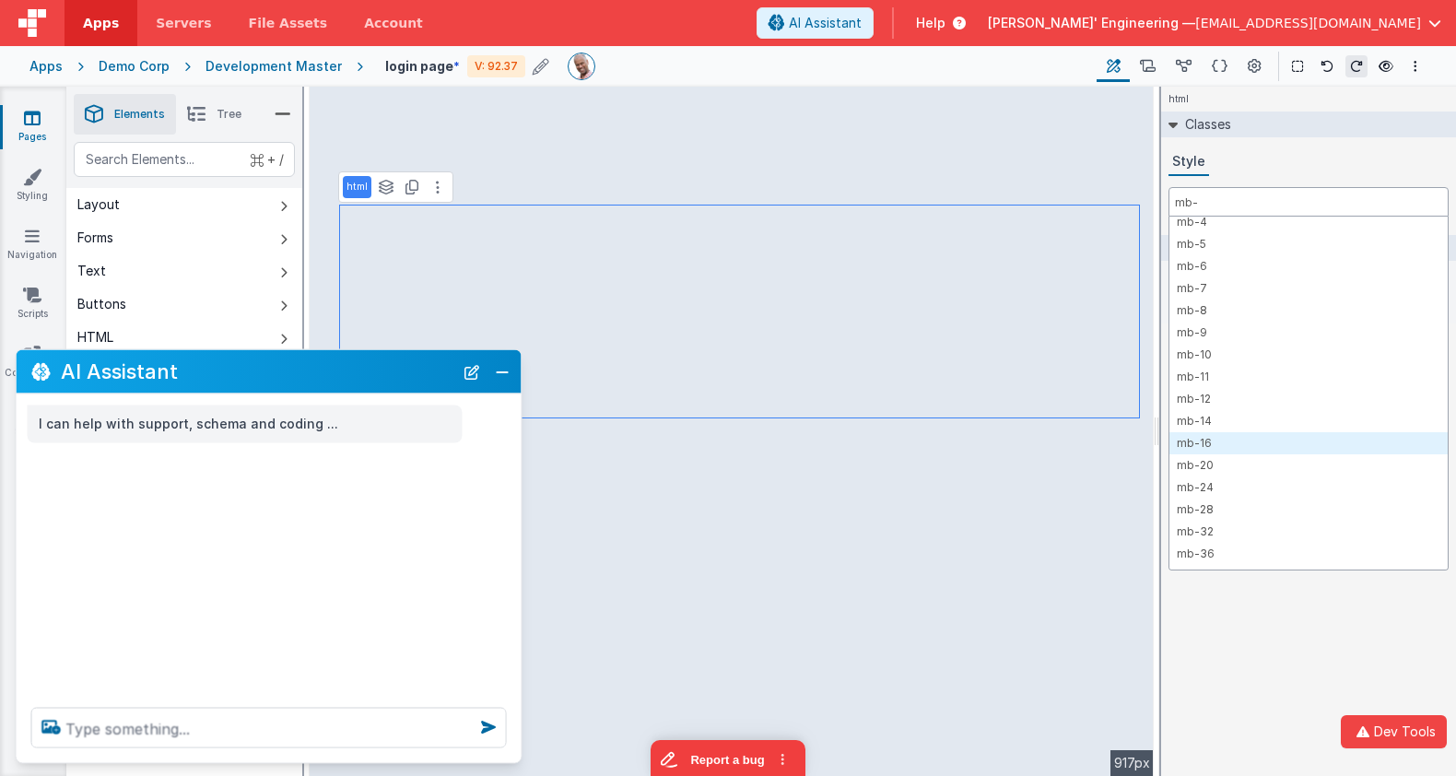
type input "mb-"
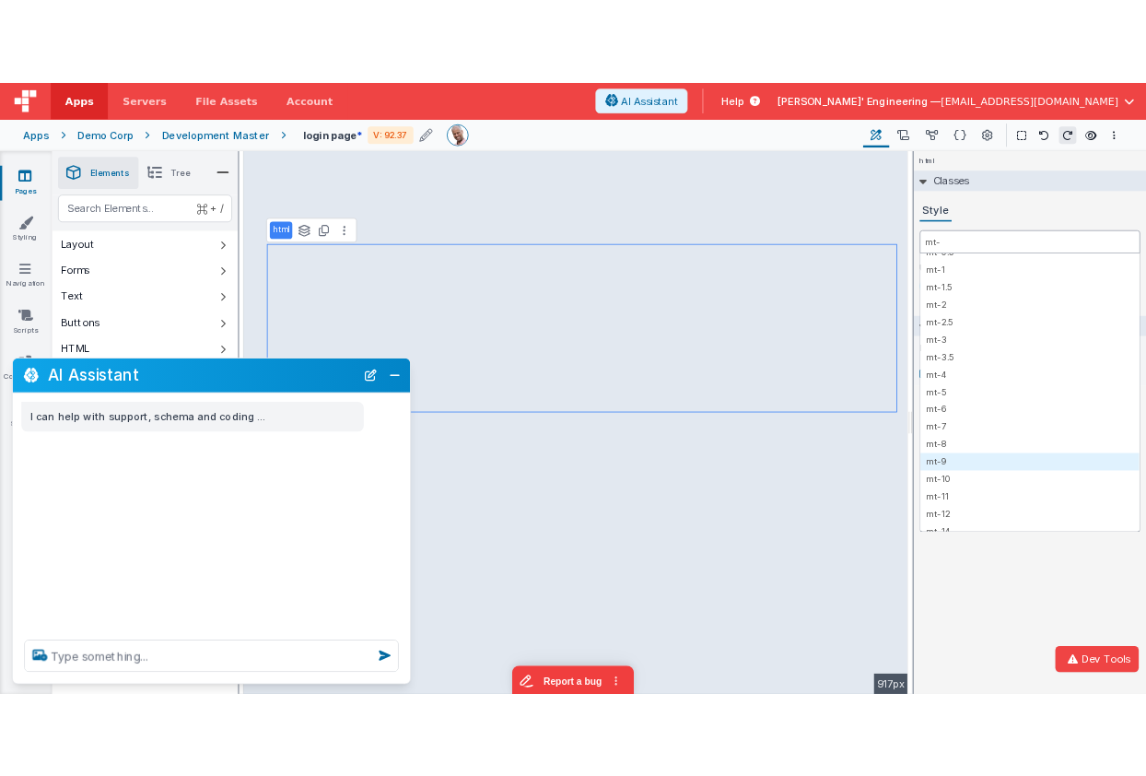
scroll to position [79, 0]
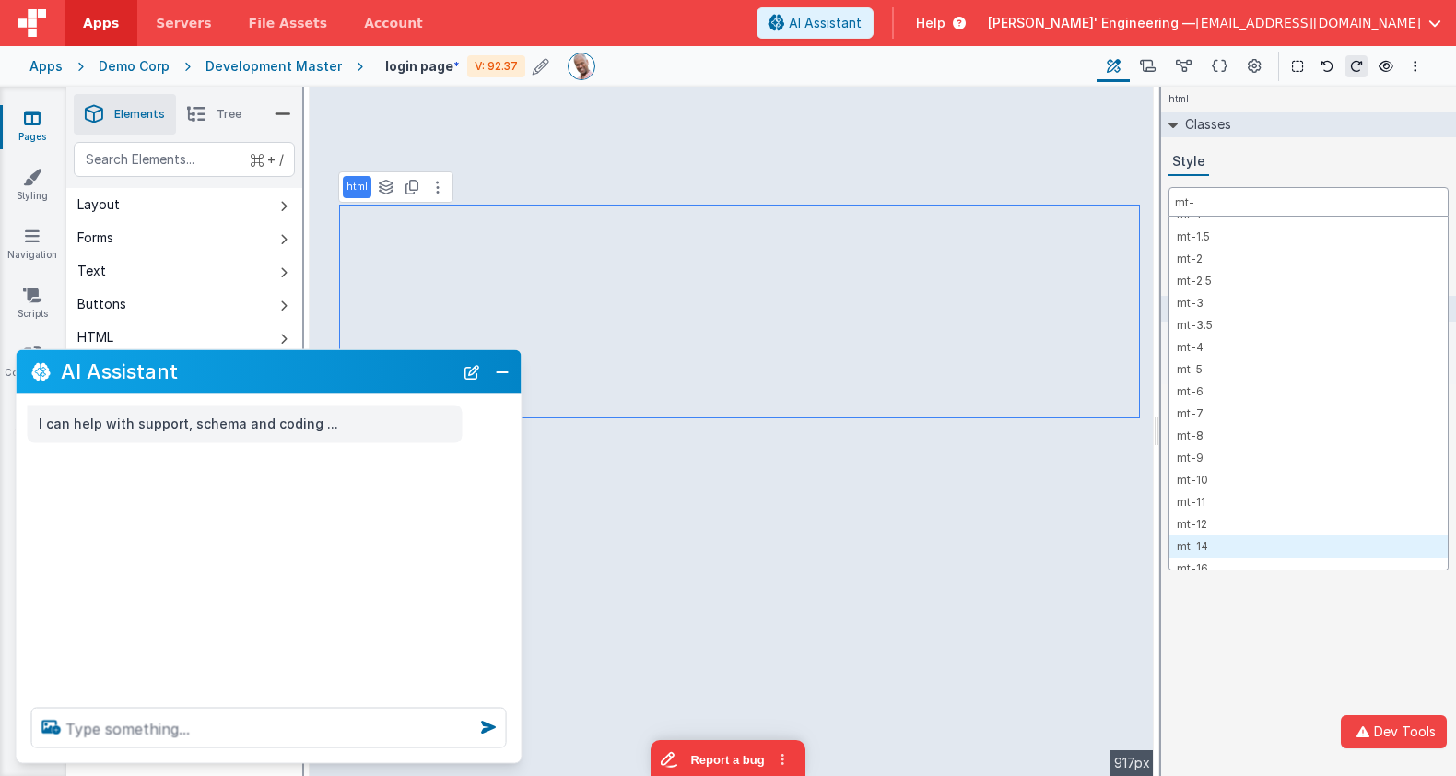
type input "mt-"
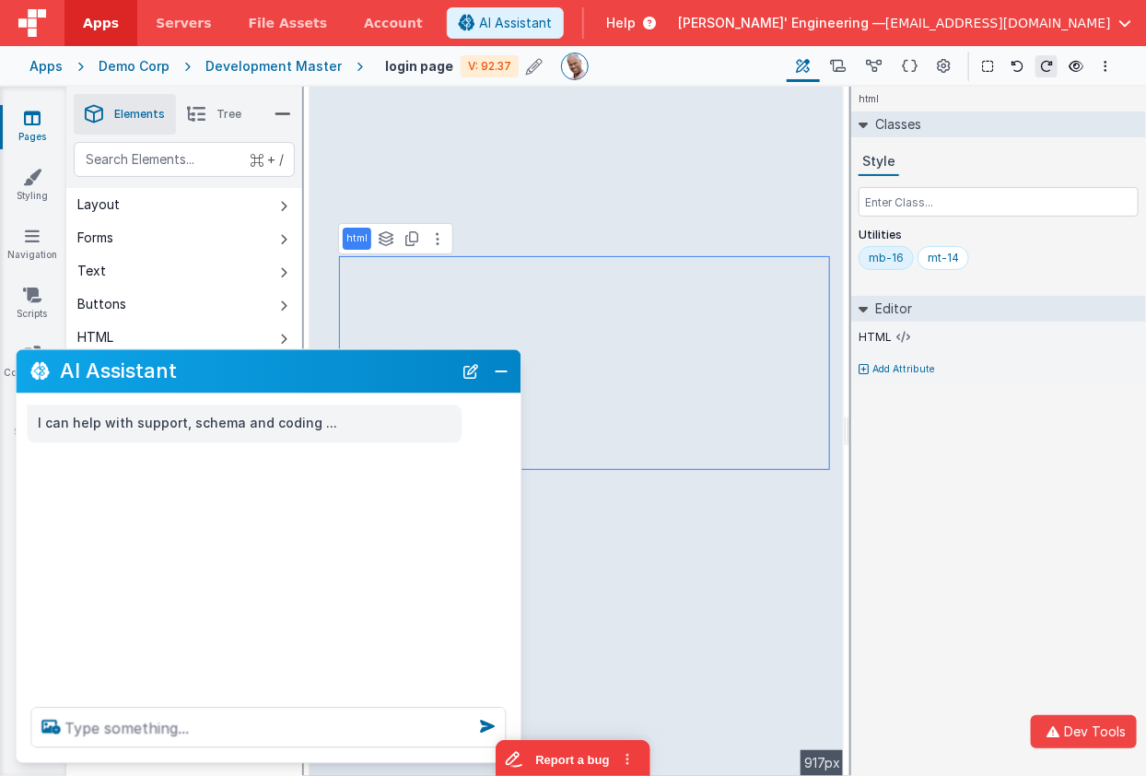
click at [25, 123] on icon at bounding box center [32, 118] width 17 height 18
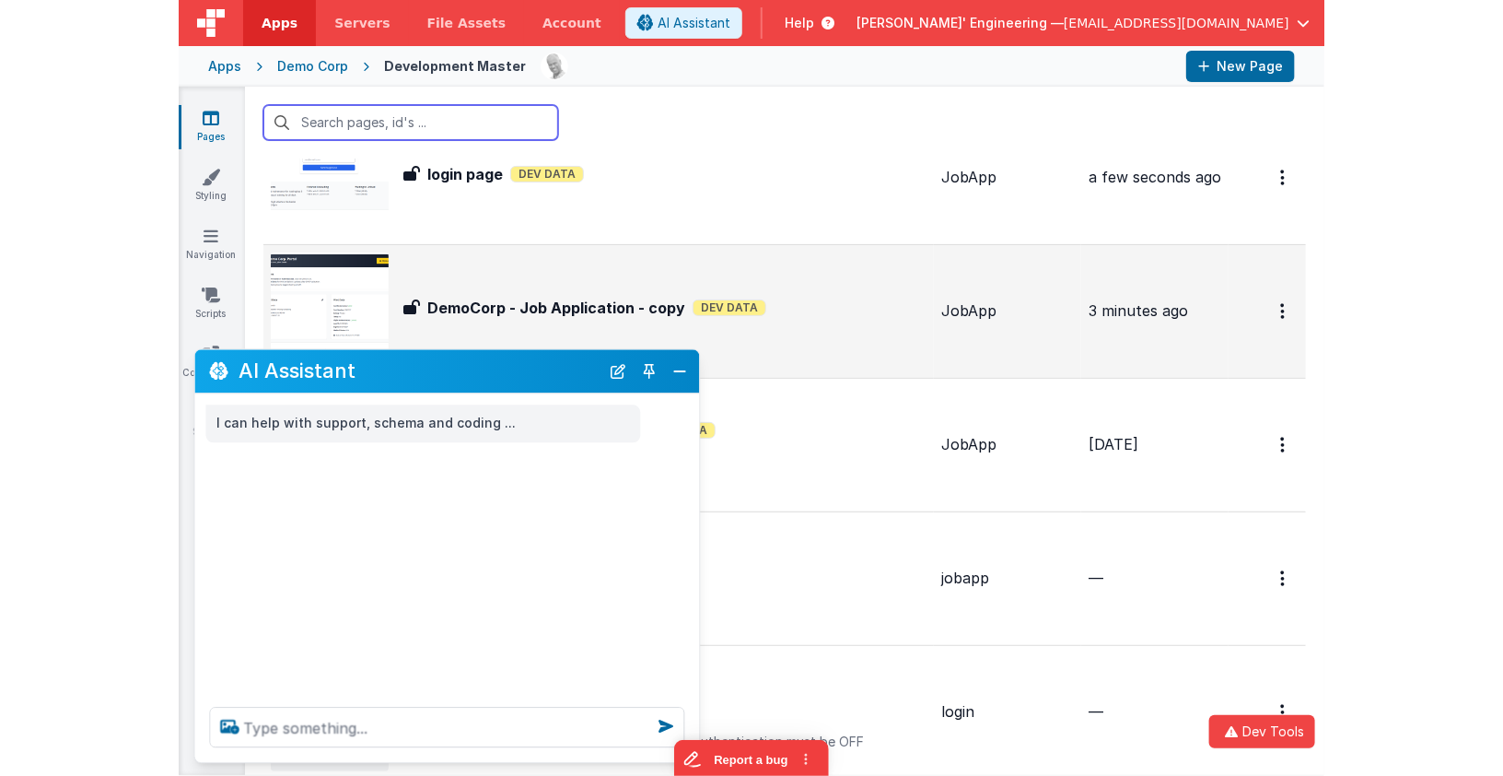
scroll to position [86, 0]
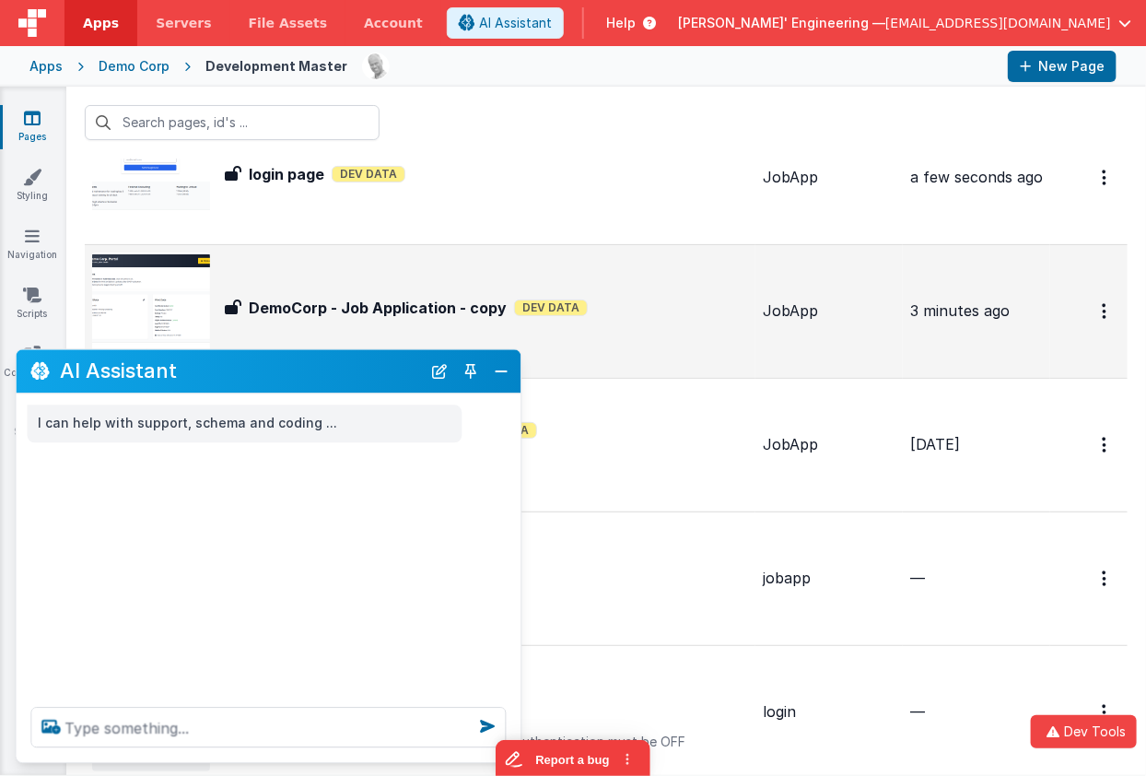
click at [737, 293] on div "DemoCorp - Job Application - copy DemoCorp - Job Application - copy Dev Data" at bounding box center [420, 311] width 656 height 118
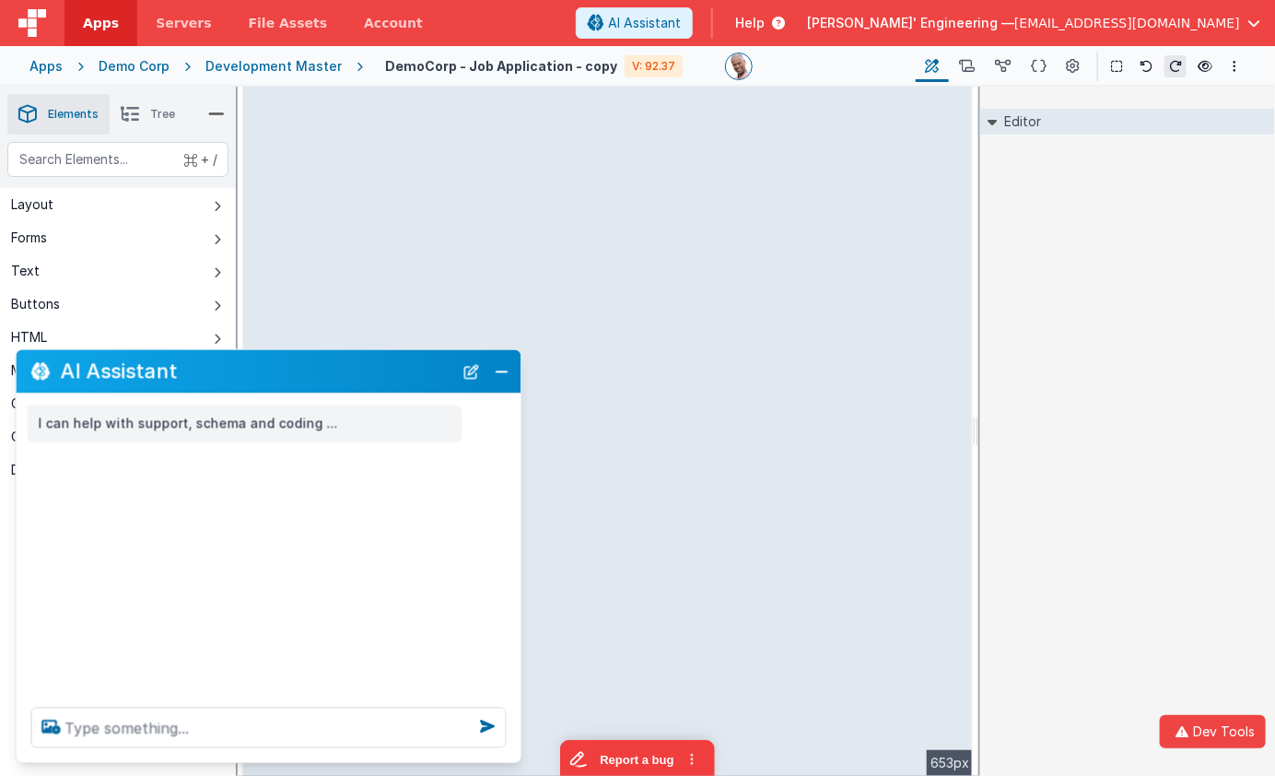
click at [578, 417] on div "--> 653px" at bounding box center [608, 431] width 730 height 689
drag, startPoint x: 1244, startPoint y: 231, endPoint x: 1256, endPoint y: 230, distance: 12.0
click at [1246, 231] on div "Editor DEV: Focus DEV: builderToggleConditionalCSS DEV: Remove DND DEV: updateS…" at bounding box center [1127, 431] width 295 height 689
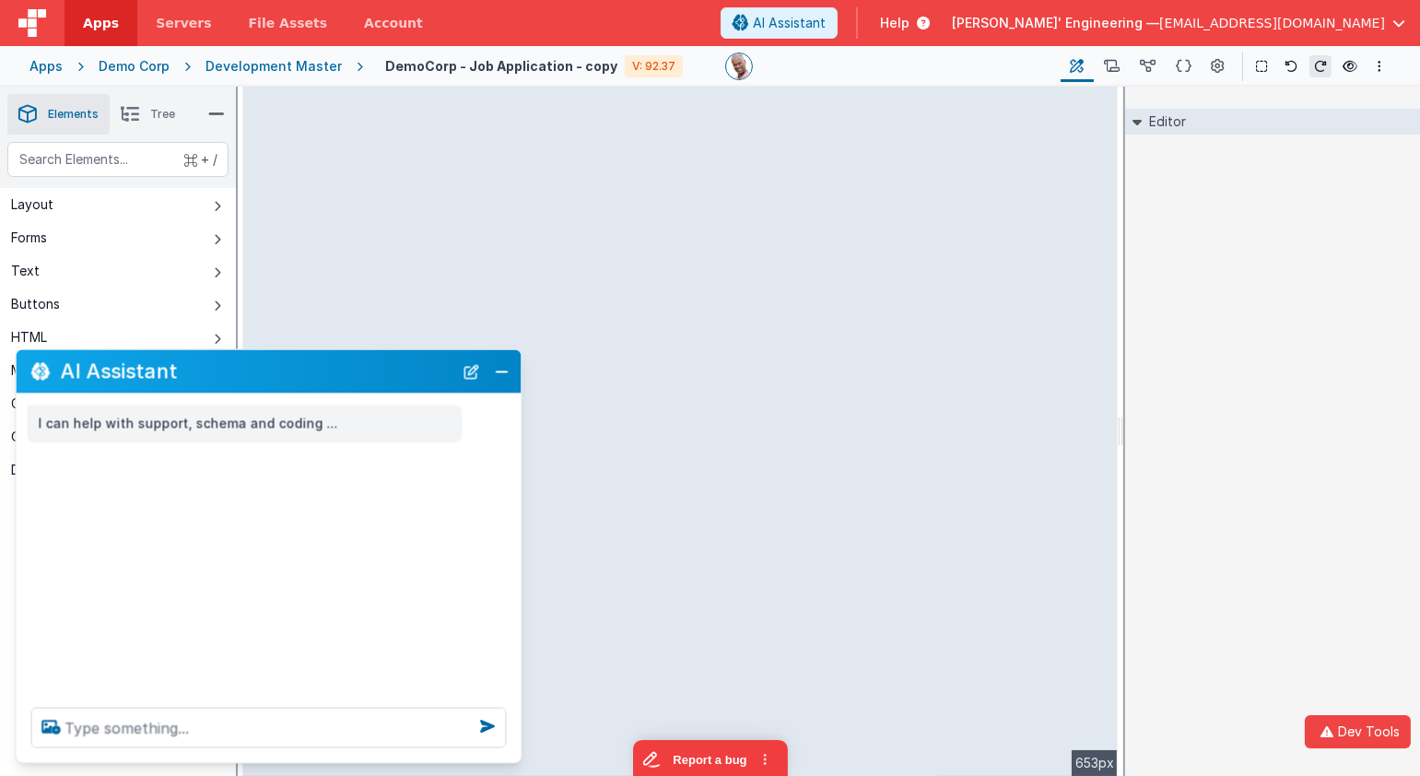
click at [1253, 202] on div "Editor DEV: Focus DEV: builderToggleConditionalCSS DEV: Remove DND DEV: updateS…" at bounding box center [1272, 431] width 295 height 689
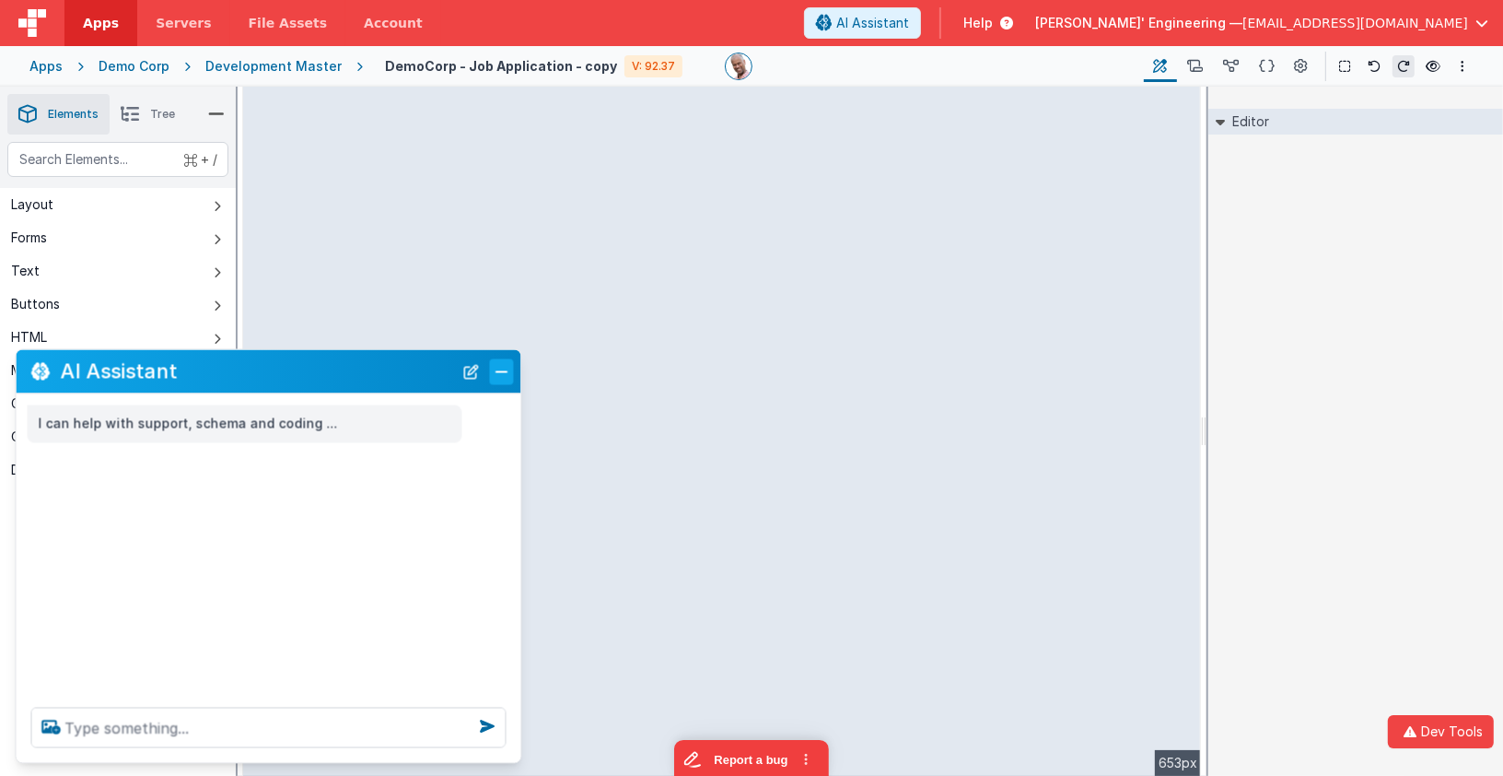
click at [500, 369] on button "Close" at bounding box center [502, 371] width 24 height 26
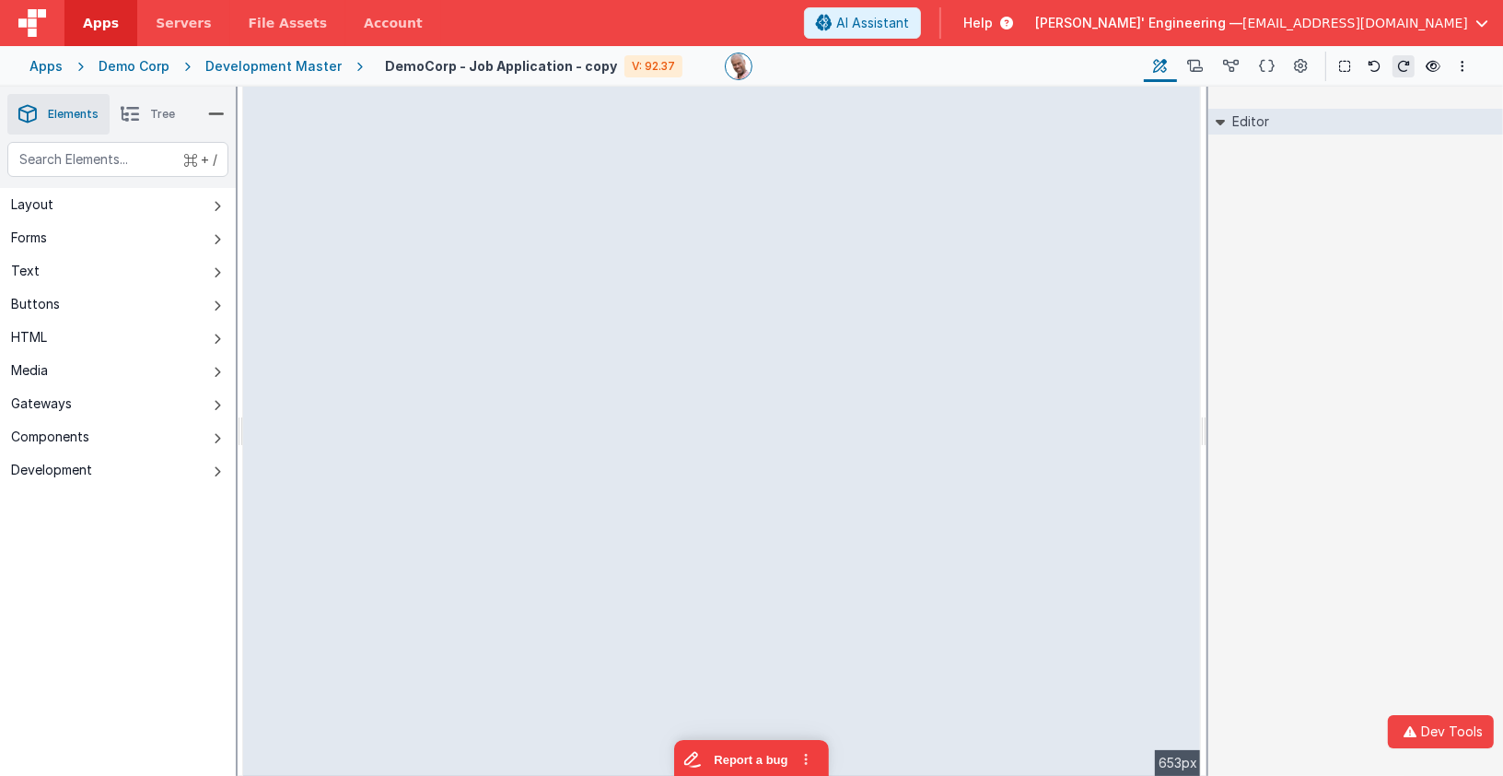
click at [718, 540] on div "--> 653px" at bounding box center [722, 431] width 958 height 689
click at [1292, 297] on div "Editor DEV: Focus DEV: builderToggleConditionalCSS DEV: Remove DND DEV: updateS…" at bounding box center [1356, 431] width 295 height 689
click at [1224, 67] on icon at bounding box center [1231, 66] width 16 height 19
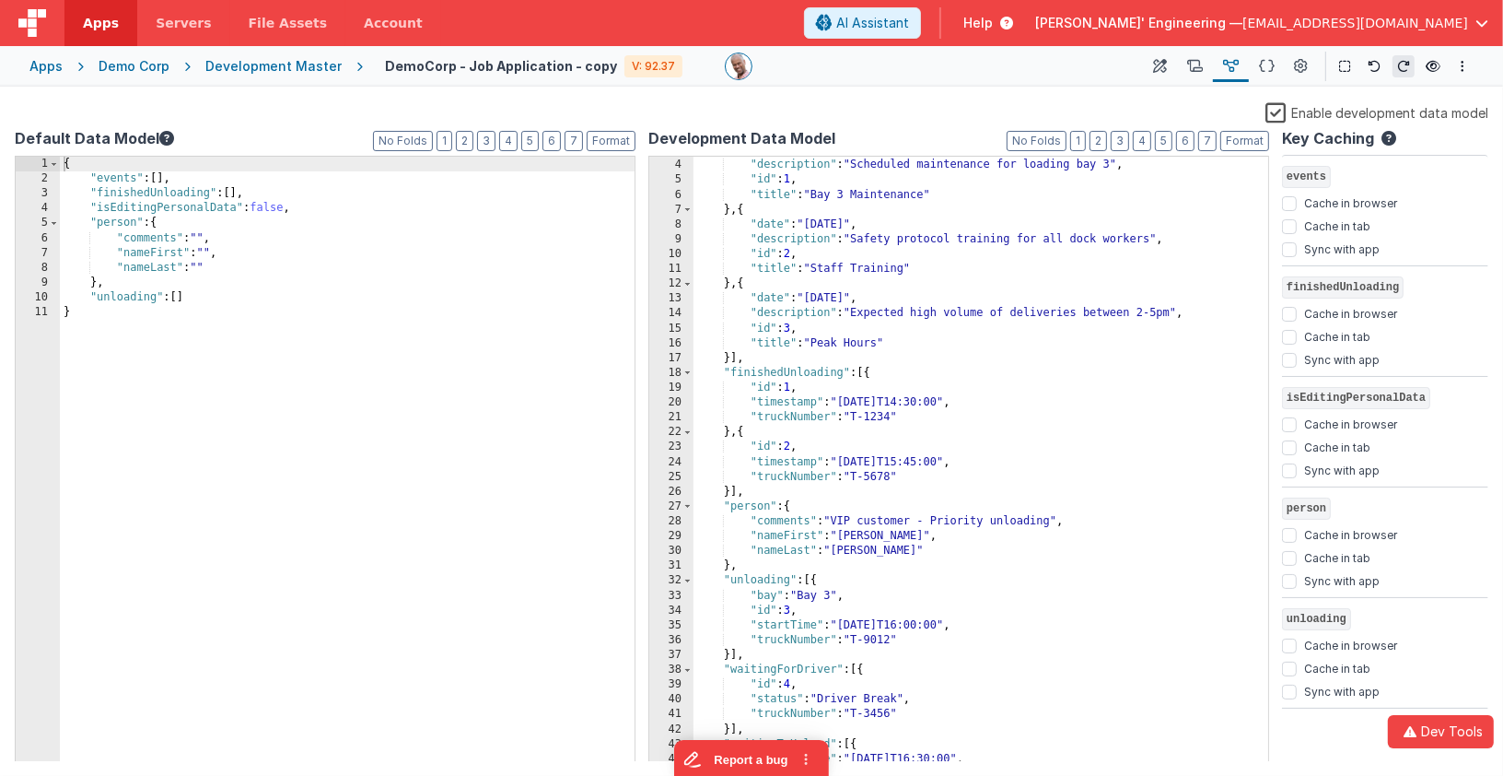
scroll to position [52, 0]
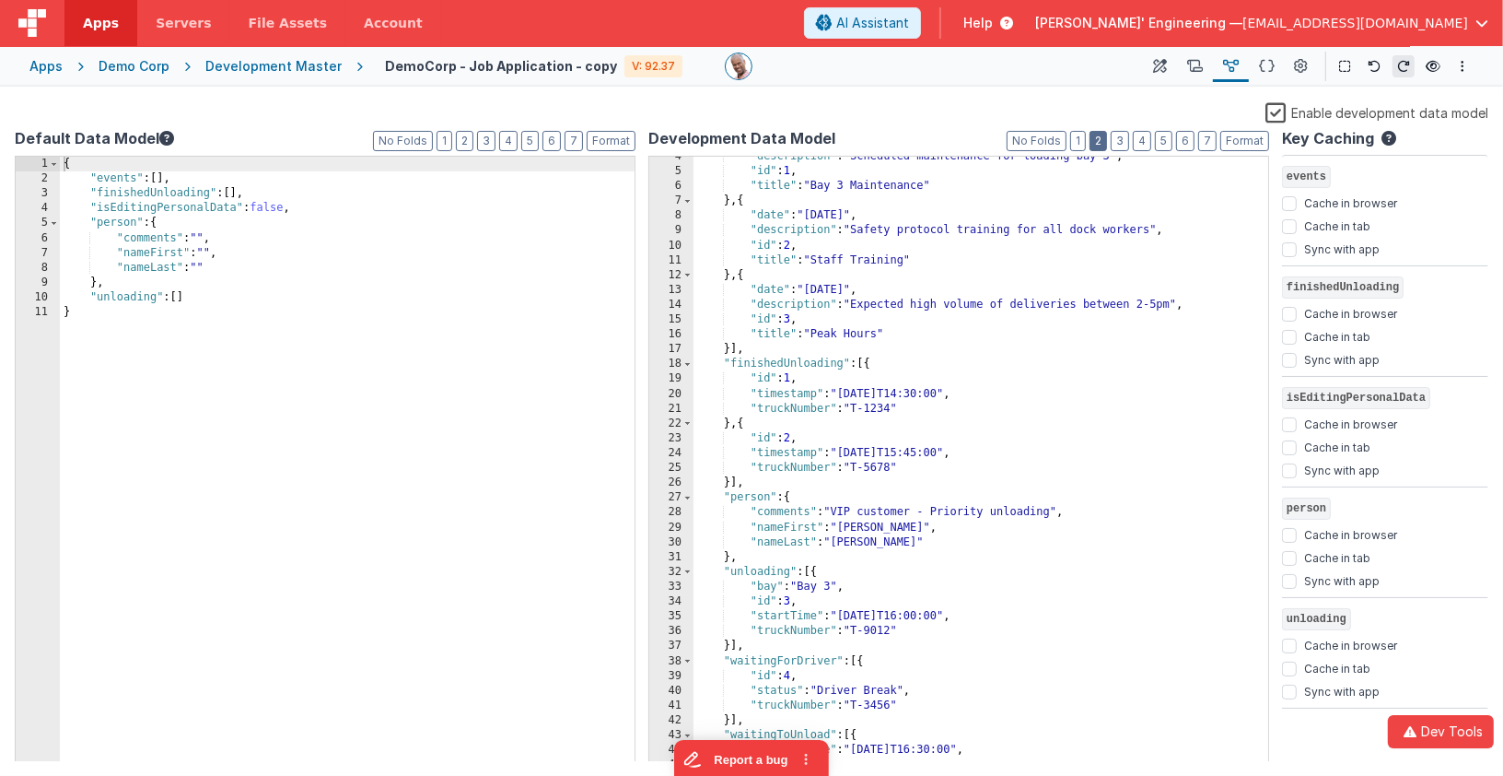
click at [1106, 138] on button "2" at bounding box center [1099, 141] width 18 height 20
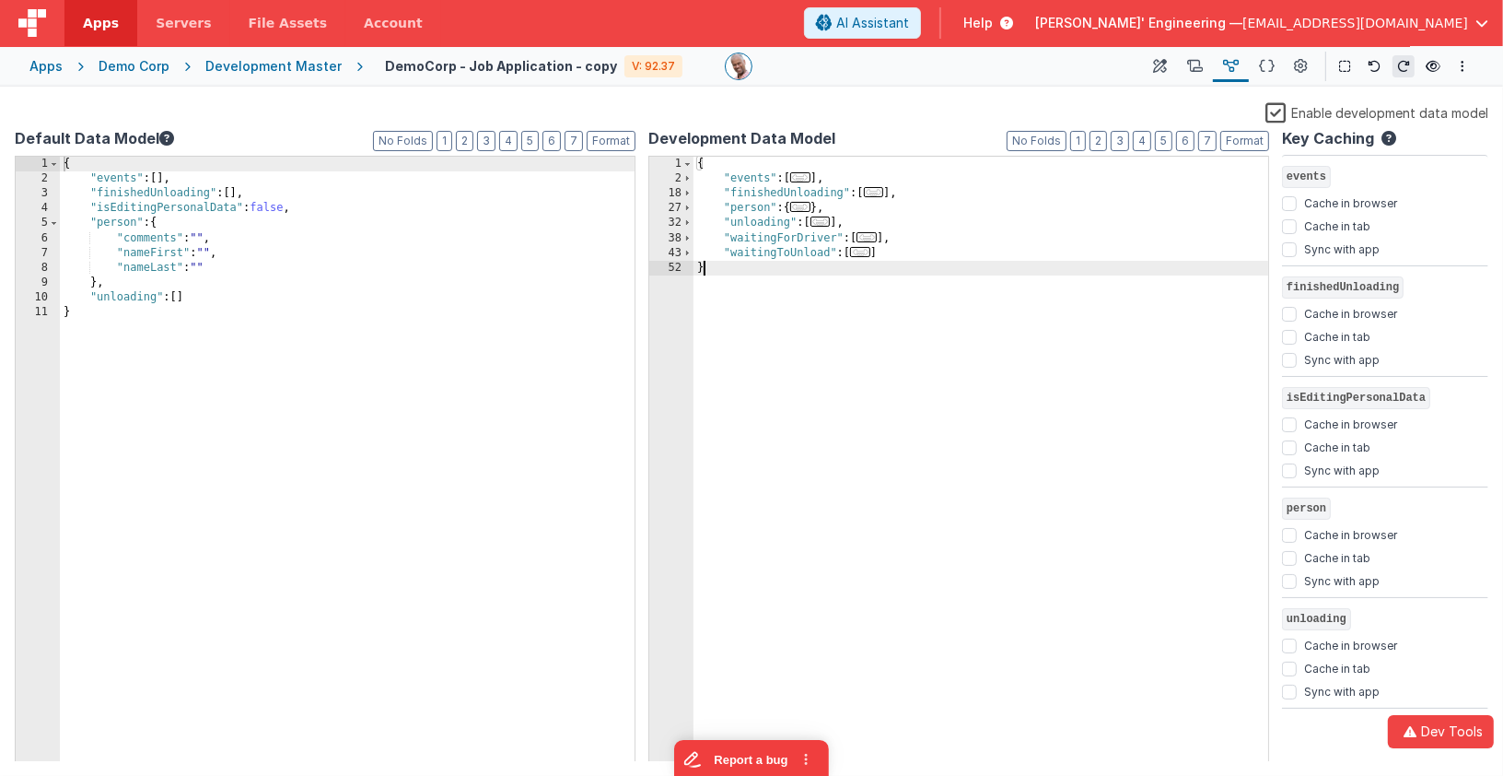
click at [820, 304] on div "{ "events" : [ ... ] , "finishedUnloading" : [ ... ] , "person" : { ... } , "un…" at bounding box center [982, 475] width 576 height 636
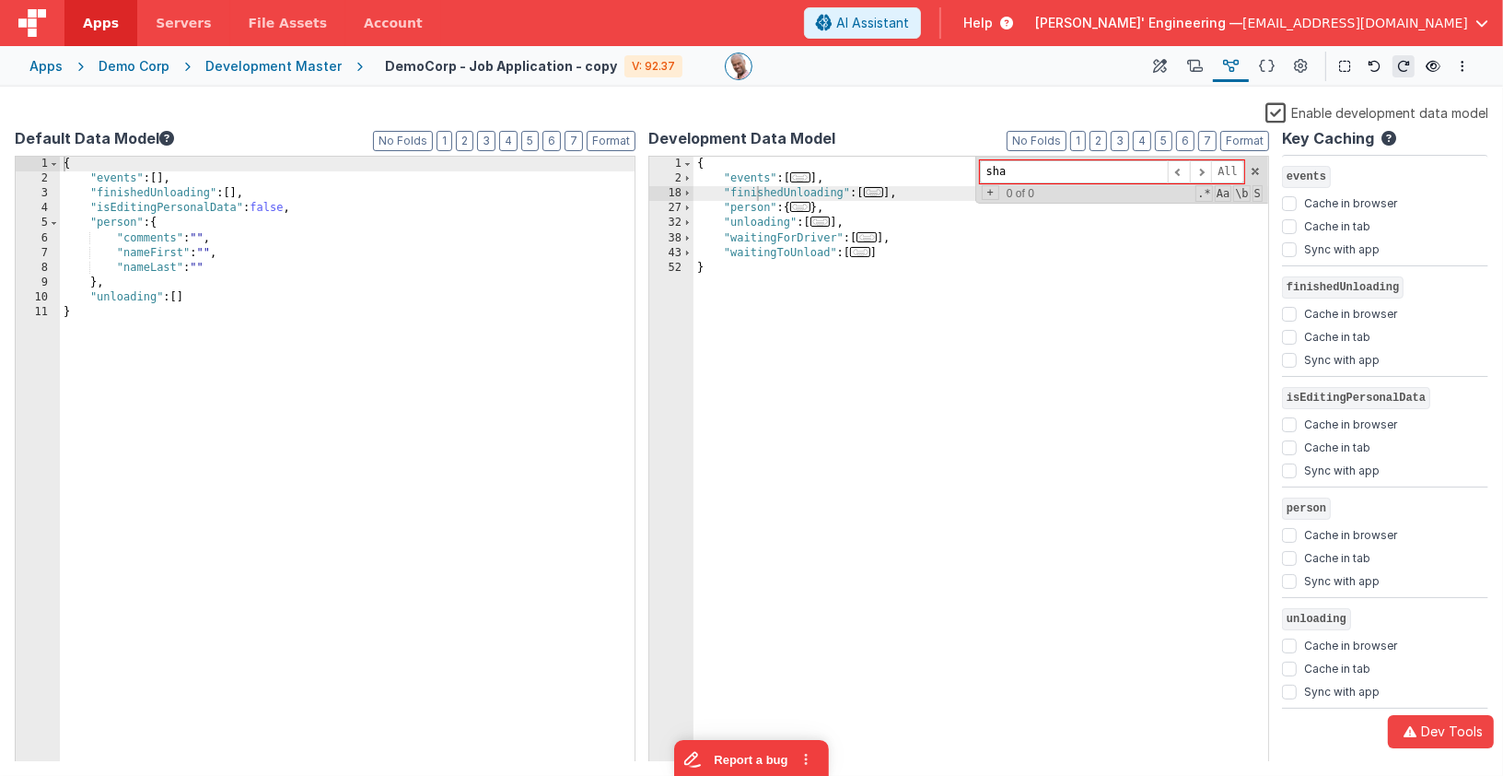
type input "shar"
click at [1165, 66] on icon at bounding box center [1161, 66] width 14 height 19
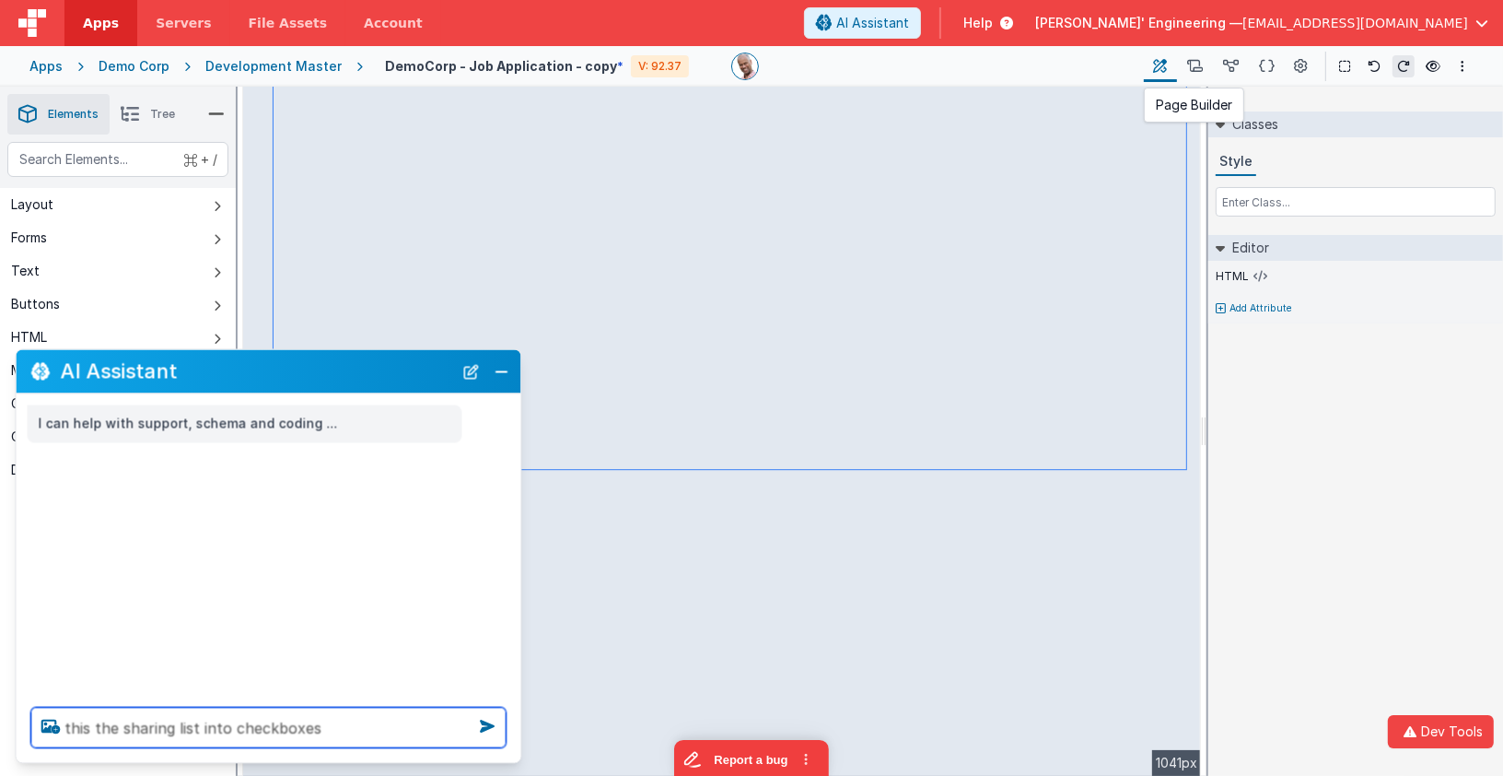
type textarea "this the sharing list into checkboxes"
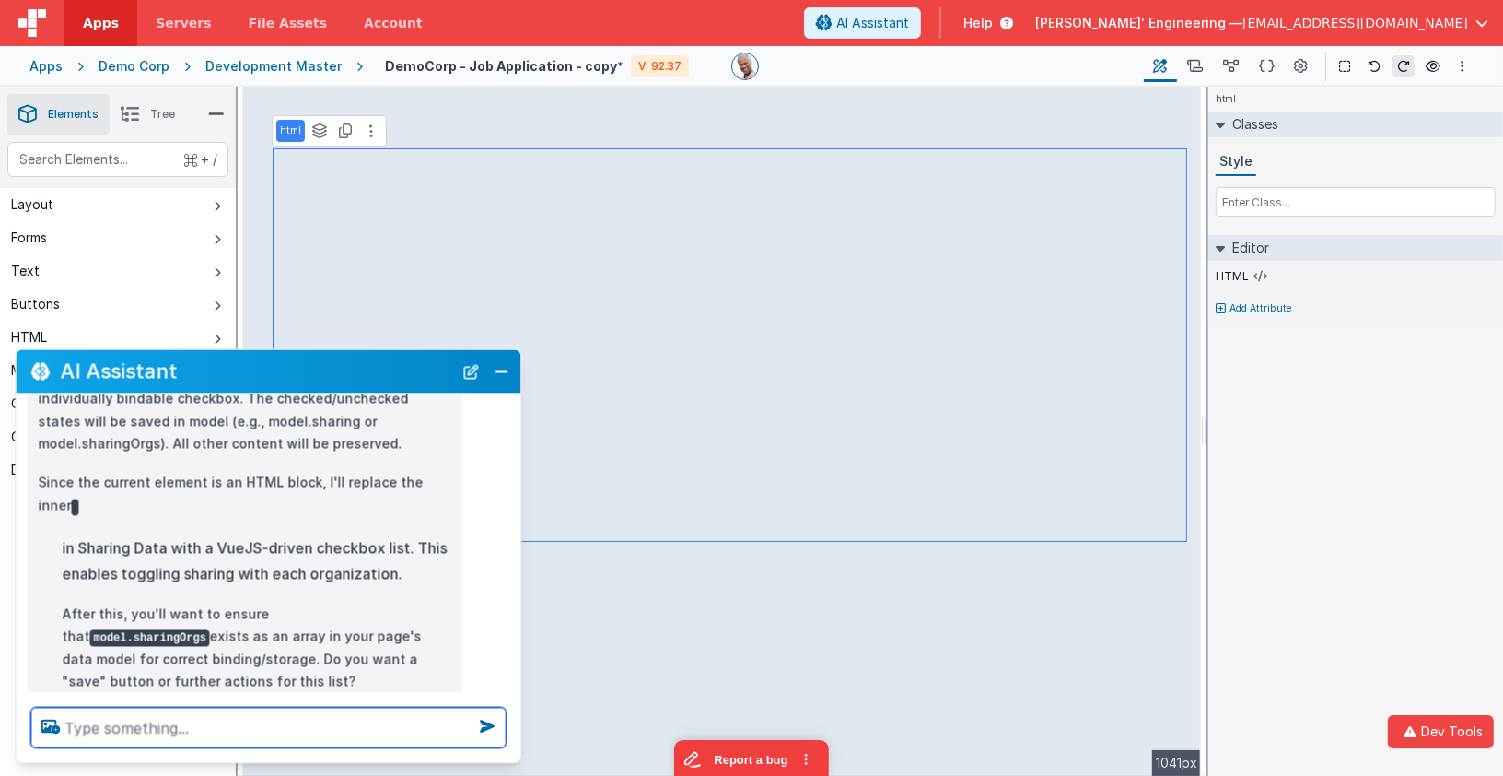
scroll to position [196, 0]
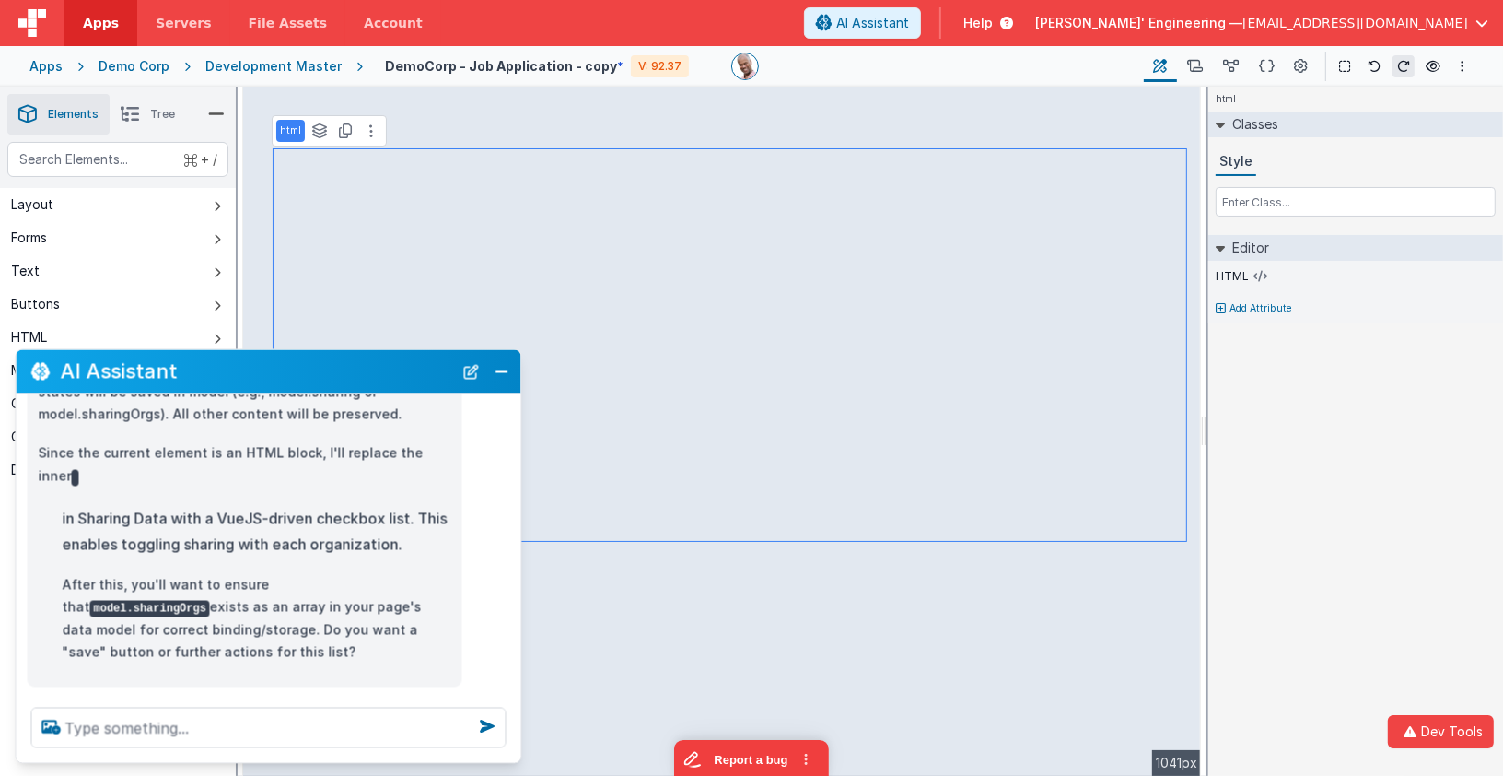
click at [515, 368] on div "AI Assistant" at bounding box center [269, 371] width 505 height 43
click at [508, 373] on button "Close" at bounding box center [502, 371] width 24 height 26
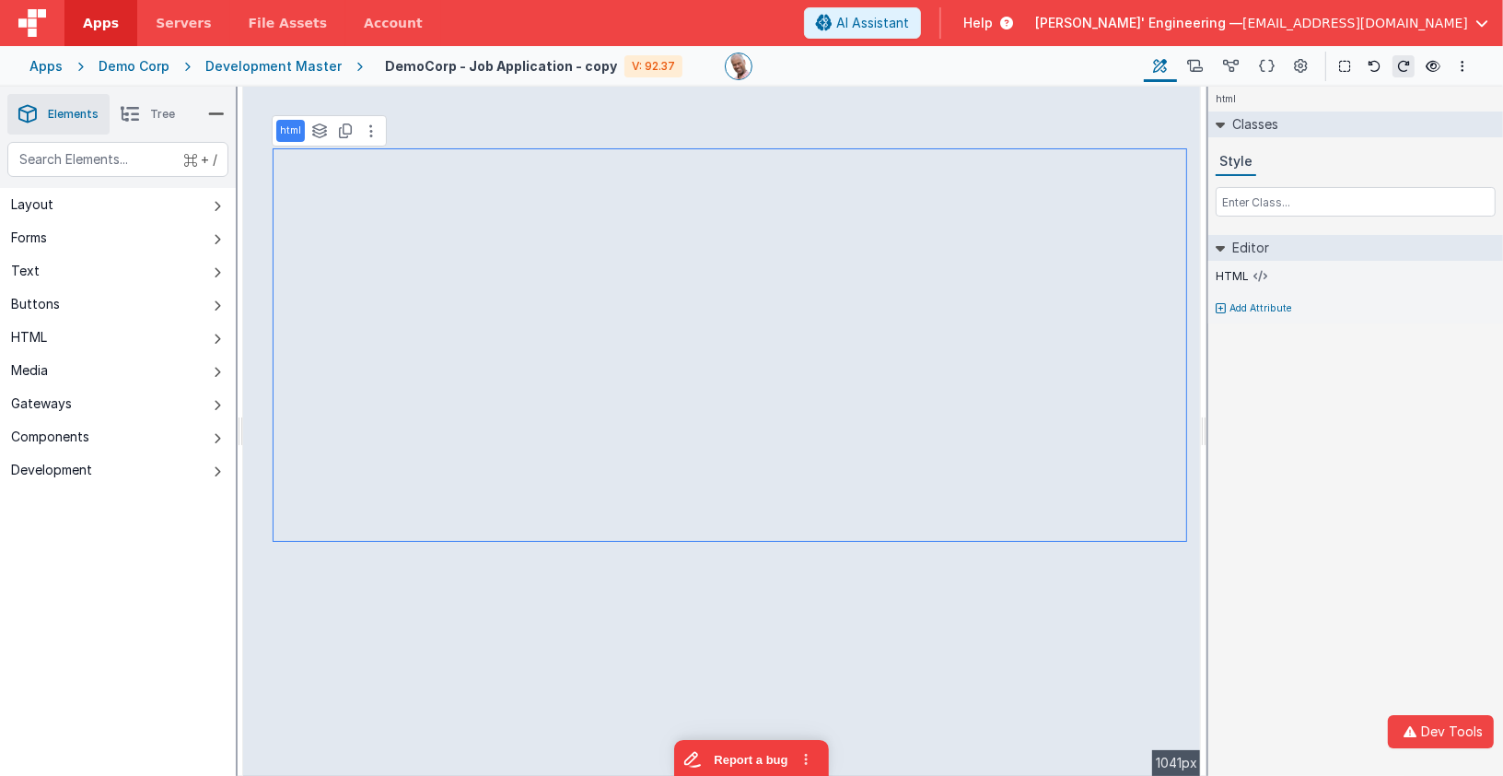
click at [272, 67] on div "Development Master" at bounding box center [273, 66] width 136 height 18
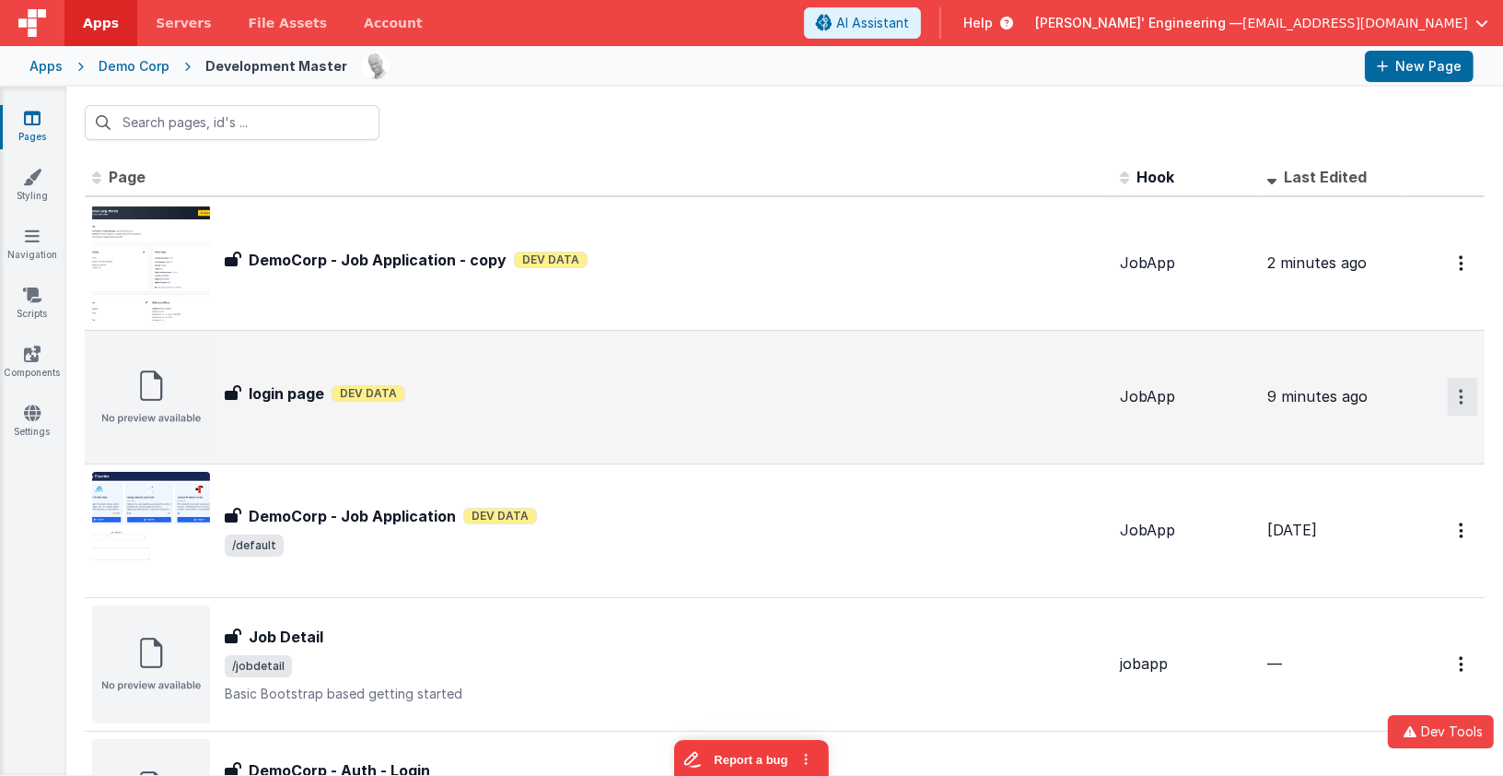
click at [1461, 271] on icon "Options" at bounding box center [1461, 263] width 5 height 16
click at [1395, 475] on link "Preview" at bounding box center [1397, 472] width 162 height 33
click at [597, 398] on div "login page Dev Data" at bounding box center [665, 393] width 881 height 22
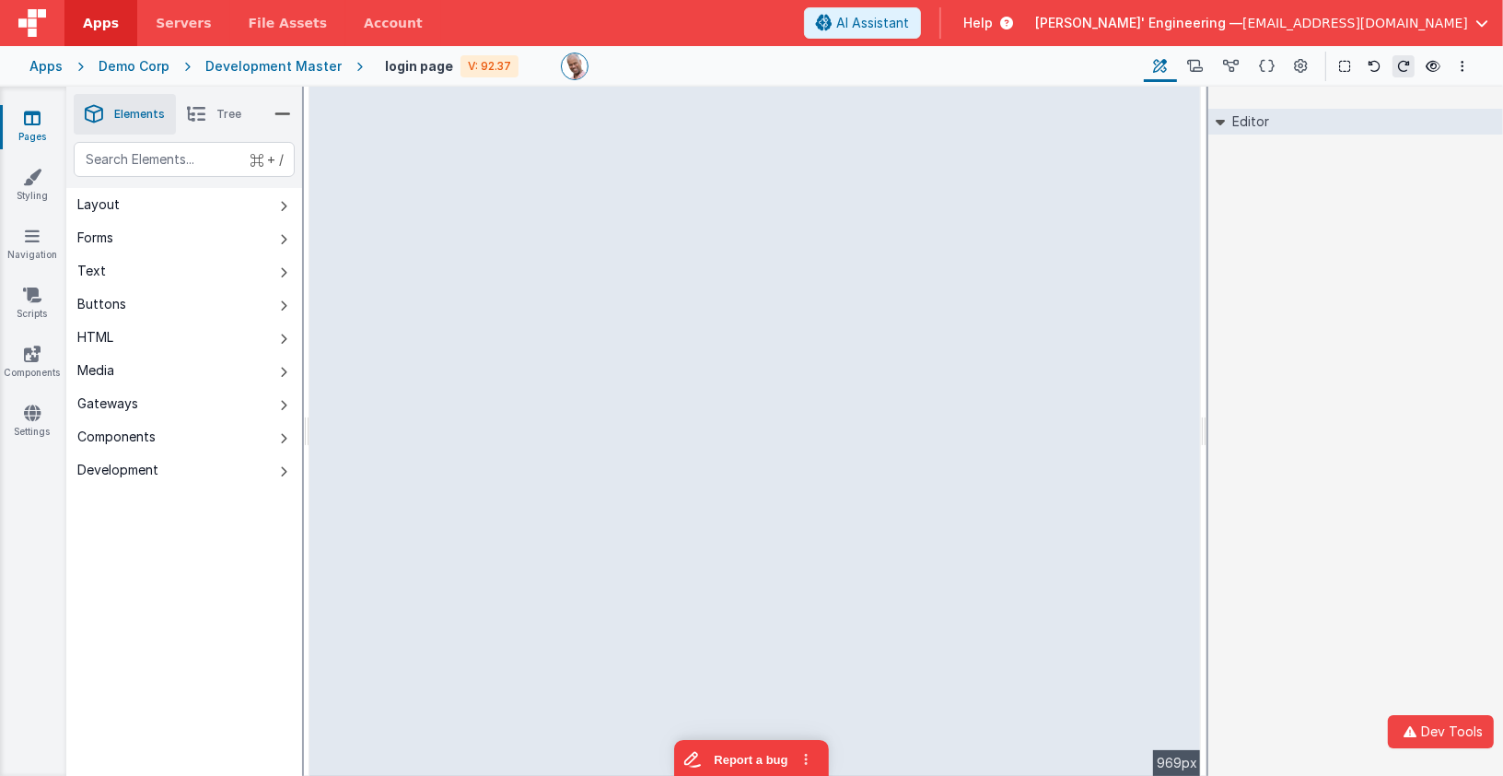
click at [392, 122] on div "--> 969px" at bounding box center [756, 431] width 892 height 689
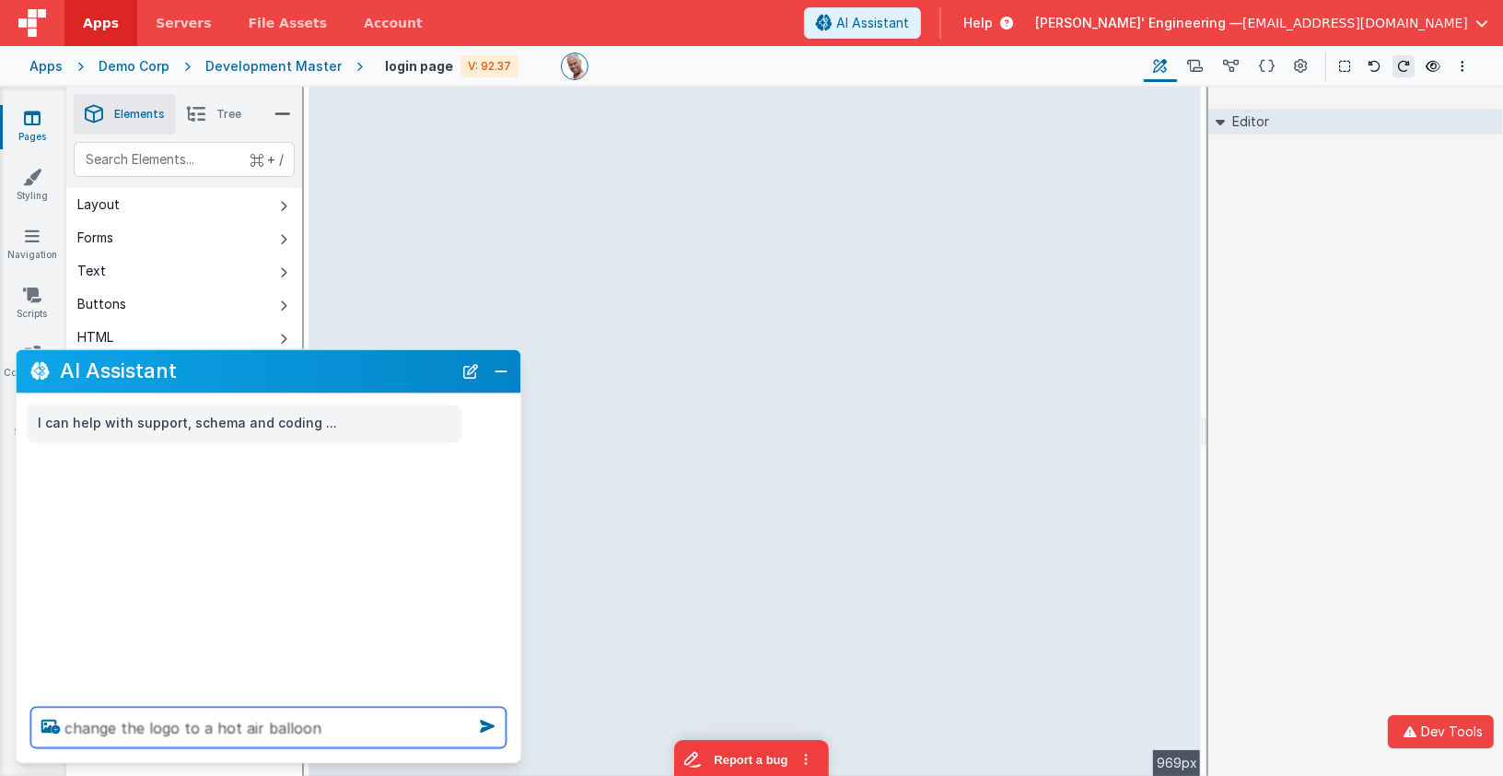
type textarea "change the logo to a hot air balloon"
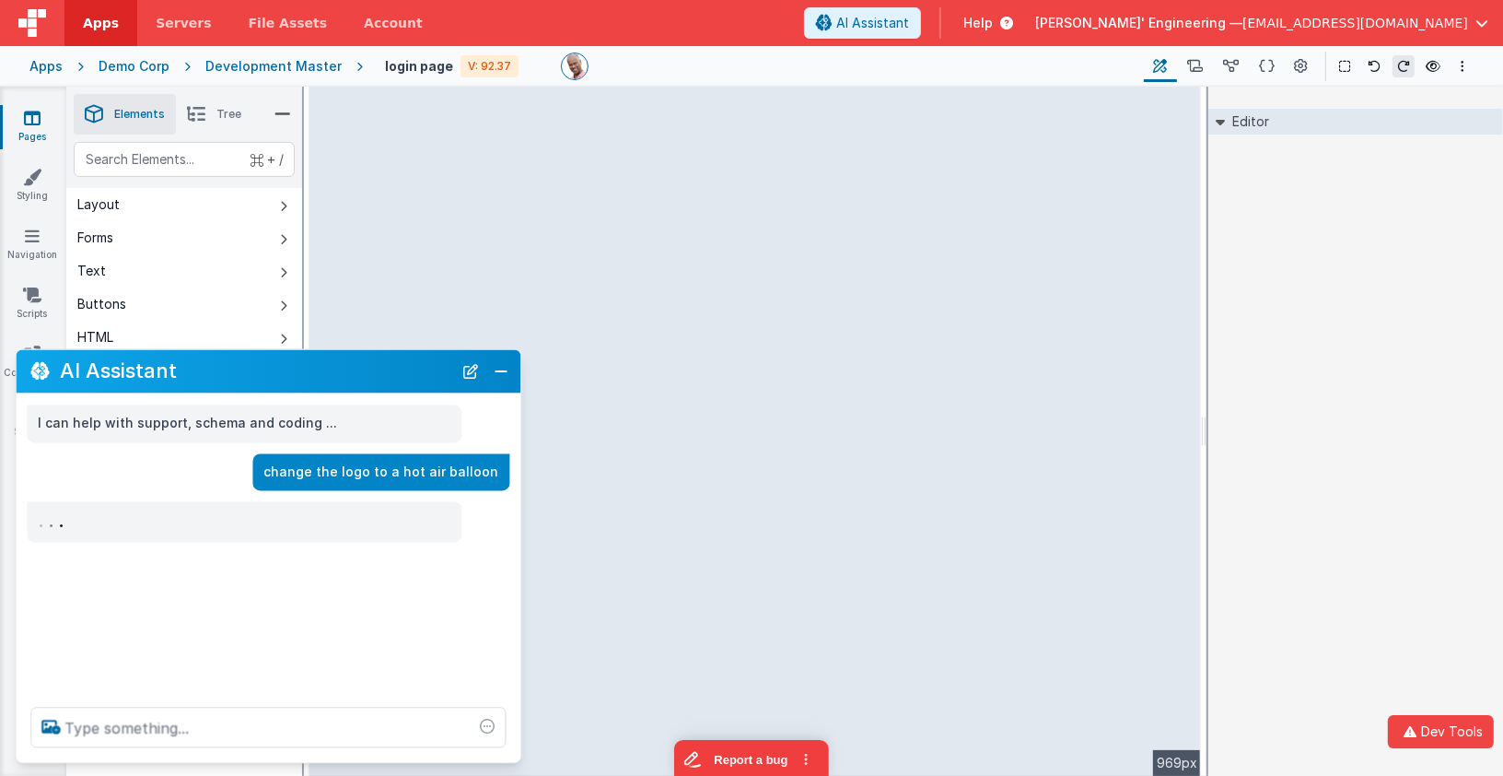
click at [716, 365] on div "--> 969px" at bounding box center [756, 431] width 892 height 689
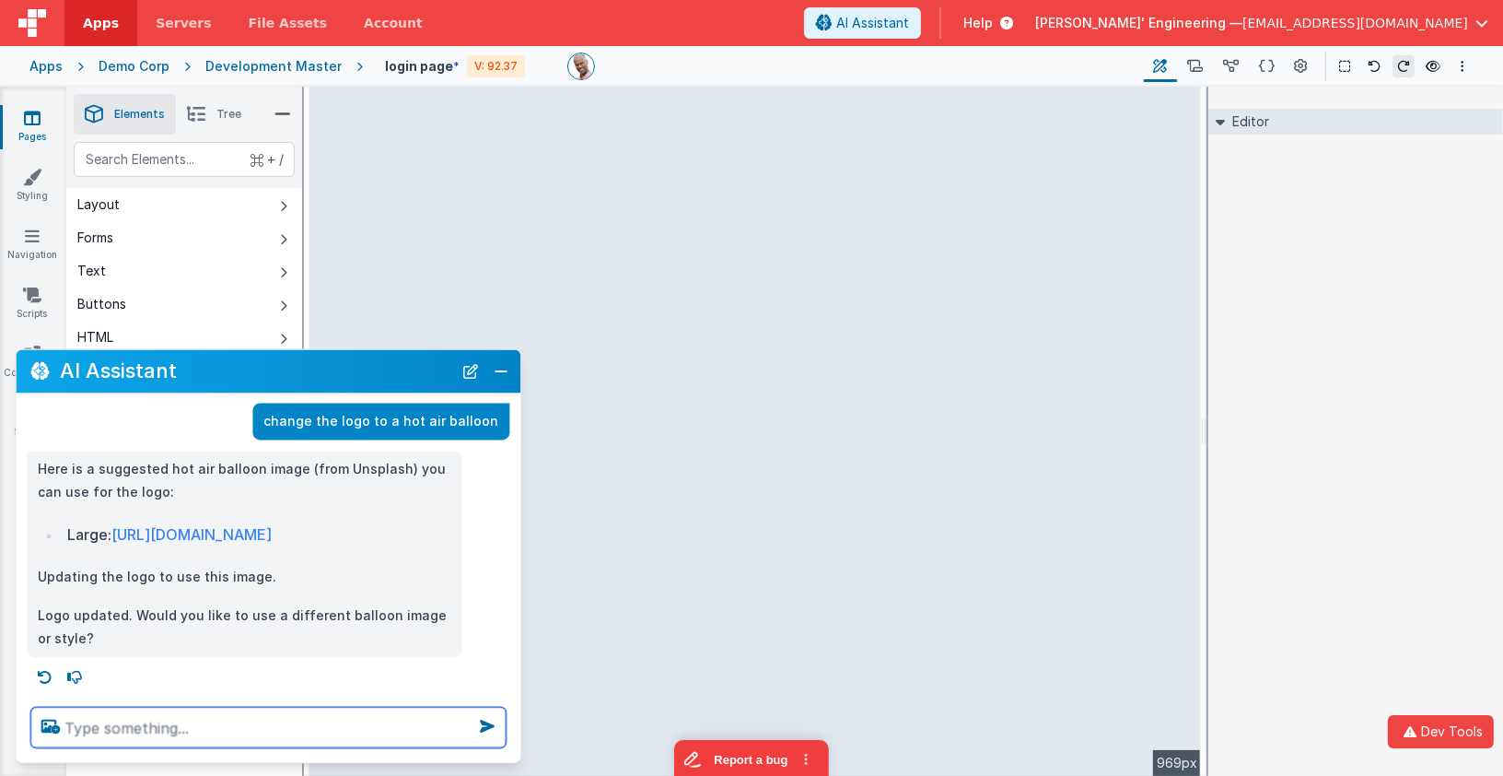
scroll to position [126, 0]
click at [212, 736] on textarea at bounding box center [268, 728] width 475 height 41
type textarea "change to object cover"
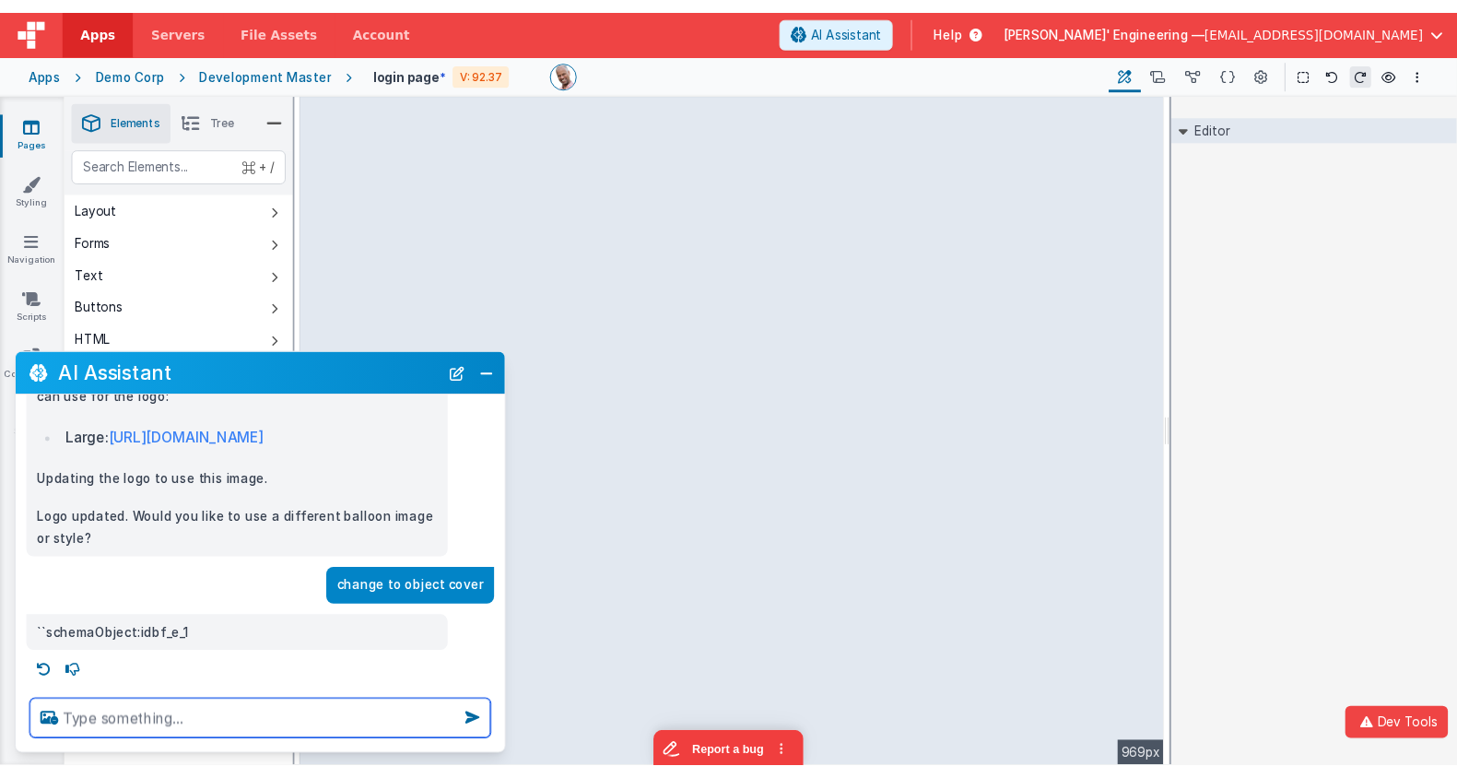
scroll to position [223, 0]
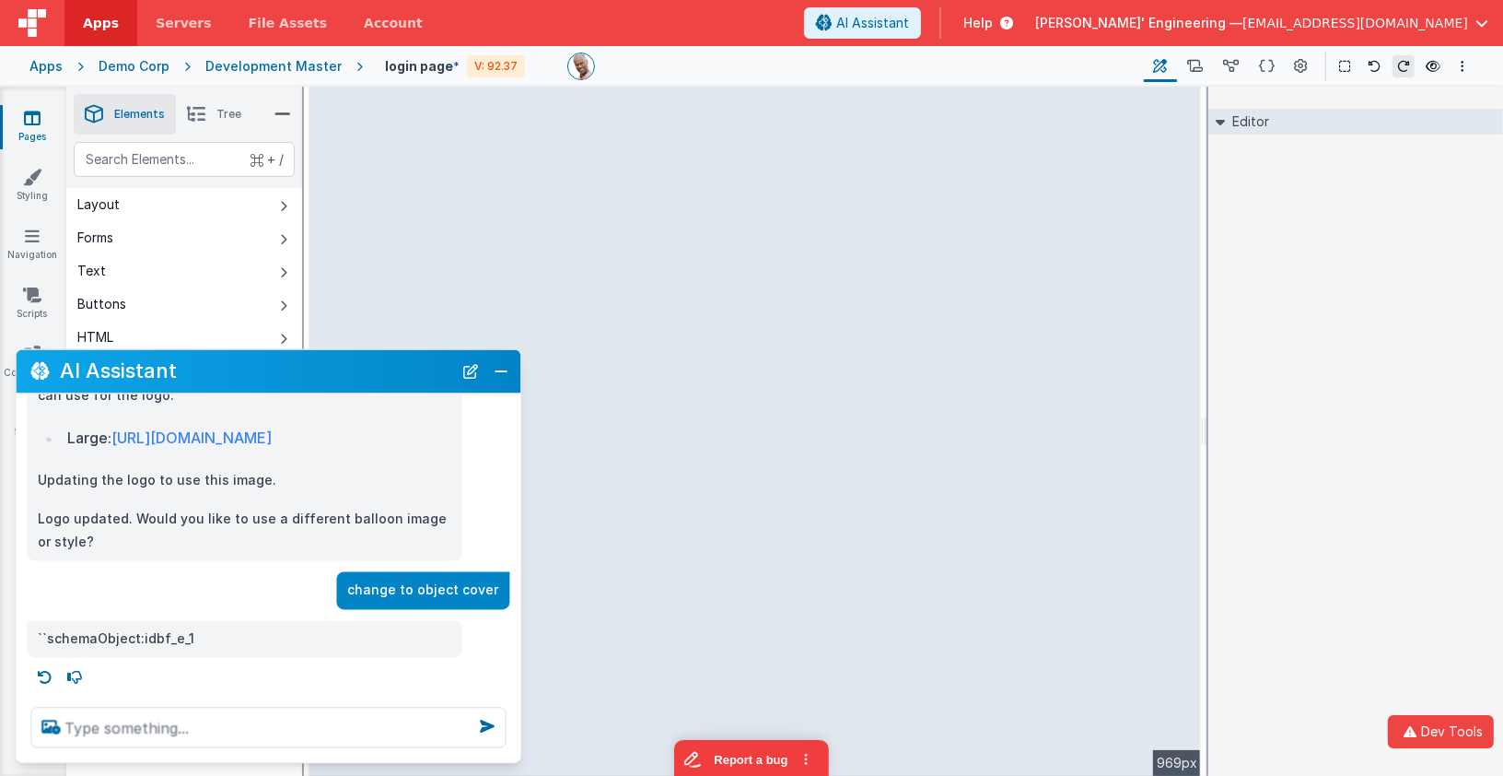
click at [1472, 466] on div "Editor DEV: Focus DEV: builderToggleConditionalCSS DEV: Remove DND DEV: updateS…" at bounding box center [1356, 431] width 295 height 689
click at [497, 374] on button "Close" at bounding box center [502, 371] width 24 height 26
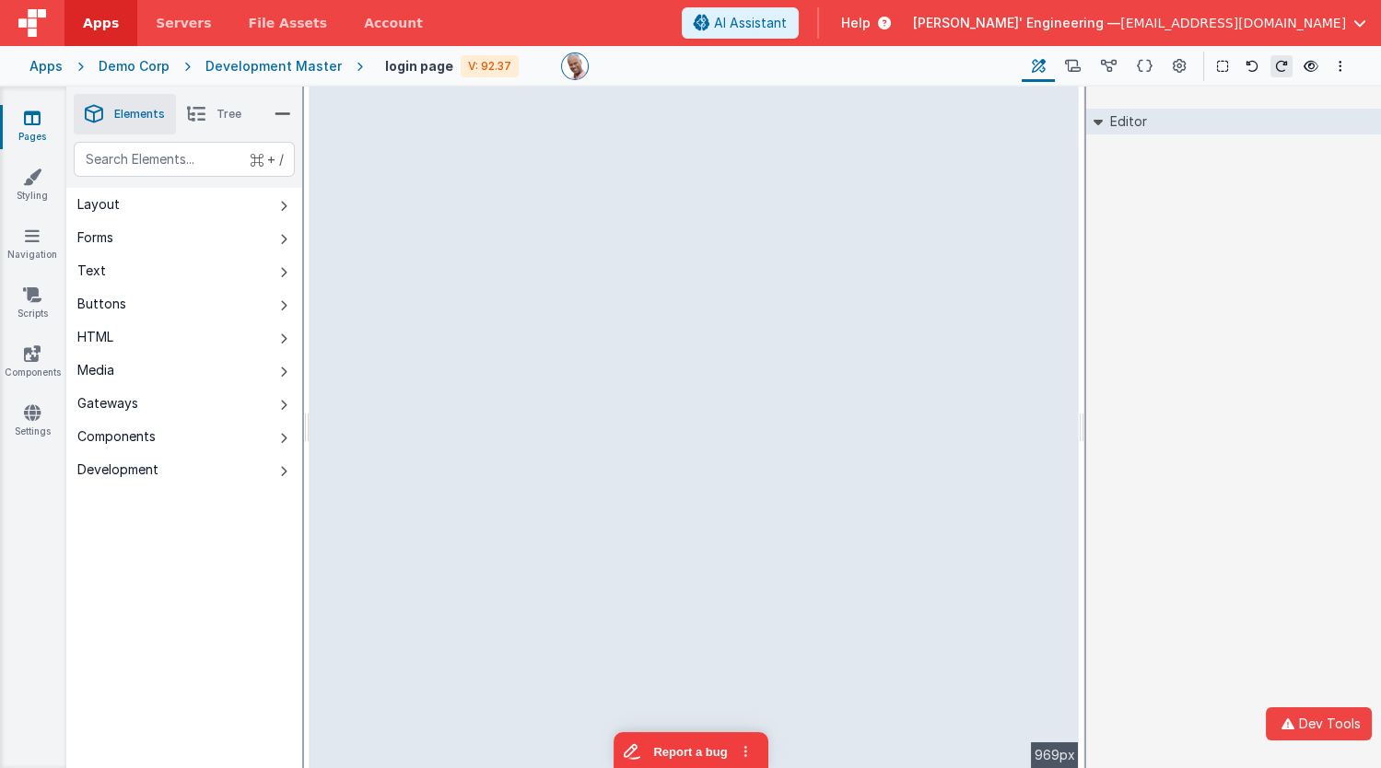
click at [499, 552] on div "--> 969px" at bounding box center [694, 428] width 769 height 682
click at [295, 71] on div "Development Master" at bounding box center [273, 66] width 136 height 18
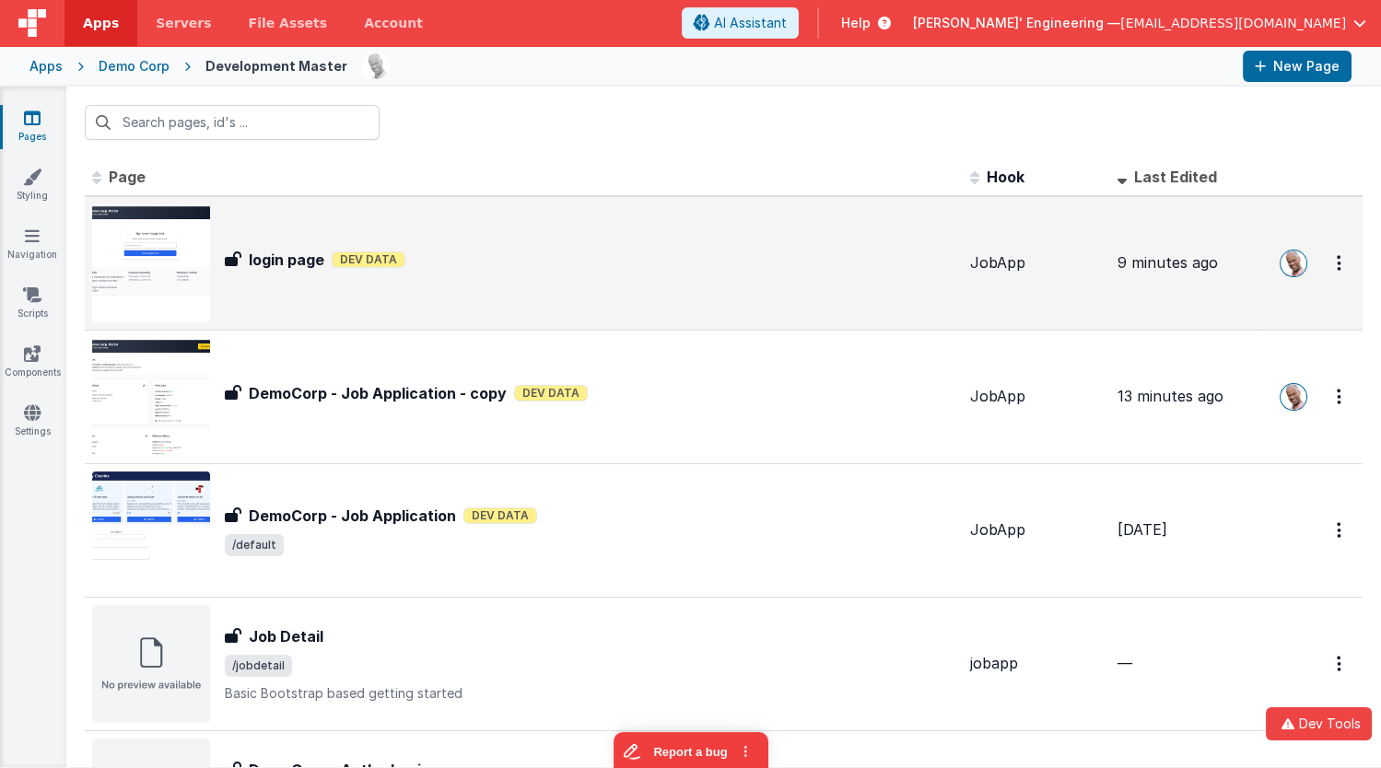
click at [388, 234] on div "login page login page Dev Data" at bounding box center [523, 264] width 863 height 118
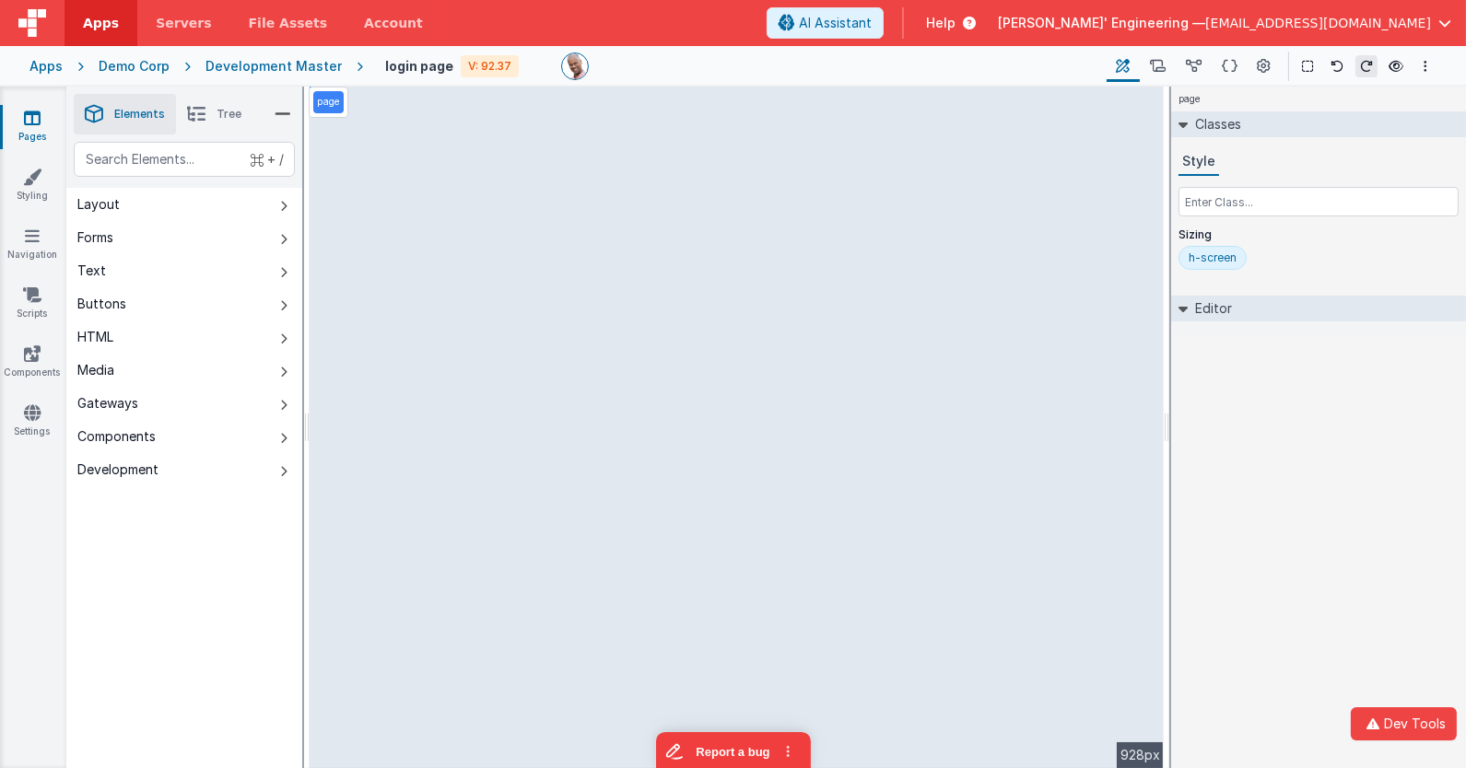
click at [240, 67] on div "Development Master" at bounding box center [273, 66] width 136 height 18
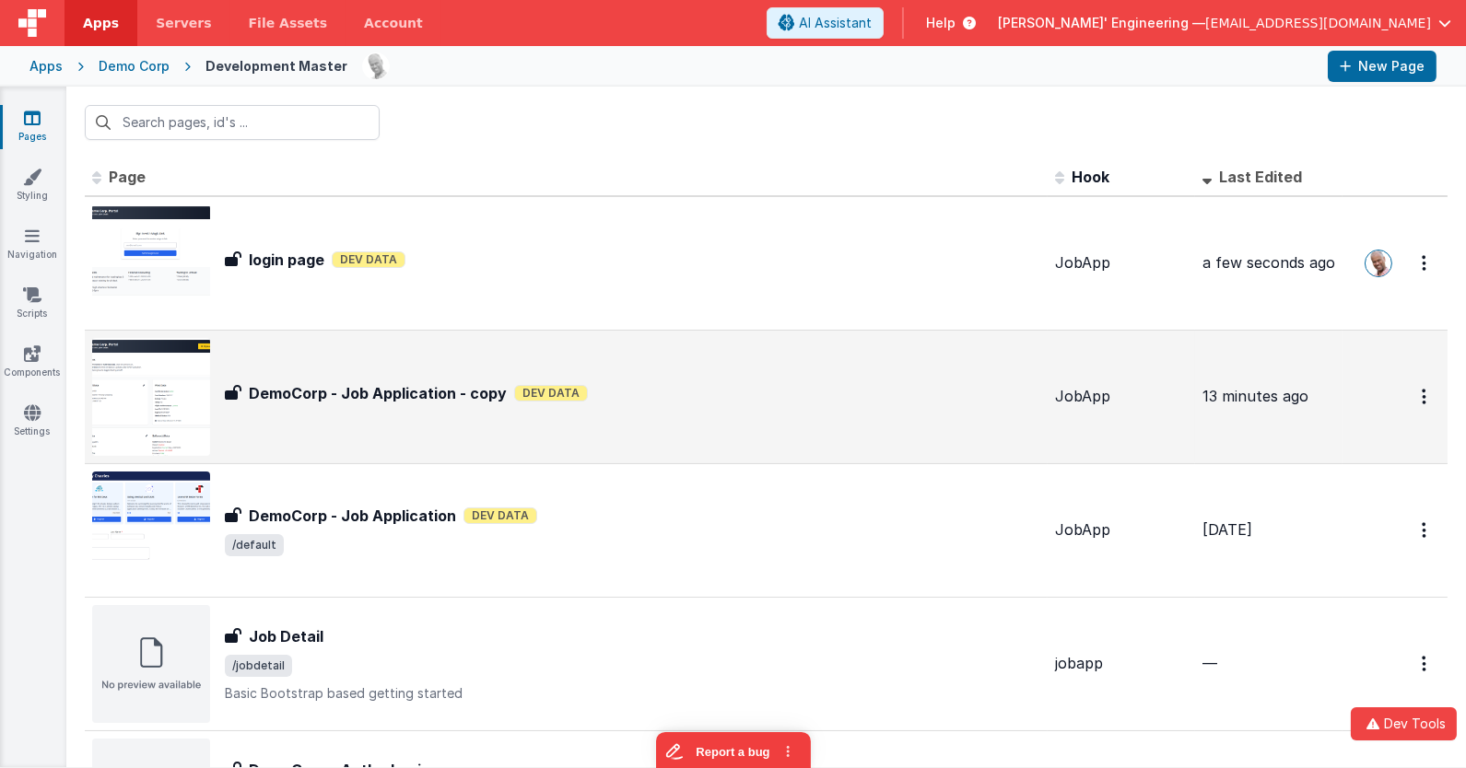
click at [422, 423] on div "DemoCorp - Job Application - copy DemoCorp - Job Application - copy Dev Data" at bounding box center [566, 397] width 948 height 118
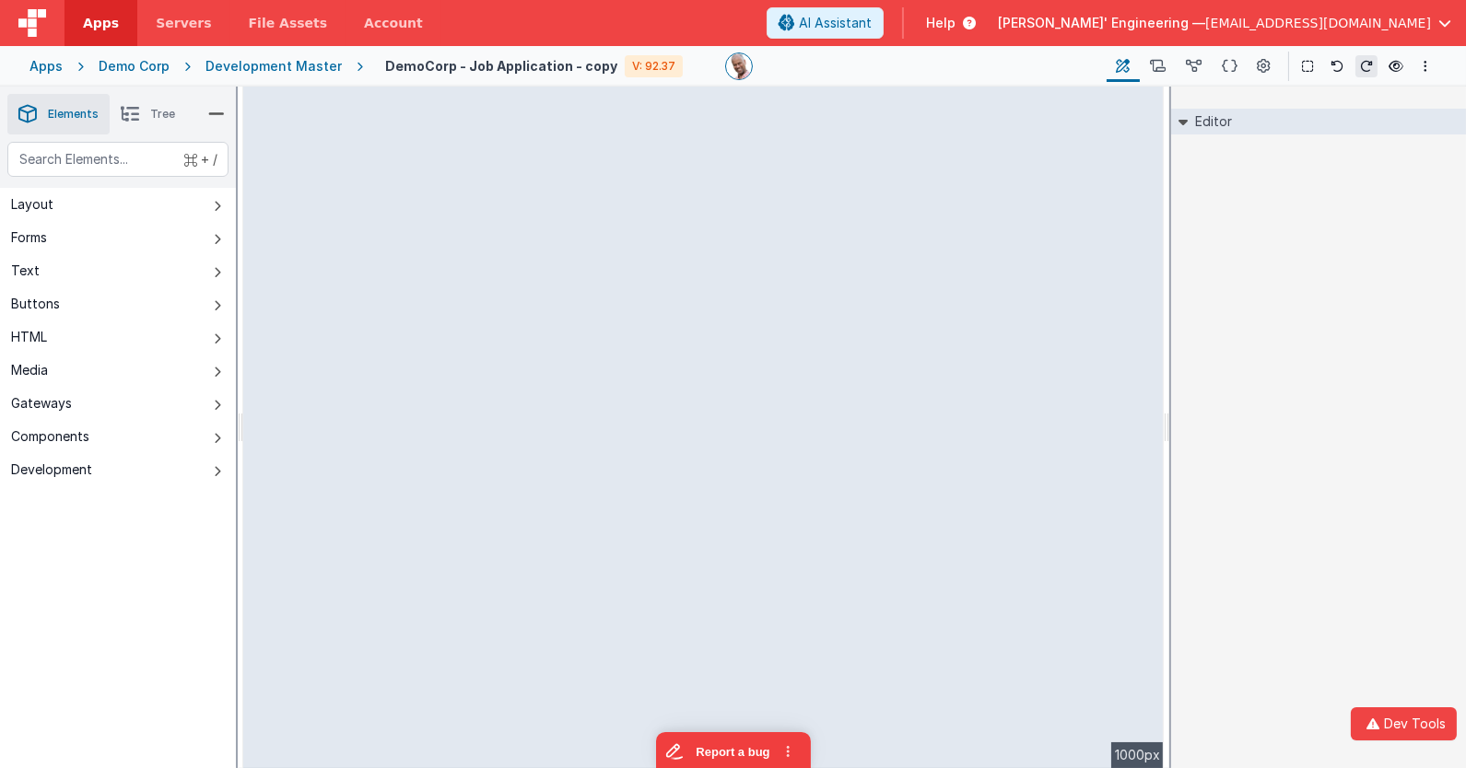
click at [994, 497] on div "--> 1000px" at bounding box center [703, 428] width 920 height 682
click at [151, 104] on li "Tree" at bounding box center [148, 114] width 76 height 41
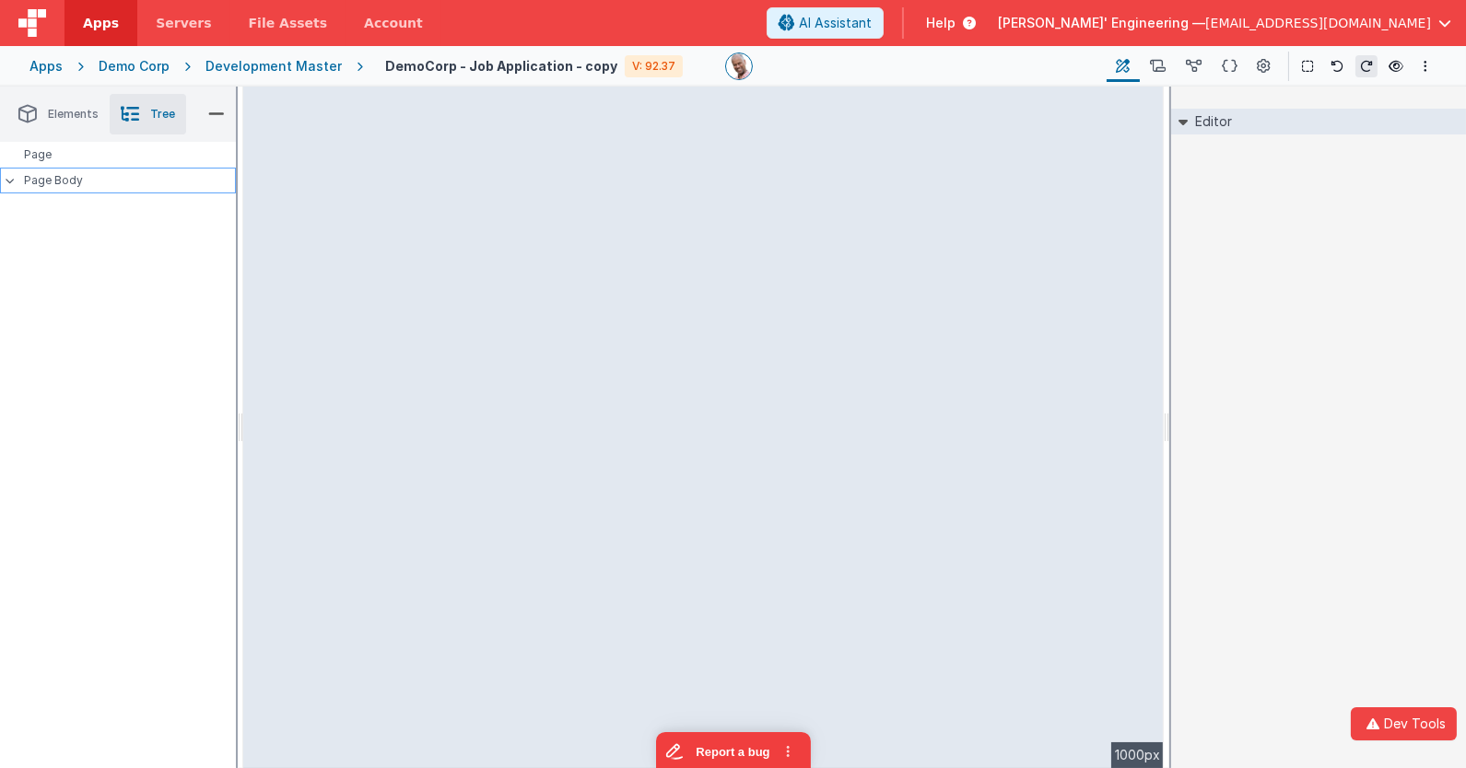
click at [73, 189] on div "Page Body" at bounding box center [118, 181] width 236 height 26
click at [301, 55] on div "Apps Demo Corp Development Master DemoCorp - Job Application - copy V: 92.37 Pa…" at bounding box center [733, 66] width 1466 height 41
click at [297, 64] on div "Development Master" at bounding box center [273, 66] width 136 height 18
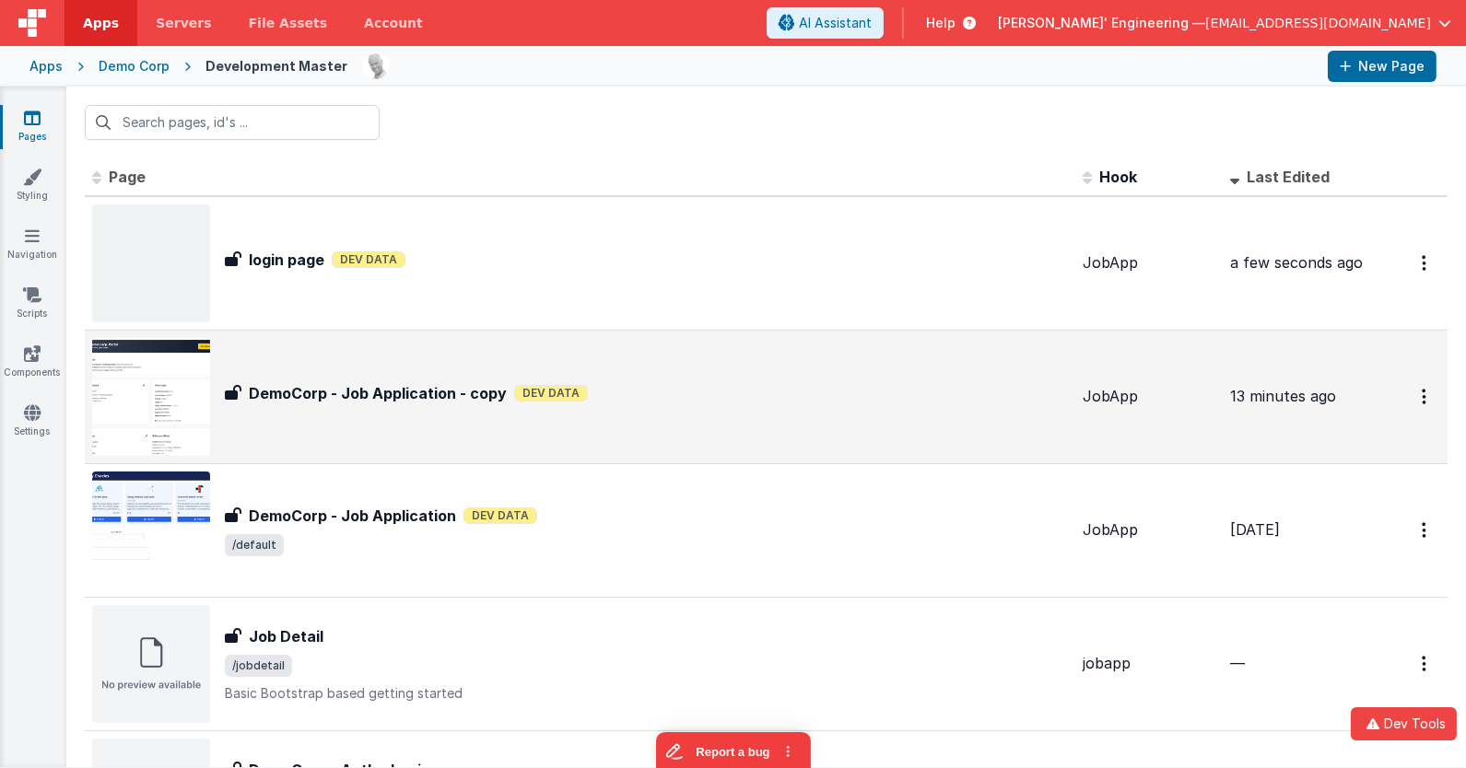
click at [776, 432] on div "DemoCorp - Job Application - copy DemoCorp - Job Application - copy Dev Data" at bounding box center [580, 397] width 976 height 118
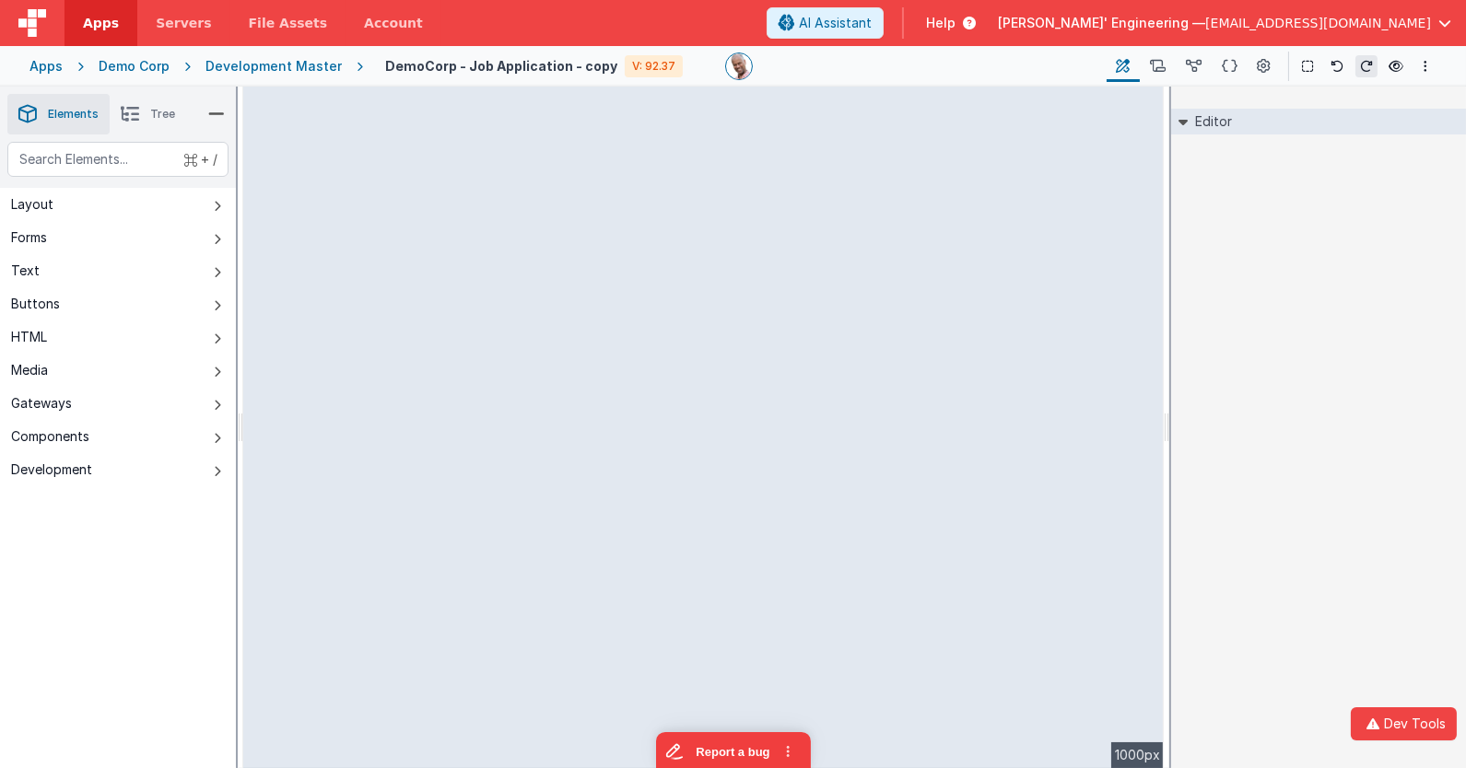
click at [619, 292] on div "--> 1000px" at bounding box center [703, 428] width 920 height 682
click at [434, 715] on div "--> 1000px" at bounding box center [703, 428] width 920 height 682
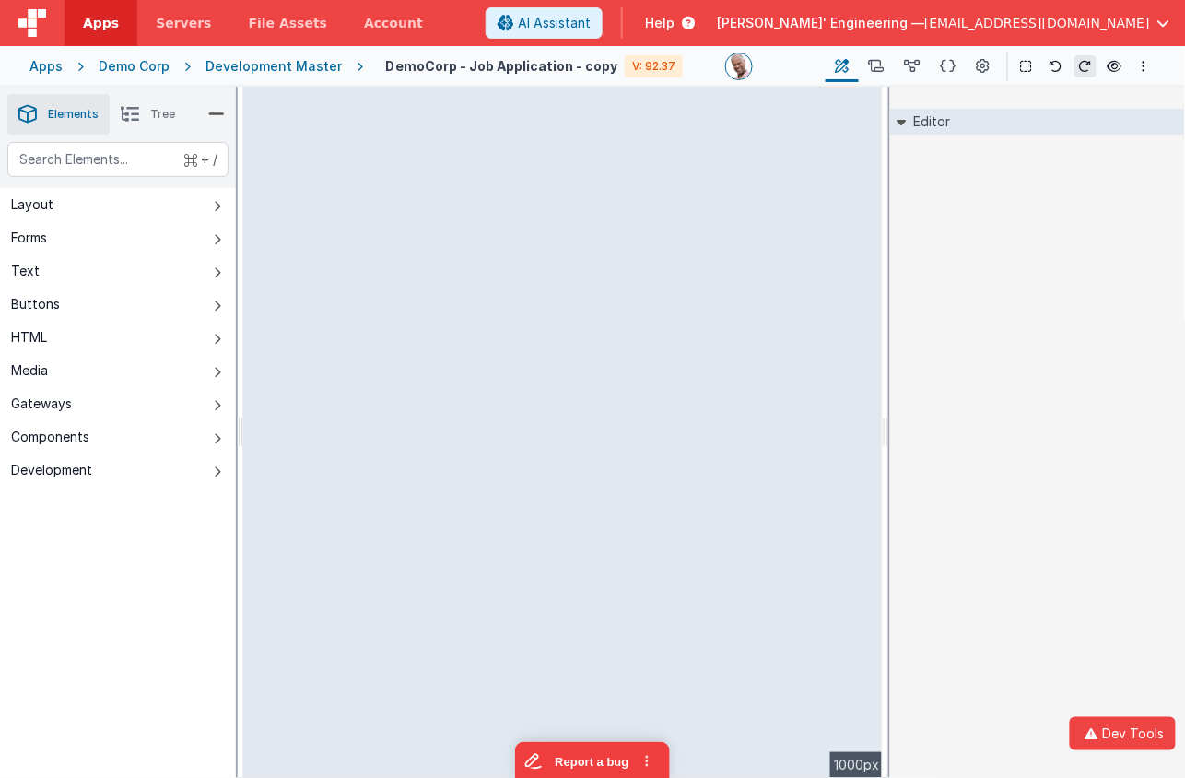
click at [523, 293] on div "--> 1000px" at bounding box center [562, 432] width 639 height 691
drag, startPoint x: 587, startPoint y: 437, endPoint x: 907, endPoint y: 333, distance: 336.8
click at [640, 409] on div "--> 1000px" at bounding box center [562, 432] width 639 height 691
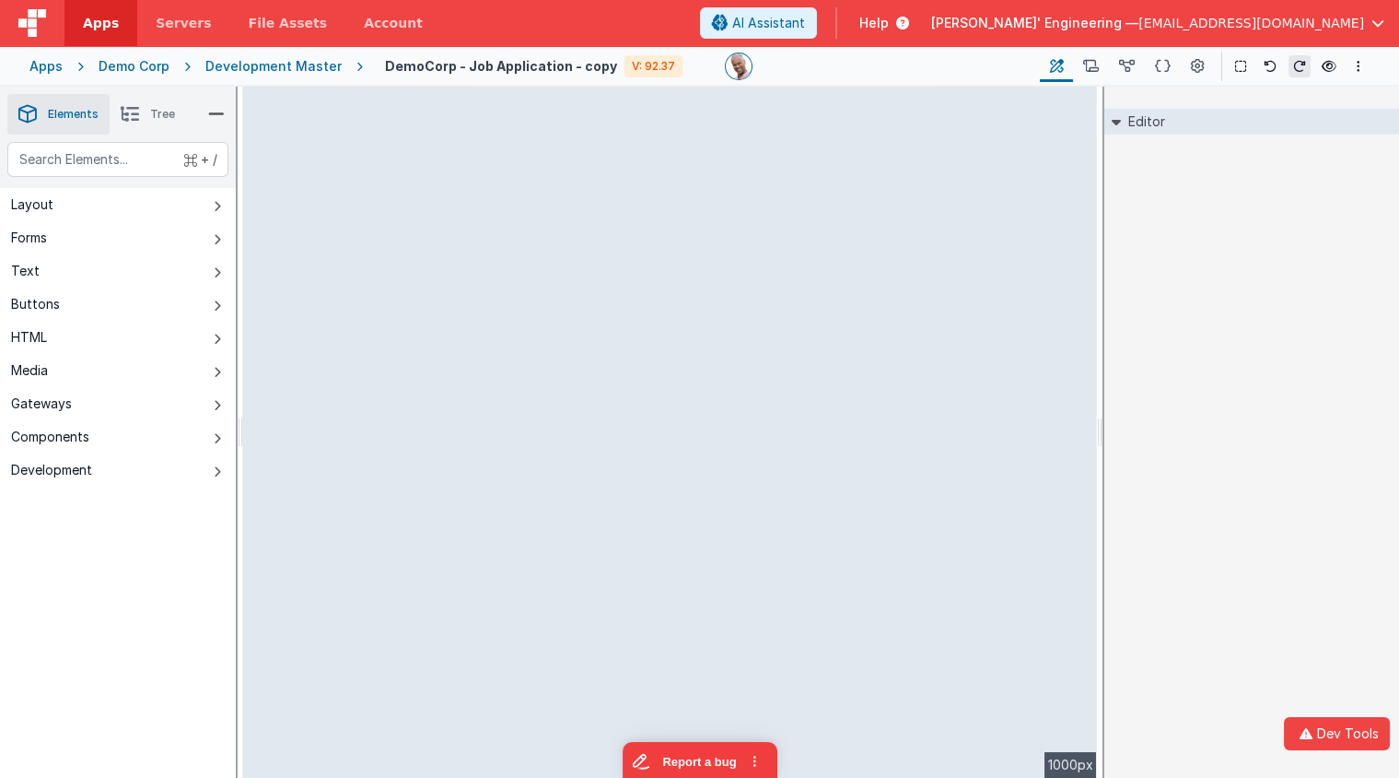
click at [275, 72] on div "Development Master" at bounding box center [273, 66] width 136 height 18
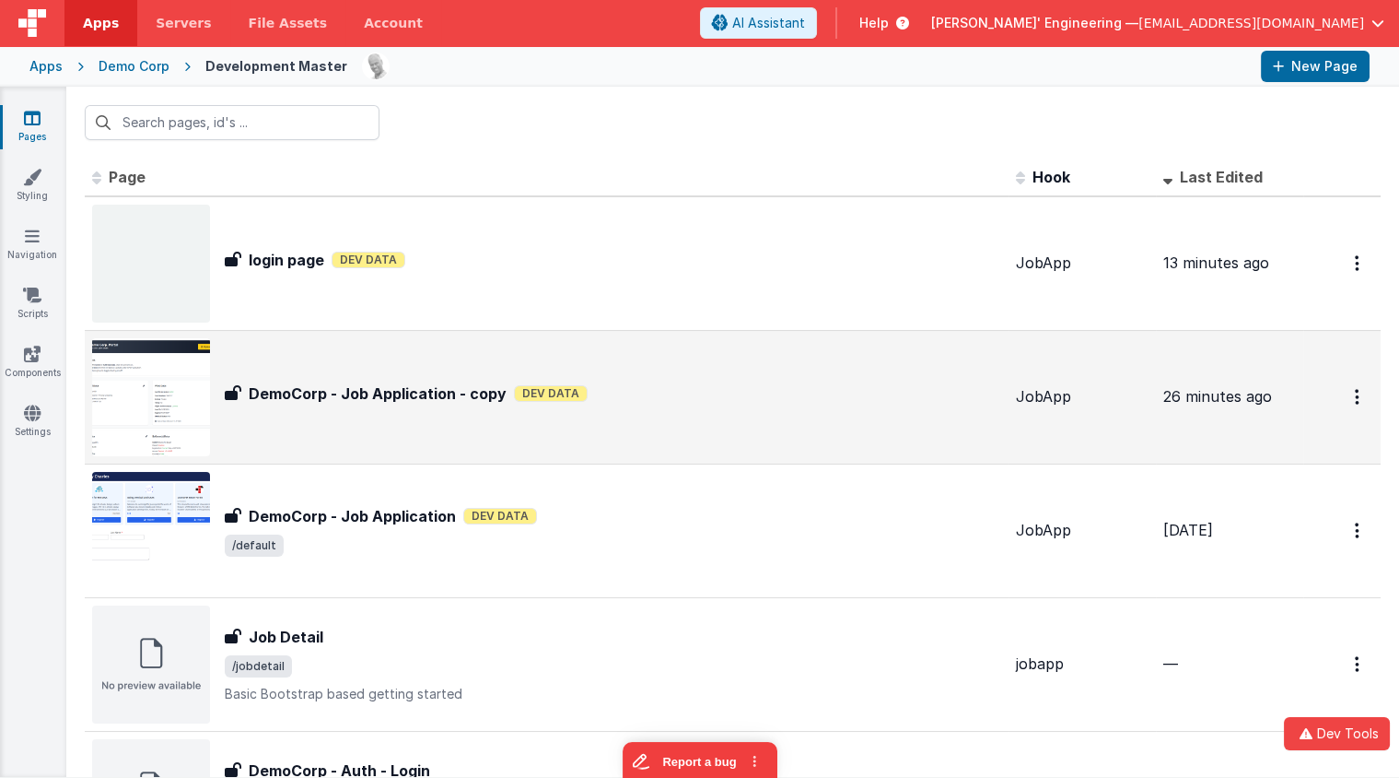
click at [393, 377] on div "DemoCorp - Job Application - copy DemoCorp - Job Application - copy Dev Data" at bounding box center [546, 397] width 909 height 118
